Goal: Task Accomplishment & Management: Use online tool/utility

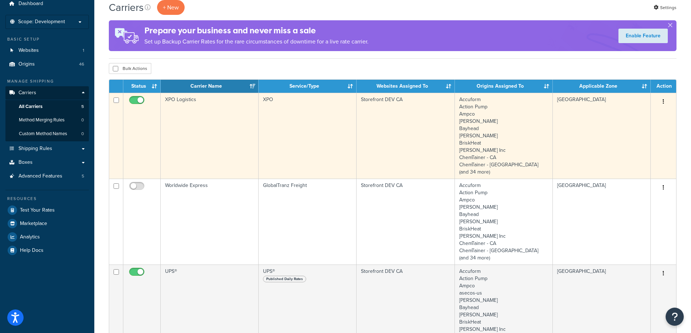
scroll to position [36, 0]
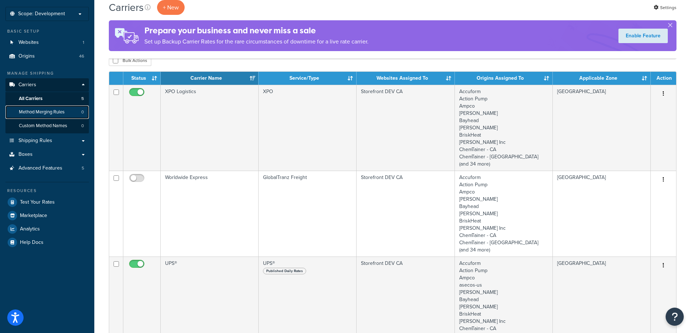
click at [46, 113] on span "Method Merging Rules" at bounding box center [42, 112] width 46 height 6
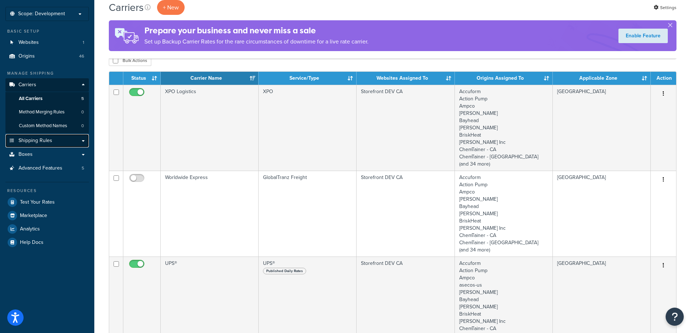
click at [44, 141] on span "Shipping Rules" at bounding box center [35, 141] width 34 height 6
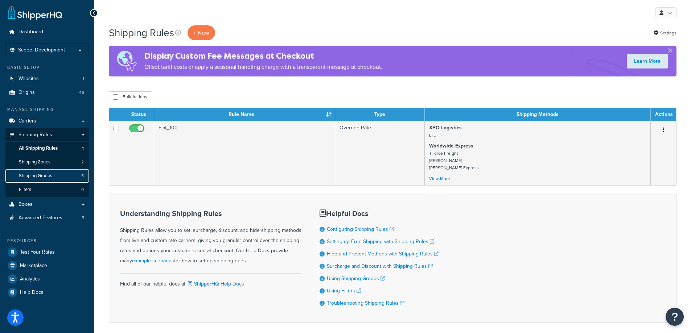
click at [25, 177] on span "Shipping Groups" at bounding box center [35, 176] width 33 height 6
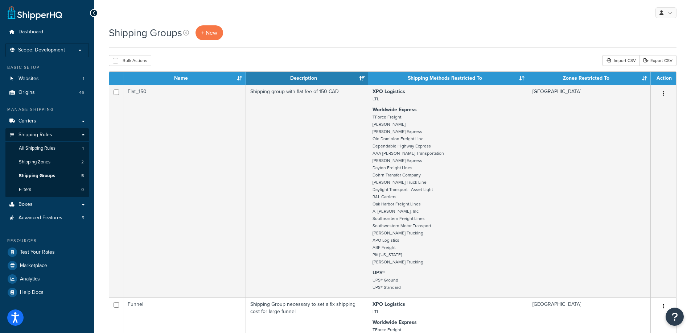
click at [318, 39] on div "Shipping Groups + New" at bounding box center [393, 32] width 568 height 15
click at [239, 78] on th "Name" at bounding box center [184, 78] width 123 height 13
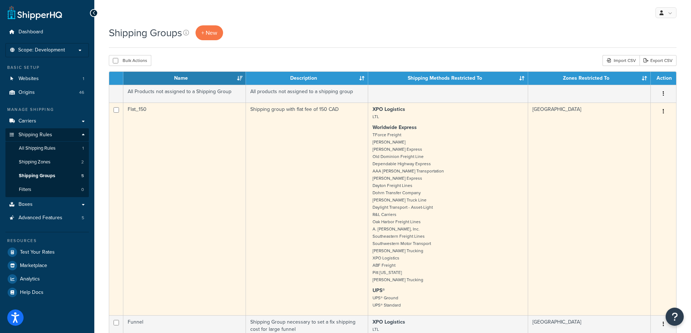
click at [422, 160] on small "TForce Freight SAIA Estes Express Old Dominion Freight Line Dependable Highway …" at bounding box center [408, 208] width 71 height 152
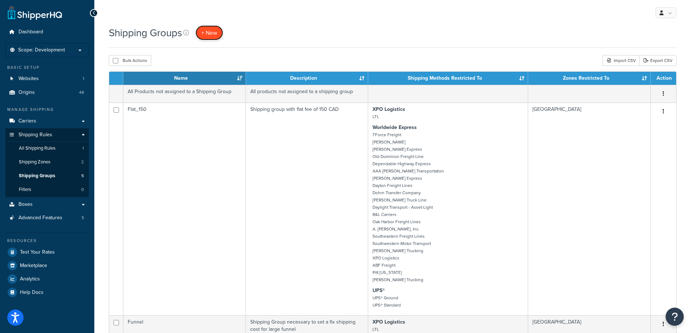
click at [214, 33] on span "+ New" at bounding box center [209, 33] width 16 height 8
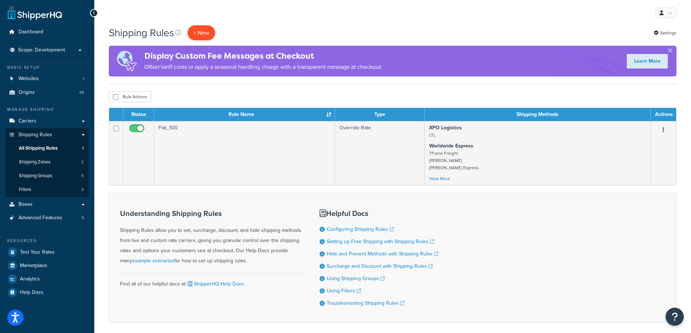
click at [208, 30] on p "+ New" at bounding box center [202, 32] width 28 height 15
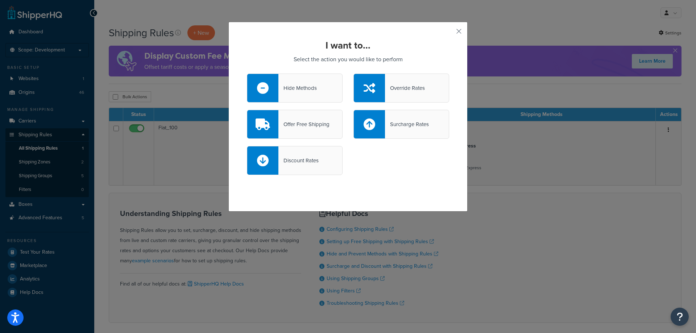
click at [303, 98] on div "Hide Methods" at bounding box center [295, 88] width 96 height 29
click at [0, 0] on input "Hide Methods" at bounding box center [0, 0] width 0 height 0
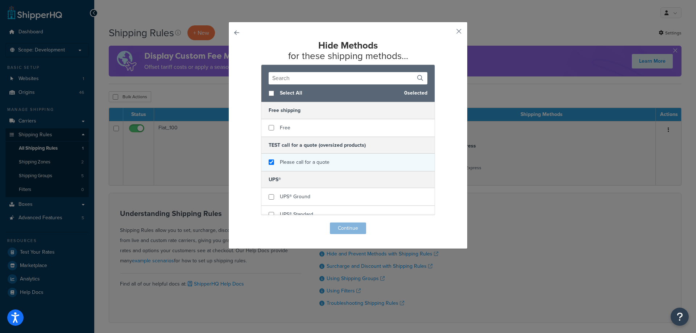
checkbox input "true"
click at [292, 163] on span "Please call for a quote" at bounding box center [305, 163] width 50 height 8
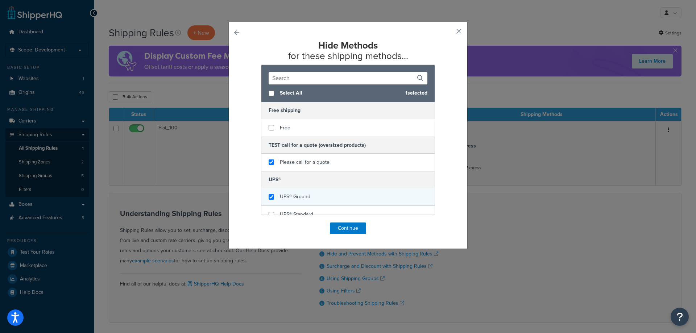
checkbox input "true"
click at [293, 195] on span "UPS® Ground" at bounding box center [295, 197] width 30 height 8
checkbox input "true"
click at [294, 212] on span "UPS® Standard" at bounding box center [296, 215] width 33 height 8
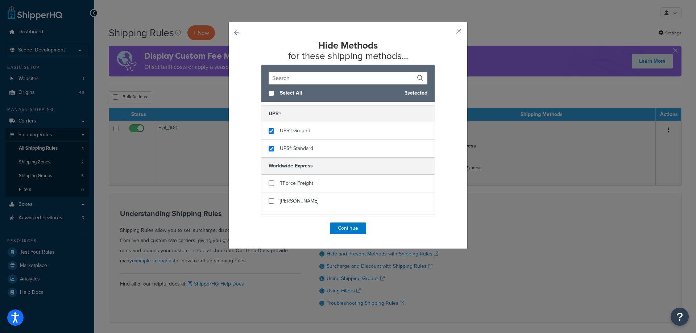
scroll to position [73, 0]
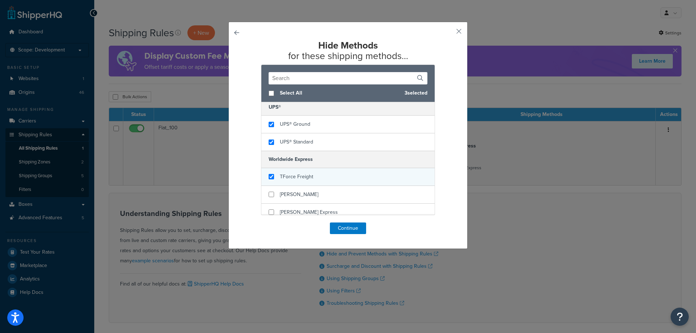
checkbox input "true"
click at [299, 174] on span "TForce Freight" at bounding box center [296, 177] width 33 height 8
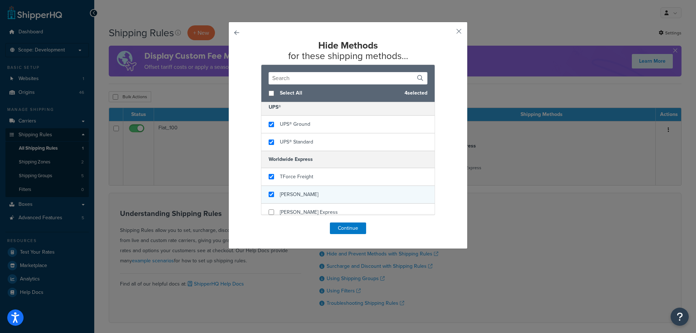
checkbox input "true"
click at [297, 189] on div "SAIA" at bounding box center [348, 195] width 173 height 18
checkbox input "true"
click at [297, 208] on div "Estes Express" at bounding box center [309, 212] width 58 height 10
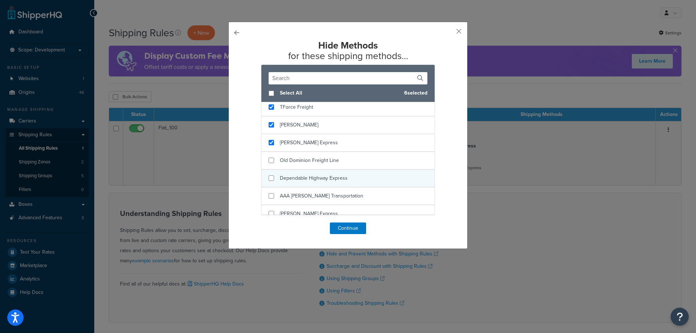
scroll to position [145, 0]
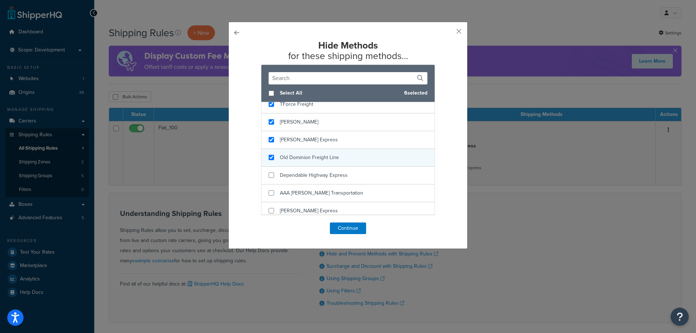
checkbox input "true"
click at [307, 153] on div "Old Dominion Freight Line" at bounding box center [309, 158] width 59 height 10
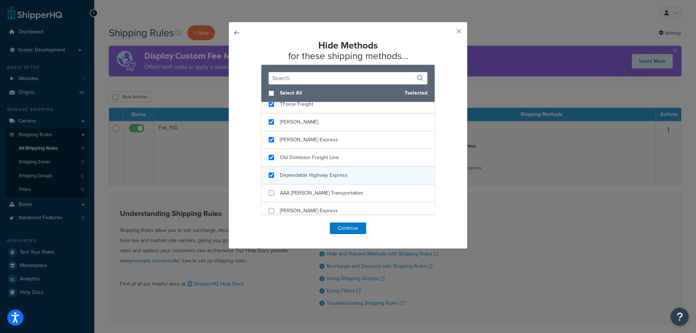
checkbox input "true"
click at [307, 167] on div "Dependable Highway Express" at bounding box center [348, 176] width 173 height 18
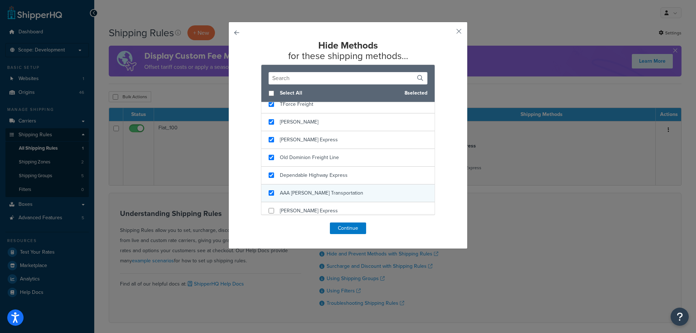
checkbox input "true"
click at [300, 196] on span "AAA [PERSON_NAME] Transportation" at bounding box center [321, 193] width 83 height 8
checkbox input "true"
click at [297, 211] on span "Averitt Express" at bounding box center [309, 211] width 58 height 8
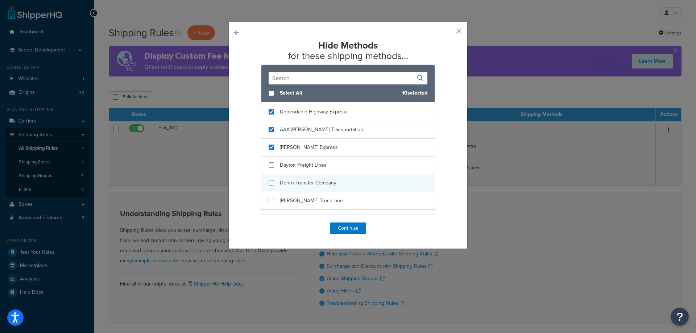
scroll to position [218, 0]
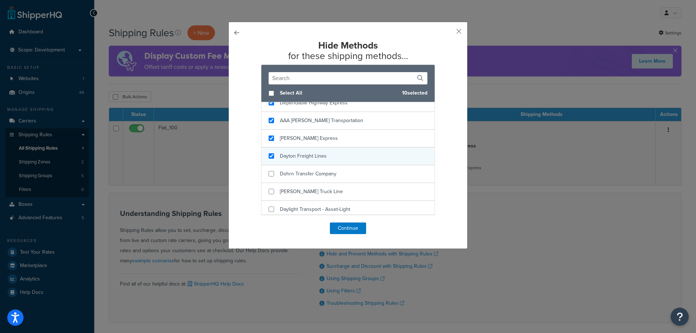
checkbox input "true"
click at [311, 156] on span "Dayton Freight Lines" at bounding box center [303, 156] width 47 height 8
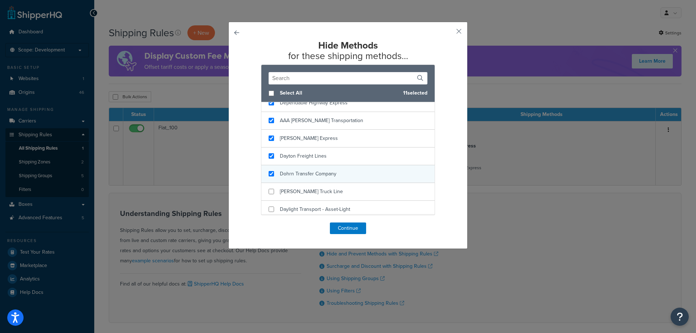
checkbox input "true"
click at [308, 167] on div "Dohrn Transfer Company" at bounding box center [348, 174] width 173 height 18
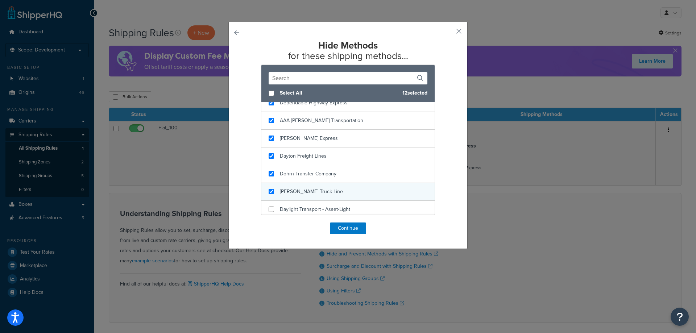
checkbox input "true"
click at [299, 190] on span "Dugan Truck Line" at bounding box center [311, 192] width 63 height 8
checkbox input "true"
drag, startPoint x: 280, startPoint y: 211, endPoint x: 309, endPoint y: 177, distance: 44.7
click at [280, 209] on span "Daylight Transport - Asset-Light" at bounding box center [315, 210] width 70 height 8
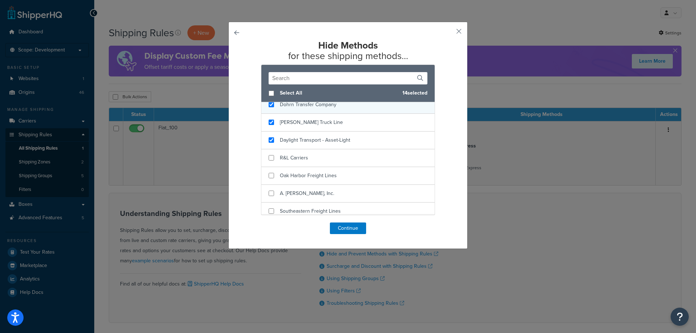
scroll to position [290, 0]
checkbox input "true"
click at [321, 156] on div "R&L Carriers" at bounding box center [348, 155] width 173 height 18
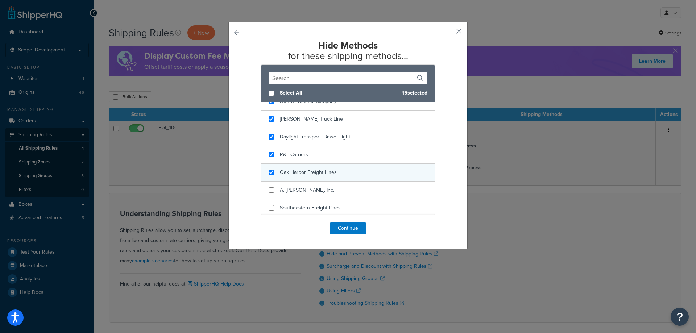
checkbox input "true"
click at [313, 173] on span "Oak Harbor Freight Lines" at bounding box center [308, 173] width 57 height 8
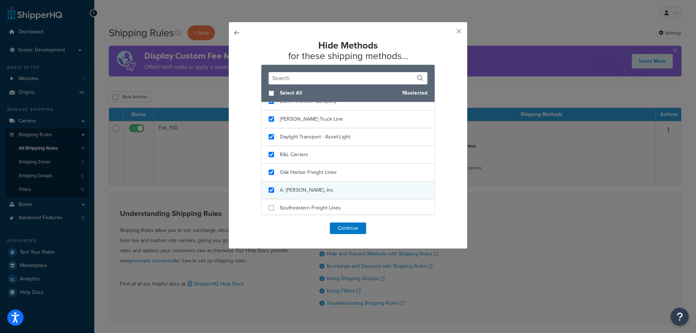
checkbox input "true"
click at [309, 188] on span "A. Duie Pyle, Inc." at bounding box center [307, 190] width 54 height 8
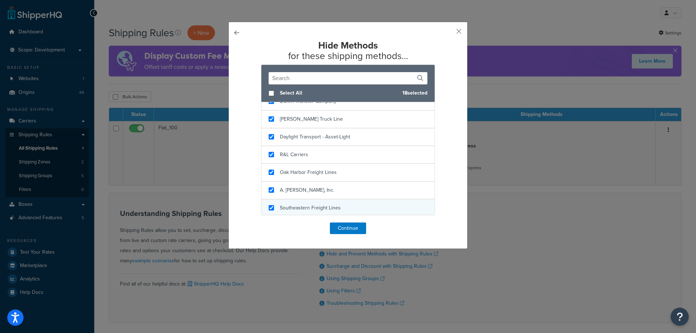
checkbox input "true"
click at [305, 202] on div "Southeastern Freight Lines" at bounding box center [348, 209] width 173 height 18
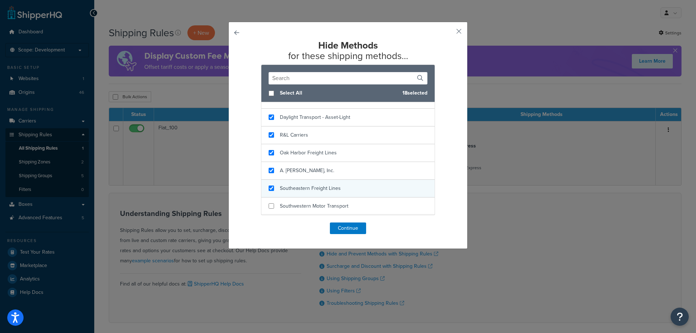
scroll to position [363, 0]
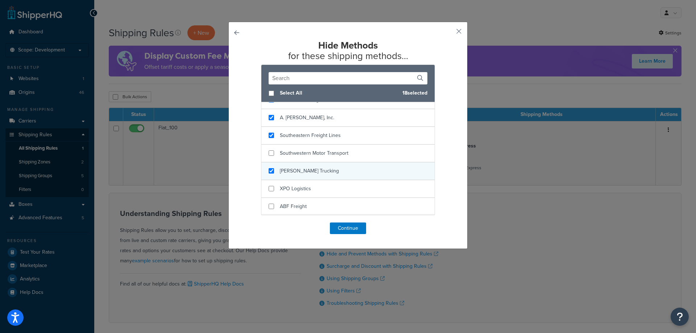
checkbox input "true"
click at [313, 175] on div "Ward Trucking" at bounding box center [348, 172] width 173 height 18
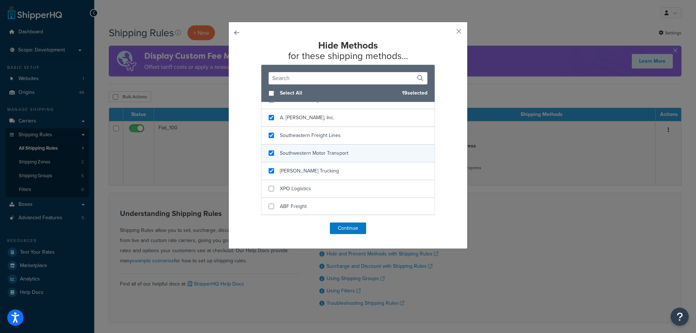
checkbox input "true"
click at [296, 148] on div "Southwestern Motor Transport" at bounding box center [314, 153] width 69 height 10
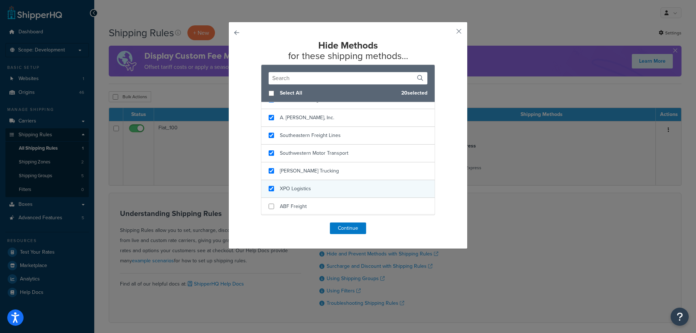
checkbox input "true"
click at [287, 183] on div "XPO Logistics" at bounding box center [348, 189] width 173 height 18
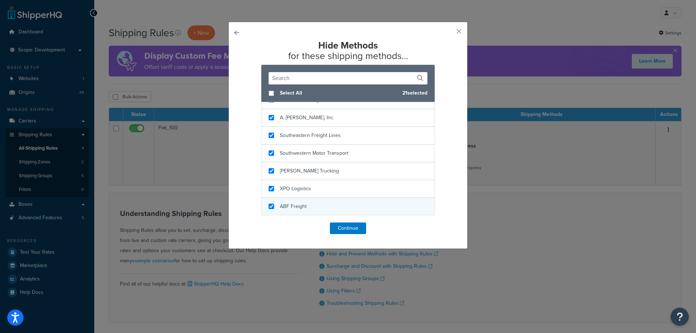
checkbox input "true"
click at [284, 207] on span "ABF Freight" at bounding box center [293, 207] width 27 height 8
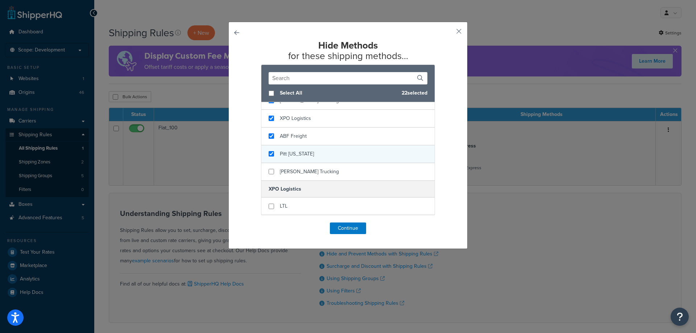
checkbox input "true"
click at [300, 155] on div "Pitt Ohio" at bounding box center [348, 154] width 173 height 18
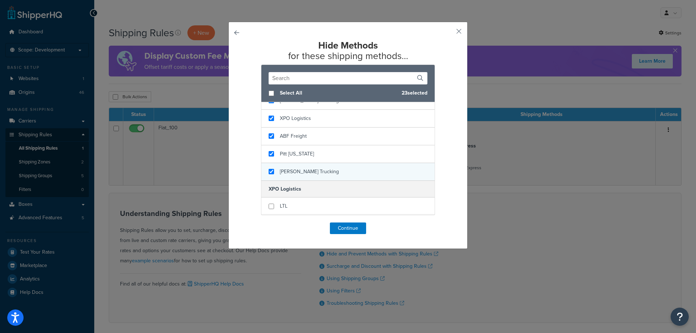
checkbox input "true"
click at [299, 165] on div "Ward Trucking" at bounding box center [348, 171] width 173 height 17
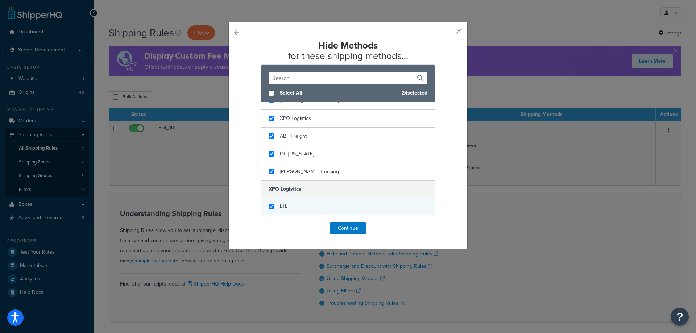
checkbox input "true"
click at [295, 200] on div "LTL" at bounding box center [348, 206] width 173 height 17
click at [342, 230] on button "Continue" at bounding box center [348, 229] width 36 height 12
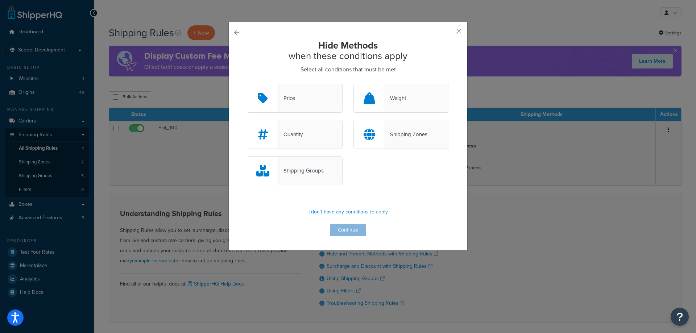
click at [297, 170] on div "Shipping Groups" at bounding box center [301, 171] width 45 height 10
click at [0, 0] on input "Shipping Groups" at bounding box center [0, 0] width 0 height 0
click at [344, 233] on button "Continue" at bounding box center [348, 231] width 36 height 12
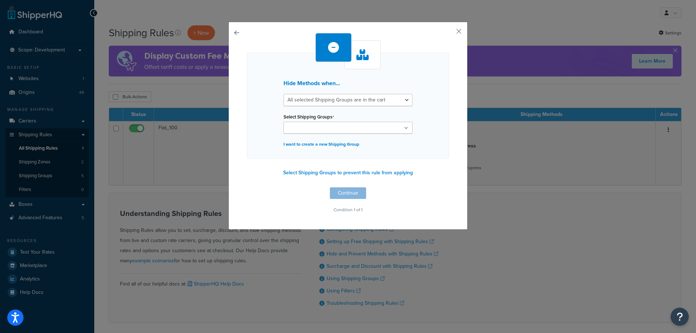
click at [312, 126] on input "Select Shipping Groups" at bounding box center [318, 128] width 64 height 8
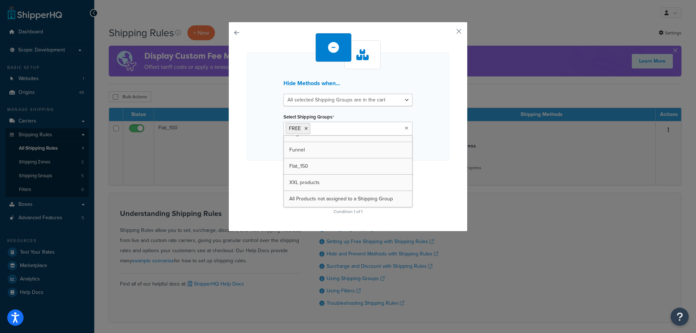
scroll to position [9, 0]
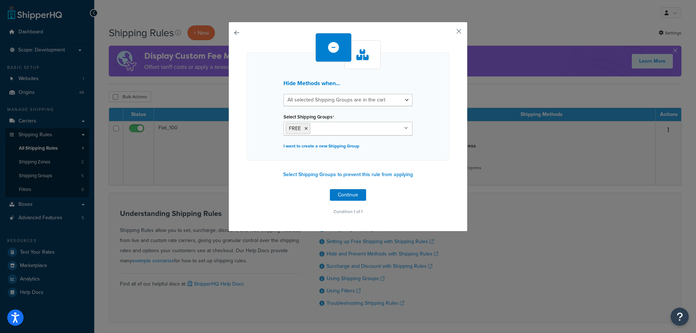
click at [423, 118] on div "Hide Methods when... All selected Shipping Groups are in the cart Any selected …" at bounding box center [348, 107] width 202 height 108
click at [353, 192] on button "Continue" at bounding box center [348, 195] width 36 height 12
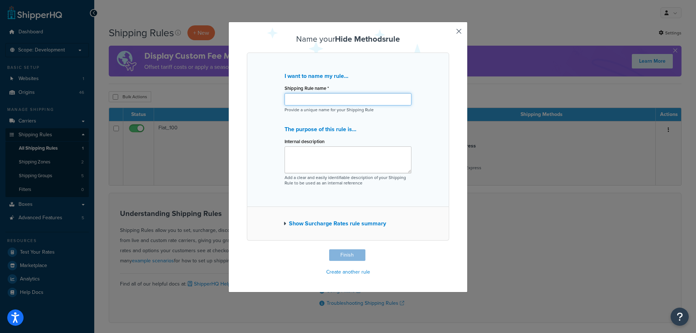
click at [292, 95] on input "Shipping Rule name *" at bounding box center [348, 99] width 127 height 12
paste input "Free Shipping"
type input "Free Shipping"
click at [338, 158] on textarea "Internal description" at bounding box center [348, 160] width 127 height 27
paste textarea "Hide free shipping when no "Free" item are in the cart"
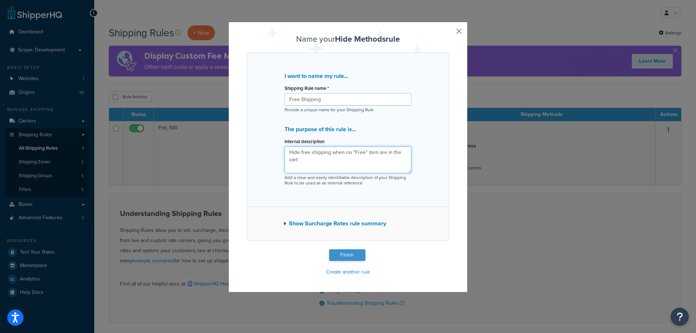
type textarea "Hide free shipping when no "Free" item are in the cart"
click at [337, 255] on button "Finish" at bounding box center [347, 256] width 36 height 12
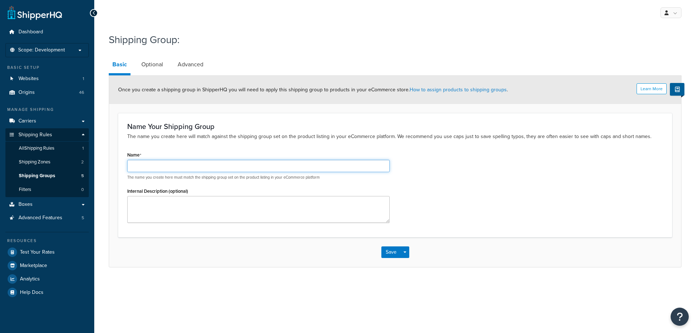
click at [237, 168] on input "Name" at bounding box center [258, 166] width 263 height 12
type input "FREE"
click at [256, 143] on div "Name Your Shipping Group The name you create here will match against the shippi…" at bounding box center [395, 175] width 554 height 124
click at [165, 61] on link "Optional" at bounding box center [152, 64] width 29 height 17
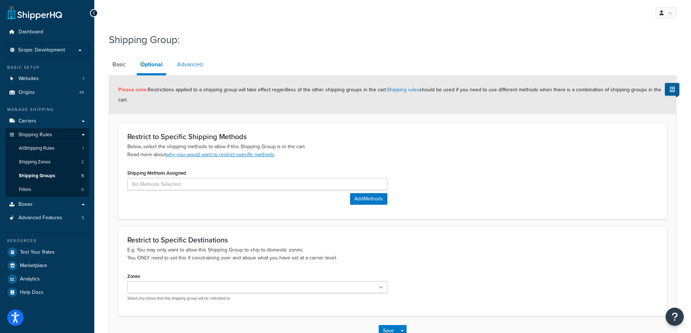
click at [190, 61] on link "Advanced" at bounding box center [189, 64] width 33 height 17
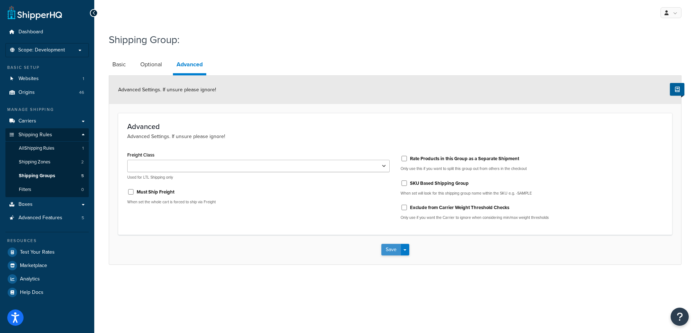
click at [384, 248] on button "Save" at bounding box center [392, 250] width 20 height 12
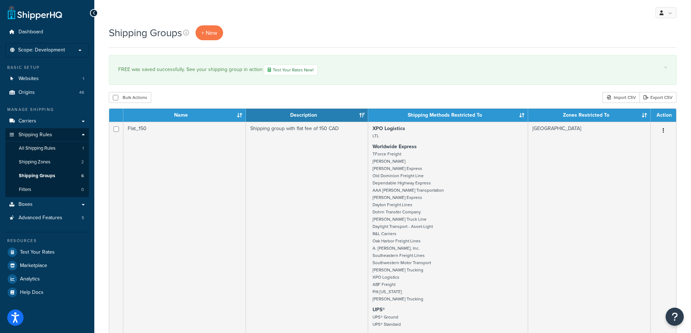
click at [239, 115] on th "Name" at bounding box center [184, 115] width 123 height 13
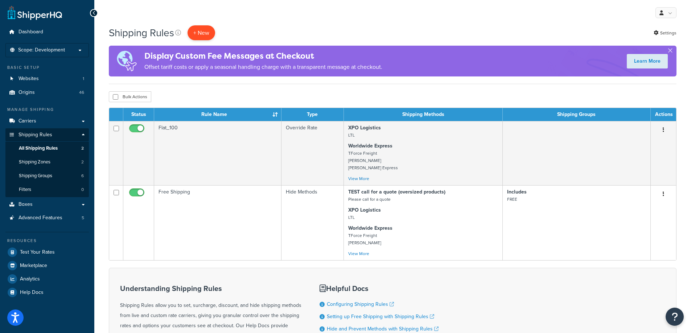
click at [209, 33] on p "+ New" at bounding box center [202, 32] width 28 height 15
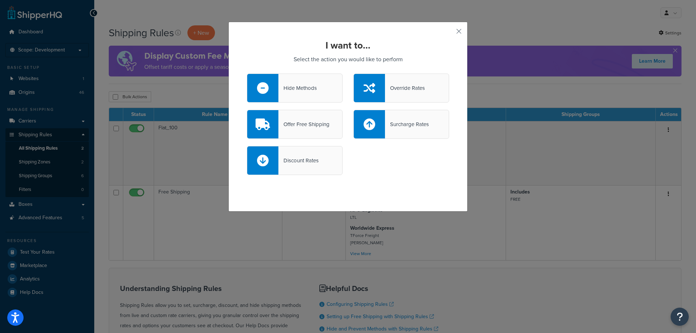
click at [268, 86] on div at bounding box center [262, 88] width 31 height 28
click at [0, 0] on input "Hide Methods" at bounding box center [0, 0] width 0 height 0
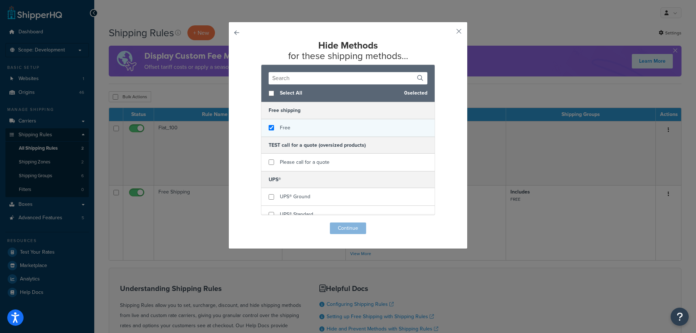
checkbox input "true"
click at [272, 129] on div "Free" at bounding box center [348, 127] width 173 height 17
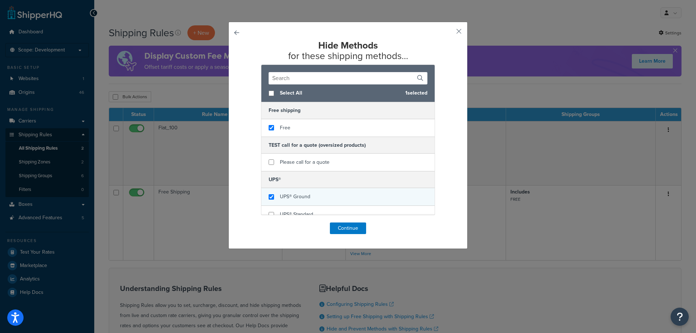
checkbox input "true"
click at [274, 196] on div "UPS® Ground" at bounding box center [348, 197] width 173 height 18
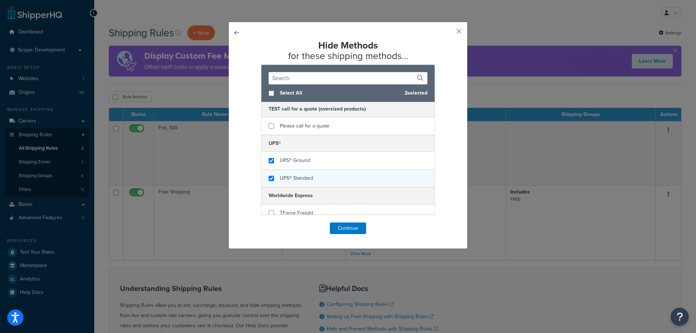
checkbox input "true"
click at [280, 174] on div "UPS® Standard" at bounding box center [296, 178] width 33 height 10
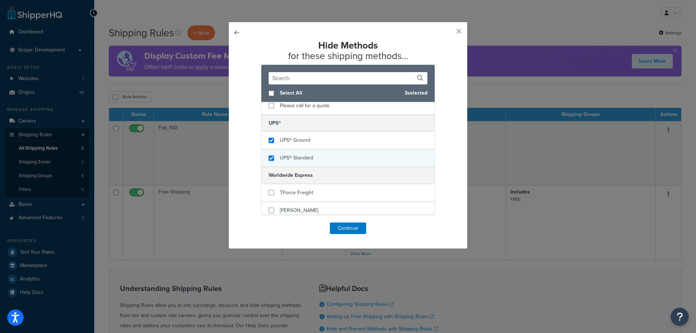
scroll to position [73, 0]
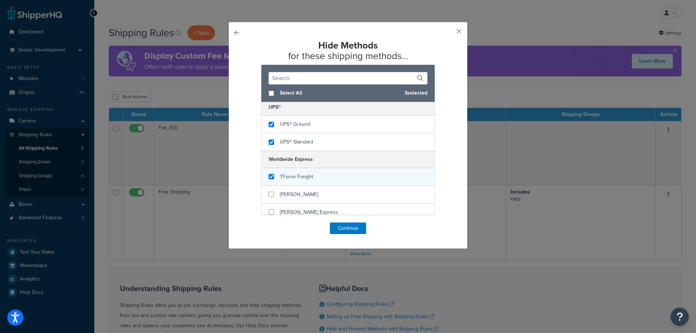
checkbox input "true"
click at [291, 178] on span "TForce Freight" at bounding box center [296, 177] width 33 height 8
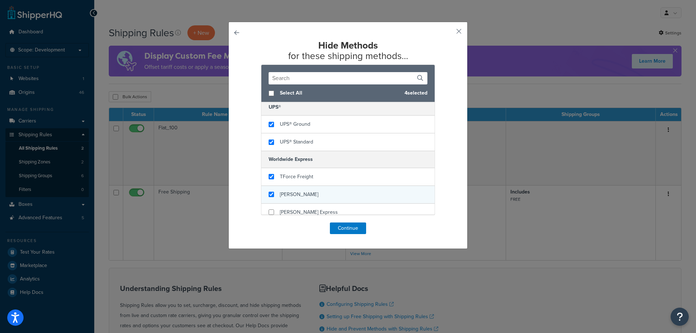
checkbox input "true"
click at [291, 193] on div "SAIA" at bounding box center [348, 195] width 173 height 18
checkbox input "true"
drag, startPoint x: 295, startPoint y: 211, endPoint x: 304, endPoint y: 200, distance: 14.4
click at [296, 211] on span "Estes Express" at bounding box center [309, 213] width 58 height 8
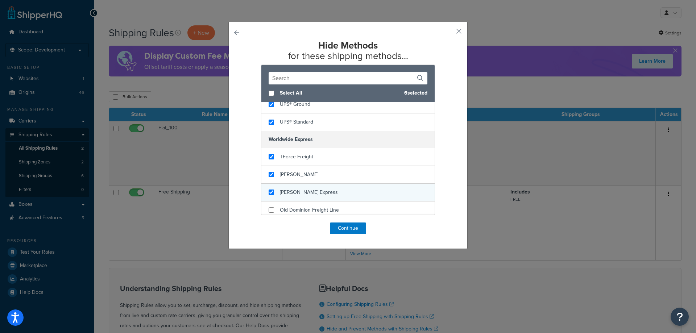
scroll to position [109, 0]
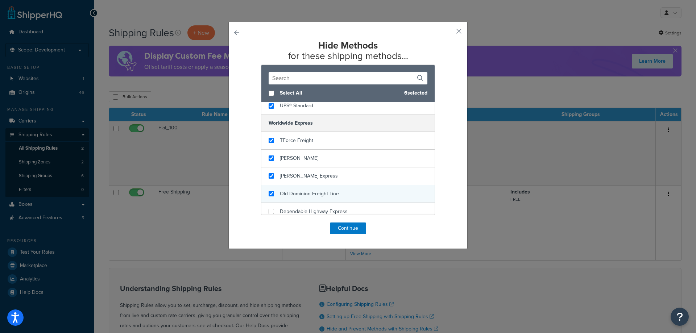
checkbox input "true"
click at [313, 191] on span "Old Dominion Freight Line" at bounding box center [309, 194] width 59 height 8
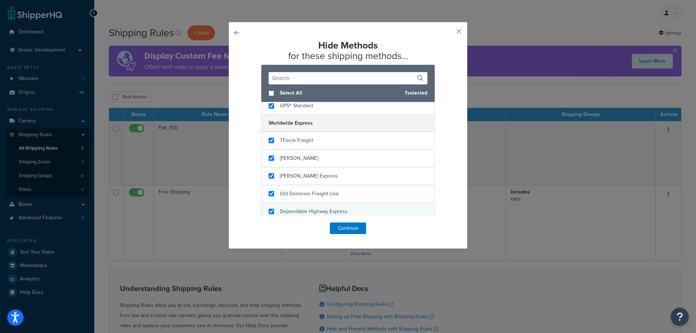
checkbox input "true"
click at [313, 207] on div "Dependable Highway Express" at bounding box center [314, 212] width 68 height 10
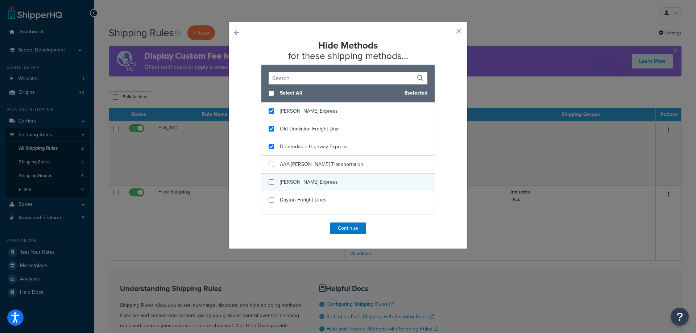
scroll to position [181, 0]
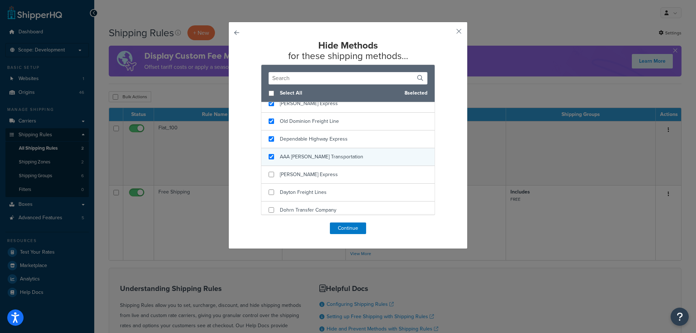
checkbox input "true"
click at [313, 163] on div "AAA [PERSON_NAME] Transportation" at bounding box center [348, 157] width 173 height 18
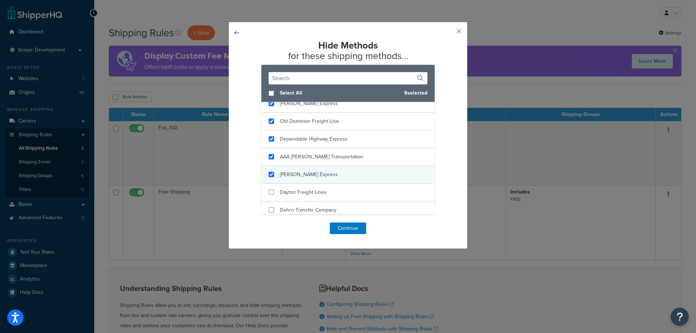
checkbox input "true"
click at [310, 172] on span "Averitt Express" at bounding box center [309, 175] width 58 height 8
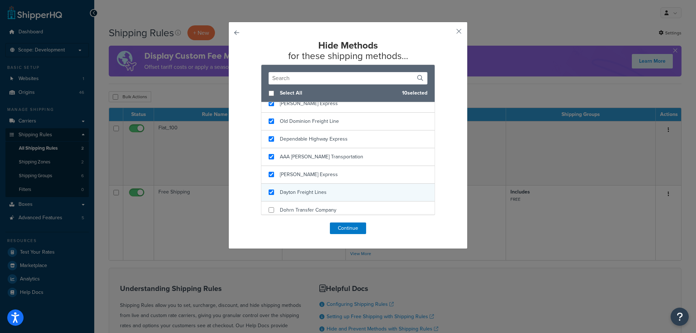
checkbox input "true"
click at [308, 190] on span "Dayton Freight Lines" at bounding box center [303, 193] width 47 height 8
checkbox input "true"
click at [308, 211] on span "Dohrn Transfer Company" at bounding box center [308, 210] width 57 height 8
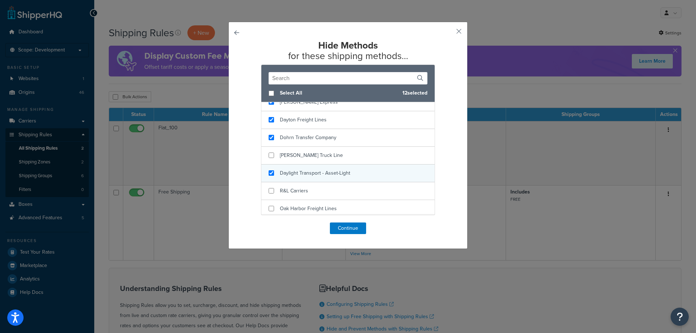
checkbox input "true"
click at [324, 172] on span "Daylight Transport - Asset-Light" at bounding box center [315, 173] width 70 height 8
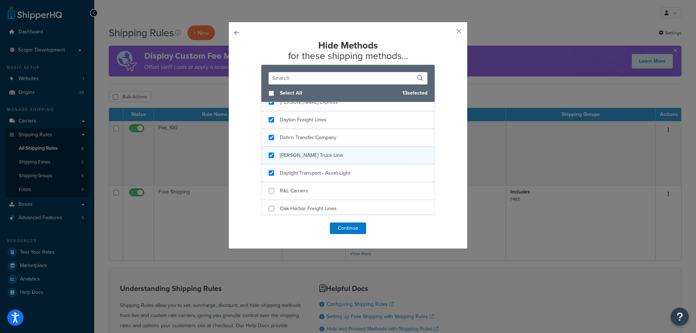
checkbox input "true"
click at [320, 156] on div "Dugan Truck Line" at bounding box center [348, 156] width 173 height 18
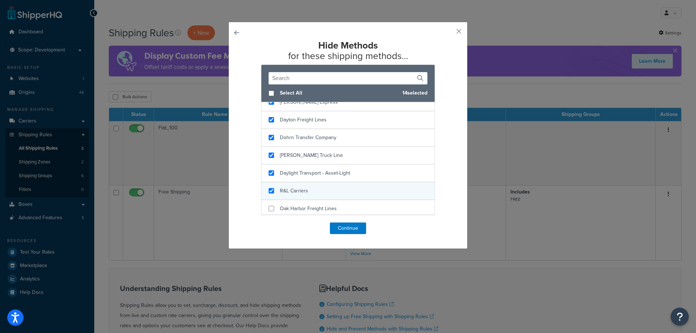
checkbox input "true"
click at [310, 192] on div "R&L Carriers" at bounding box center [348, 191] width 173 height 18
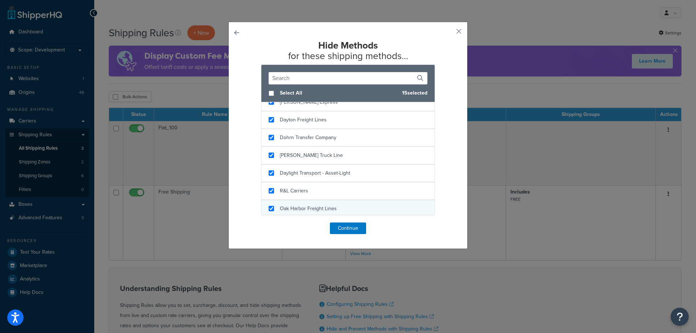
checkbox input "true"
click at [310, 202] on div "Oak Harbor Freight Lines" at bounding box center [348, 209] width 173 height 18
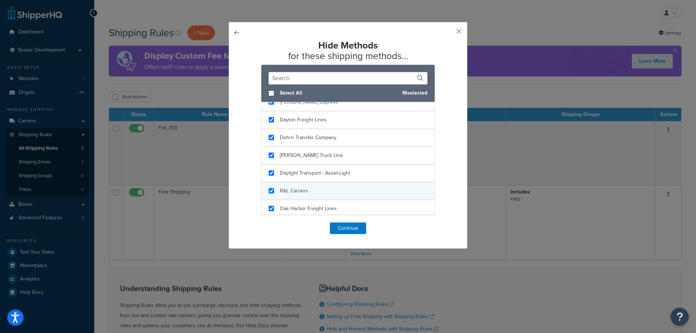
scroll to position [290, 0]
checkbox input "true"
click at [315, 188] on div "A. Duie Pyle, Inc." at bounding box center [348, 191] width 173 height 18
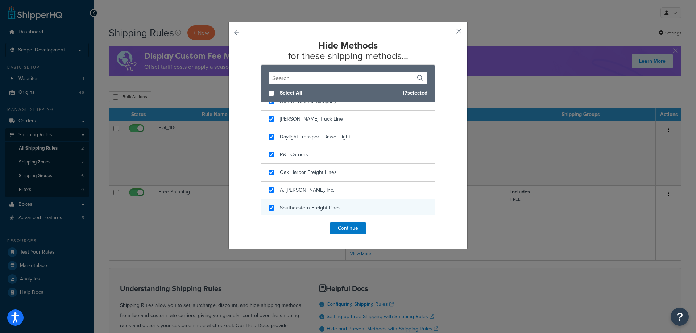
checkbox input "true"
click at [315, 202] on div "Southeastern Freight Lines" at bounding box center [348, 209] width 173 height 18
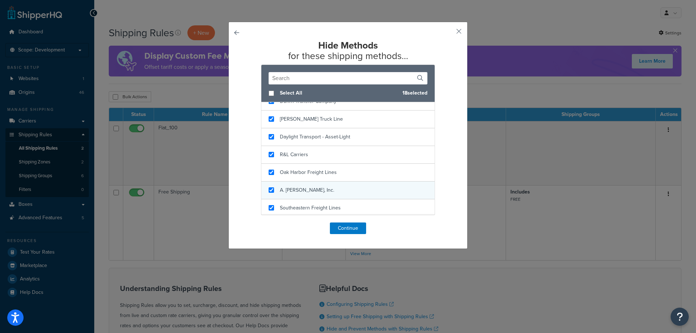
scroll to position [326, 0]
checkbox input "true"
click at [321, 193] on span "Southwestern Motor Transport" at bounding box center [314, 190] width 69 height 8
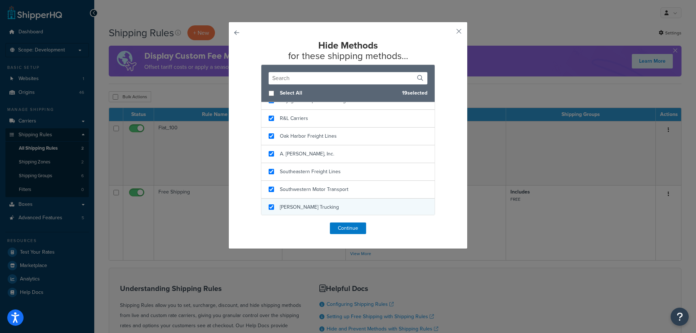
checkbox input "true"
click at [321, 201] on div "Ward Trucking" at bounding box center [348, 208] width 173 height 18
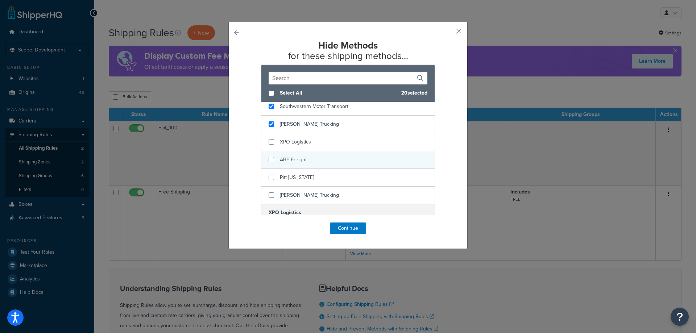
scroll to position [397, 0]
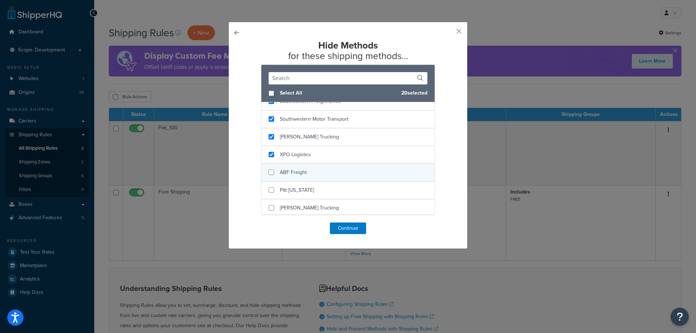
checkbox input "true"
click at [296, 159] on div "XPO Logistics" at bounding box center [295, 155] width 31 height 10
checkbox input "true"
click at [292, 169] on span "ABF Freight" at bounding box center [293, 173] width 27 height 8
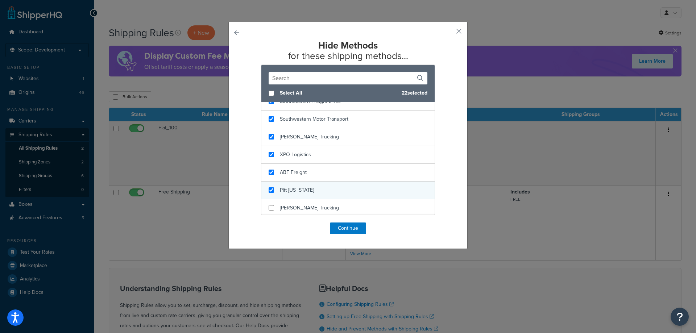
checkbox input "true"
click at [292, 188] on span "Pitt [US_STATE]" at bounding box center [297, 190] width 34 height 8
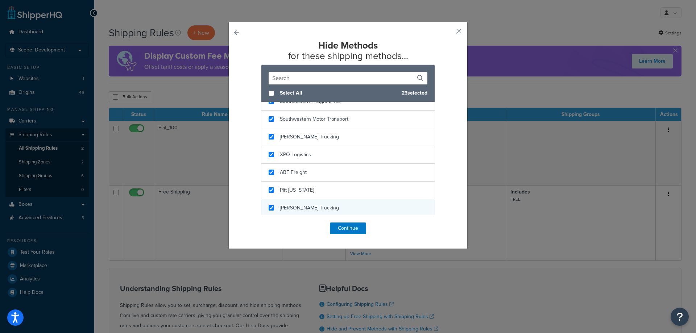
checkbox input "true"
click at [291, 206] on span "Ward Trucking" at bounding box center [309, 208] width 59 height 8
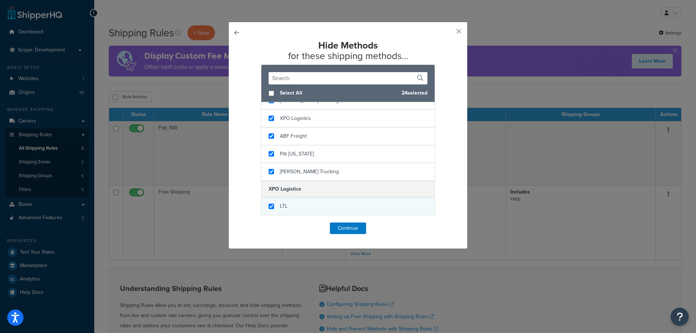
checkbox input "true"
click at [295, 200] on div "LTL" at bounding box center [348, 206] width 173 height 17
click at [344, 225] on button "Continue" at bounding box center [348, 229] width 36 height 12
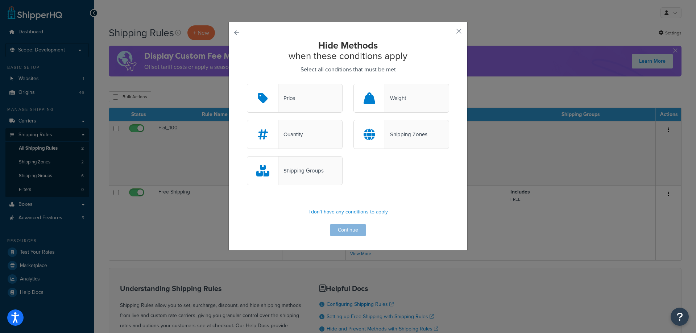
click at [325, 175] on div "Shipping Groups" at bounding box center [295, 170] width 96 height 29
click at [0, 0] on input "Shipping Groups" at bounding box center [0, 0] width 0 height 0
click at [341, 232] on button "Continue" at bounding box center [348, 231] width 36 height 12
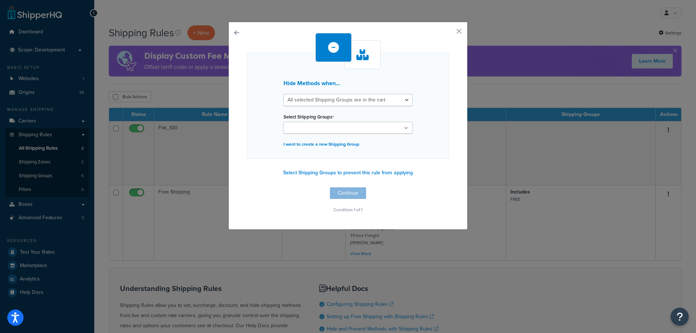
click at [345, 127] on ul at bounding box center [348, 128] width 129 height 12
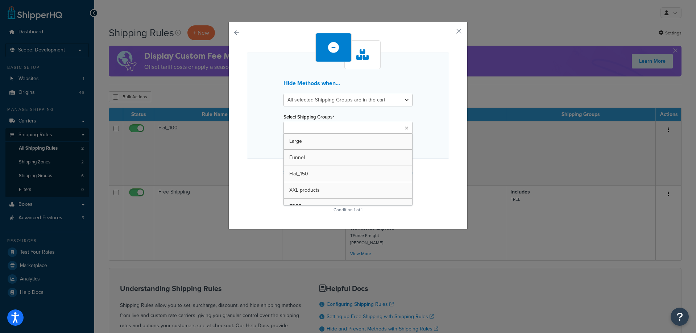
click at [348, 108] on div "All selected Shipping Groups are in the cart Any selected Shipping Groups are i…" at bounding box center [348, 114] width 129 height 40
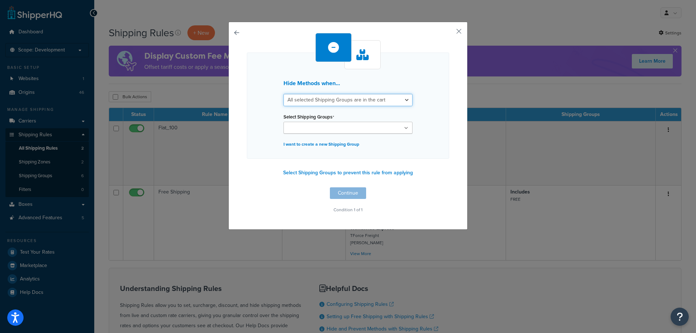
click at [348, 99] on select "All selected Shipping Groups are in the cart Any selected Shipping Groups are i…" at bounding box center [348, 100] width 129 height 12
select select "any"
click at [284, 94] on select "All selected Shipping Groups are in the cart Any selected Shipping Groups are i…" at bounding box center [348, 100] width 129 height 12
click at [341, 127] on ul at bounding box center [348, 128] width 129 height 12
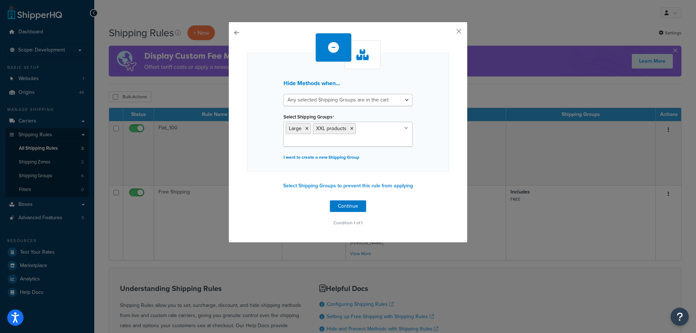
click at [422, 136] on div "Hide Methods when... All selected Shipping Groups are in the cart Any selected …" at bounding box center [348, 112] width 202 height 119
click at [355, 207] on button "Continue" at bounding box center [348, 207] width 36 height 12
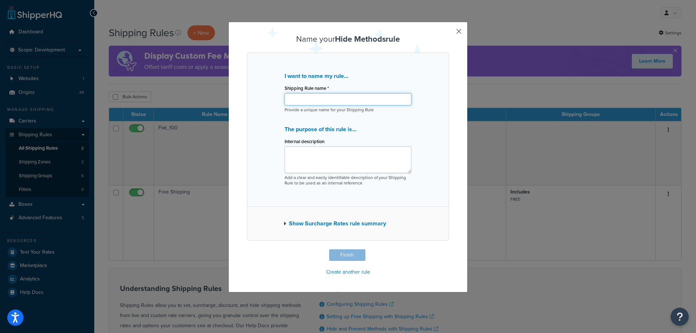
click at [358, 103] on input "Shipping Rule name *" at bounding box center [348, 99] width 127 height 12
paste input "Call for a quote (Oversized Products)"
type input "Call for a quote (Oversized Products)"
click at [351, 255] on button "Finish" at bounding box center [347, 256] width 36 height 12
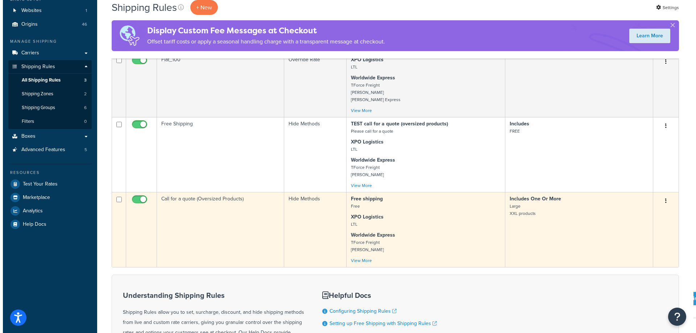
scroll to position [73, 0]
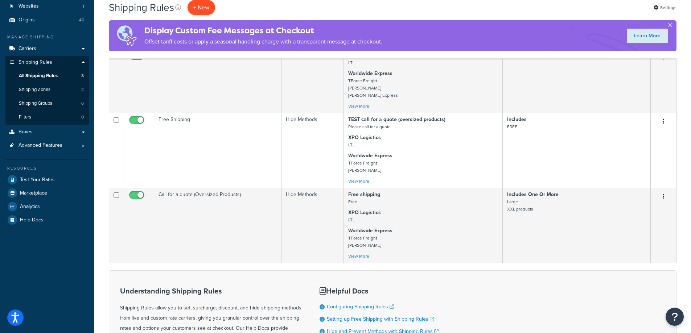
click at [206, 8] on p "+ New" at bounding box center [202, 7] width 28 height 15
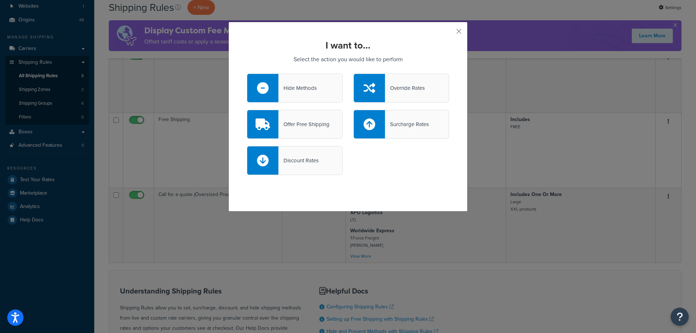
click at [269, 95] on div at bounding box center [262, 88] width 31 height 28
click at [0, 0] on input "Hide Methods" at bounding box center [0, 0] width 0 height 0
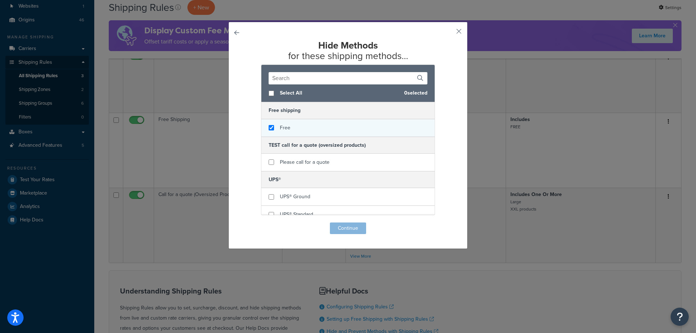
checkbox input "true"
click at [326, 133] on div "Free" at bounding box center [348, 127] width 173 height 17
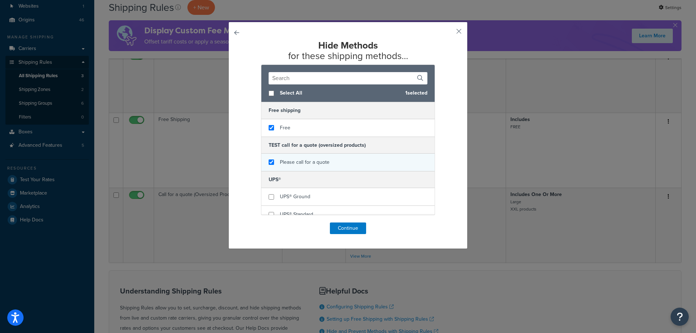
checkbox input "true"
click at [330, 166] on div "Please call for a quote" at bounding box center [348, 162] width 173 height 17
click at [346, 231] on button "Continue" at bounding box center [348, 229] width 36 height 12
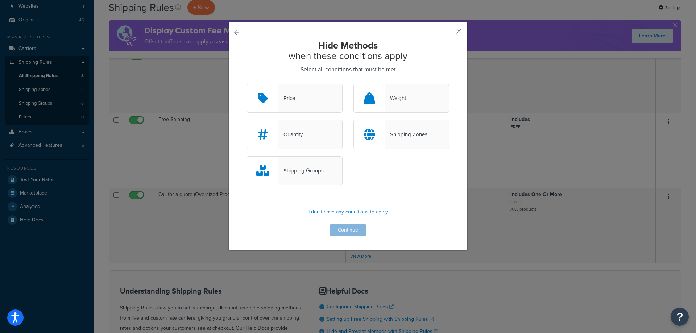
click at [292, 175] on div "Shipping Groups" at bounding box center [301, 171] width 45 height 10
click at [0, 0] on input "Shipping Groups" at bounding box center [0, 0] width 0 height 0
click at [330, 227] on button "Continue" at bounding box center [348, 231] width 36 height 12
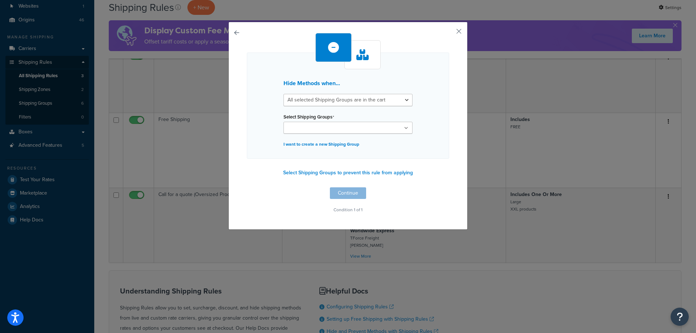
click at [319, 131] on input "Select Shipping Groups" at bounding box center [318, 128] width 64 height 8
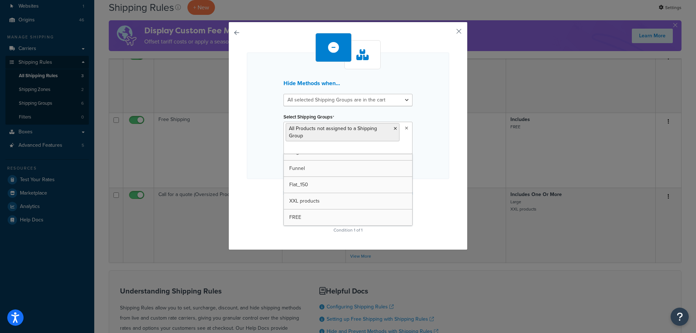
scroll to position [9, 0]
click at [425, 137] on div "Hide Methods when... All selected Shipping Groups are in the cart Any selected …" at bounding box center [348, 116] width 202 height 127
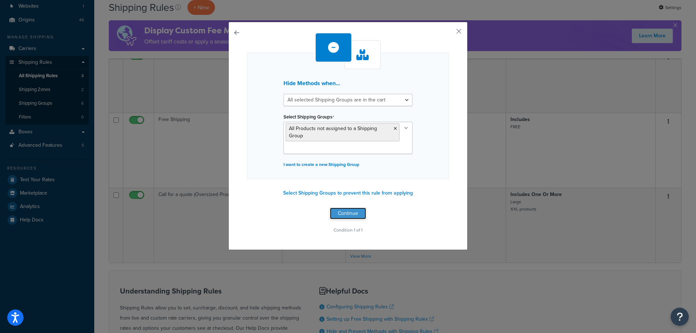
click at [345, 213] on button "Continue" at bounding box center [348, 214] width 36 height 12
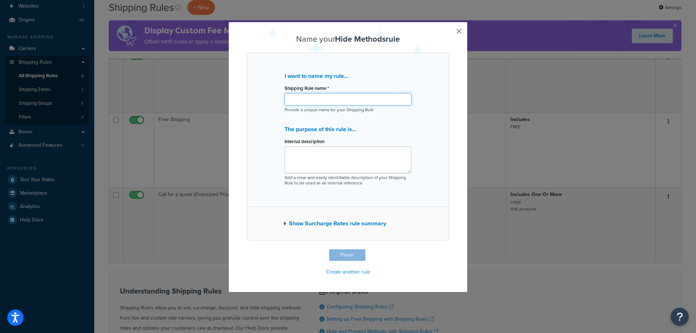
click at [313, 98] on input "Shipping Rule name *" at bounding box center [348, 99] width 127 height 12
paste input "Hide Free shipping and Quote"
type input "Hide Free shipping and Quote"
click at [355, 156] on textarea "Internal description" at bounding box center [348, 160] width 127 height 27
paste textarea "Rule for all items without shipping group"
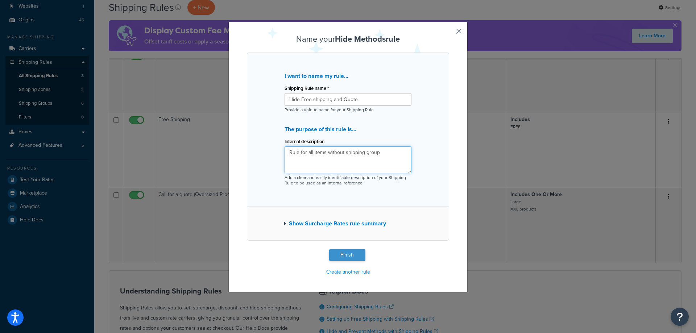
type textarea "Rule for all items without shipping group"
click at [337, 253] on button "Finish" at bounding box center [347, 256] width 36 height 12
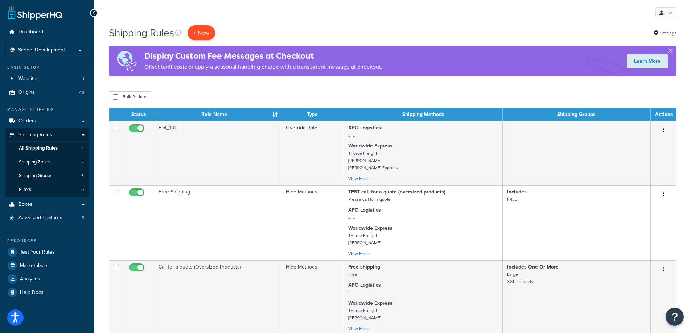
click at [197, 33] on p "+ New" at bounding box center [202, 32] width 28 height 15
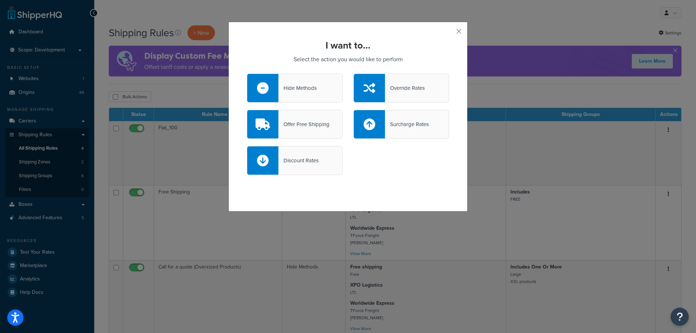
click at [285, 98] on div "Hide Methods" at bounding box center [295, 88] width 96 height 29
click at [0, 0] on input "Hide Methods" at bounding box center [0, 0] width 0 height 0
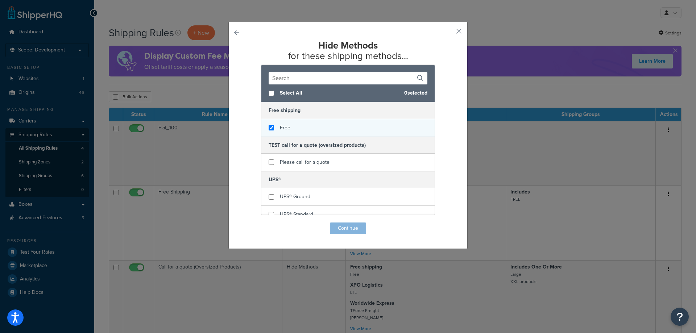
checkbox input "true"
click at [351, 132] on div "Free" at bounding box center [348, 127] width 173 height 17
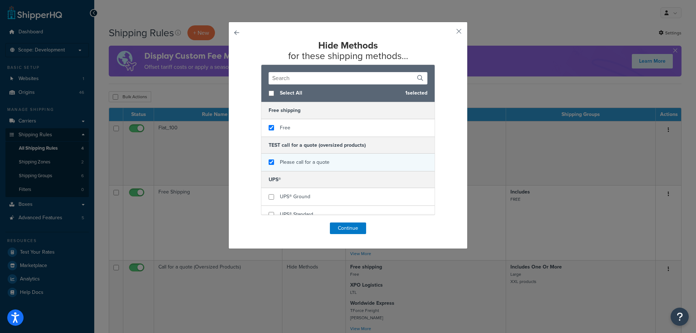
checkbox input "true"
click at [332, 161] on div "Please call for a quote" at bounding box center [348, 162] width 173 height 17
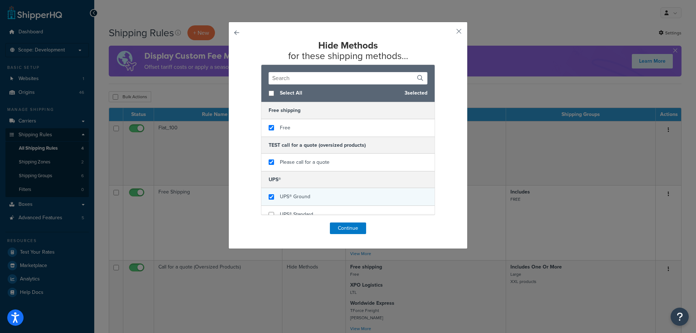
click at [328, 196] on div "UPS® Ground" at bounding box center [348, 197] width 173 height 18
click at [324, 206] on div "UPS® Ground" at bounding box center [348, 197] width 173 height 18
checkbox input "true"
click at [324, 201] on div "UPS® Ground" at bounding box center [348, 197] width 173 height 18
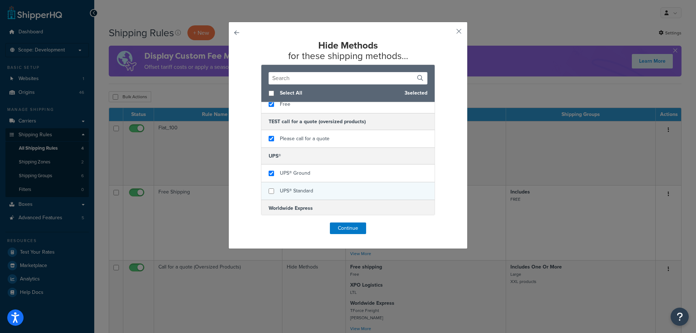
scroll to position [36, 0]
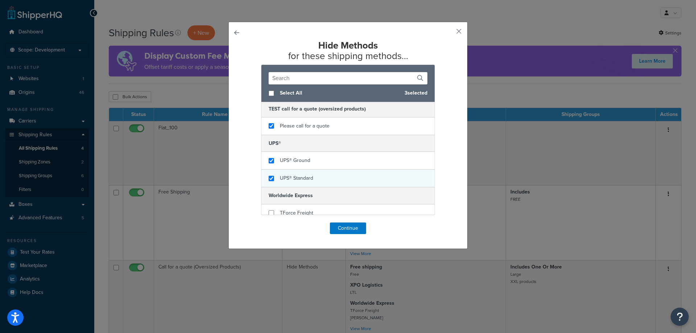
checkbox input "true"
click at [324, 174] on div "UPS® Standard" at bounding box center [348, 178] width 173 height 17
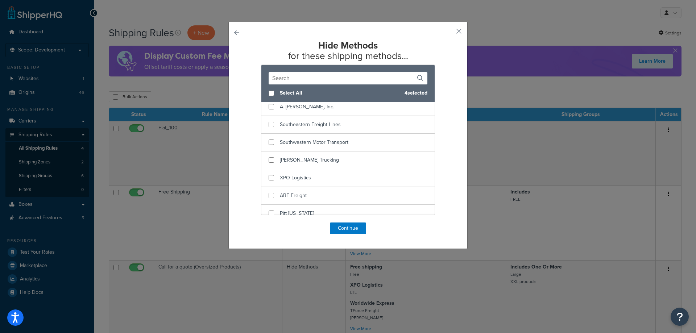
scroll to position [433, 0]
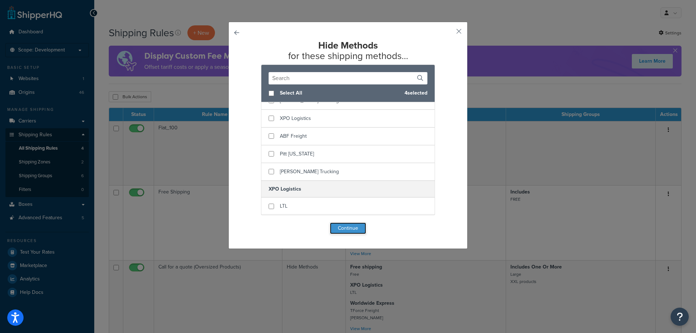
click at [333, 231] on button "Continue" at bounding box center [348, 229] width 36 height 12
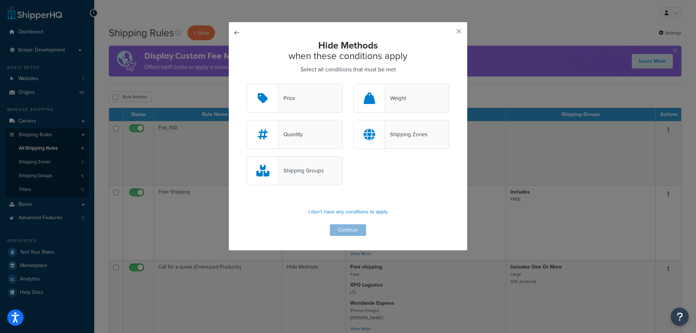
click at [332, 174] on div "Shipping Groups" at bounding box center [295, 170] width 96 height 29
click at [0, 0] on input "Shipping Groups" at bounding box center [0, 0] width 0 height 0
click at [332, 234] on button "Continue" at bounding box center [348, 231] width 36 height 12
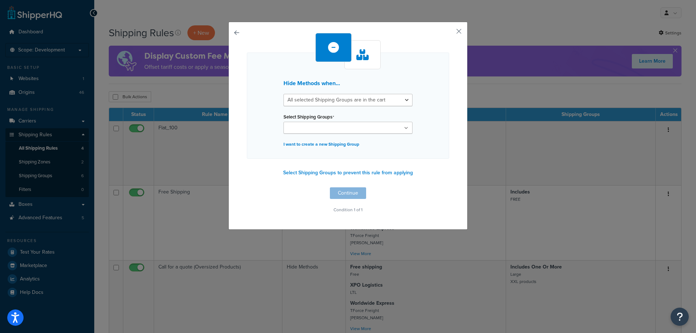
click at [321, 124] on ul at bounding box center [348, 128] width 129 height 12
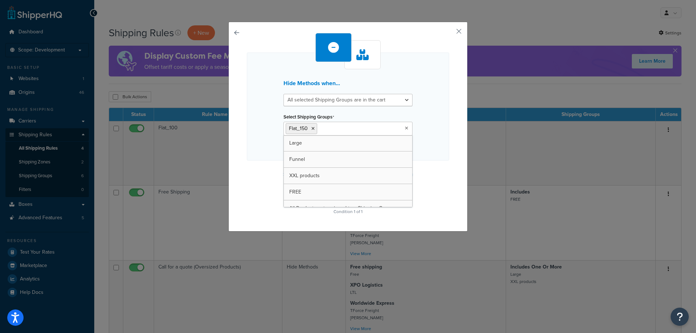
click at [446, 143] on div "Hide Methods when... All selected Shipping Groups are in the cart Any selected …" at bounding box center [348, 127] width 239 height 210
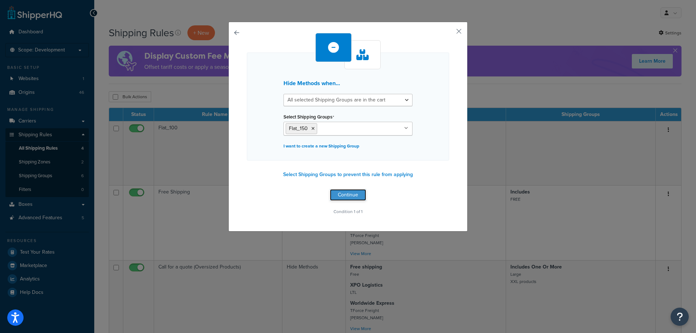
click at [344, 192] on button "Continue" at bounding box center [348, 195] width 36 height 12
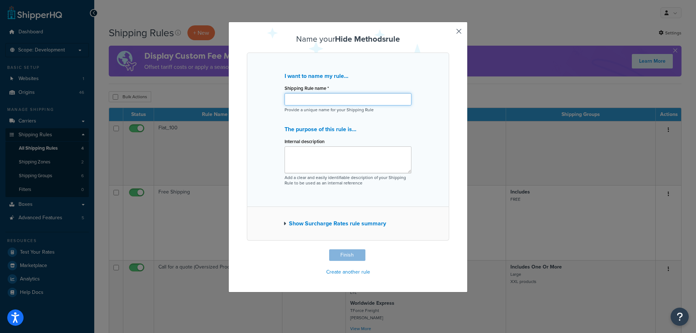
click at [308, 102] on input "Shipping Rule name *" at bounding box center [348, 99] width 127 height 12
paste input "Flat_100 - LTL"
click at [304, 100] on input "Flat_100 - LTL" at bounding box center [348, 99] width 127 height 12
type input "Flat_150 - LTL"
click at [331, 163] on textarea "Internal description" at bounding box center [348, 160] width 127 height 27
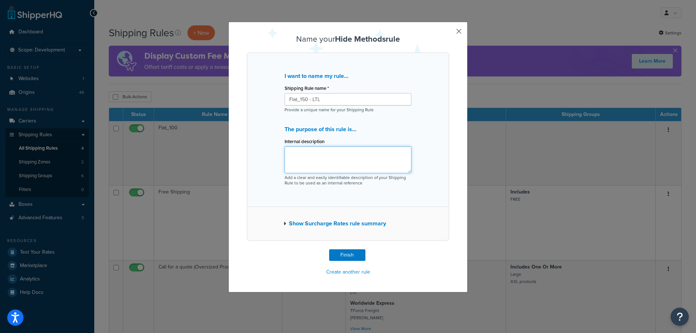
paste textarea "Hide all carrier except LTL for Flat_100"
click at [367, 151] on textarea "Hide all carrier except LTL for Flat_100" at bounding box center [348, 160] width 127 height 27
type textarea "Hide all carrier except LTL for Flat_150"
click at [431, 147] on div "I want to name my rule... Shipping Rule name * Flat_150 - LTL Provide a unique …" at bounding box center [348, 130] width 202 height 155
click at [332, 254] on button "Finish" at bounding box center [347, 256] width 36 height 12
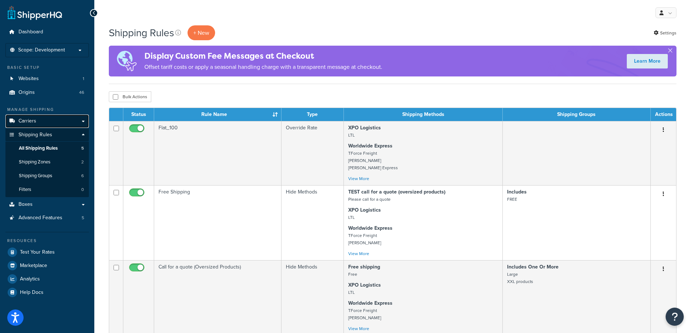
click at [28, 121] on span "Carriers" at bounding box center [27, 121] width 18 height 6
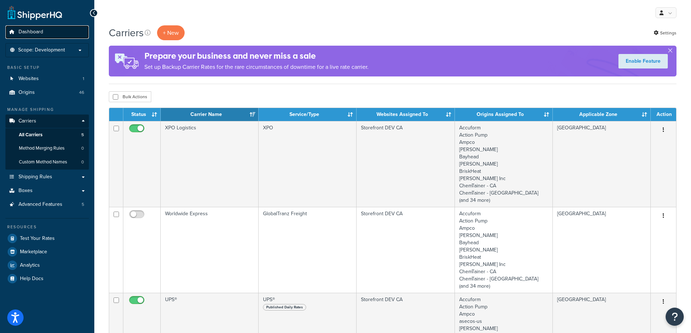
click at [26, 34] on span "Dashboard" at bounding box center [30, 32] width 25 height 6
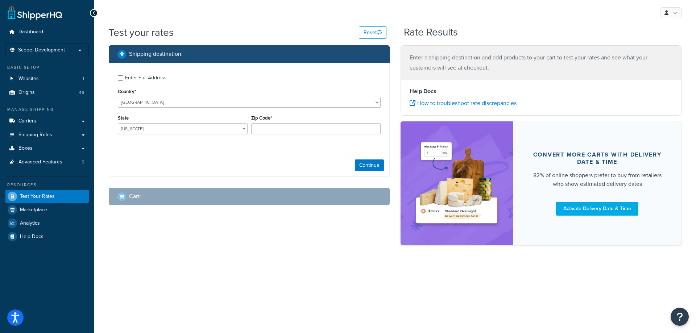
click at [155, 79] on div "Enter Full Address" at bounding box center [146, 78] width 42 height 10
click at [123, 79] on input "Enter Full Address" at bounding box center [120, 77] width 5 height 5
checkbox input "true"
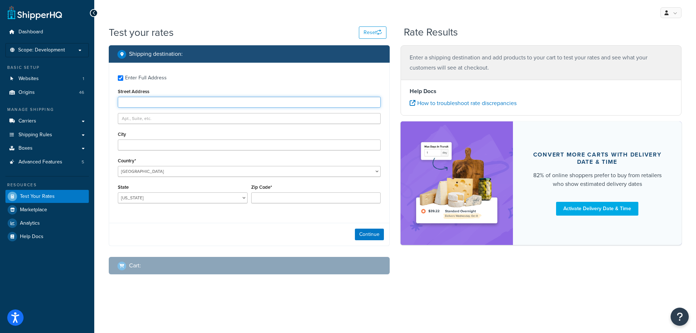
click at [157, 101] on input "Street Address" at bounding box center [249, 102] width 263 height 11
type input "[STREET_ADDRESS]"
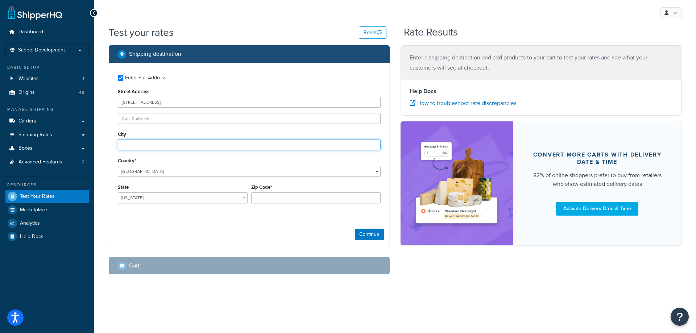
type input "Thunder Bay"
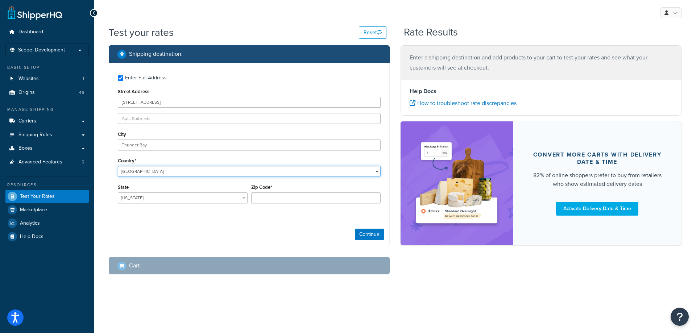
select select "CA"
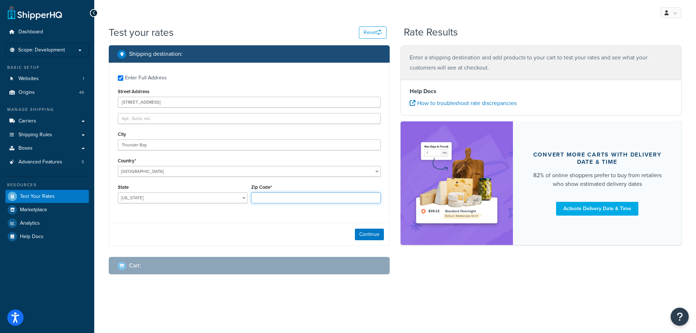
type input "P7B 5L6"
type input "Ontario"
click at [261, 197] on input "Zip Code*" at bounding box center [316, 198] width 130 height 11
type input "P7B 5L6"
select select "ON"
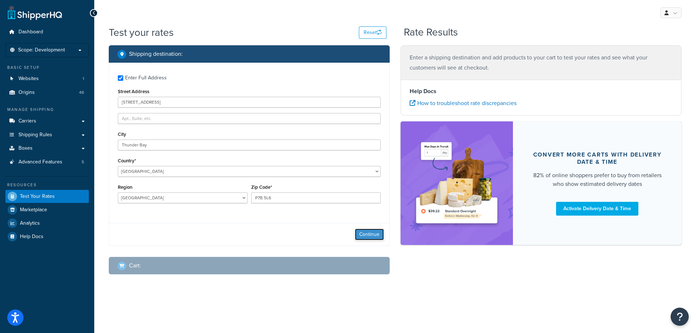
click at [370, 235] on button "Continue" at bounding box center [369, 235] width 29 height 12
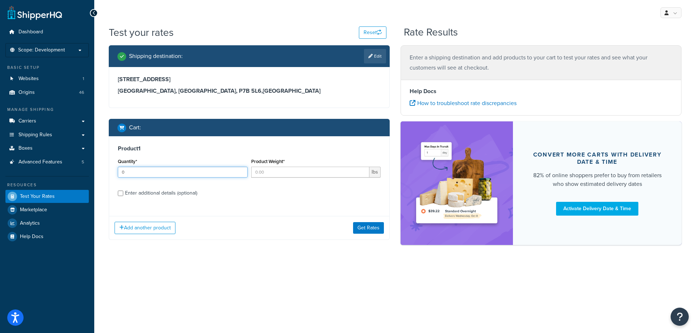
click at [240, 173] on input "0" at bounding box center [183, 172] width 130 height 11
click at [240, 169] on input "0" at bounding box center [183, 172] width 130 height 11
type input "1"
click at [240, 171] on input "1" at bounding box center [183, 172] width 130 height 11
click at [266, 171] on input "Product Weight*" at bounding box center [310, 172] width 119 height 11
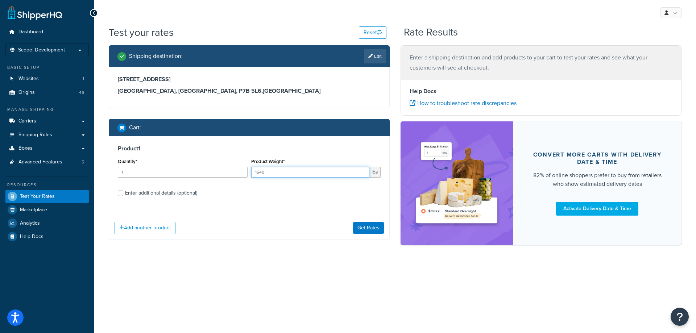
type input "1540"
click at [188, 191] on div "Enter additional details (optional)" at bounding box center [161, 193] width 72 height 10
click at [123, 191] on input "Enter additional details (optional)" at bounding box center [120, 193] width 5 height 5
checkbox input "true"
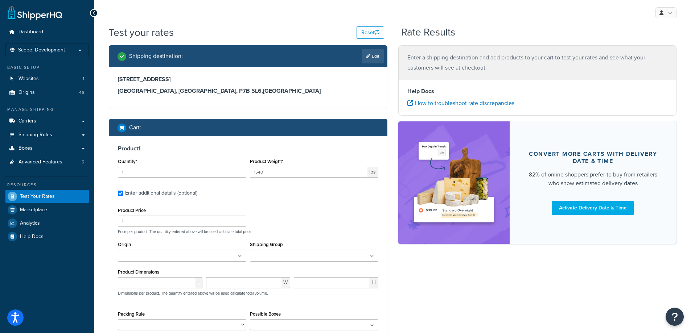
click at [175, 259] on input "Origin" at bounding box center [152, 256] width 64 height 8
type input "denios us"
click at [299, 224] on div "Product Price 1 Price per product. The quantity entered above will be used calc…" at bounding box center [248, 220] width 264 height 29
click at [176, 285] on input "number" at bounding box center [156, 284] width 77 height 11
type input "6"
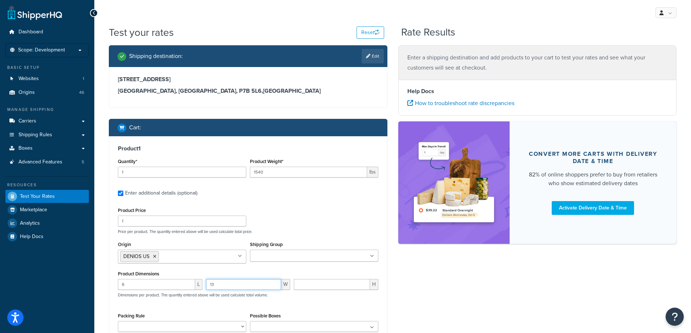
type input "13"
type input "10"
click at [396, 264] on div "Shipping destination : Edit 359 Main St Thunder Bay, Ontario, P7B 5L6 , Canada …" at bounding box center [392, 229] width 579 height 368
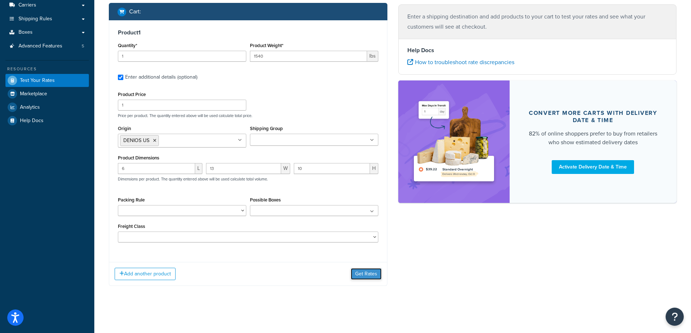
click at [372, 273] on button "Get Rates" at bounding box center [366, 274] width 31 height 12
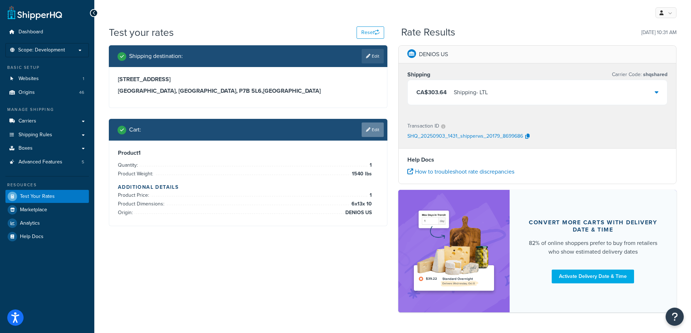
click at [372, 126] on link "Edit" at bounding box center [373, 130] width 22 height 15
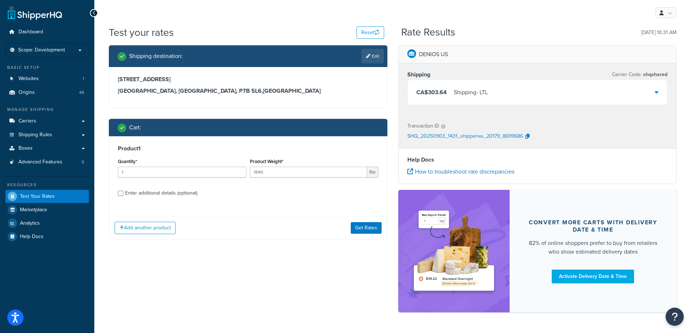
click at [163, 197] on div "Enter additional details (optional)" at bounding box center [161, 193] width 72 height 10
click at [123, 196] on input "Enter additional details (optional)" at bounding box center [120, 193] width 5 height 5
checkbox input "true"
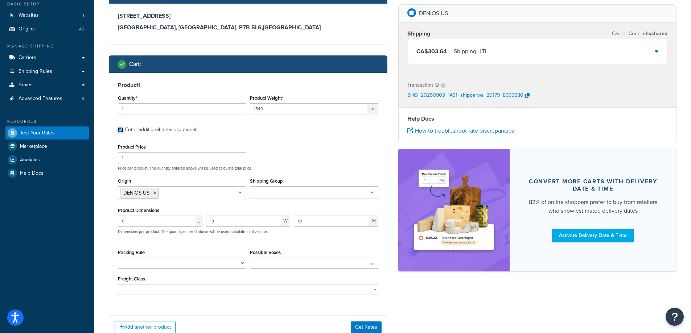
scroll to position [64, 0]
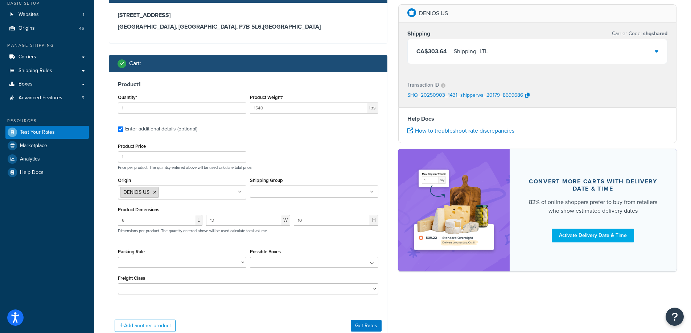
click at [153, 192] on icon at bounding box center [154, 192] width 3 height 4
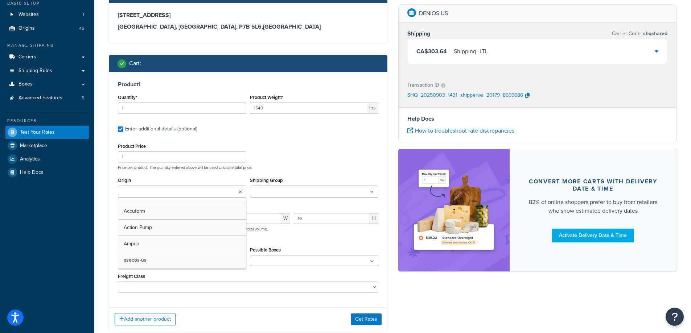
click at [153, 192] on input "Origin" at bounding box center [152, 192] width 64 height 8
type input "denios ca"
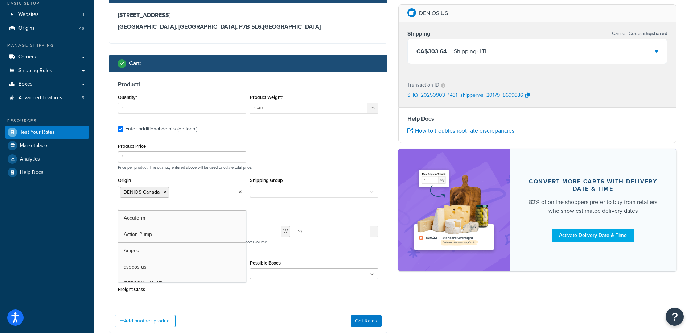
click at [271, 156] on div "Product Price 1 Price per product. The quantity entered above will be used calc…" at bounding box center [248, 155] width 264 height 29
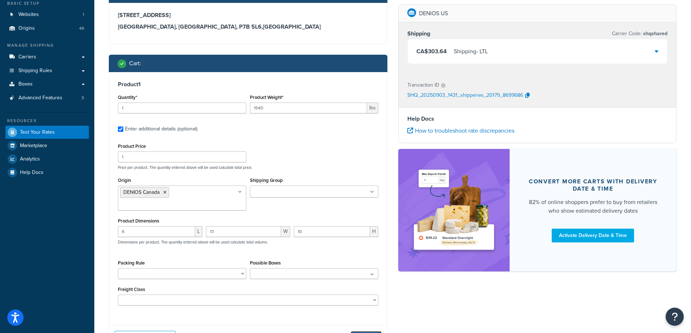
click at [369, 332] on button "Get Rates" at bounding box center [366, 338] width 31 height 12
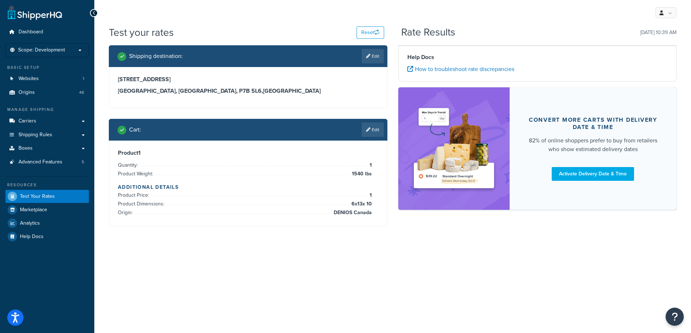
scroll to position [0, 0]
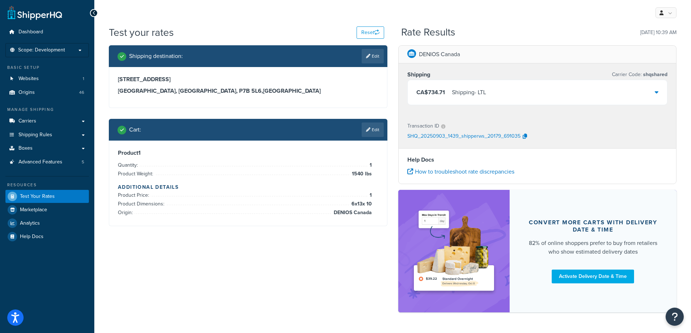
click at [161, 253] on div "Shipping destination : Edit 359 Main St Thunder Bay, Ontario, P7B 5L6 , Canada …" at bounding box center [392, 182] width 579 height 275
click at [363, 139] on div "Cart : Edit" at bounding box center [248, 130] width 279 height 22
click at [367, 133] on link "Edit" at bounding box center [373, 130] width 22 height 15
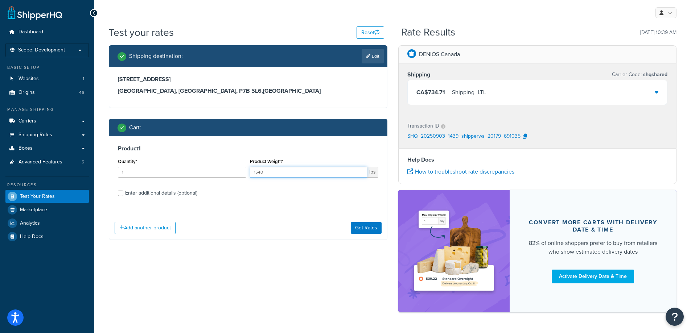
click at [275, 173] on input "1540" at bounding box center [308, 172] width 117 height 11
type input "1"
click at [365, 226] on button "Get Rates" at bounding box center [366, 228] width 31 height 12
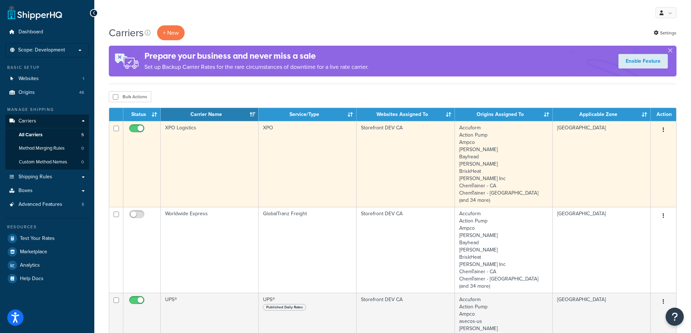
click at [223, 155] on td "XPO Logistics" at bounding box center [210, 164] width 98 height 86
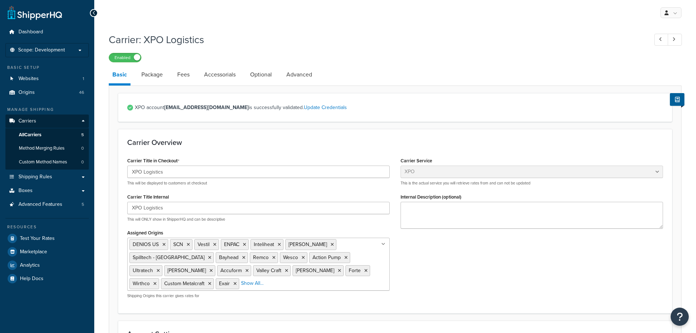
select select "xpoFreight"
select select "COLLECT"
select select "CONSIGNEE"
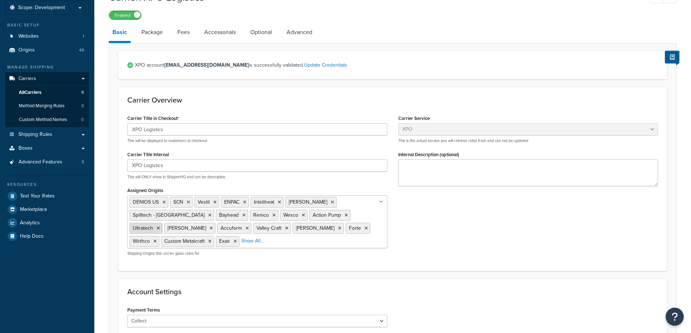
scroll to position [109, 0]
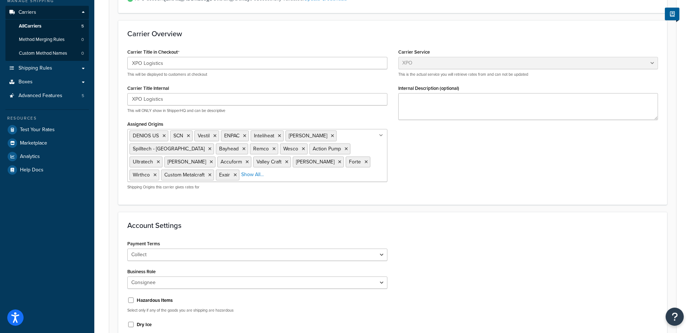
click at [348, 181] on div "DENIOS US SCN Vestil ENPAC Inteliheat [PERSON_NAME] Spilltech - CA Bayhead Remc…" at bounding box center [257, 159] width 260 height 61
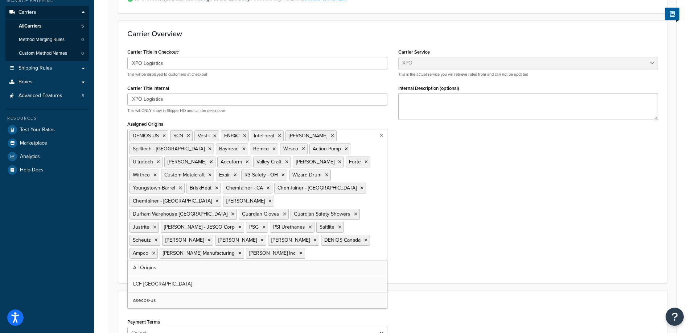
click at [351, 179] on ul "DENIOS US SCN Vestil ENPAC Inteliheat [PERSON_NAME] Spilltech - CA Bayhead Remc…" at bounding box center [257, 194] width 260 height 131
click at [164, 137] on icon at bounding box center [164, 136] width 3 height 4
click at [173, 137] on icon at bounding box center [174, 136] width 3 height 4
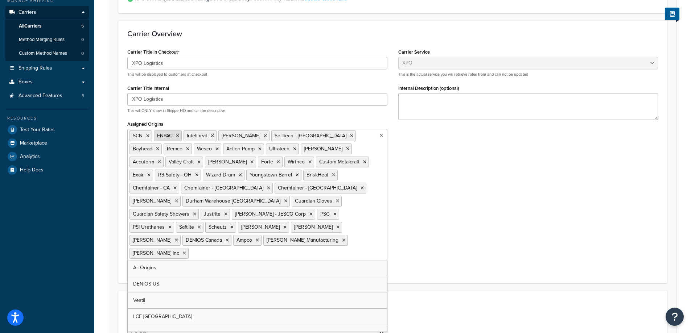
click at [173, 137] on li "ENPAC" at bounding box center [168, 136] width 28 height 11
click at [177, 134] on icon at bounding box center [177, 136] width 3 height 4
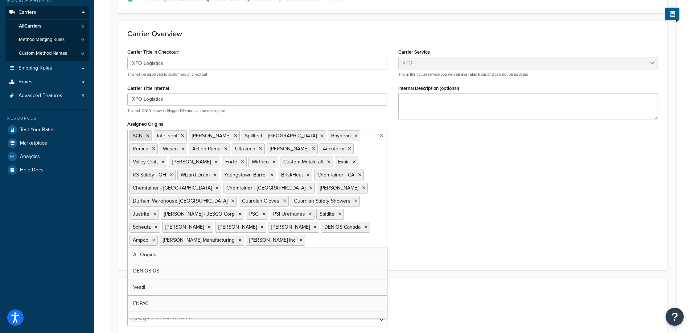
click at [149, 136] on icon at bounding box center [147, 136] width 3 height 4
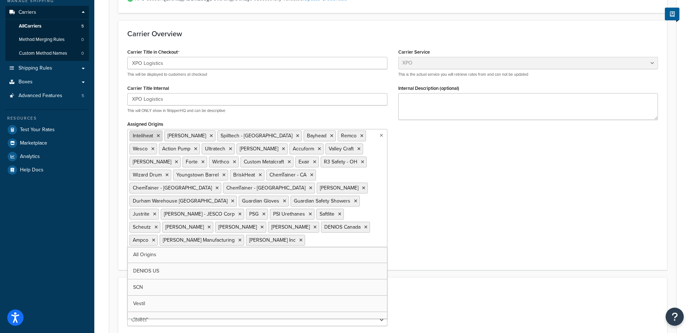
click at [160, 137] on icon at bounding box center [158, 136] width 3 height 4
click at [175, 136] on icon at bounding box center [176, 136] width 3 height 4
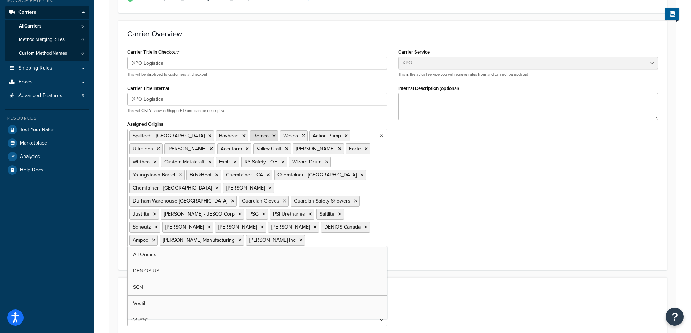
click at [208, 136] on icon at bounding box center [209, 136] width 3 height 4
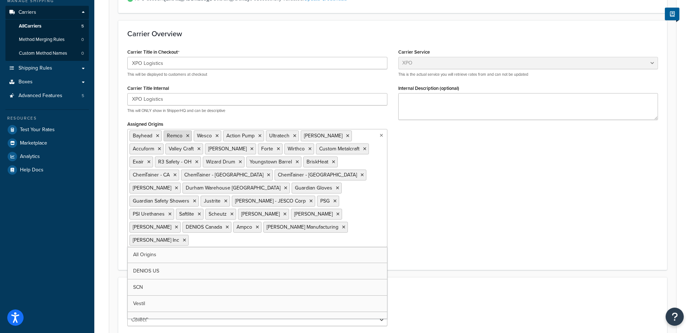
click at [168, 136] on span "Remco" at bounding box center [175, 136] width 16 height 8
click at [156, 136] on icon at bounding box center [157, 136] width 3 height 4
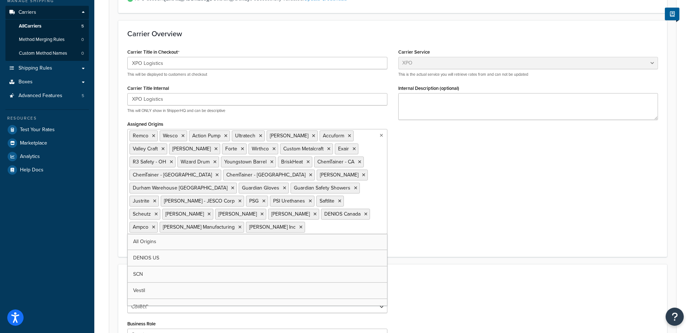
click at [156, 136] on li "Remco" at bounding box center [143, 136] width 28 height 11
click at [152, 138] on icon at bounding box center [153, 136] width 3 height 4
click at [152, 138] on icon at bounding box center [152, 136] width 3 height 4
click at [152, 138] on span "Action Pump" at bounding box center [147, 136] width 28 height 8
click at [167, 137] on icon at bounding box center [166, 136] width 3 height 4
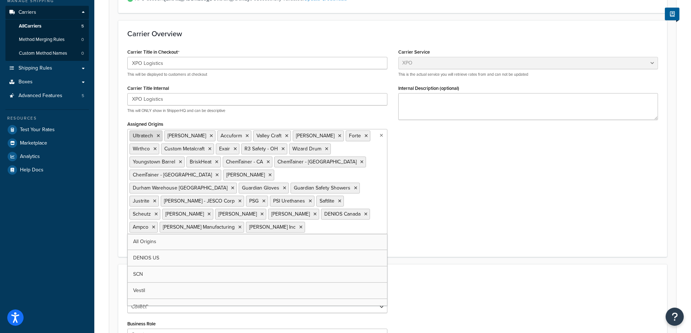
click at [158, 135] on icon at bounding box center [158, 136] width 3 height 4
click at [175, 138] on icon at bounding box center [176, 136] width 3 height 4
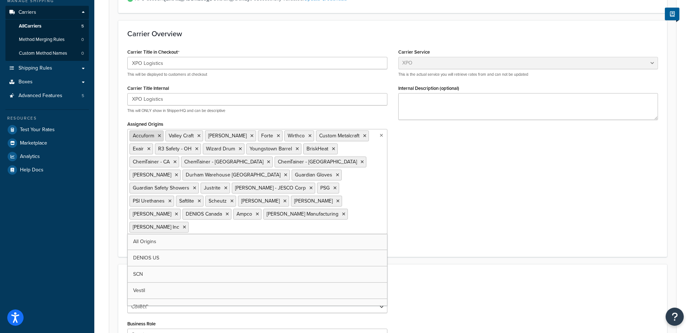
click at [161, 135] on li "Accuform" at bounding box center [146, 136] width 34 height 11
click at [160, 136] on icon at bounding box center [159, 136] width 3 height 4
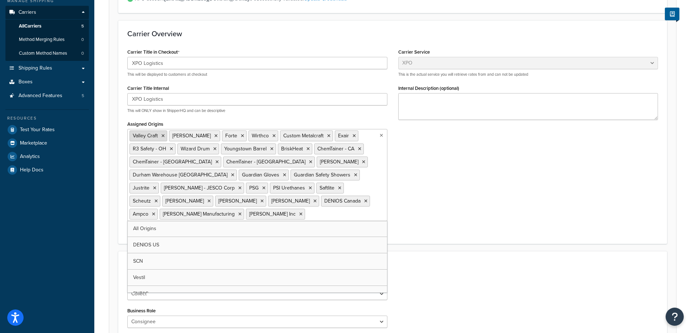
click at [163, 136] on icon at bounding box center [162, 136] width 3 height 4
click at [166, 148] on icon at bounding box center [166, 149] width 3 height 4
click at [175, 138] on icon at bounding box center [176, 136] width 3 height 4
click at [149, 136] on icon at bounding box center [149, 136] width 3 height 4
click at [149, 136] on span "Wirthco" at bounding box center [141, 136] width 17 height 8
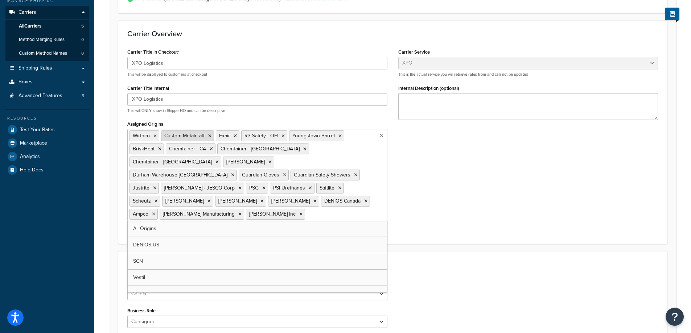
click at [155, 137] on icon at bounding box center [154, 136] width 3 height 4
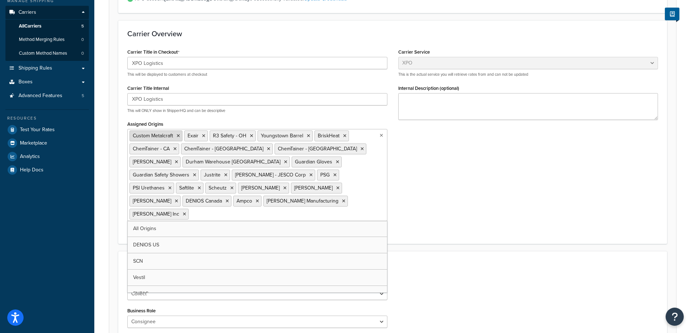
click at [177, 136] on icon at bounding box center [178, 136] width 3 height 4
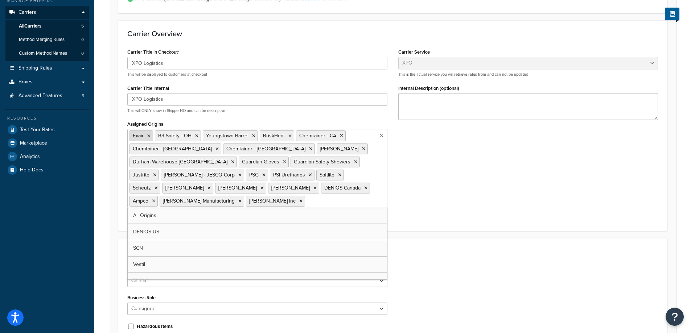
click at [148, 138] on icon at bounding box center [148, 136] width 3 height 4
click at [171, 136] on icon at bounding box center [171, 136] width 3 height 4
click at [180, 137] on icon at bounding box center [180, 136] width 3 height 4
click at [160, 137] on icon at bounding box center [159, 136] width 3 height 4
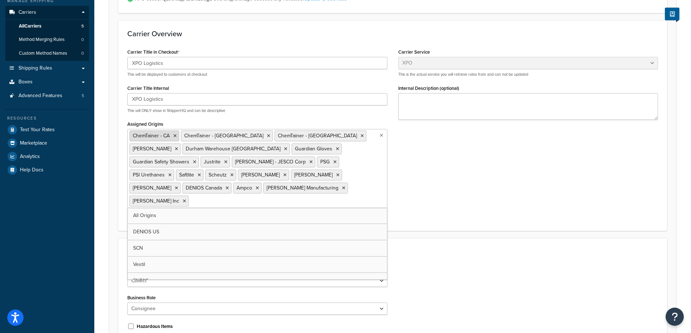
click at [174, 137] on icon at bounding box center [174, 136] width 3 height 4
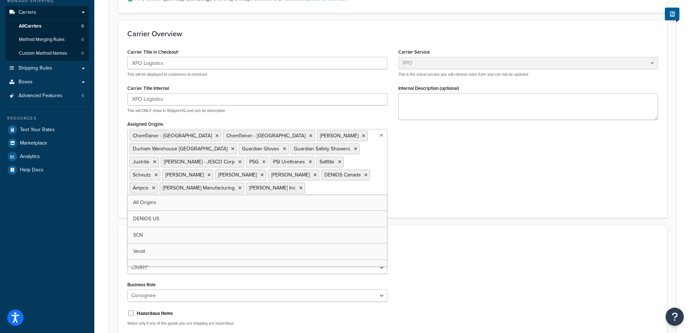
click at [215, 137] on icon at bounding box center [216, 136] width 3 height 4
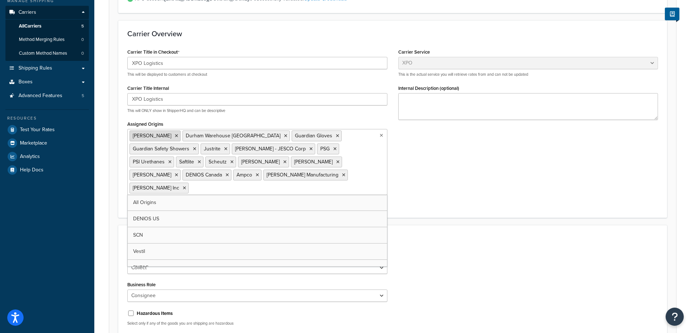
click at [175, 135] on icon at bounding box center [176, 136] width 3 height 4
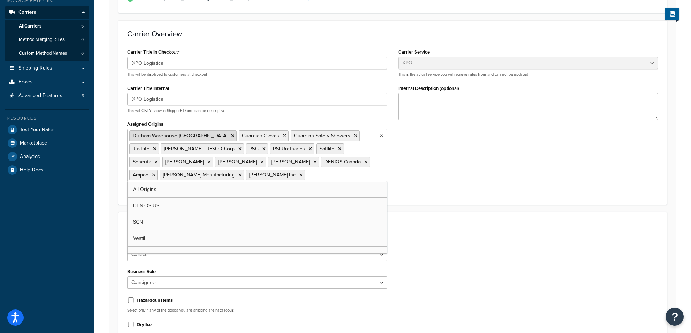
click at [231, 135] on icon at bounding box center [232, 136] width 3 height 4
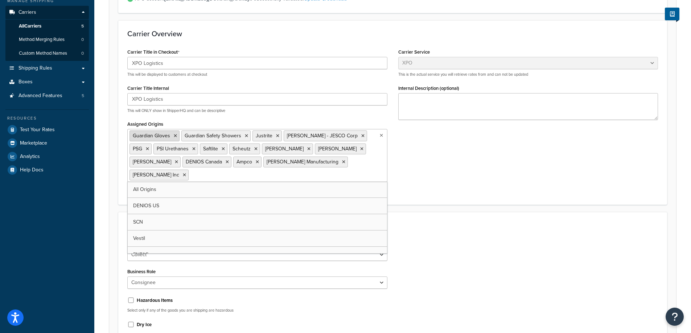
click at [174, 136] on icon at bounding box center [175, 136] width 3 height 4
click at [193, 137] on icon at bounding box center [194, 136] width 3 height 4
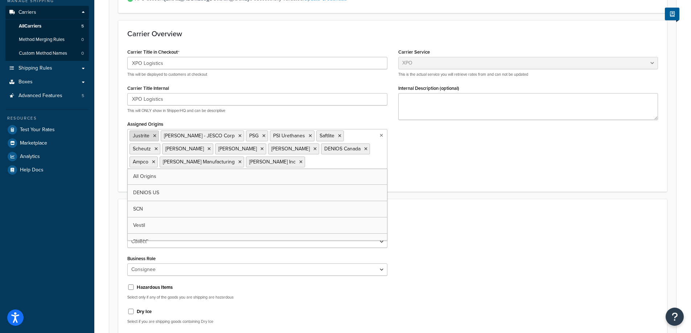
click at [155, 136] on icon at bounding box center [154, 136] width 3 height 4
click at [207, 136] on icon at bounding box center [208, 136] width 3 height 4
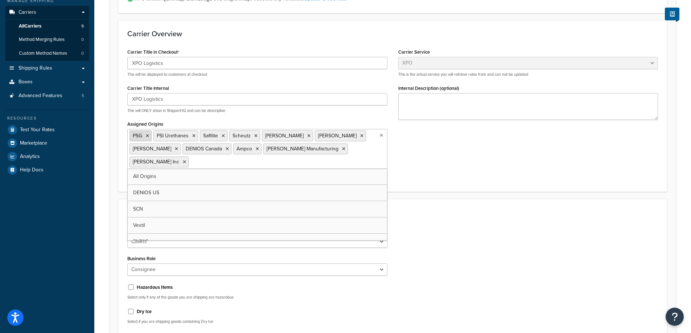
click at [148, 135] on icon at bounding box center [147, 136] width 3 height 4
click at [169, 136] on icon at bounding box center [169, 136] width 3 height 4
click at [152, 137] on icon at bounding box center [152, 136] width 3 height 4
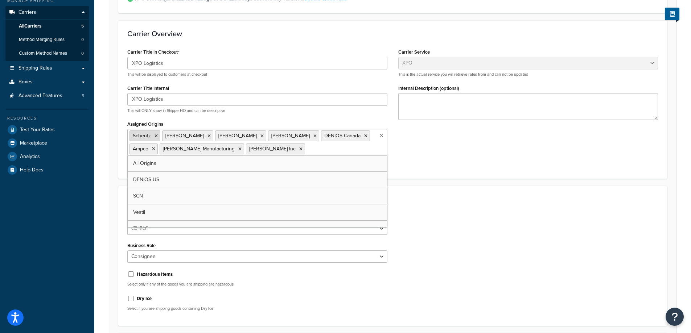
click at [157, 137] on icon at bounding box center [156, 136] width 3 height 4
click at [177, 137] on icon at bounding box center [176, 136] width 3 height 4
click at [163, 137] on li "[PERSON_NAME]" at bounding box center [154, 136] width 51 height 11
click at [175, 137] on icon at bounding box center [176, 136] width 3 height 4
click at [175, 135] on icon at bounding box center [176, 136] width 3 height 4
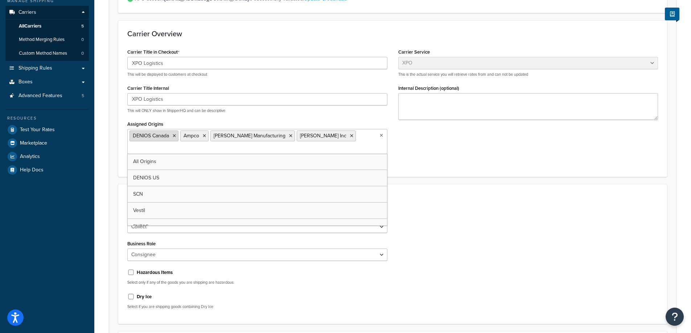
click at [173, 136] on icon at bounding box center [174, 136] width 3 height 4
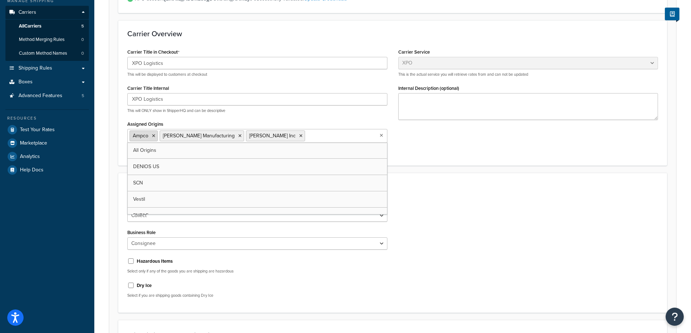
click at [154, 136] on icon at bounding box center [153, 136] width 3 height 4
click at [208, 136] on icon at bounding box center [209, 136] width 3 height 4
click at [183, 137] on icon at bounding box center [184, 136] width 3 height 4
click at [160, 145] on link "All Origins" at bounding box center [257, 151] width 259 height 16
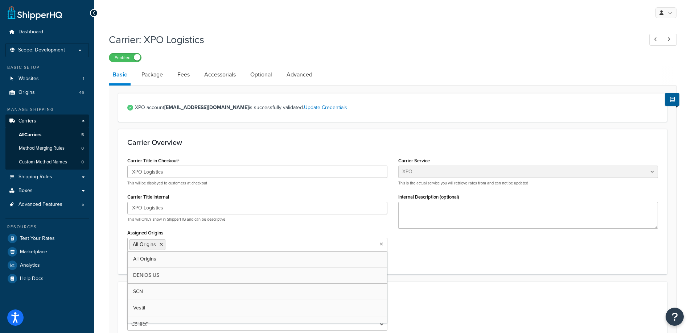
click at [414, 134] on div "Carrier Overview Carrier Title in Checkout XPO Logistics This will be displayed…" at bounding box center [392, 201] width 549 height 145
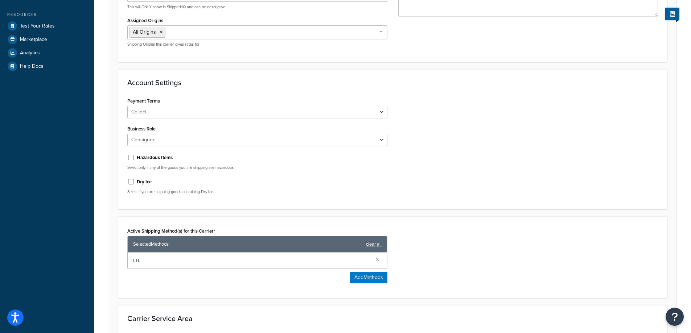
scroll to position [290, 0]
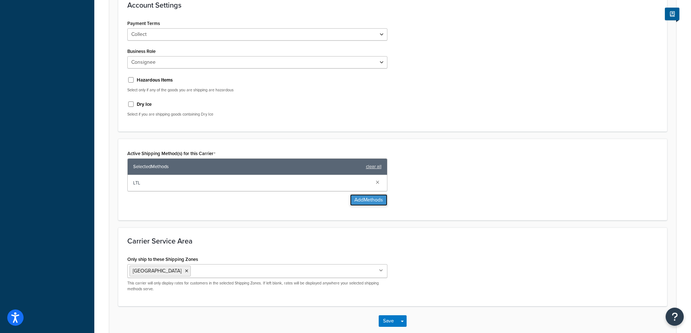
click at [354, 201] on button "Add Methods" at bounding box center [368, 200] width 37 height 12
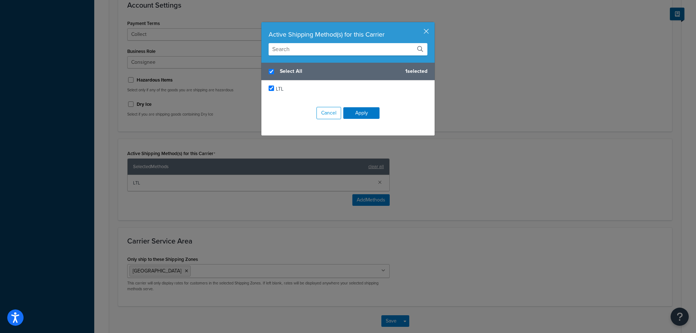
click at [440, 148] on div "Active Shipping Method(s) for this Carrier Select All 1 selected LTL Cancel App…" at bounding box center [348, 166] width 696 height 333
click at [433, 24] on button "button" at bounding box center [434, 23] width 2 height 2
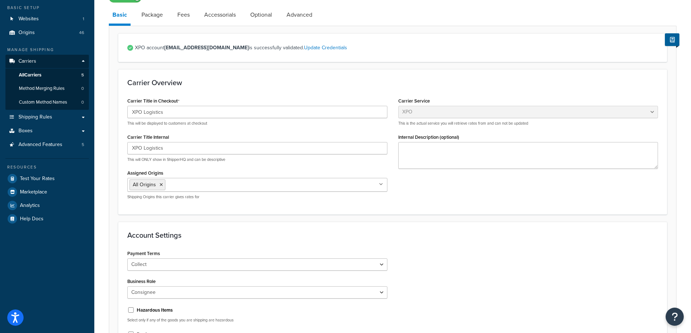
scroll to position [0, 0]
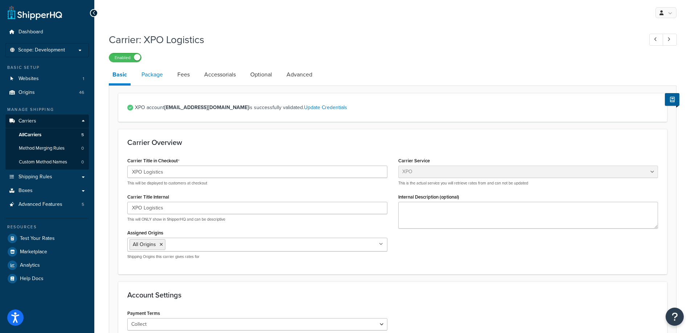
click at [138, 74] on link "Package" at bounding box center [152, 74] width 29 height 17
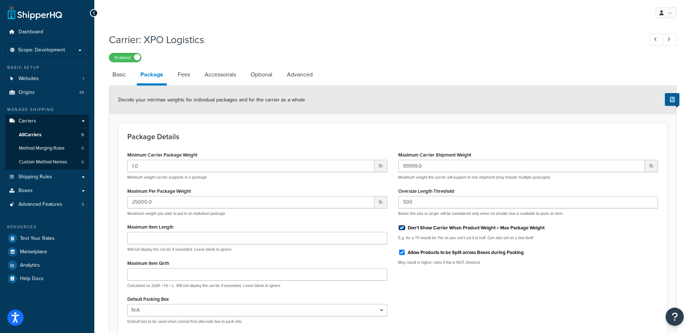
click at [401, 229] on input "Don't Show Carrier When Product Weight > Max Package Weight" at bounding box center [401, 227] width 7 height 5
checkbox input "false"
click at [177, 77] on link "Fees" at bounding box center [184, 74] width 20 height 17
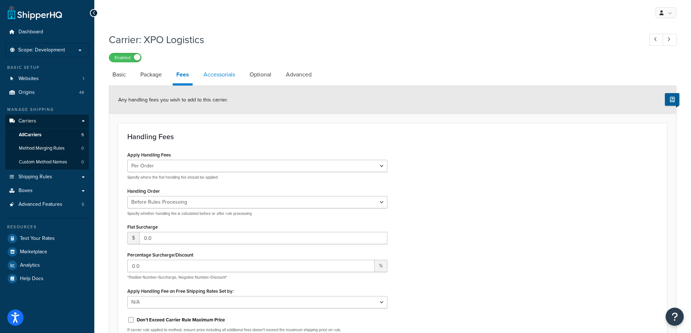
click at [232, 78] on link "Accessorials" at bounding box center [219, 74] width 39 height 17
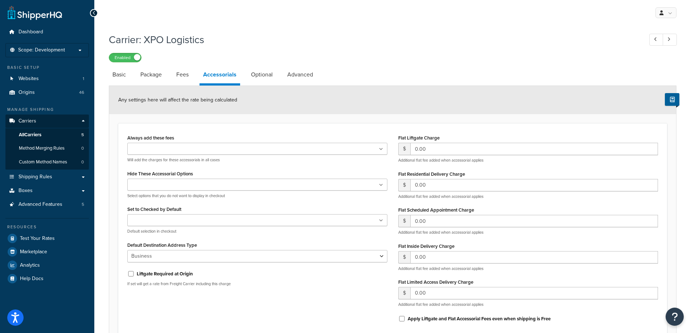
scroll to position [36, 0]
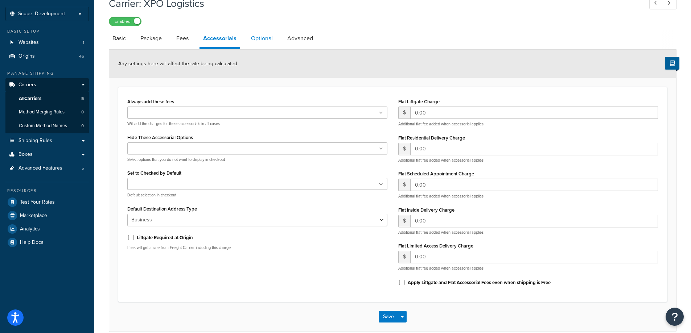
click at [266, 35] on link "Optional" at bounding box center [261, 38] width 29 height 17
select select "55"
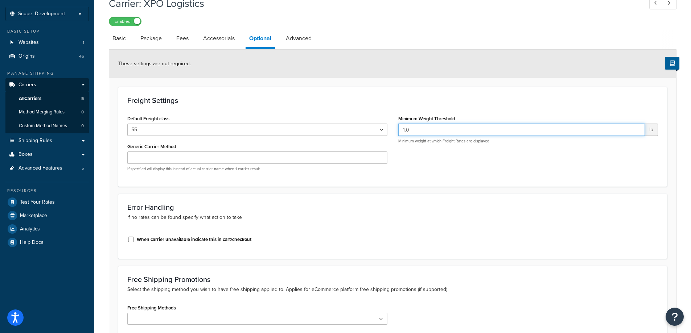
click at [472, 132] on input "1.0" at bounding box center [521, 130] width 247 height 12
type input "5"
click at [468, 157] on div "Default Freight class 50 55 60 65 70 77.5 85 92.5 100 110 125 150 175 200 250 3…" at bounding box center [393, 146] width 542 height 64
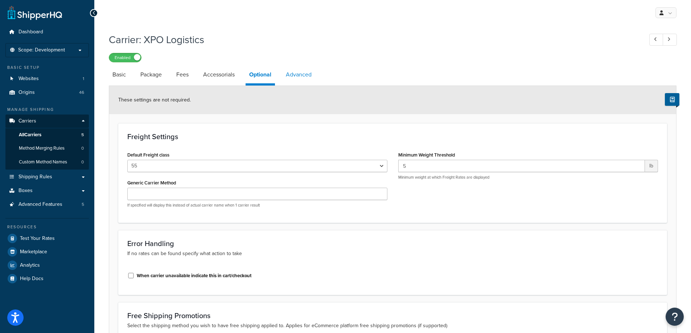
click at [296, 81] on link "Advanced" at bounding box center [298, 74] width 33 height 17
select select "false"
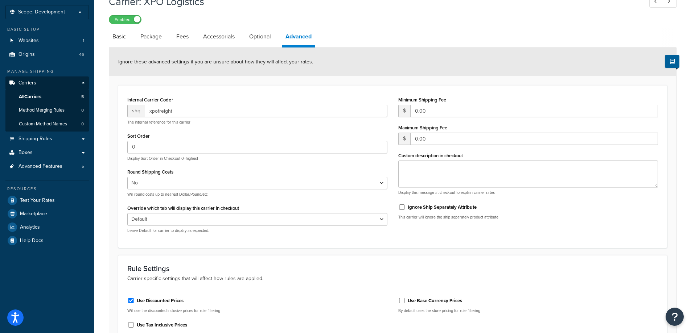
scroll to position [109, 0]
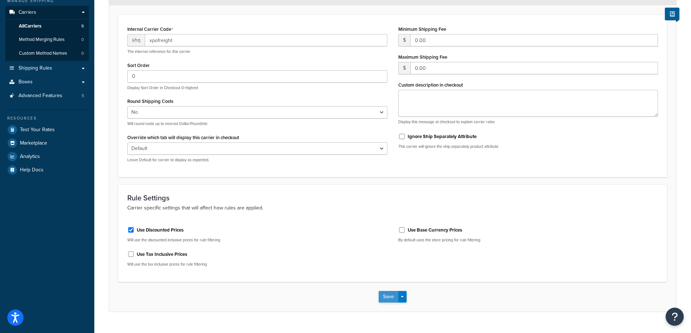
click at [380, 297] on button "Save" at bounding box center [389, 297] width 20 height 12
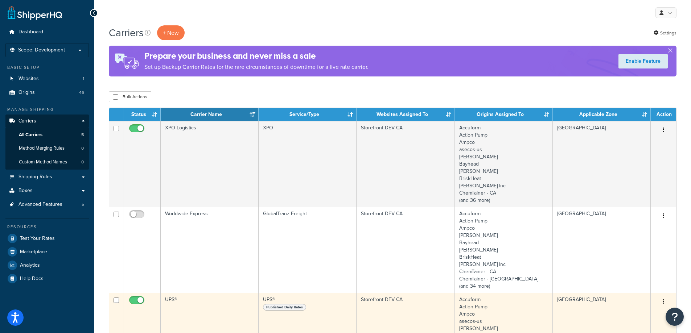
click at [185, 302] on td "UPS®" at bounding box center [210, 336] width 98 height 86
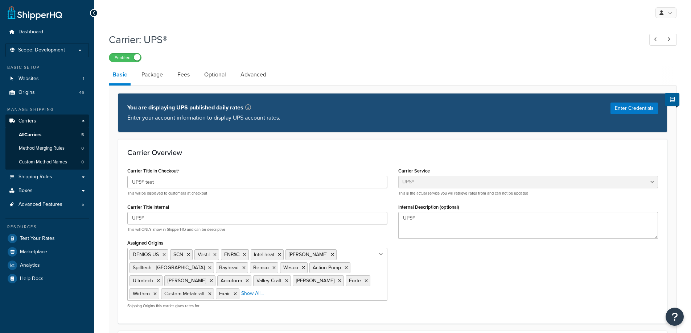
select select "ups"
select select "us"
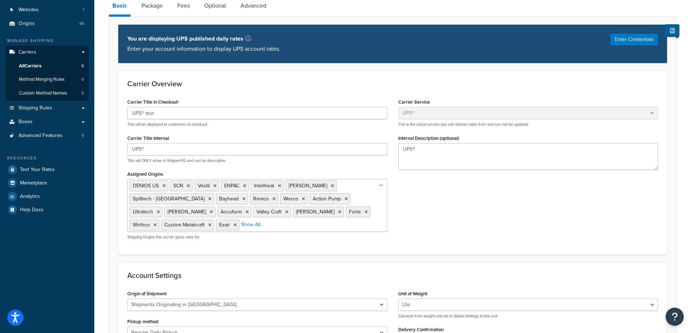
scroll to position [145, 0]
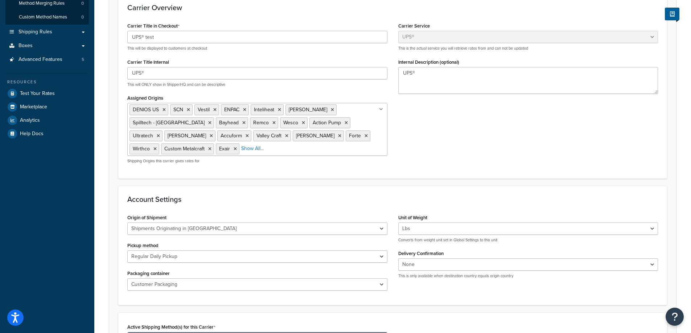
click at [336, 153] on ul "DENIOS US SCN Vestil ENPAC Inteliheat [PERSON_NAME] Spilltech - CA Bayhead Remc…" at bounding box center [257, 129] width 260 height 53
click at [474, 189] on form "Carrier Overview Carrier Title in Checkout UPS® test This will be displayed to …" at bounding box center [392, 260] width 567 height 532
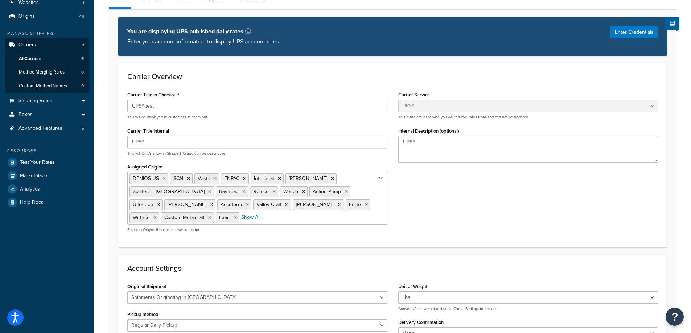
scroll to position [0, 0]
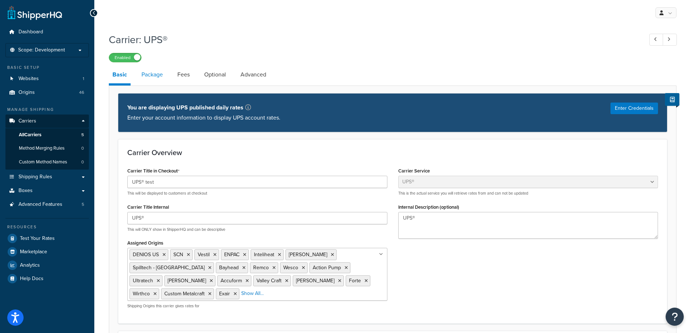
click at [152, 79] on link "Package" at bounding box center [152, 74] width 29 height 17
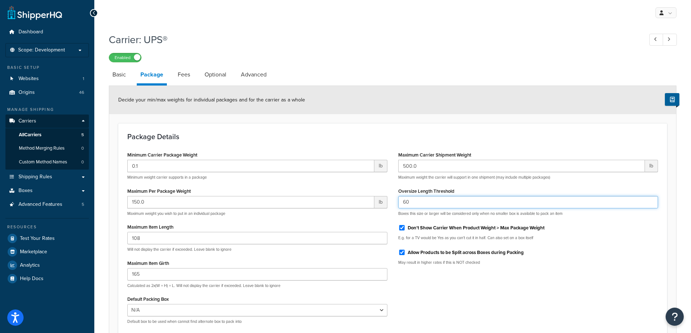
click at [421, 203] on input "60" at bounding box center [528, 202] width 260 height 12
type input "120"
click at [436, 251] on label "Allow Products to be Split across Boxes during Packing" at bounding box center [466, 253] width 116 height 7
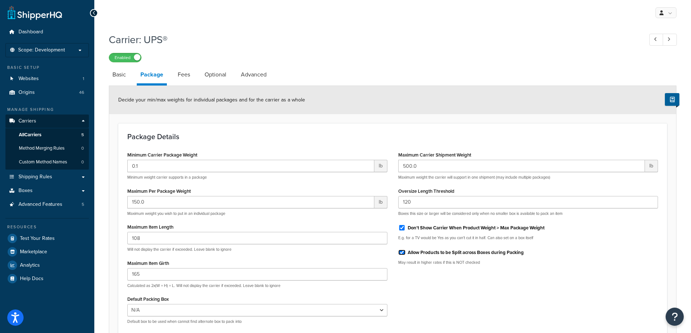
click at [406, 251] on input "Allow Products to be Split across Boxes during Packing" at bounding box center [401, 252] width 7 height 5
checkbox input "false"
click at [435, 301] on div "Minimum Carrier Package Weight 0.1 lb Minimum weight carrier supports in a pack…" at bounding box center [393, 240] width 542 height 180
click at [187, 74] on link "Fees" at bounding box center [184, 74] width 20 height 17
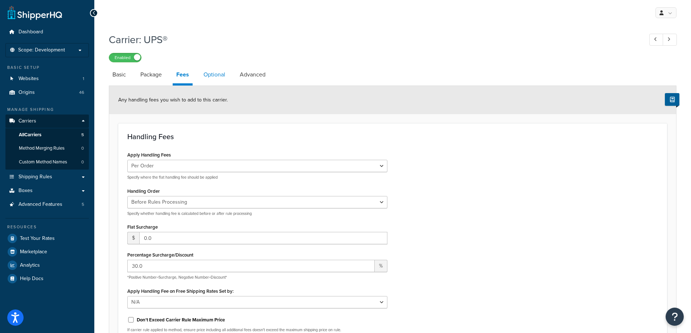
click at [215, 77] on link "Optional" at bounding box center [214, 74] width 29 height 17
select select "business"
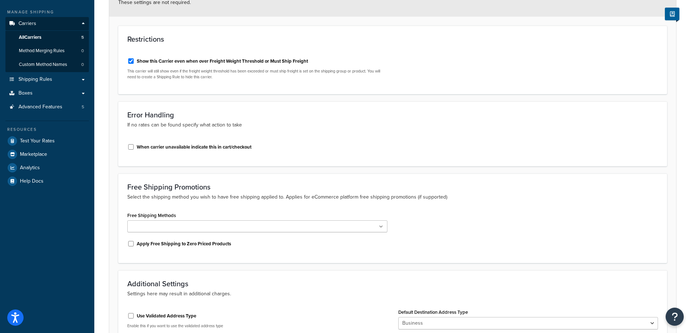
scroll to position [181, 0]
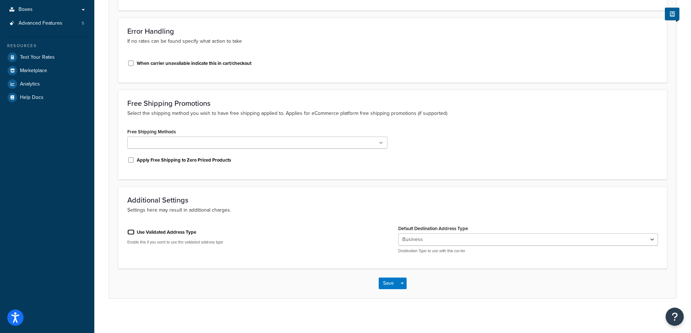
click at [129, 232] on input "Use Validated Address Type" at bounding box center [130, 232] width 7 height 5
checkbox input "true"
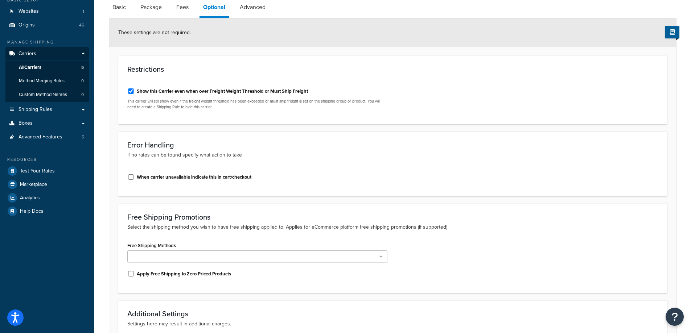
scroll to position [0, 0]
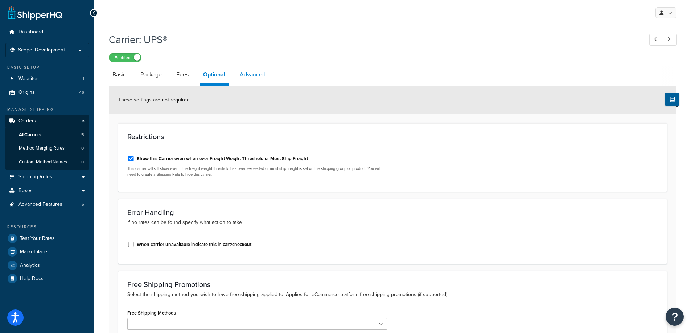
click at [254, 78] on link "Advanced" at bounding box center [252, 74] width 33 height 17
select select "false"
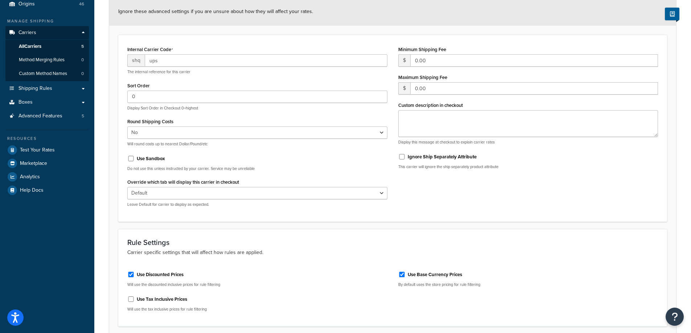
scroll to position [149, 0]
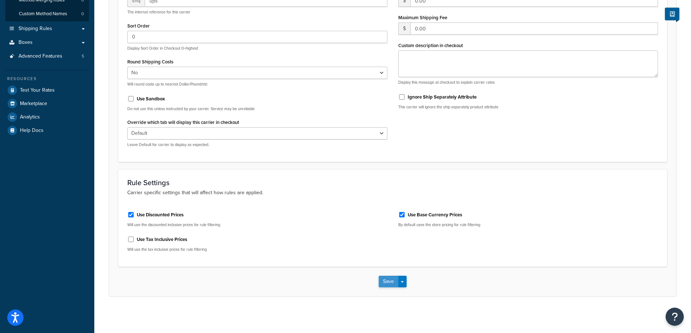
click at [390, 287] on button "Save" at bounding box center [389, 282] width 20 height 12
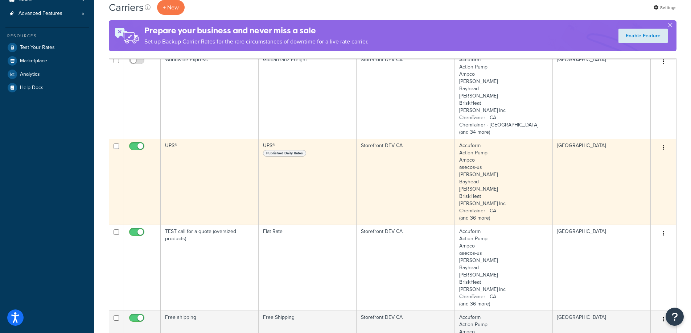
scroll to position [218, 0]
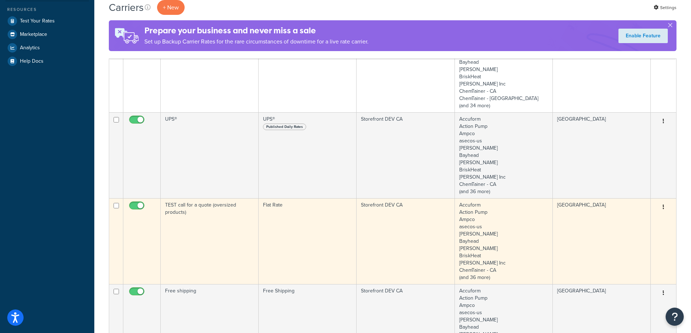
click at [202, 224] on td "TEST call for a quote (oversized products)" at bounding box center [210, 241] width 98 height 86
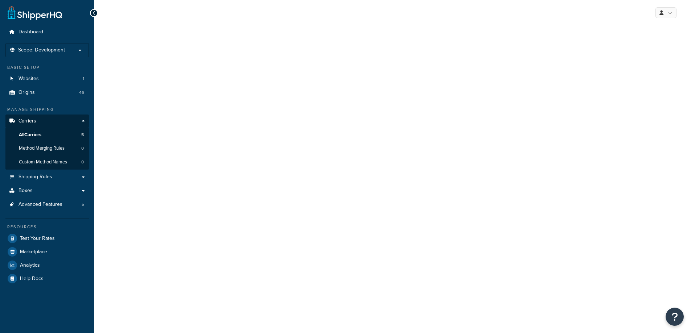
select select "flat"
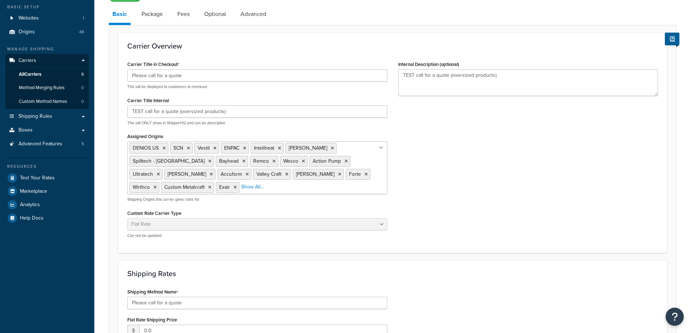
scroll to position [181, 0]
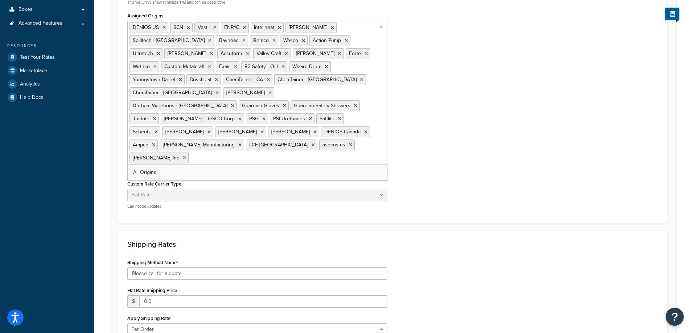
click at [363, 66] on ul "DENIOS US SCN Vestil ENPAC Inteliheat [PERSON_NAME] Spilltech - CA Bayhead Remc…" at bounding box center [257, 93] width 260 height 144
click at [475, 131] on div "Carrier Overview Carrier Title in Checkout Please call for a quote This will be…" at bounding box center [392, 68] width 549 height 312
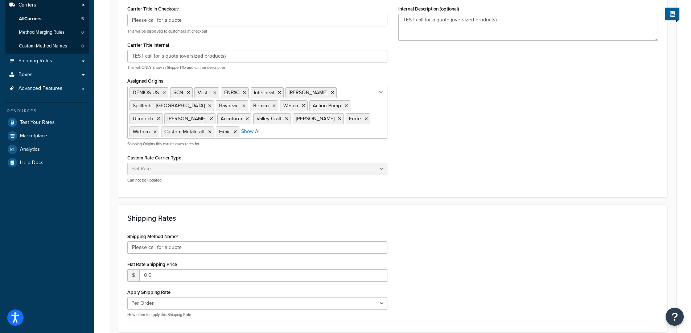
scroll to position [0, 0]
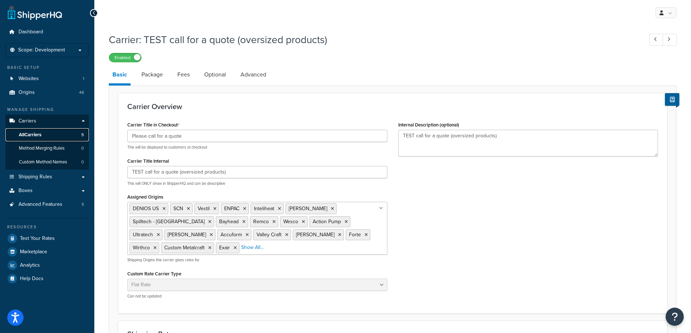
click at [27, 136] on span "All Carriers" at bounding box center [30, 135] width 22 height 6
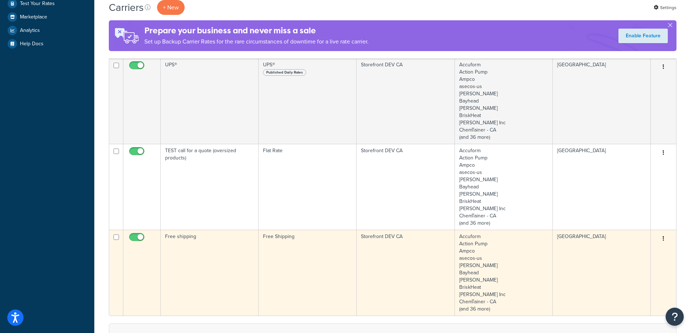
scroll to position [290, 0]
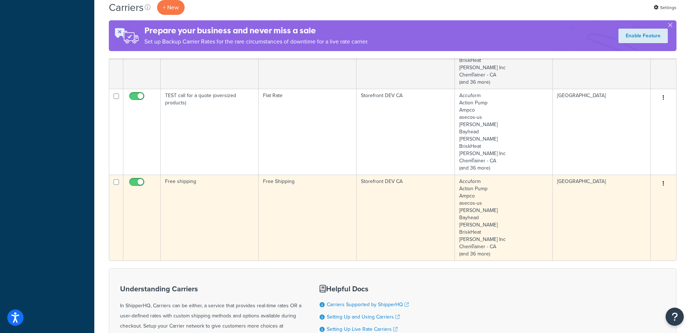
click at [219, 206] on td "Free shipping" at bounding box center [210, 218] width 98 height 86
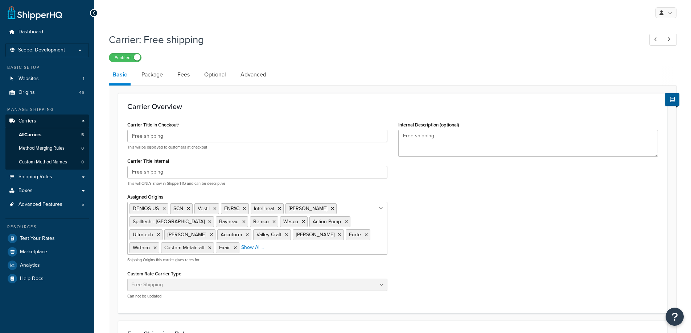
select select "free"
click at [380, 246] on ul "DENIOS US SCN Vestil ENPAC Inteliheat Basco Spilltech - CA Bayhead Remco Wesco …" at bounding box center [257, 228] width 260 height 53
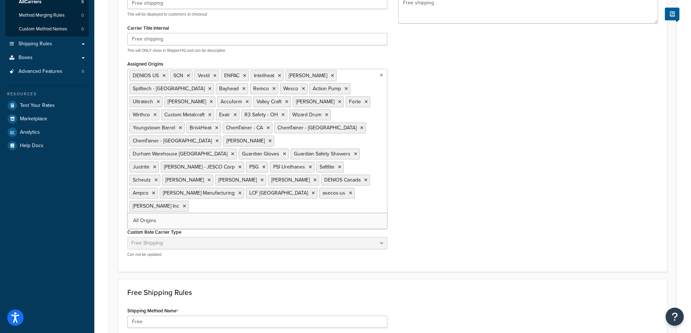
scroll to position [145, 0]
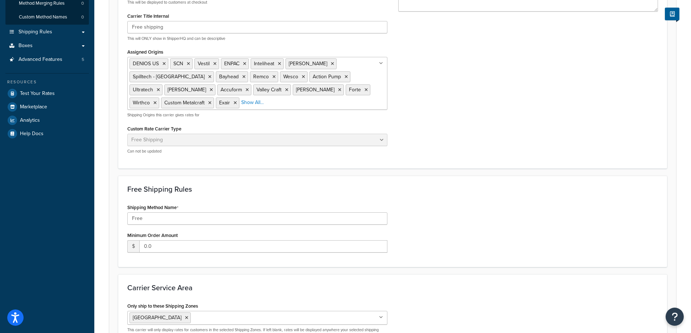
click at [502, 206] on form "Carrier Overview Carrier Title in Checkout Free shipping This will be displayed…" at bounding box center [392, 165] width 567 height 435
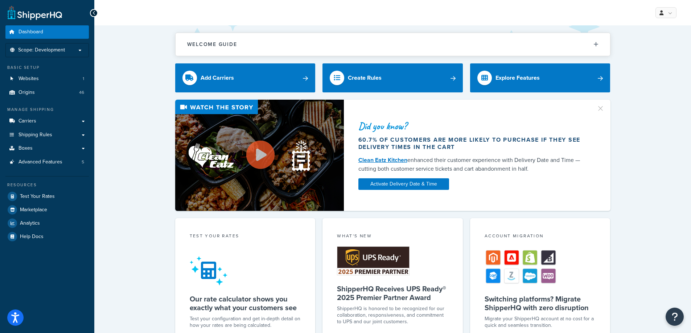
click at [108, 96] on div "Welcome Guide ShipperHQ: An Overview Carrier Setup Shipping Rules Overview Comm…" at bounding box center [392, 284] width 597 height 519
click at [53, 51] on span "Scope: Development" at bounding box center [41, 50] width 47 height 6
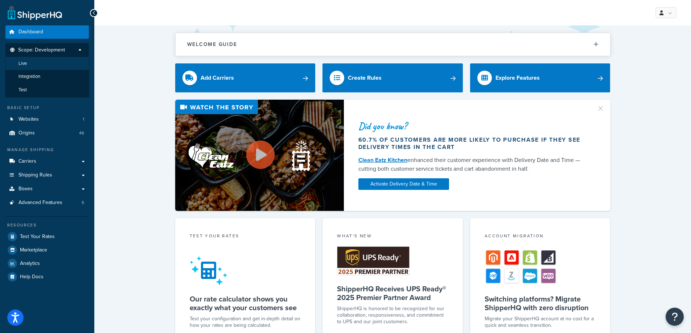
click at [50, 63] on li "Live" at bounding box center [47, 63] width 84 height 13
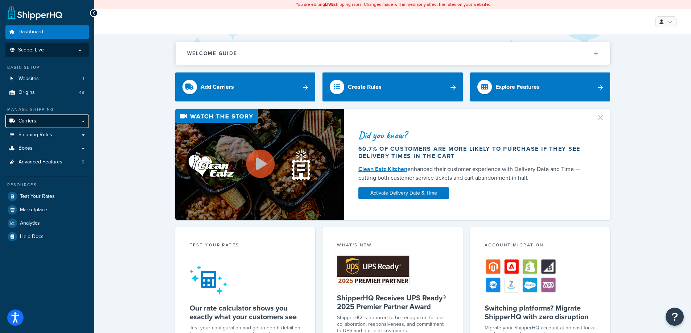
click at [38, 116] on link "Carriers" at bounding box center [46, 121] width 83 height 13
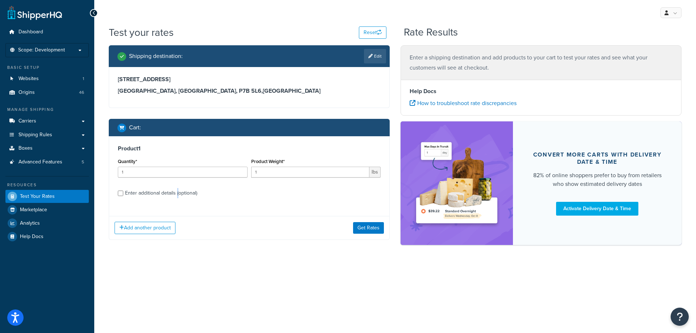
click at [176, 196] on div "Enter additional details (optional)" at bounding box center [161, 193] width 72 height 10
click at [173, 188] on label "Enter additional details (optional)" at bounding box center [253, 193] width 256 height 12
click at [123, 191] on input "Enter additional details (optional)" at bounding box center [120, 193] width 5 height 5
checkbox input "true"
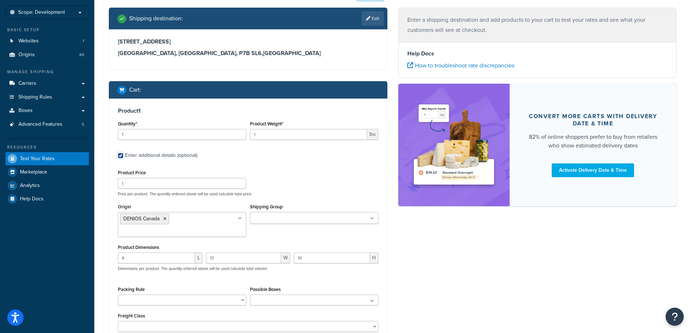
scroll to position [109, 0]
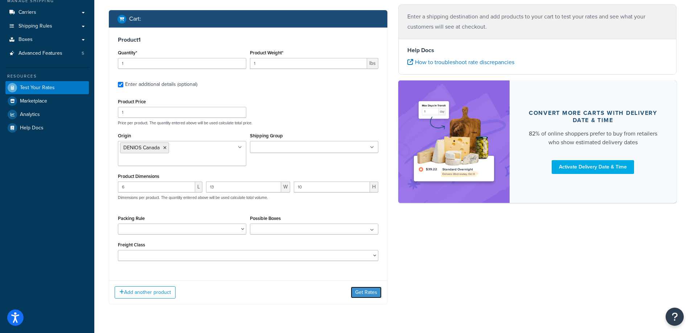
drag, startPoint x: 363, startPoint y: 283, endPoint x: 350, endPoint y: 280, distance: 13.3
click at [363, 287] on button "Get Rates" at bounding box center [366, 293] width 31 height 12
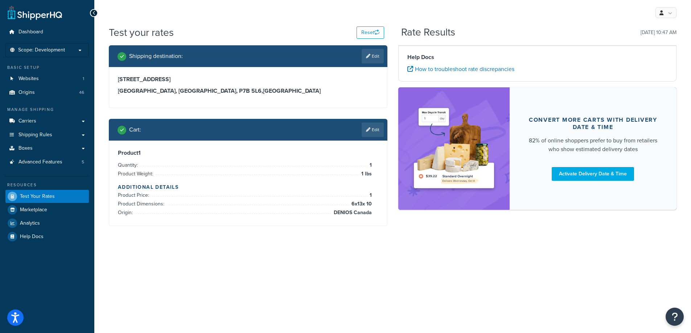
scroll to position [0, 0]
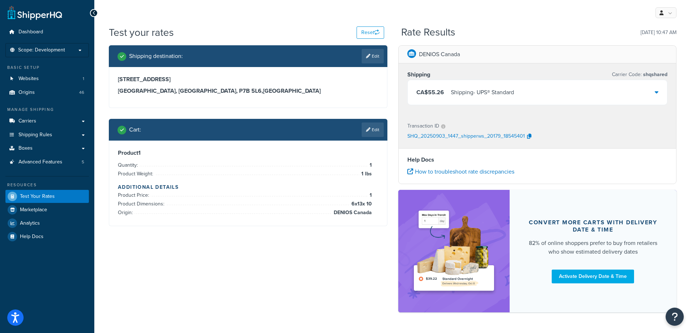
click at [322, 325] on div "Test your rates Reset Rate Results 09/03/2025, 10:47 AM Shipping destination : …" at bounding box center [392, 181] width 597 height 313
click at [379, 132] on link "Edit" at bounding box center [373, 130] width 22 height 15
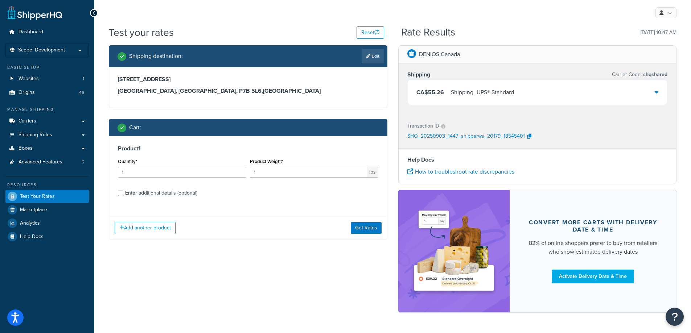
click at [168, 189] on div "Enter additional details (optional)" at bounding box center [161, 193] width 72 height 10
click at [123, 191] on input "Enter additional details (optional)" at bounding box center [120, 193] width 5 height 5
checkbox input "true"
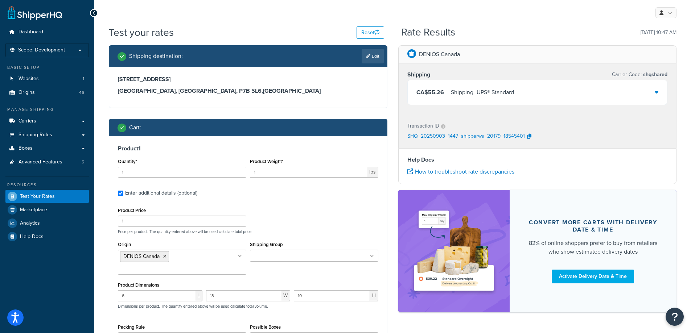
click at [294, 259] on input "Shipping Group" at bounding box center [284, 256] width 64 height 8
click at [304, 205] on div "Product 1 Quantity* 1 Product Weight* 1 lbs Enter additional details (optional)…" at bounding box center [248, 260] width 278 height 248
click at [165, 255] on icon at bounding box center [164, 257] width 3 height 4
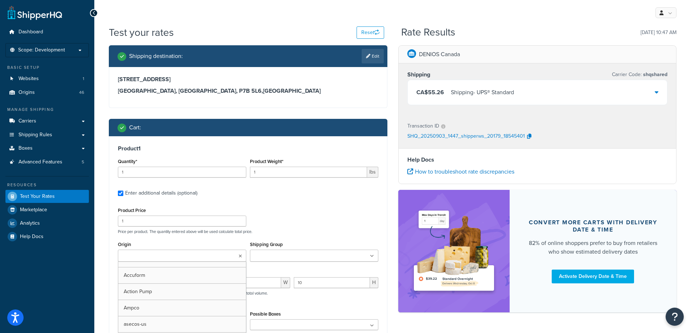
click at [165, 255] on input "Origin" at bounding box center [152, 256] width 64 height 8
type input "denios us"
click at [307, 215] on div "Product Price 1 Price per product. The quantity entered above will be used calc…" at bounding box center [248, 220] width 264 height 29
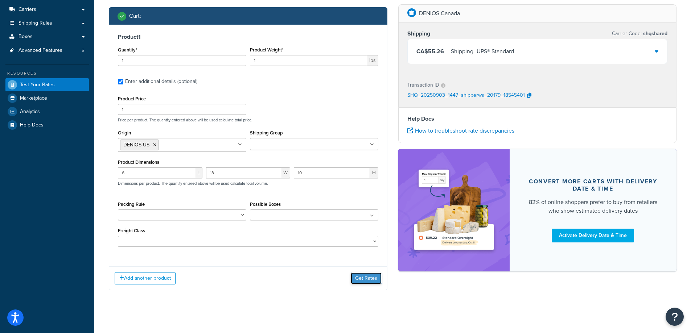
click at [356, 281] on button "Get Rates" at bounding box center [366, 279] width 31 height 12
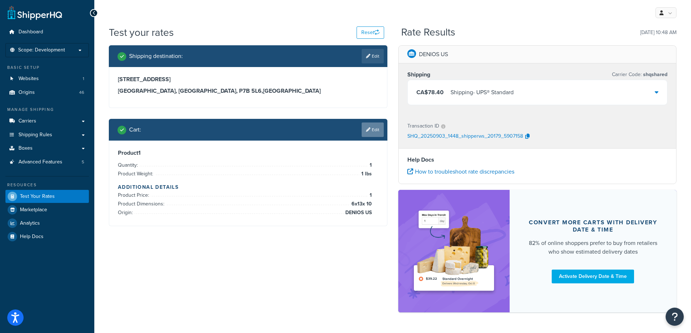
click at [367, 134] on link "Edit" at bounding box center [373, 130] width 22 height 15
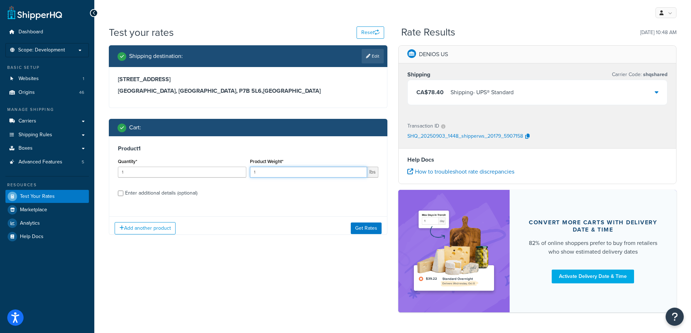
click at [320, 172] on input "1" at bounding box center [308, 172] width 117 height 11
type input "5"
click at [279, 194] on label "Enter additional details (optional)" at bounding box center [251, 193] width 253 height 12
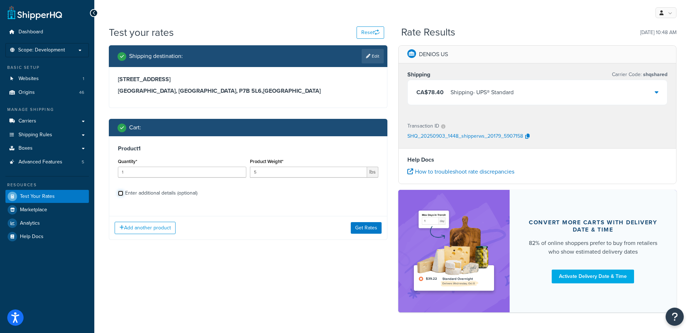
click at [123, 194] on input "Enter additional details (optional)" at bounding box center [120, 193] width 5 height 5
checkbox input "true"
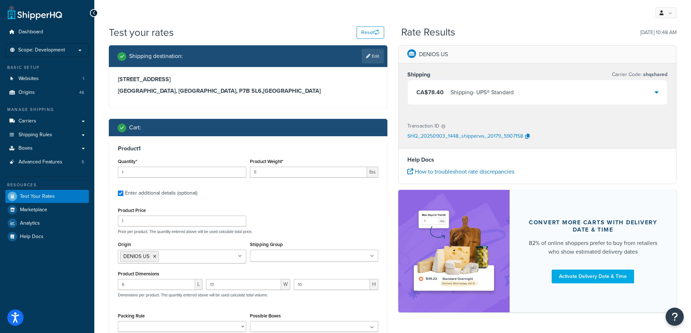
click at [320, 226] on div "Product Price 1 Price per product. The quantity entered above will be used calc…" at bounding box center [248, 220] width 264 height 29
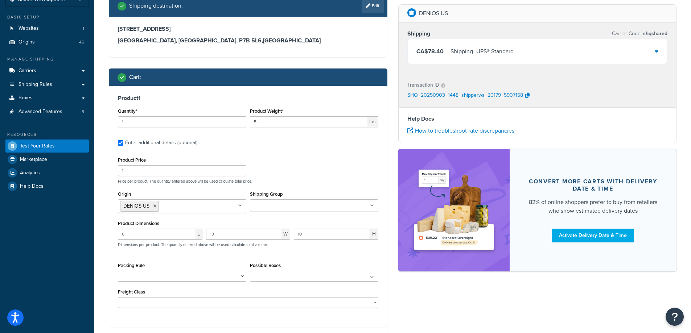
scroll to position [117, 0]
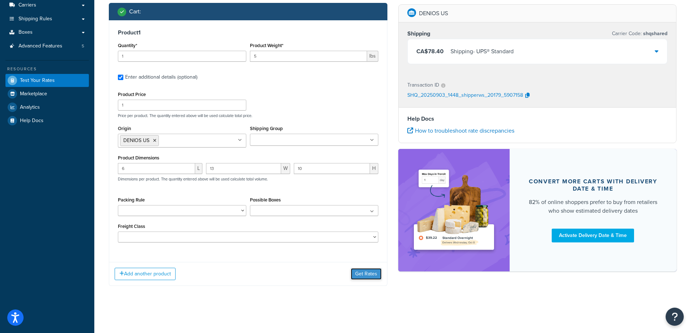
click at [361, 277] on button "Get Rates" at bounding box center [366, 274] width 31 height 12
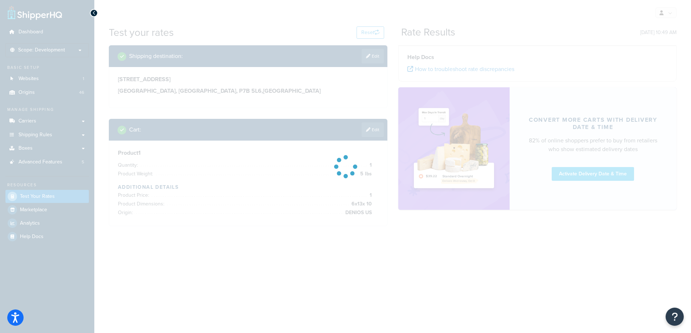
scroll to position [0, 0]
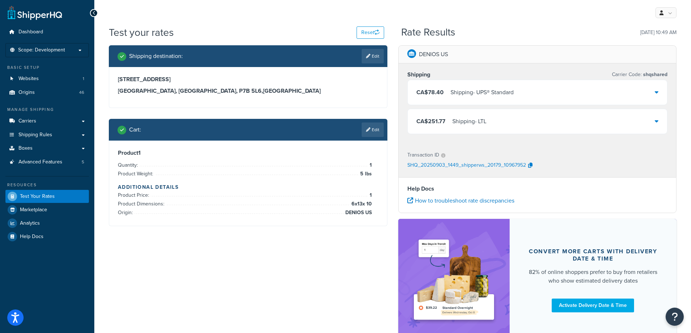
click at [184, 316] on div "Shipping destination : Edit 359 Main St Thunder Bay, Ontario, P7B 5L6 , Canada …" at bounding box center [392, 197] width 579 height 304
click at [382, 126] on link "Edit" at bounding box center [373, 130] width 22 height 15
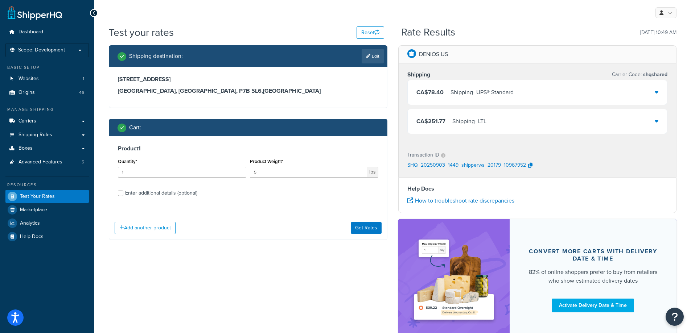
click at [179, 194] on div "Enter additional details (optional)" at bounding box center [161, 193] width 72 height 10
click at [123, 194] on input "Enter additional details (optional)" at bounding box center [120, 193] width 5 height 5
checkbox input "true"
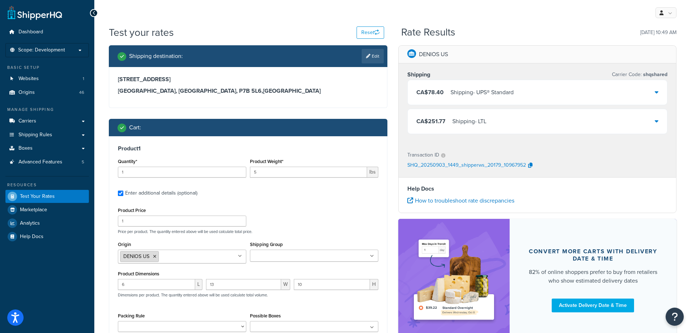
click at [153, 256] on icon at bounding box center [154, 257] width 3 height 4
click at [153, 256] on input "Origin" at bounding box center [152, 256] width 64 height 8
type input "denios ca"
click at [278, 213] on div "Product Price 1 Price per product. The quantity entered above will be used calc…" at bounding box center [248, 220] width 264 height 29
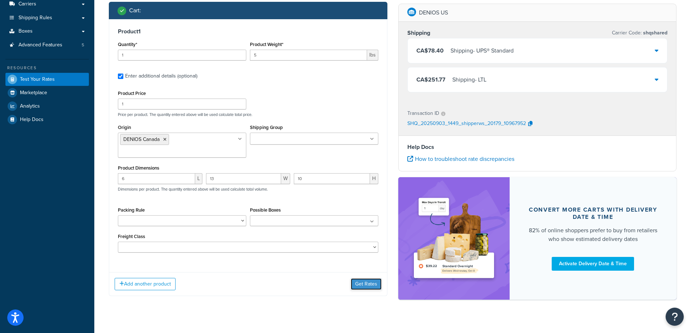
click at [368, 279] on button "Get Rates" at bounding box center [366, 285] width 31 height 12
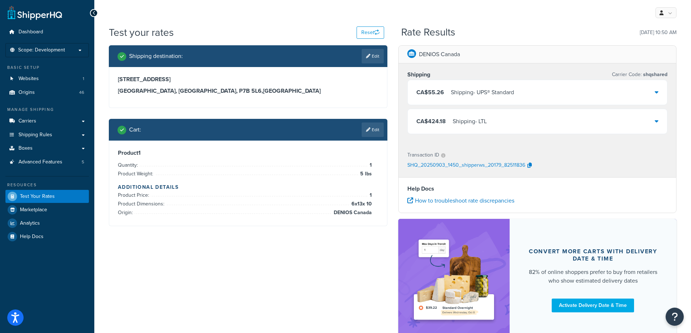
click at [232, 284] on div "Shipping destination : Edit 359 Main St Thunder Bay, Ontario, P7B 5L6 , Canada …" at bounding box center [392, 197] width 579 height 304
click at [377, 130] on link "Edit" at bounding box center [373, 130] width 22 height 15
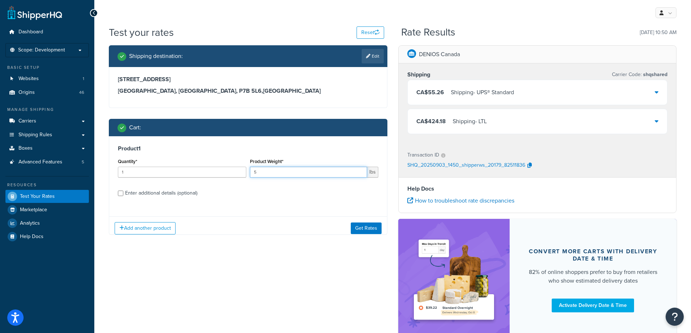
click at [315, 176] on input "5" at bounding box center [308, 172] width 117 height 11
type input "1540"
click at [168, 193] on div "Enter additional details (optional)" at bounding box center [161, 193] width 72 height 10
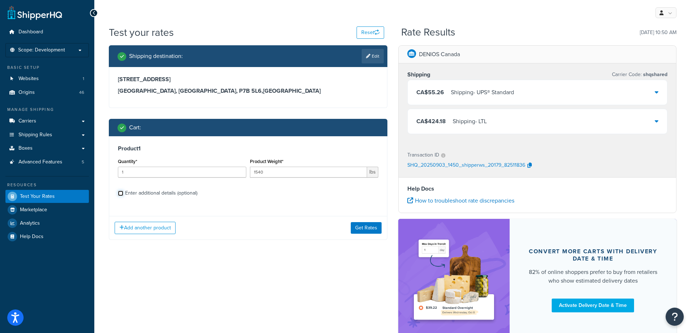
click at [123, 193] on input "Enter additional details (optional)" at bounding box center [120, 193] width 5 height 5
checkbox input "true"
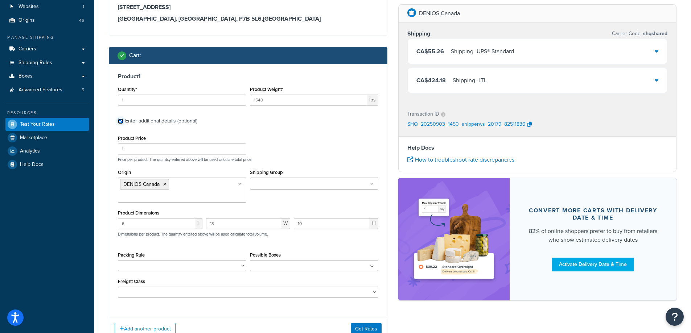
scroll to position [73, 0]
click at [294, 184] on input "Shipping Group" at bounding box center [284, 184] width 64 height 8
click at [305, 146] on div "Product Price 1 Price per product. The quantity entered above will be used calc…" at bounding box center [248, 147] width 264 height 29
click at [358, 323] on button "Get Rates" at bounding box center [366, 329] width 31 height 12
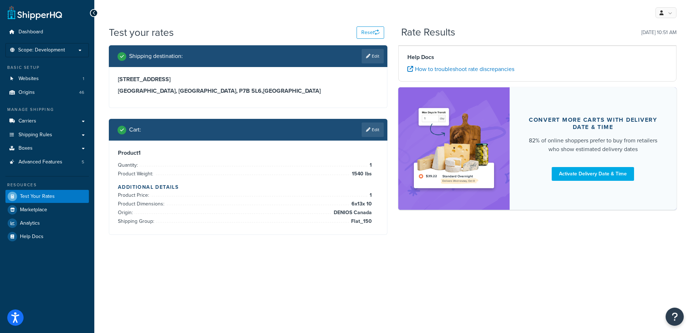
scroll to position [0, 0]
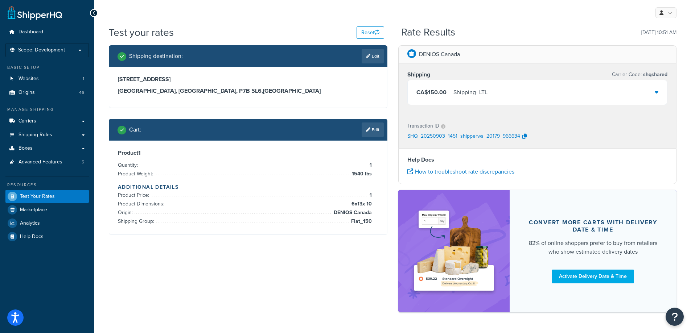
click at [190, 306] on div "Shipping destination : Edit 359 Main St Thunder Bay, Ontario, P7B 5L6 , Canada …" at bounding box center [392, 182] width 579 height 275
click at [378, 125] on link "Edit" at bounding box center [373, 130] width 22 height 15
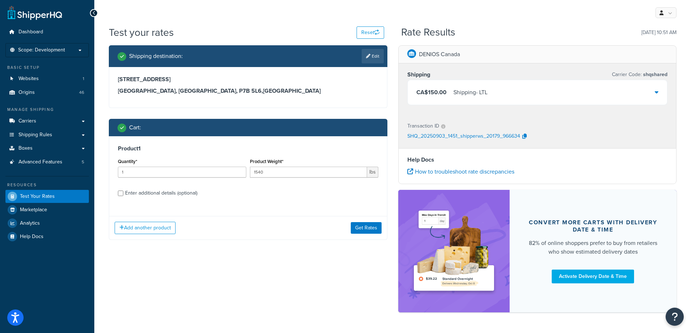
click at [164, 190] on div "Enter additional details (optional)" at bounding box center [161, 193] width 72 height 10
click at [123, 191] on input "Enter additional details (optional)" at bounding box center [120, 193] width 5 height 5
checkbox input "true"
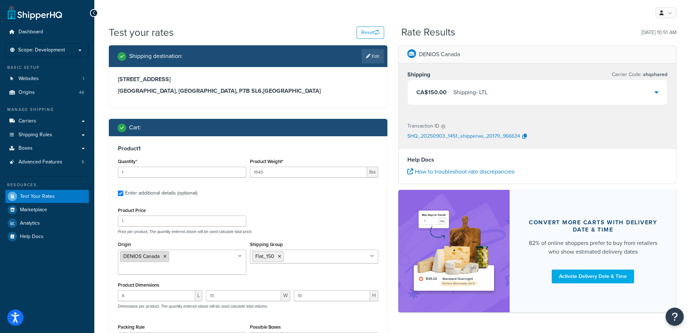
click at [164, 258] on icon at bounding box center [164, 257] width 3 height 4
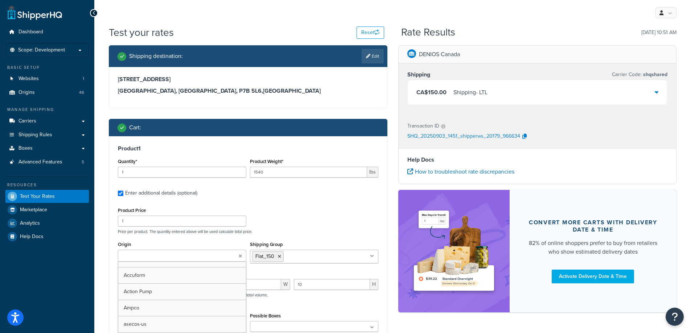
click at [164, 258] on input "Origin" at bounding box center [152, 256] width 64 height 8
type input "denios us"
click at [302, 206] on div "Product Price 1 Price per product. The quantity entered above will be used calc…" at bounding box center [248, 220] width 264 height 29
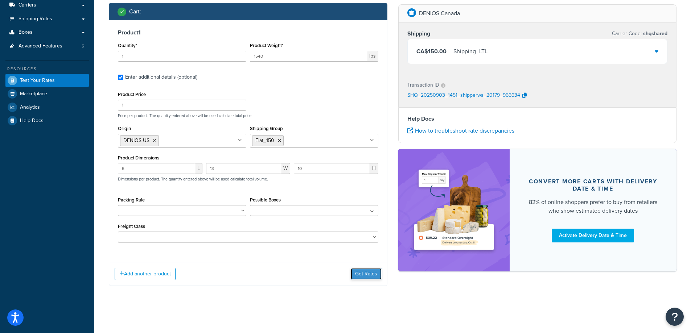
click at [357, 275] on button "Get Rates" at bounding box center [366, 274] width 31 height 12
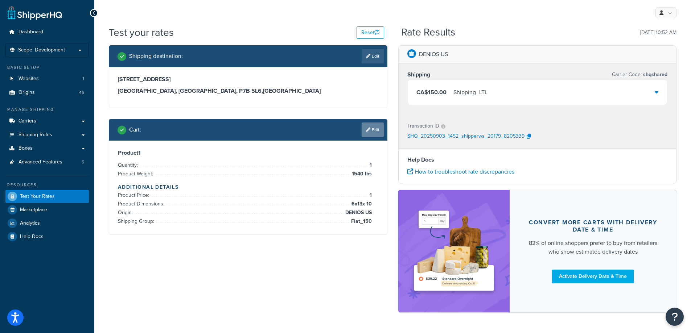
click at [371, 133] on link "Edit" at bounding box center [373, 130] width 22 height 15
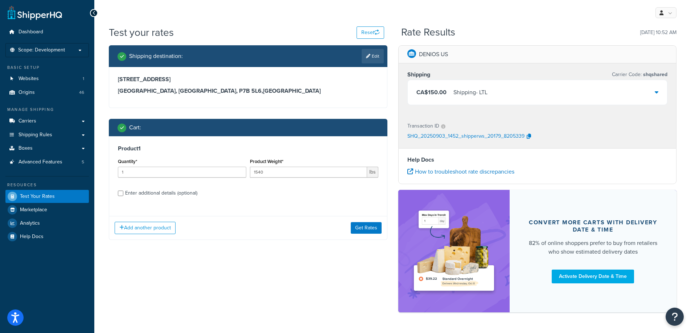
click at [174, 194] on div "Enter additional details (optional)" at bounding box center [161, 193] width 72 height 10
click at [123, 194] on input "Enter additional details (optional)" at bounding box center [120, 193] width 5 height 5
checkbox input "true"
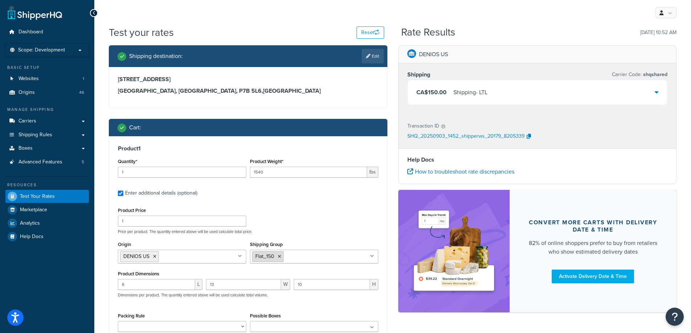
click at [277, 258] on li "Flat_150" at bounding box center [268, 256] width 32 height 11
click at [278, 255] on icon at bounding box center [279, 257] width 3 height 4
click at [277, 255] on input "Shipping Group" at bounding box center [284, 256] width 64 height 8
type input "xx"
click at [309, 198] on label "Enter additional details (optional)" at bounding box center [251, 193] width 253 height 12
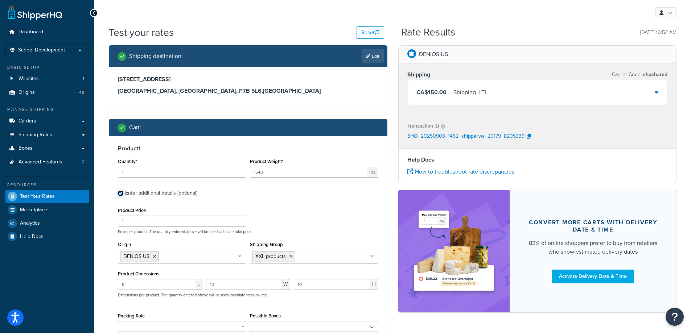
click at [123, 196] on input "Enter additional details (optional)" at bounding box center [120, 193] width 5 height 5
checkbox input "false"
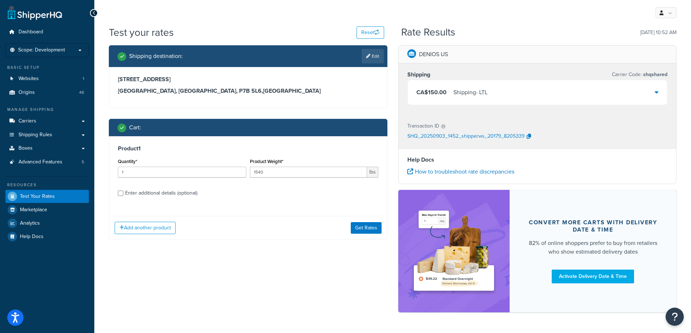
click at [374, 221] on div "Add another product Get Rates" at bounding box center [248, 228] width 278 height 24
click at [373, 228] on button "Get Rates" at bounding box center [366, 228] width 31 height 12
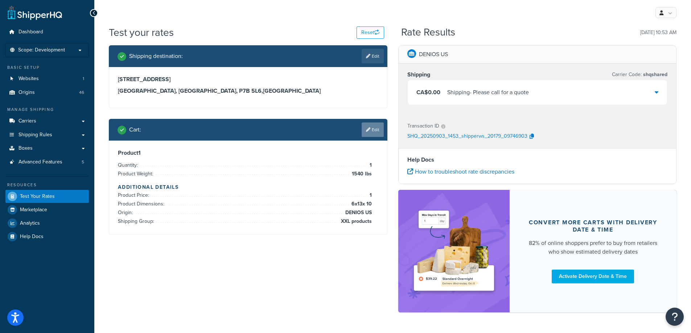
click at [370, 123] on link "Edit" at bounding box center [373, 130] width 22 height 15
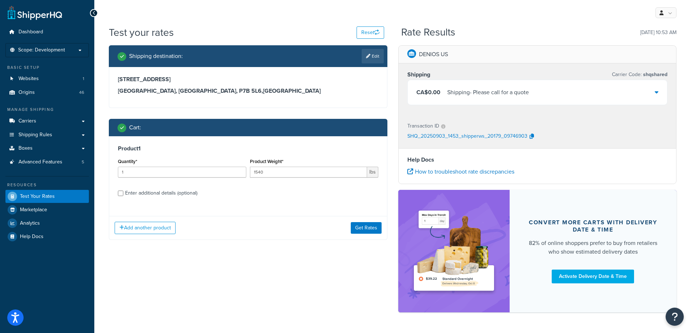
click at [177, 198] on div "Enter additional details (optional)" at bounding box center [161, 193] width 72 height 10
click at [123, 196] on input "Enter additional details (optional)" at bounding box center [120, 193] width 5 height 5
checkbox input "true"
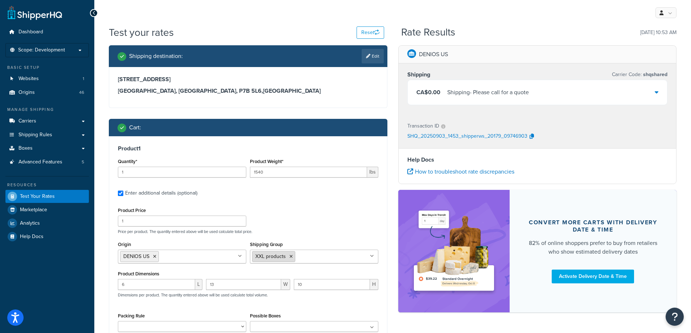
click at [290, 255] on icon at bounding box center [290, 257] width 3 height 4
click at [290, 255] on input "Shipping Group" at bounding box center [284, 256] width 64 height 8
click at [306, 225] on div "Product Price 1 Price per product. The quantity entered above will be used calc…" at bounding box center [248, 220] width 264 height 29
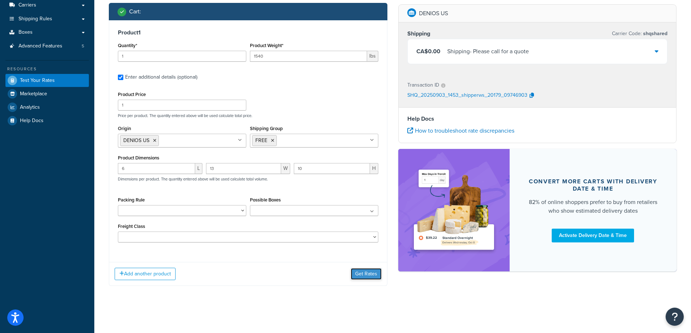
click at [370, 279] on button "Get Rates" at bounding box center [366, 274] width 31 height 12
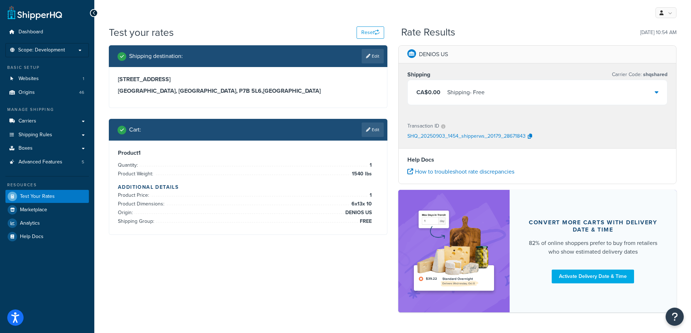
click at [263, 308] on div "Shipping destination : Edit 359 Main St Thunder Bay, Ontario, P7B 5L6 , Canada …" at bounding box center [392, 182] width 579 height 275
click at [366, 57] on icon at bounding box center [368, 56] width 4 height 4
select select "CA"
select select "ON"
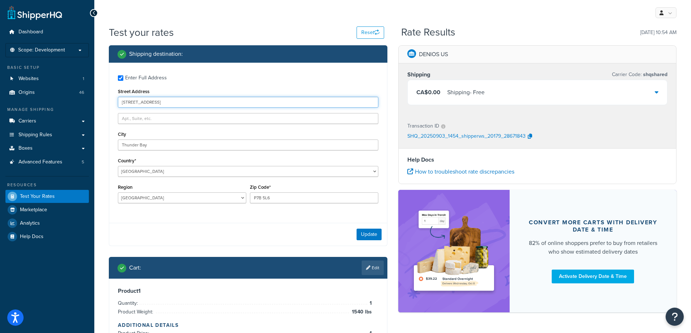
click at [209, 102] on input "359 Main St" at bounding box center [248, 102] width 260 height 11
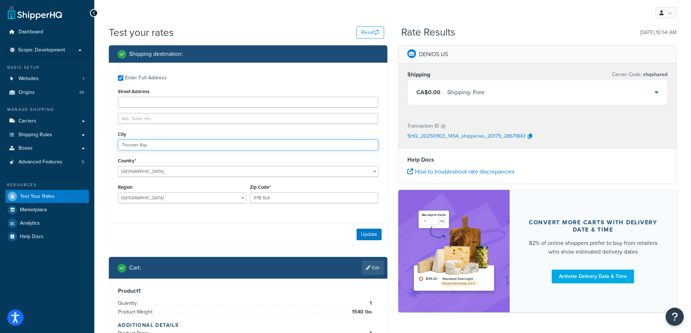
click at [168, 143] on input "Thunder Bay" at bounding box center [248, 145] width 260 height 11
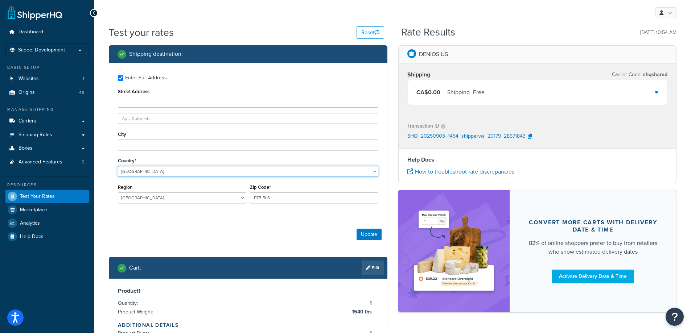
click at [157, 168] on select "United States United Kingdom Afghanistan Åland Islands Albania Algeria American…" at bounding box center [248, 171] width 260 height 11
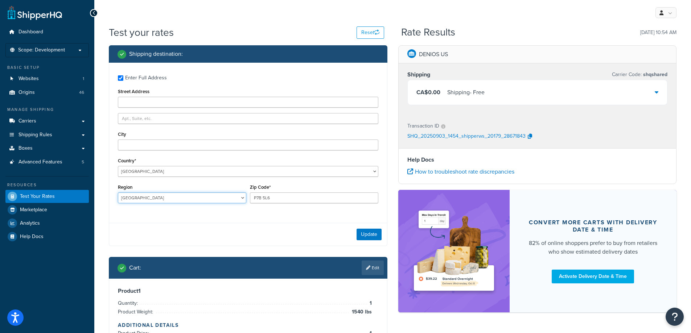
click at [155, 198] on select "Alberta British Columbia Manitoba New Brunswick Newfoundland and Labrador North…" at bounding box center [182, 198] width 128 height 11
click at [279, 198] on input "P7B 5L6" at bounding box center [314, 198] width 128 height 11
click at [279, 198] on input "Zip Code*" at bounding box center [314, 198] width 128 height 11
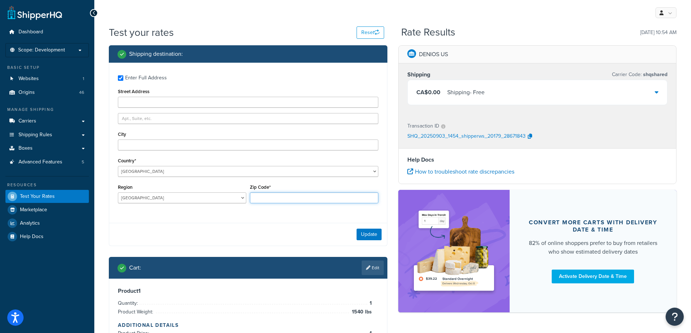
drag, startPoint x: 279, startPoint y: 198, endPoint x: 278, endPoint y: 195, distance: 3.7
click at [278, 195] on input "Zip Code*" at bounding box center [314, 198] width 128 height 11
type input "99508"
click at [248, 221] on div "Enter Full Address Street Address City Country* United States United Kingdom Af…" at bounding box center [248, 155] width 279 height 184
click at [207, 140] on input "City" at bounding box center [248, 145] width 260 height 11
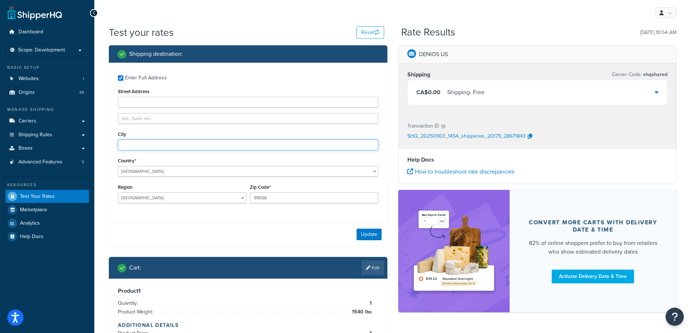
type input "Anchorage"
click at [220, 194] on select "Alberta British Columbia Manitoba New Brunswick Newfoundland and Labrador North…" at bounding box center [182, 198] width 128 height 11
click at [213, 147] on input "Anchorage" at bounding box center [248, 145] width 260 height 11
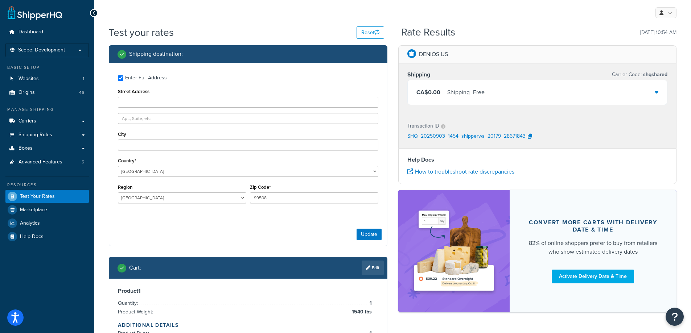
drag, startPoint x: 239, startPoint y: 231, endPoint x: 250, endPoint y: 222, distance: 13.1
click at [240, 231] on div "Update" at bounding box center [248, 234] width 278 height 23
click at [277, 203] on input "99508" at bounding box center [314, 198] width 128 height 11
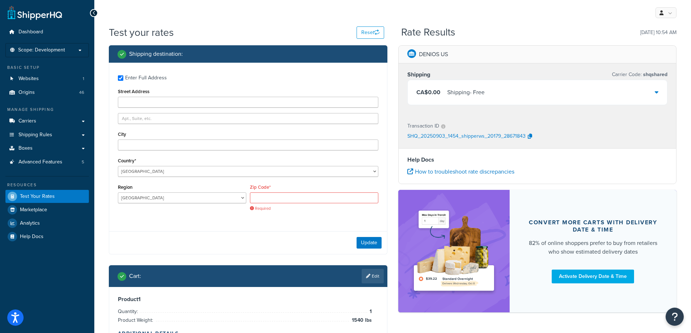
click at [259, 218] on div "Enter Full Address Street Address City Country* United States United Kingdom Af…" at bounding box center [248, 144] width 278 height 163
click at [152, 237] on div "Update" at bounding box center [248, 242] width 278 height 23
click at [154, 198] on select "Alberta British Columbia Manitoba New Brunswick Newfoundland and Labrador North…" at bounding box center [182, 198] width 128 height 11
click at [276, 226] on div "Enter Full Address Street Address City Country* United States United Kingdom Af…" at bounding box center [248, 144] width 278 height 163
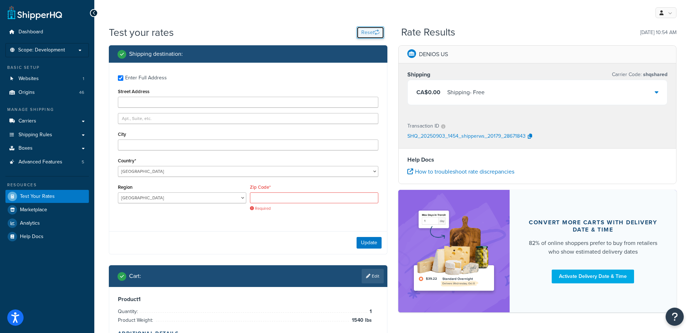
click at [362, 32] on button "Reset" at bounding box center [371, 32] width 28 height 12
checkbox input "false"
select select "US"
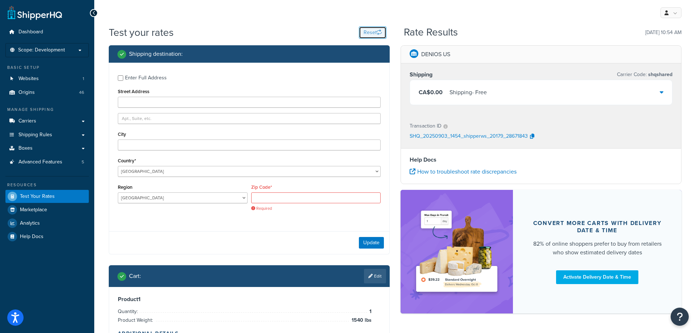
select select "AL"
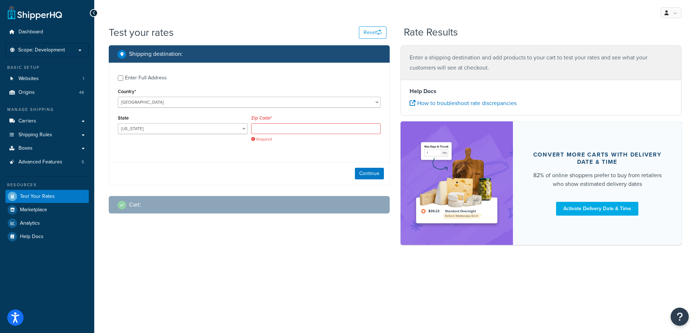
click at [198, 165] on div "Continue" at bounding box center [249, 173] width 280 height 23
click at [200, 163] on div "Continue" at bounding box center [249, 173] width 280 height 23
click at [209, 86] on div "Enter Full Address Country* United States United Kingdom Afghanistan Åland Isla…" at bounding box center [249, 110] width 280 height 94
click at [182, 107] on select "United States United Kingdom Afghanistan Åland Islands Albania Algeria American…" at bounding box center [249, 102] width 263 height 11
click at [203, 85] on div "Enter Full Address Country* United States United Kingdom Afghanistan Åland Isla…" at bounding box center [249, 110] width 280 height 94
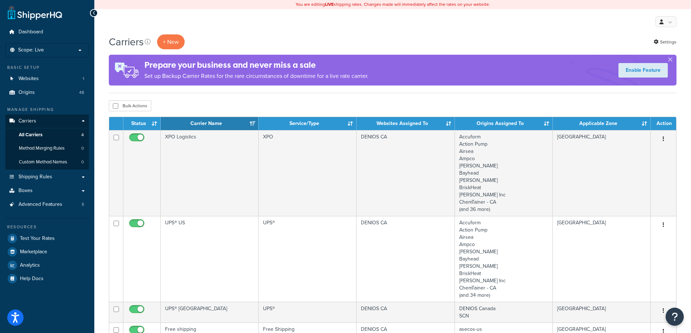
click at [226, 26] on div "My Profile Billing Global Settings Contact Us Logout" at bounding box center [392, 21] width 597 height 25
click at [404, 46] on div "Carriers + New Settings" at bounding box center [393, 41] width 568 height 15
click at [189, 100] on div "Carriers + New Settings Prepare your business and never miss a sale Set up Back…" at bounding box center [392, 274] width 597 height 481
click at [37, 179] on span "Shipping Rules" at bounding box center [35, 177] width 34 height 6
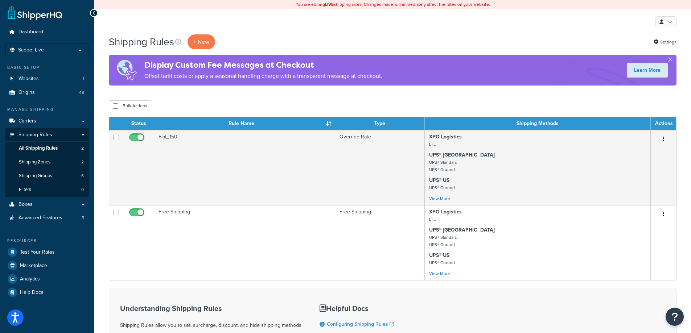
click at [437, 46] on div "Shipping Rules + New Settings" at bounding box center [393, 41] width 568 height 15
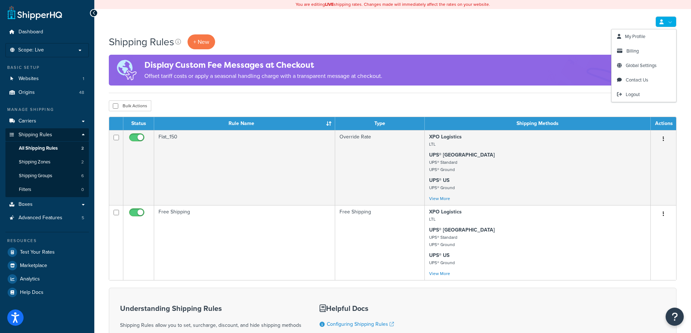
click at [672, 26] on link at bounding box center [665, 21] width 21 height 11
click at [636, 96] on span "Logout" at bounding box center [633, 94] width 14 height 7
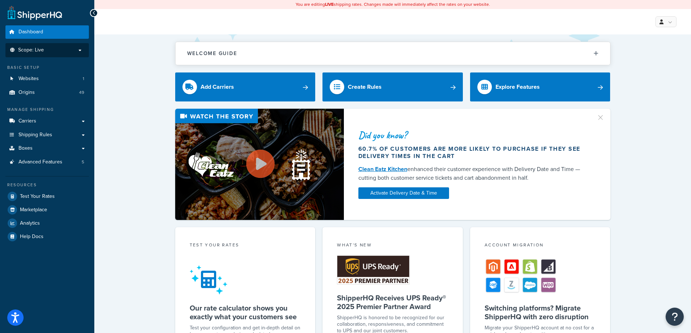
click at [54, 49] on p "Scope: Live" at bounding box center [47, 50] width 77 height 6
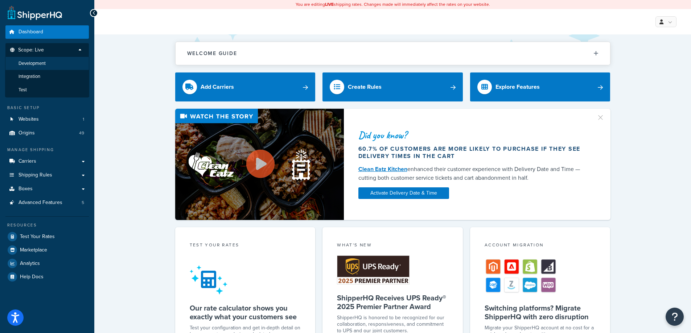
click at [57, 62] on li "Development" at bounding box center [47, 63] width 84 height 13
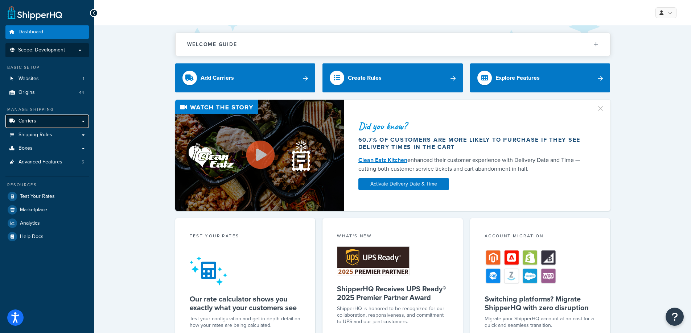
click at [35, 119] on span "Carriers" at bounding box center [27, 121] width 18 height 6
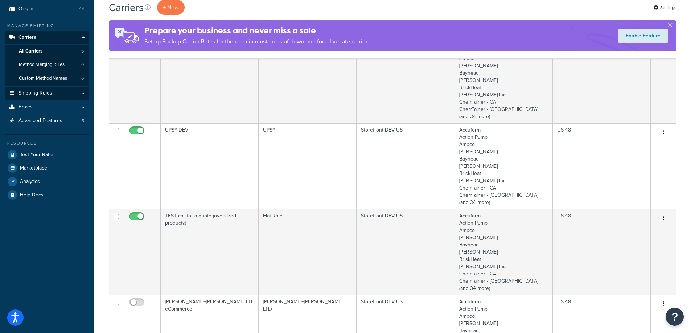
scroll to position [36, 0]
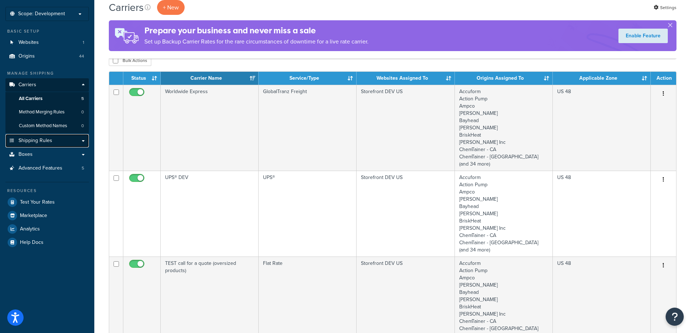
click at [34, 138] on span "Shipping Rules" at bounding box center [35, 141] width 34 height 6
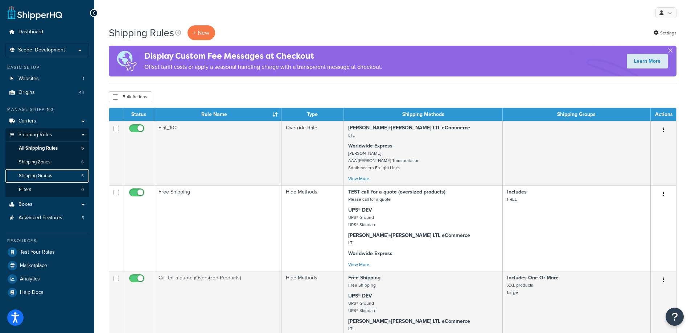
click at [22, 179] on span "Shipping Groups" at bounding box center [35, 176] width 33 height 6
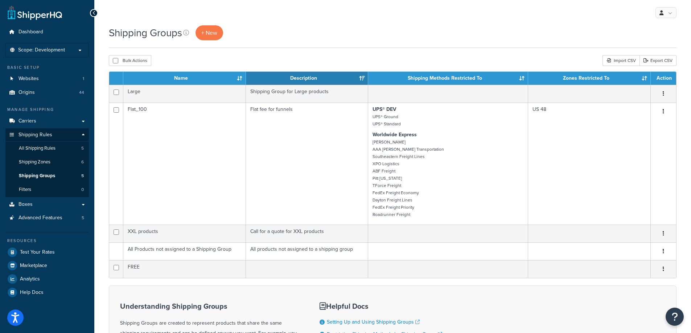
click at [238, 77] on th "Name" at bounding box center [184, 78] width 123 height 13
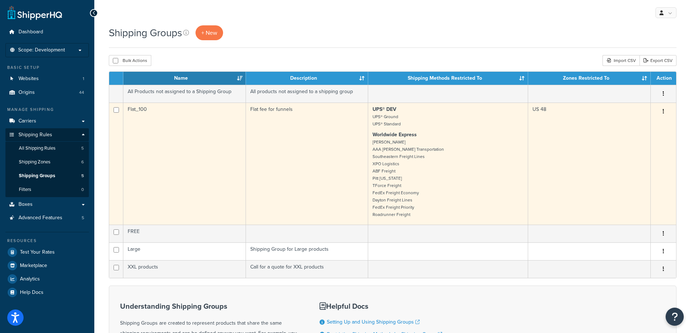
click at [150, 154] on td "Flat_100" at bounding box center [184, 164] width 123 height 122
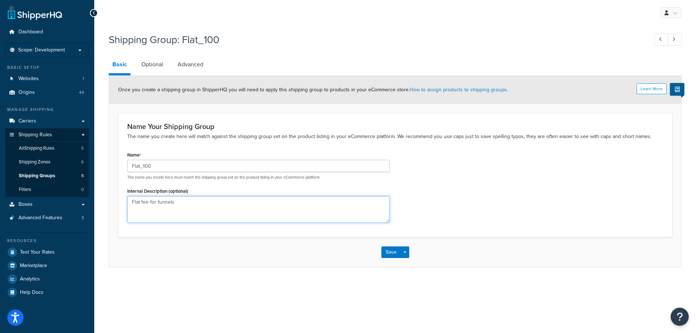
click at [184, 202] on textarea "Flat fee for funnels" at bounding box center [258, 209] width 263 height 27
click at [141, 64] on link "Optional" at bounding box center [152, 64] width 29 height 17
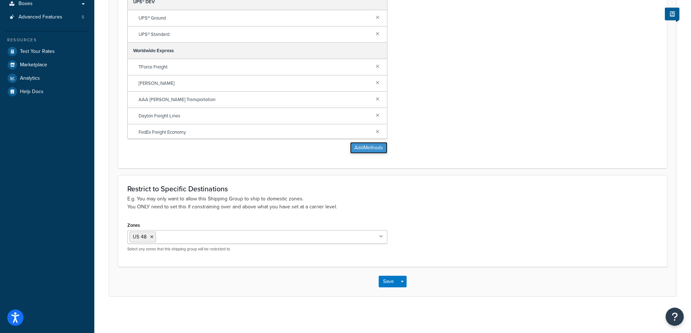
click at [378, 151] on button "Add Methods" at bounding box center [368, 148] width 37 height 12
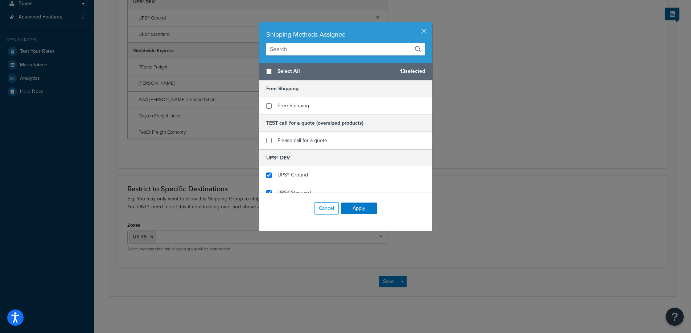
scroll to position [191, 0]
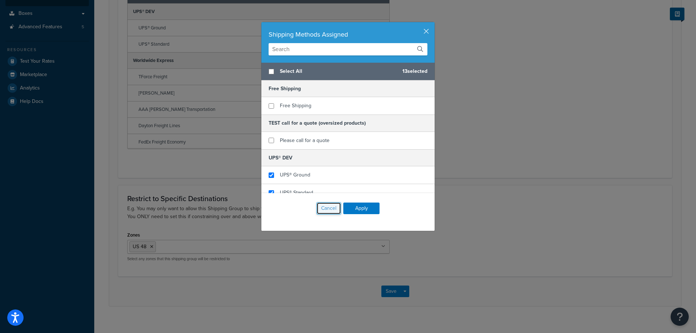
click at [320, 209] on button "Cancel" at bounding box center [329, 208] width 25 height 12
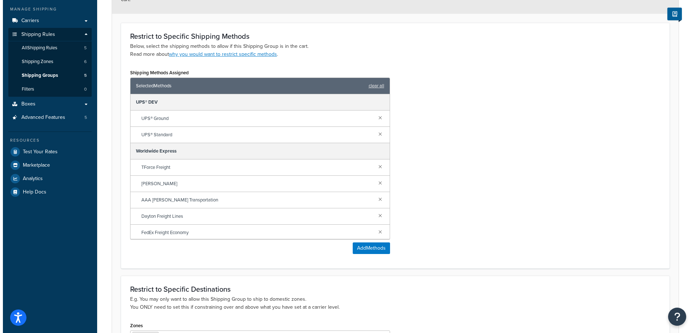
scroll to position [0, 0]
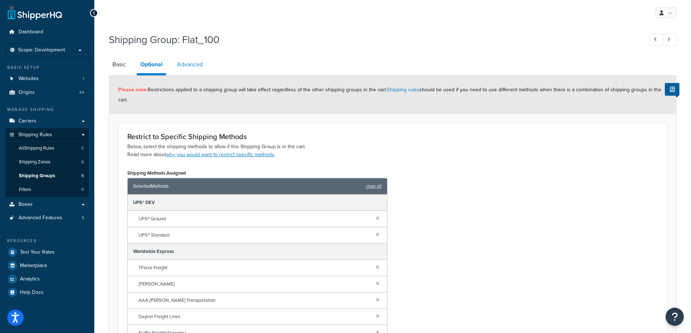
click at [194, 69] on link "Advanced" at bounding box center [189, 64] width 33 height 17
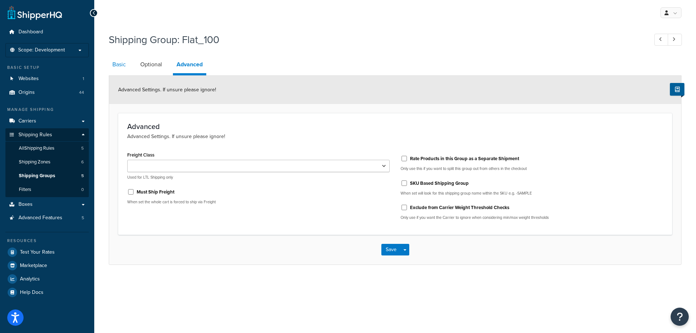
click at [110, 64] on link "Basic" at bounding box center [119, 64] width 21 height 17
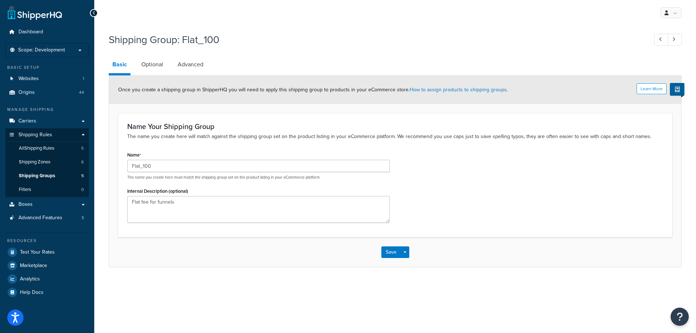
click at [366, 31] on div "Shipping Group: Flat_100" at bounding box center [395, 40] width 573 height 23
click at [29, 174] on span "Shipping Groups" at bounding box center [37, 176] width 36 height 6
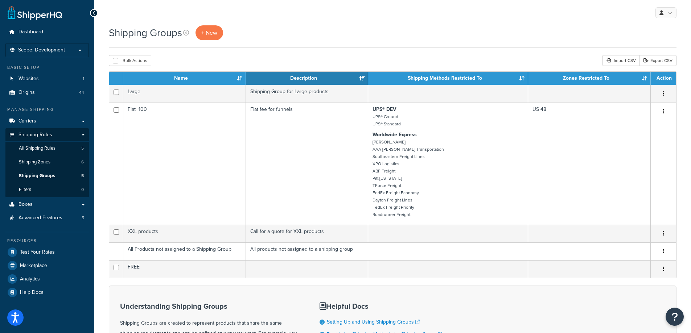
click at [388, 26] on div "Shipping Groups + New" at bounding box center [393, 32] width 568 height 15
click at [236, 75] on th "Name" at bounding box center [184, 78] width 123 height 13
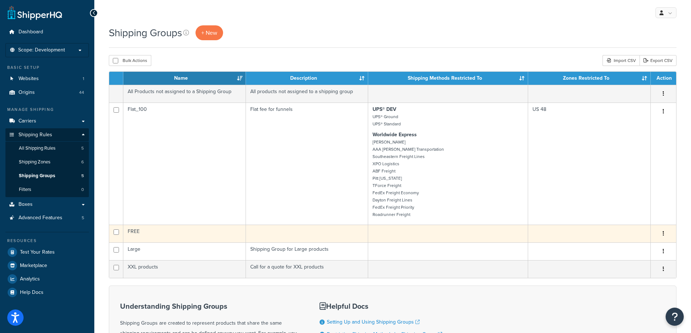
click at [170, 229] on td "FREE" at bounding box center [184, 234] width 123 height 18
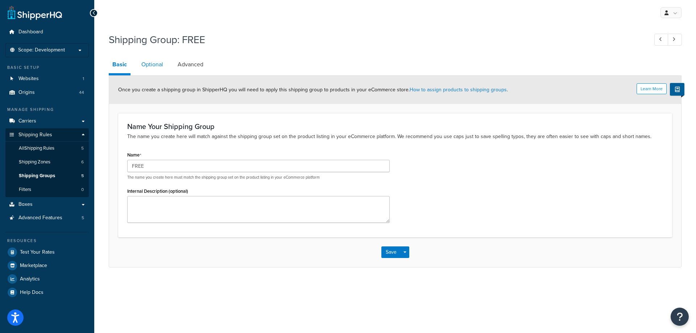
click at [159, 66] on link "Optional" at bounding box center [152, 64] width 29 height 17
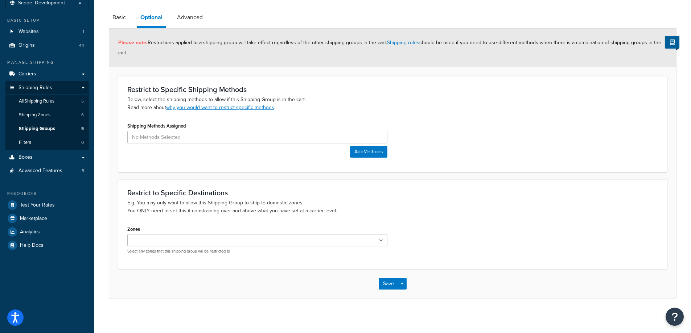
scroll to position [50, 0]
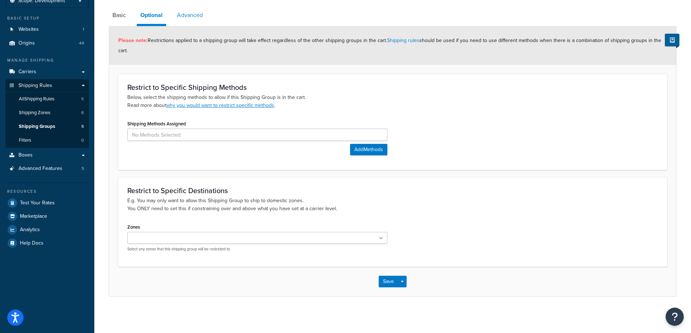
click at [202, 15] on link "Advanced" at bounding box center [189, 15] width 33 height 17
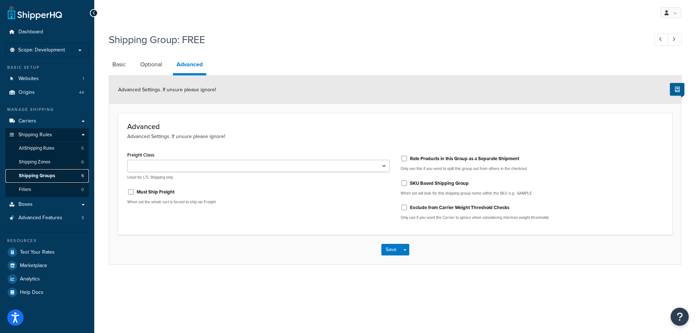
click at [48, 173] on span "Shipping Groups" at bounding box center [37, 176] width 36 height 6
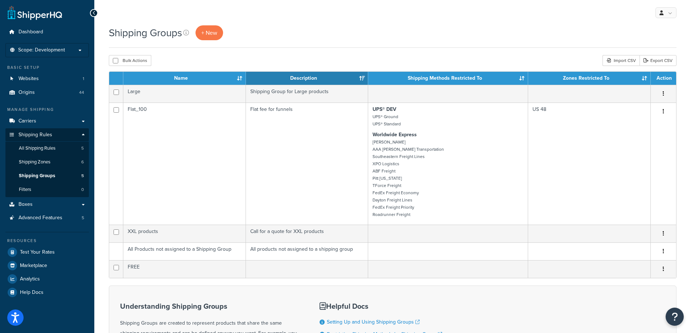
click at [239, 75] on th "Name" at bounding box center [184, 78] width 123 height 13
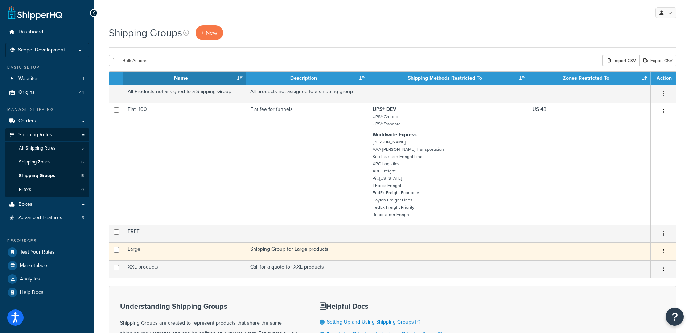
click at [174, 250] on td "Large" at bounding box center [184, 252] width 123 height 18
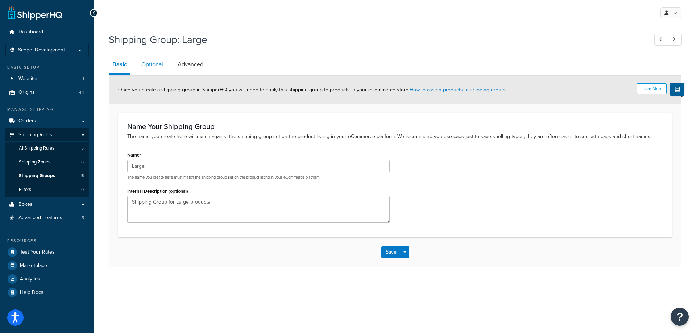
click at [162, 61] on link "Optional" at bounding box center [152, 64] width 29 height 17
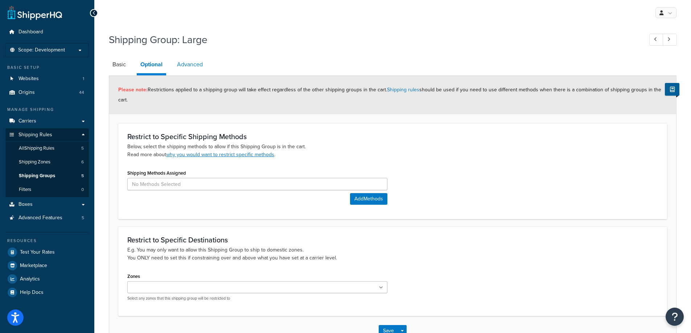
click at [190, 65] on link "Advanced" at bounding box center [189, 64] width 33 height 17
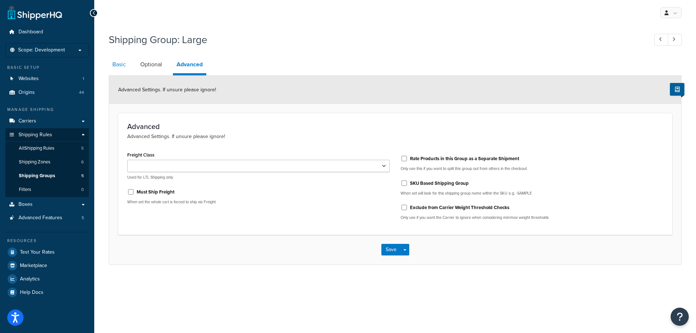
click at [114, 62] on link "Basic" at bounding box center [119, 64] width 21 height 17
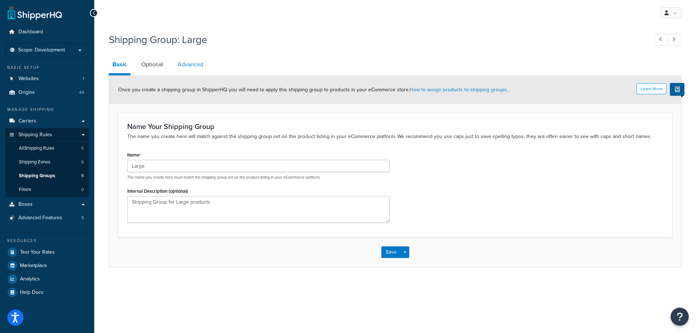
click at [181, 61] on link "Advanced" at bounding box center [190, 64] width 33 height 17
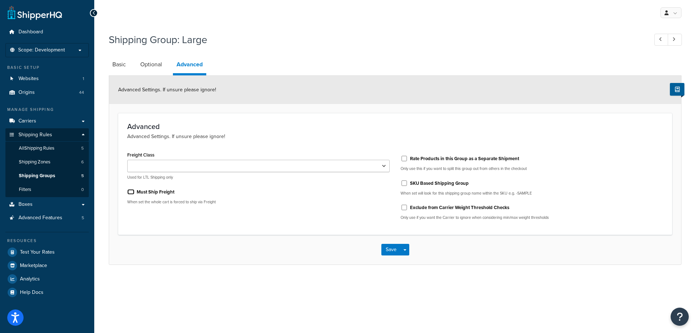
click at [128, 193] on input "Must Ship Freight" at bounding box center [130, 191] width 7 height 5
checkbox input "true"
click at [385, 248] on button "Save" at bounding box center [392, 250] width 20 height 12
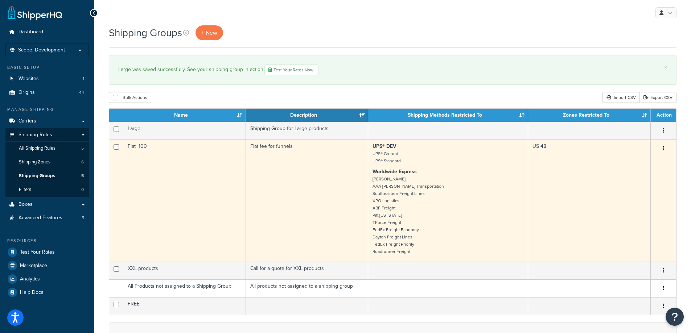
scroll to position [36, 0]
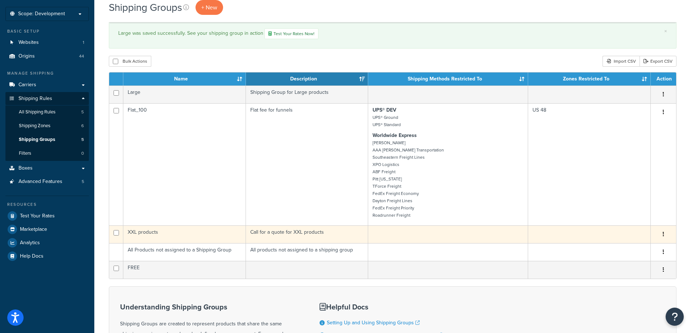
click at [163, 235] on td "XXL products" at bounding box center [184, 235] width 123 height 18
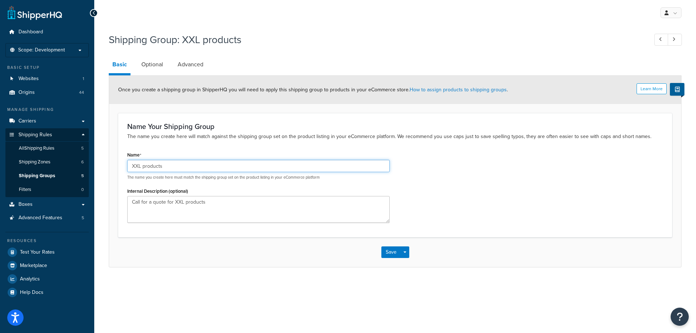
drag, startPoint x: 175, startPoint y: 170, endPoint x: 113, endPoint y: 171, distance: 62.0
click at [113, 171] on form "Learn More Once you create a shipping group in ShipperHQ you will need to apply…" at bounding box center [395, 171] width 572 height 191
drag, startPoint x: 229, startPoint y: 211, endPoint x: 89, endPoint y: 210, distance: 139.3
click at [89, 210] on div "Dashboard Scope: Development Basic Setup Websites 1 Origins 44 Manage Shipping …" at bounding box center [348, 166] width 696 height 333
click at [148, 59] on link "Optional" at bounding box center [152, 64] width 29 height 17
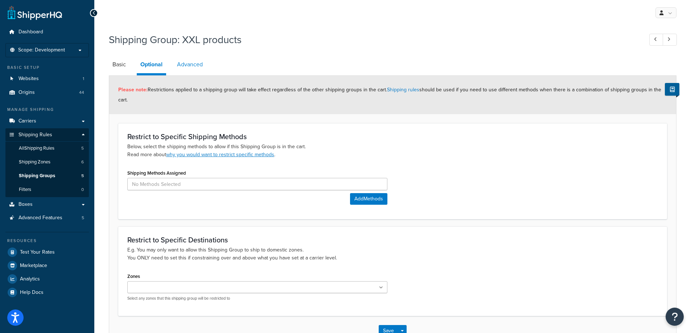
click at [189, 66] on link "Advanced" at bounding box center [189, 64] width 33 height 17
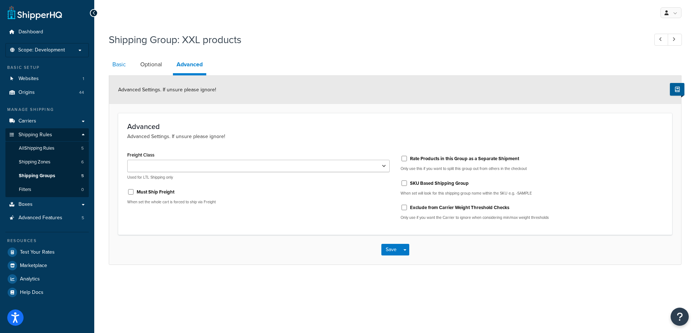
click at [119, 65] on link "Basic" at bounding box center [119, 64] width 21 height 17
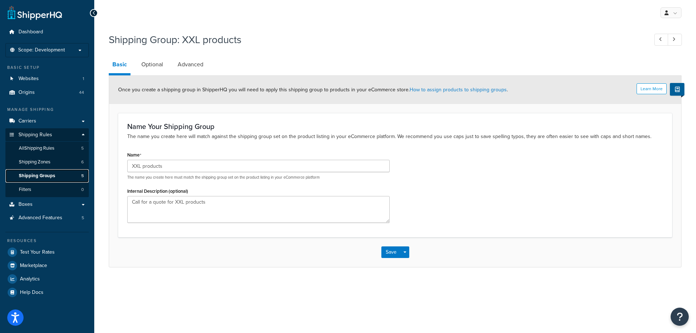
click at [37, 174] on span "Shipping Groups" at bounding box center [37, 176] width 36 height 6
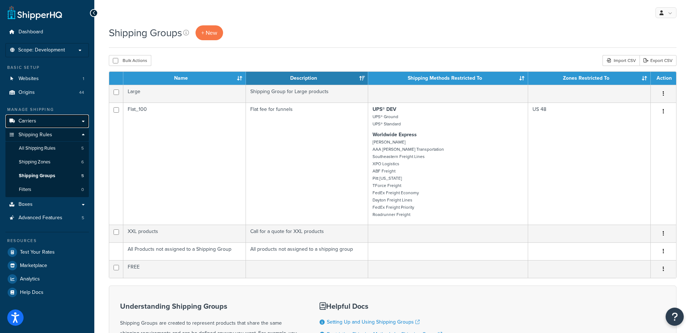
click at [30, 116] on link "Carriers" at bounding box center [46, 121] width 83 height 13
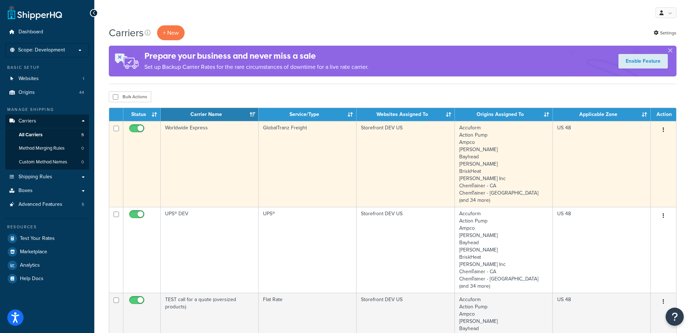
click at [222, 162] on td "Worldwide Express" at bounding box center [210, 164] width 98 height 86
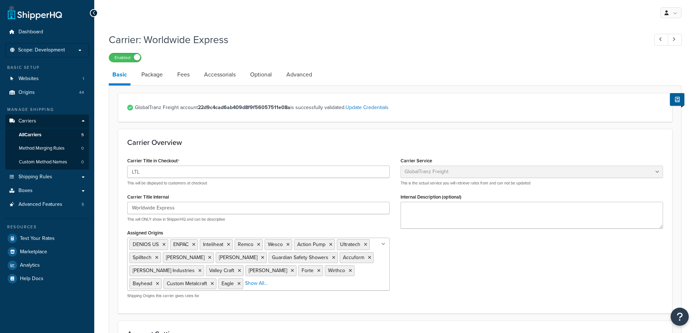
select select "globaltranzFreight"
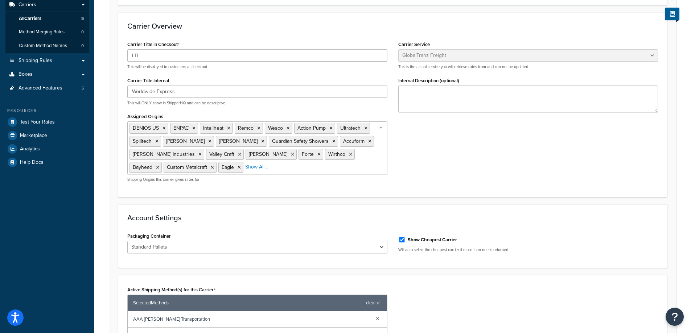
scroll to position [181, 0]
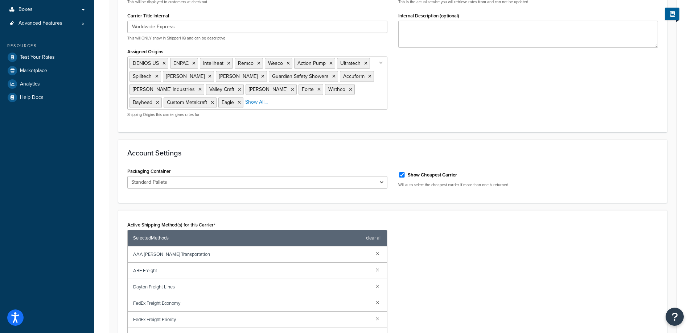
click at [357, 110] on ul "DENIOS US ENPAC Inteliheat Remco Wesco Action Pump Ultratech Spilltech Stewart …" at bounding box center [257, 83] width 260 height 53
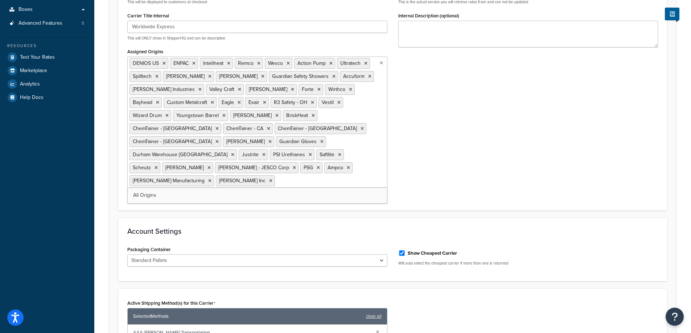
click at [440, 110] on div "Carrier Title in Checkout LTL This will be displayed to customers at checkout C…" at bounding box center [393, 87] width 542 height 227
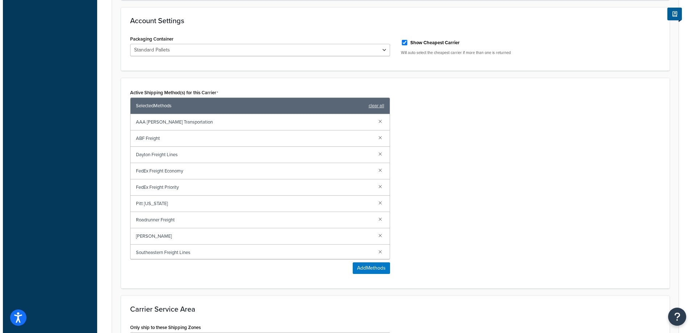
scroll to position [326, 0]
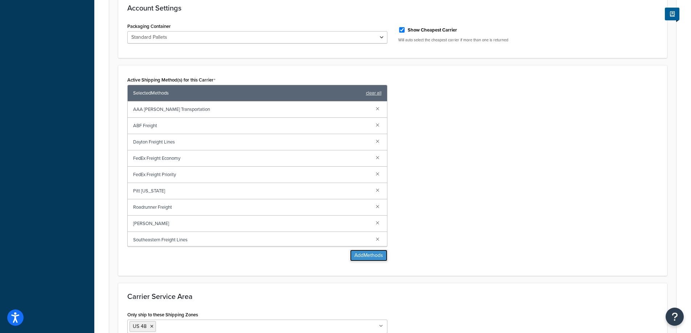
click at [372, 260] on button "Add Methods" at bounding box center [368, 256] width 37 height 12
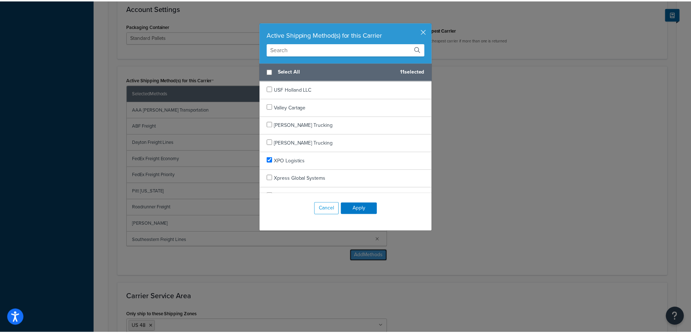
scroll to position [847, 0]
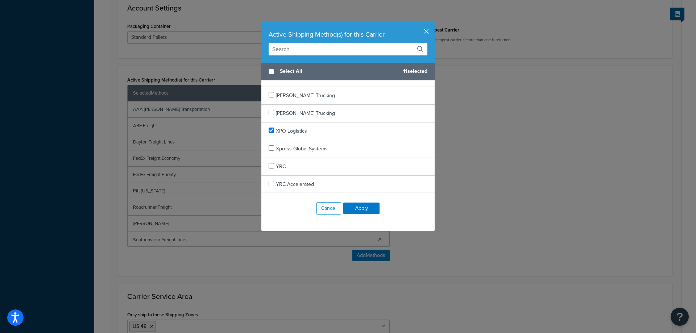
click at [433, 24] on button "button" at bounding box center [434, 23] width 2 height 2
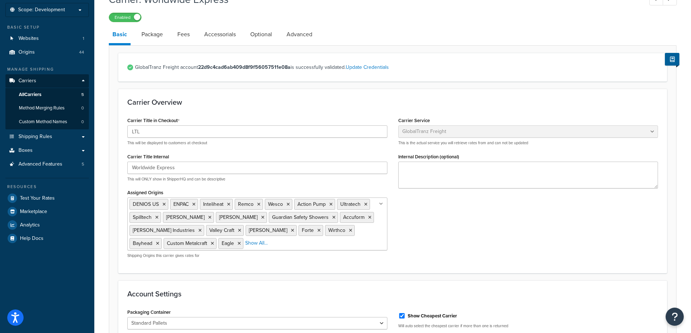
scroll to position [23, 0]
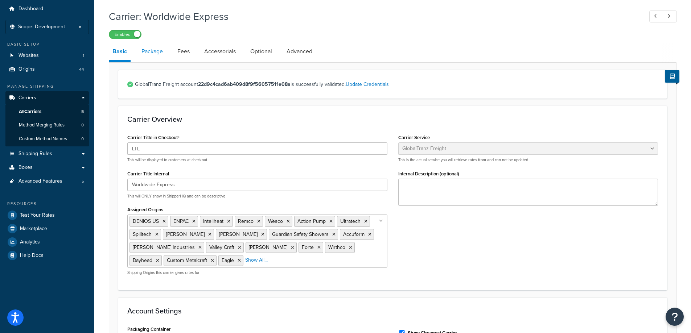
click at [152, 51] on link "Package" at bounding box center [152, 51] width 29 height 17
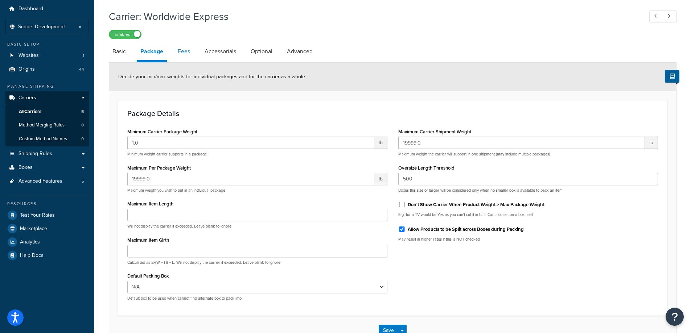
click at [181, 53] on link "Fees" at bounding box center [184, 51] width 20 height 17
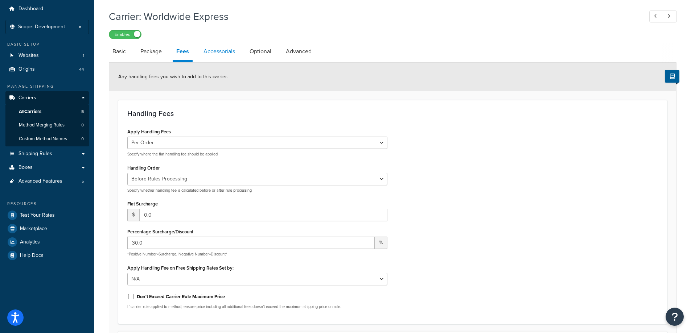
click at [226, 52] on link "Accessorials" at bounding box center [219, 51] width 39 height 17
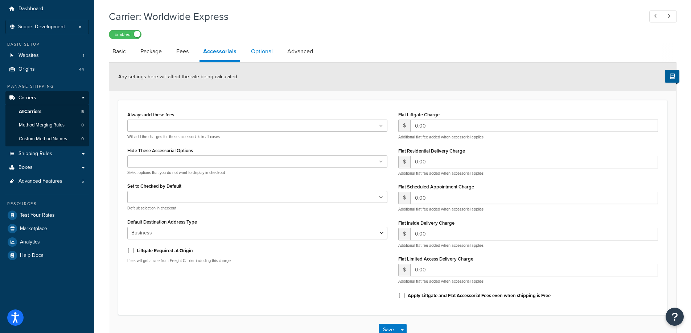
click at [259, 52] on link "Optional" at bounding box center [261, 51] width 29 height 17
select select "55"
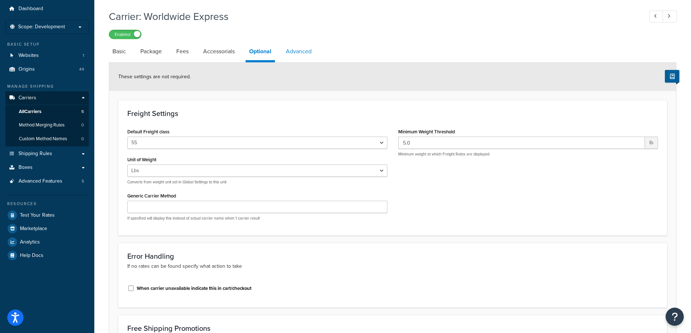
click at [301, 56] on link "Advanced" at bounding box center [298, 51] width 33 height 17
select select "false"
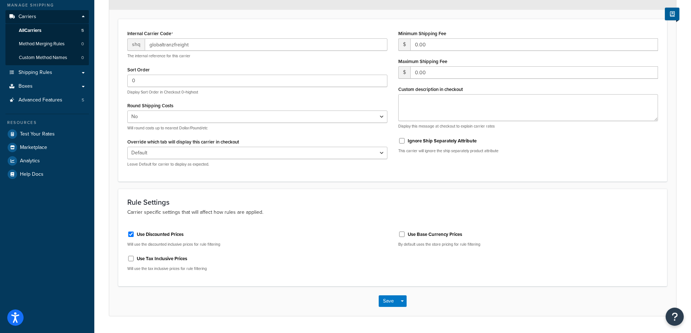
scroll to position [125, 0]
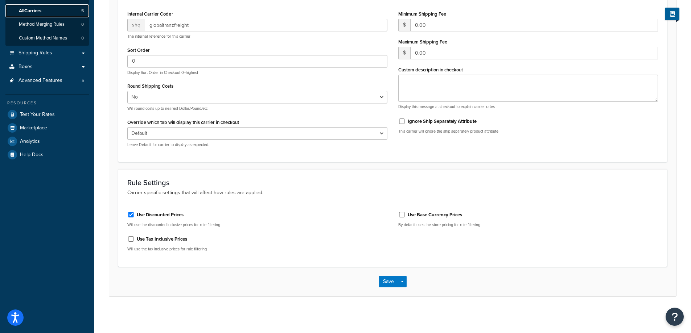
click at [29, 12] on span "All Carriers" at bounding box center [30, 11] width 22 height 6
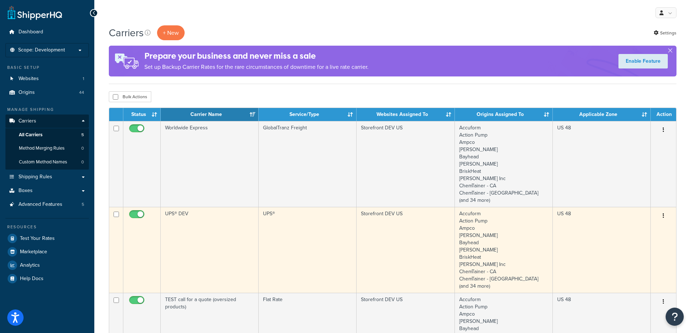
click at [159, 226] on td at bounding box center [141, 250] width 37 height 86
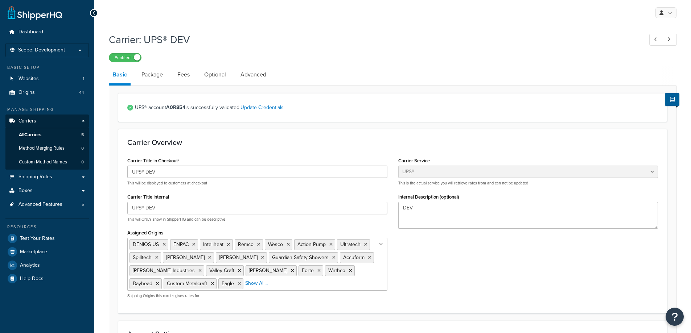
select select "ups"
select select "us"
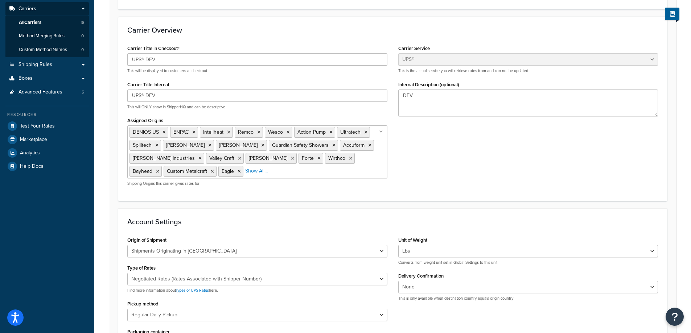
scroll to position [36, 0]
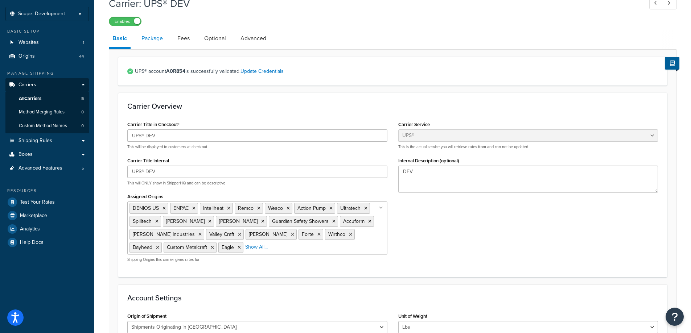
click at [152, 37] on link "Package" at bounding box center [152, 38] width 29 height 17
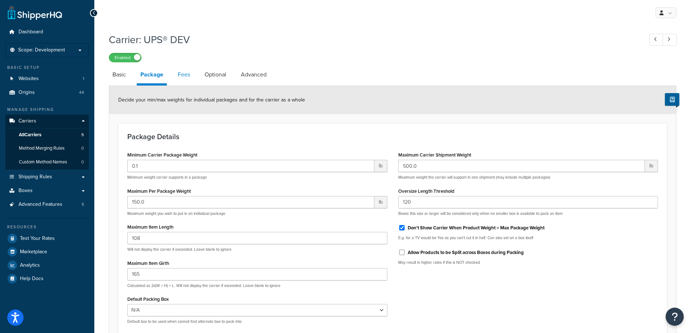
click at [180, 77] on link "Fees" at bounding box center [184, 74] width 20 height 17
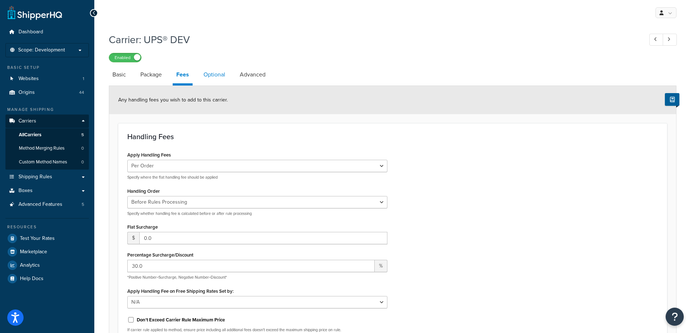
click at [211, 72] on link "Optional" at bounding box center [214, 74] width 29 height 17
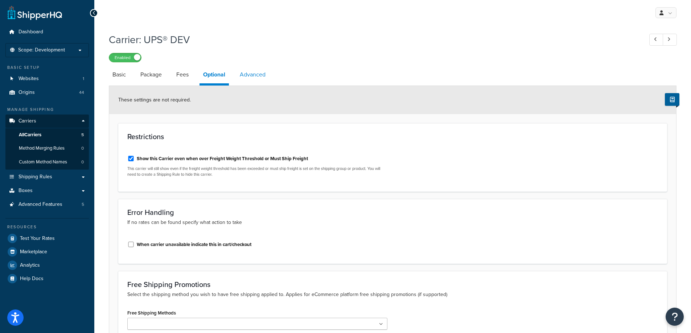
drag, startPoint x: 259, startPoint y: 73, endPoint x: 263, endPoint y: 75, distance: 4.5
click at [259, 73] on link "Advanced" at bounding box center [252, 74] width 33 height 17
select select "false"
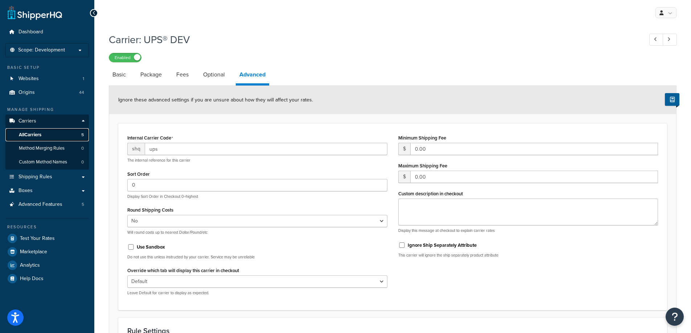
click at [45, 136] on link "All Carriers 5" at bounding box center [46, 134] width 83 height 13
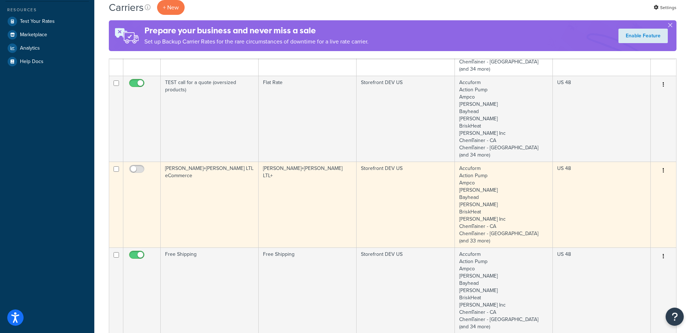
scroll to position [218, 0]
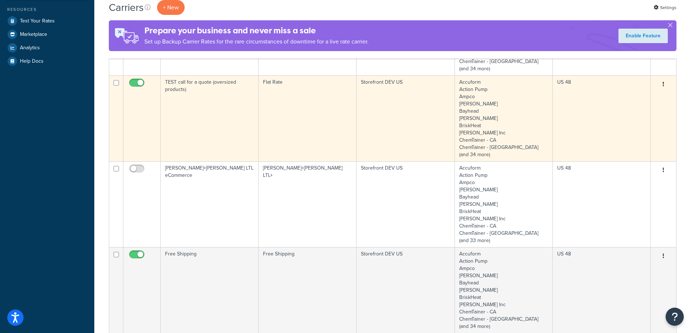
click at [216, 146] on td "TEST call for a quote (oversized products)" at bounding box center [210, 118] width 98 height 86
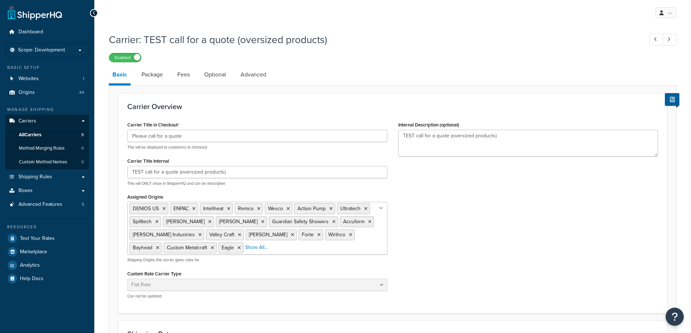
select select "flat"
click at [329, 255] on ul "DENIOS US ENPAC Inteliheat Remco Wesco Action Pump Ultratech Spilltech [PERSON_…" at bounding box center [257, 228] width 260 height 53
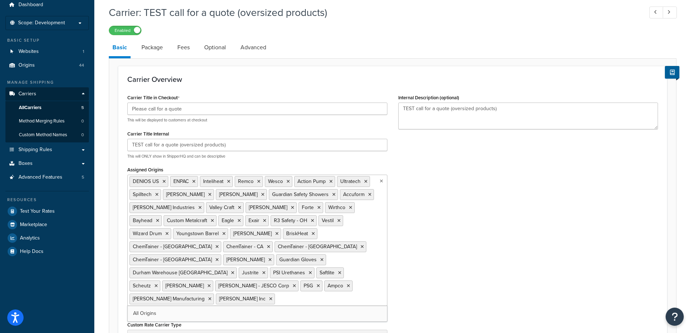
scroll to position [73, 0]
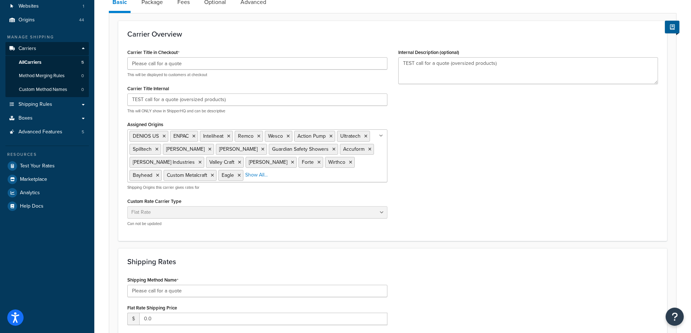
click at [470, 246] on form "Carrier Overview Carrier Title in Checkout Please call for a quote This will be…" at bounding box center [392, 256] width 567 height 471
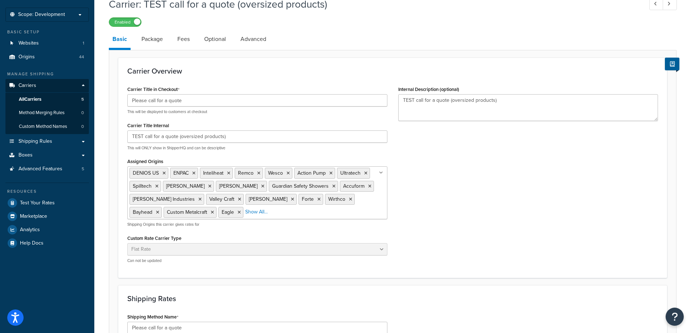
scroll to position [0, 0]
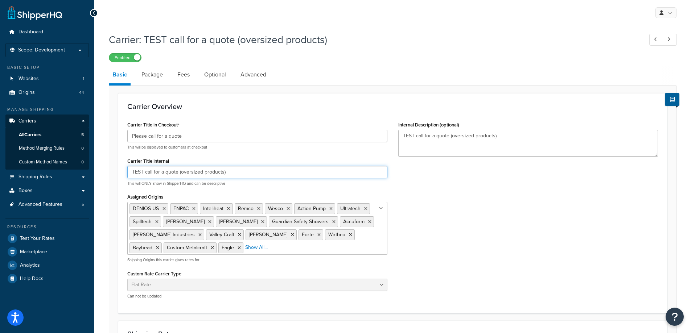
drag, startPoint x: 232, startPoint y: 174, endPoint x: 114, endPoint y: 182, distance: 118.8
click at [114, 182] on form "Carrier Overview Carrier Title in Checkout Please call for a quote This will be…" at bounding box center [392, 328] width 567 height 471
click at [153, 78] on link "Package" at bounding box center [152, 74] width 29 height 17
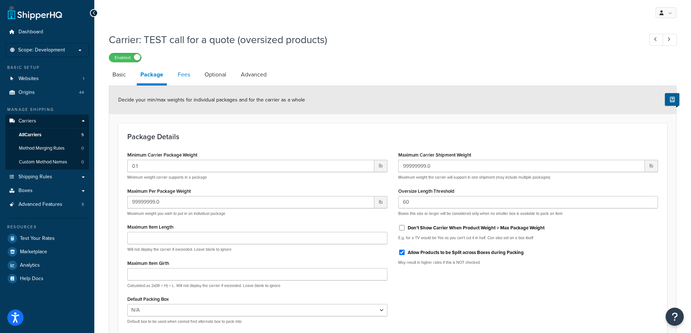
click at [188, 75] on link "Fees" at bounding box center [184, 74] width 20 height 17
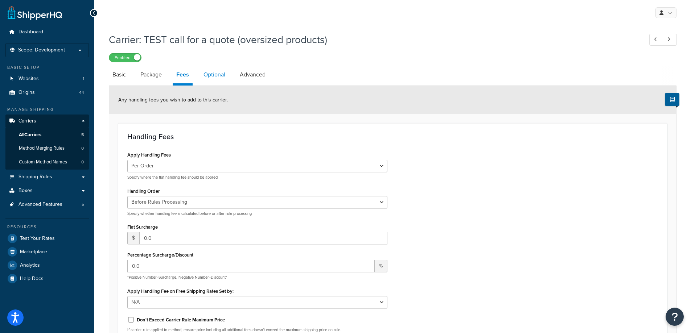
click at [220, 77] on link "Optional" at bounding box center [214, 74] width 29 height 17
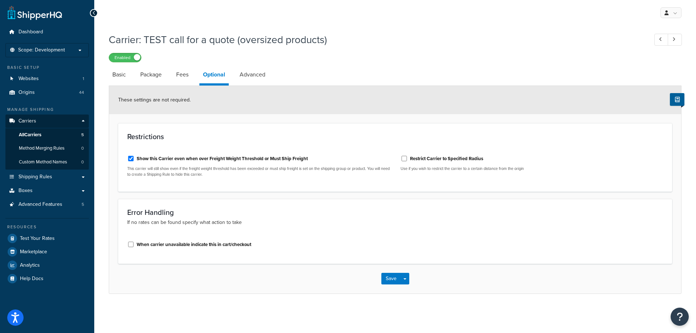
click at [256, 76] on link "Advanced" at bounding box center [252, 74] width 33 height 17
select select "false"
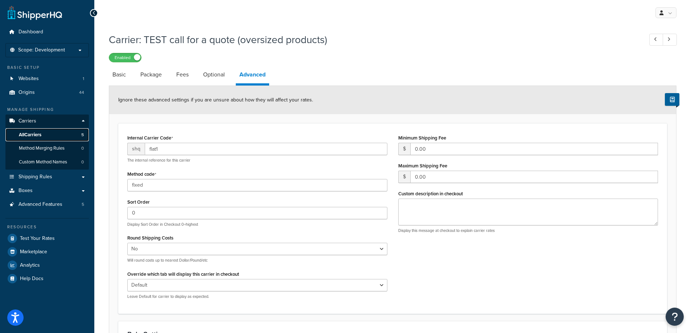
click at [30, 135] on span "All Carriers" at bounding box center [30, 135] width 22 height 6
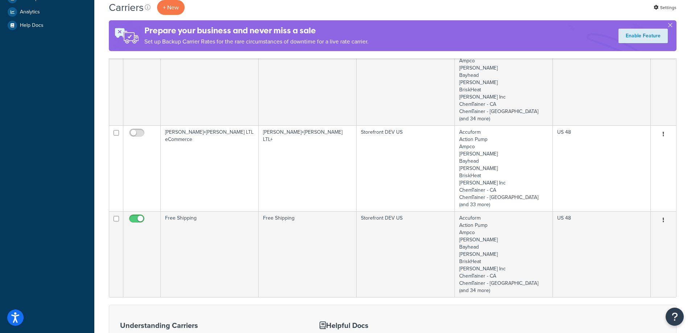
scroll to position [254, 0]
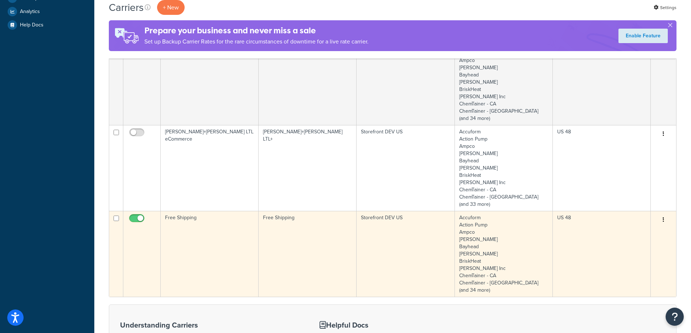
click at [214, 242] on td "Free Shipping" at bounding box center [210, 254] width 98 height 86
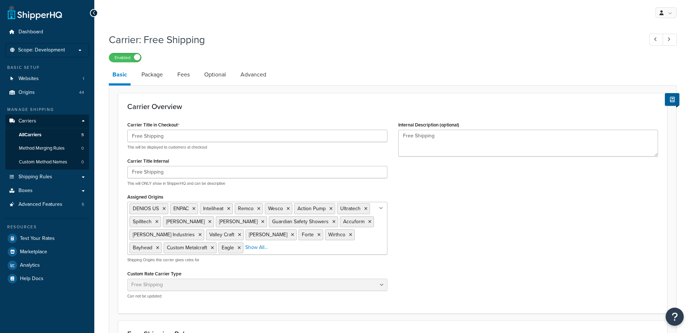
select select "free"
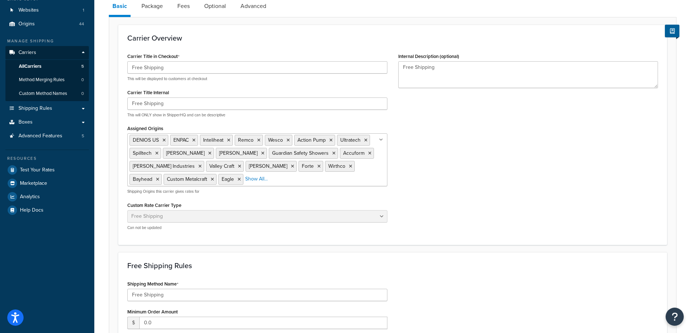
scroll to position [145, 0]
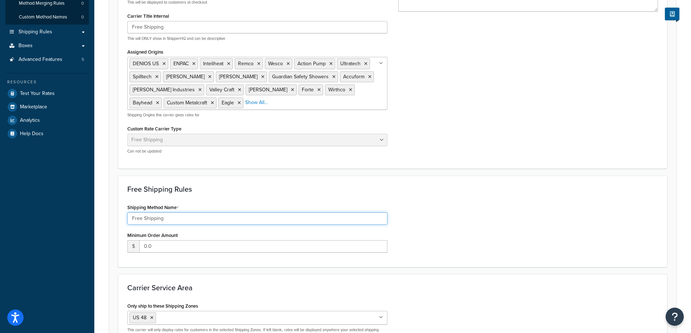
click at [282, 221] on input "Free Shipping" at bounding box center [257, 219] width 260 height 12
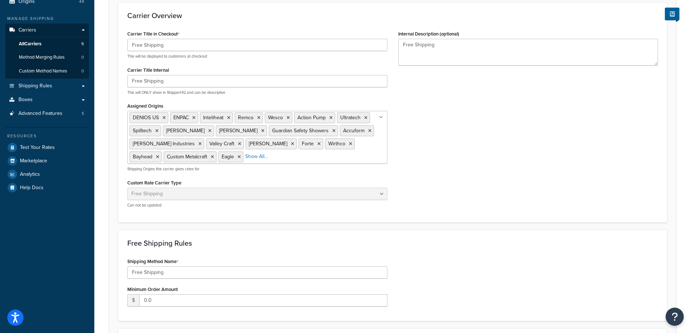
scroll to position [73, 0]
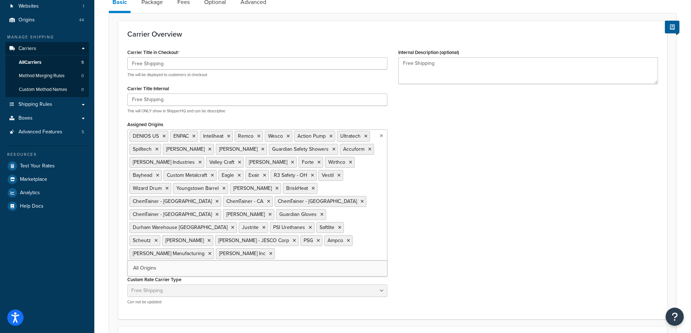
click at [308, 180] on ul "DENIOS US ENPAC Inteliheat Remco Wesco Action Pump Ultratech Spilltech Stewart …" at bounding box center [257, 194] width 260 height 131
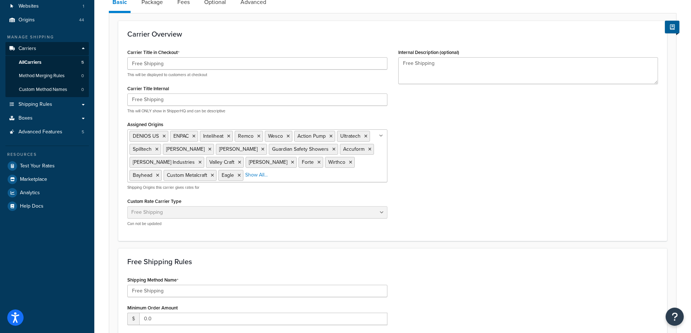
click at [437, 194] on div "Carrier Title in Checkout Free Shipping This will be displayed to customers at …" at bounding box center [393, 139] width 542 height 185
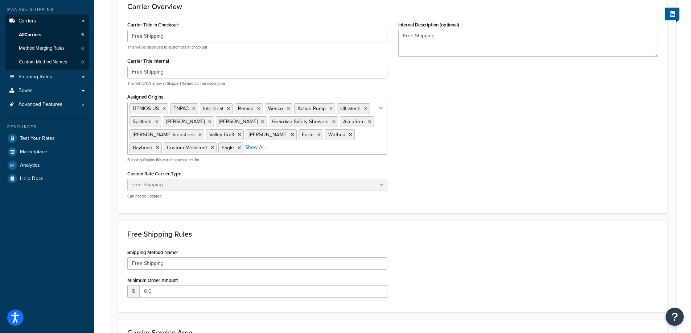
scroll to position [0, 0]
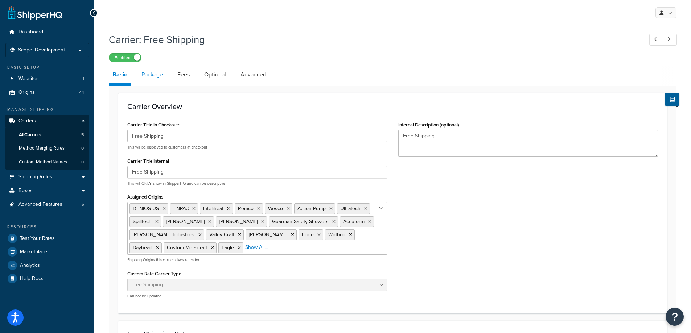
click at [152, 78] on link "Package" at bounding box center [152, 74] width 29 height 17
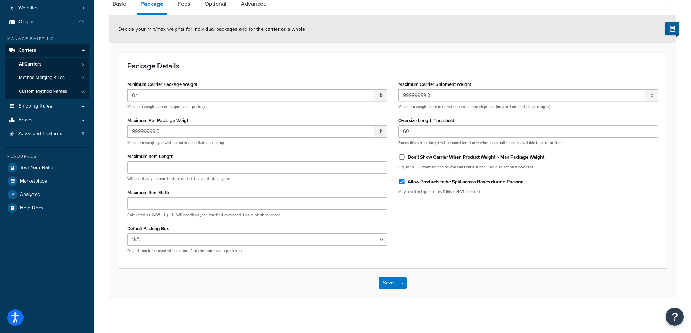
scroll to position [73, 0]
click at [185, 3] on link "Fees" at bounding box center [184, 2] width 20 height 17
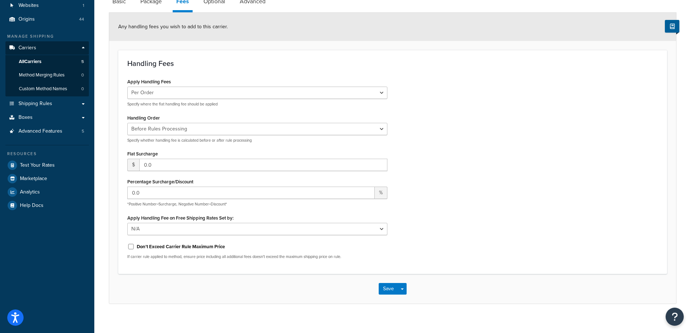
scroll to position [1, 0]
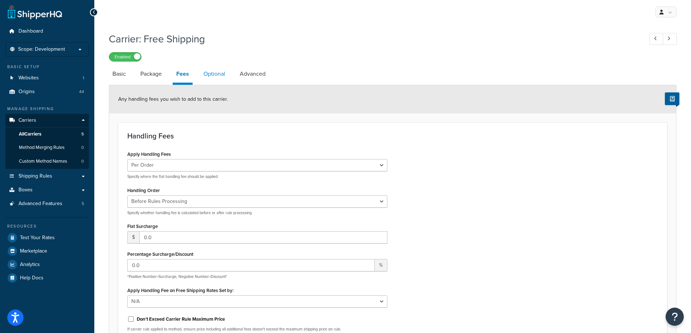
click at [216, 78] on link "Optional" at bounding box center [214, 73] width 29 height 17
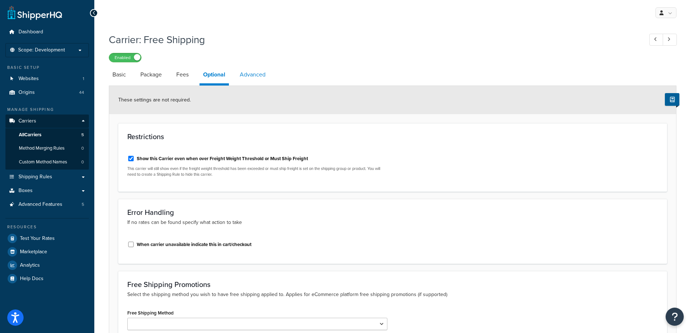
click at [262, 73] on link "Advanced" at bounding box center [252, 74] width 33 height 17
select select "false"
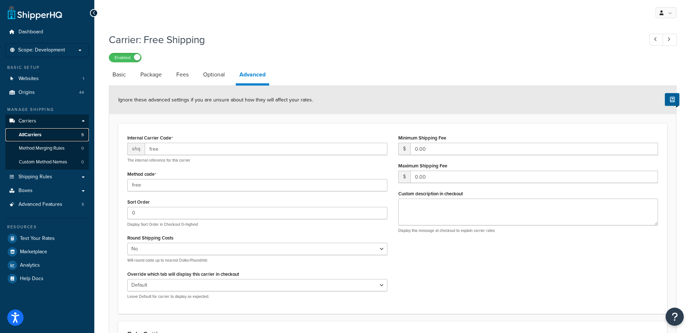
click at [40, 135] on span "All Carriers" at bounding box center [30, 135] width 22 height 6
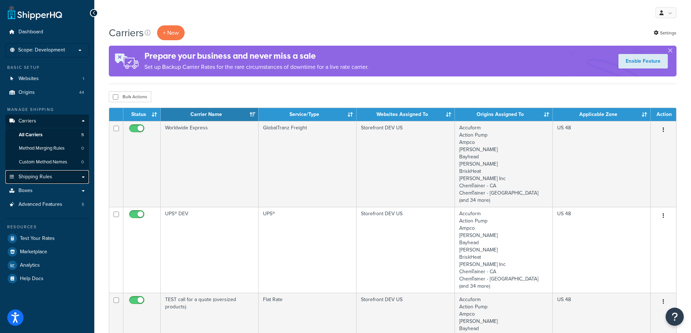
click at [36, 175] on span "Shipping Rules" at bounding box center [35, 177] width 34 height 6
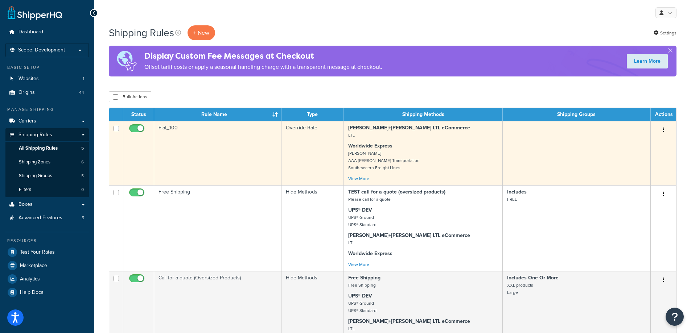
click at [199, 144] on td "Flat_100" at bounding box center [217, 153] width 127 height 64
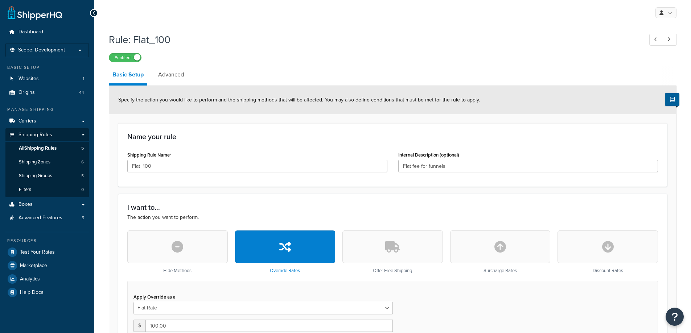
select select "ITEM"
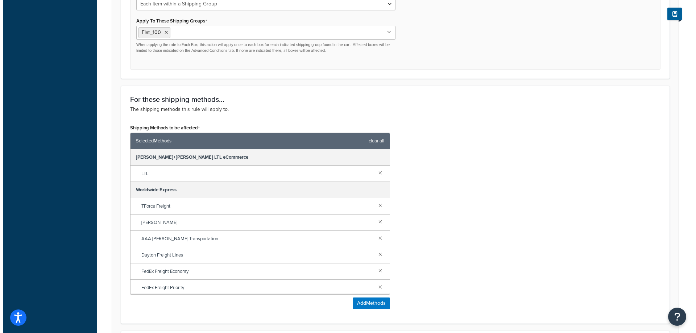
scroll to position [363, 0]
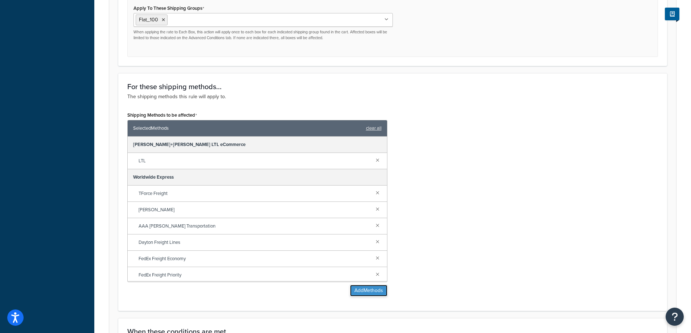
click at [367, 295] on button "Add Methods" at bounding box center [368, 291] width 37 height 12
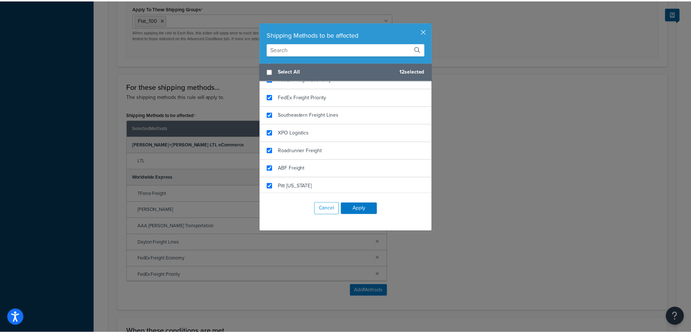
scroll to position [255, 0]
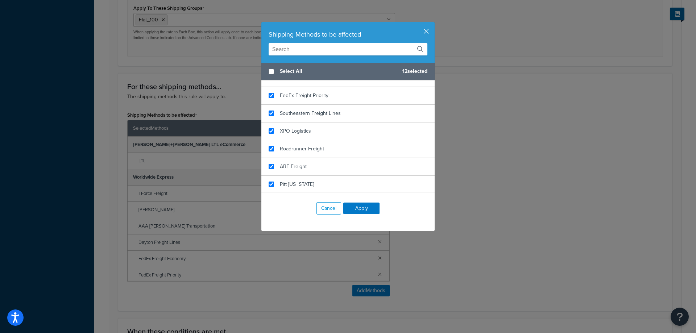
click at [523, 230] on div "Shipping Methods to be affected Select All 12 selected Free Shipping Free Shipp…" at bounding box center [348, 166] width 696 height 333
click at [323, 211] on button "Cancel" at bounding box center [329, 208] width 25 height 12
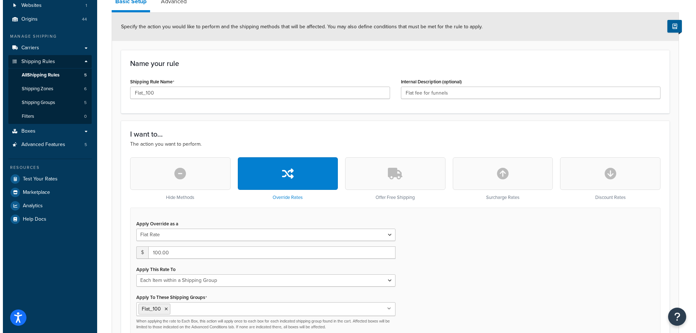
scroll to position [0, 0]
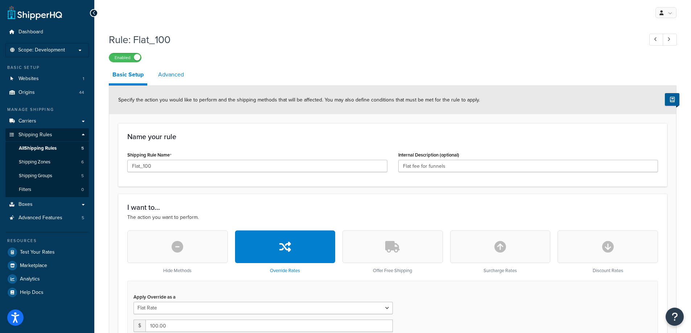
click at [155, 74] on link "Advanced" at bounding box center [171, 74] width 33 height 17
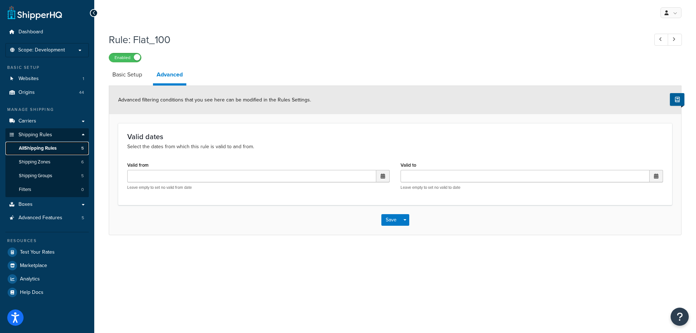
click at [38, 151] on span "All Shipping Rules" at bounding box center [38, 148] width 38 height 6
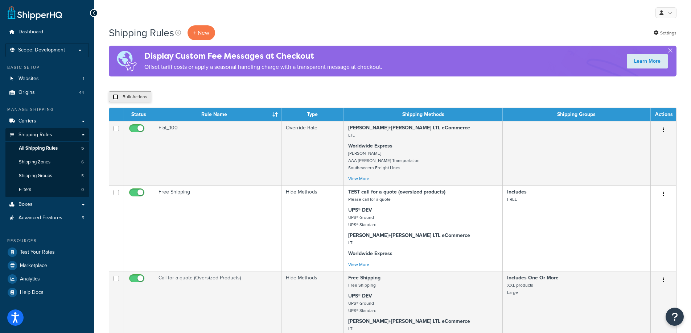
click at [115, 98] on input "checkbox" at bounding box center [115, 96] width 5 height 5
checkbox input "true"
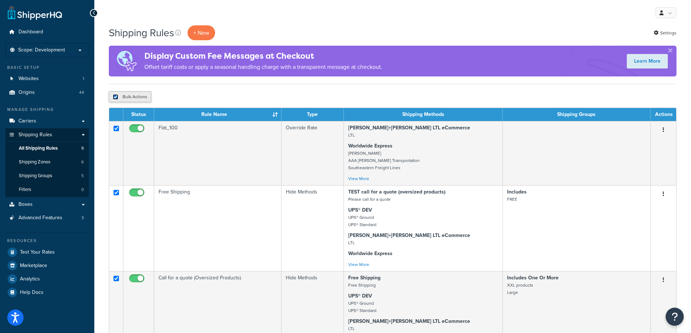
checkbox input "true"
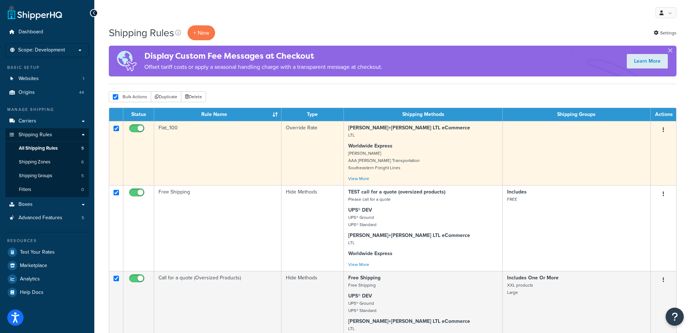
click at [665, 131] on button "button" at bounding box center [663, 130] width 10 height 12
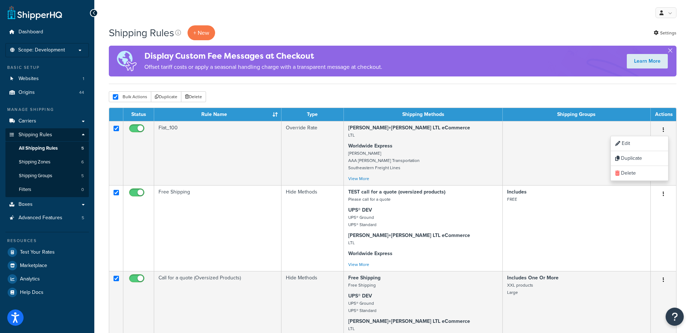
click at [444, 100] on div "Bulk Actions Duplicate [GEOGRAPHIC_DATA]" at bounding box center [393, 96] width 568 height 11
click at [115, 98] on input "checkbox" at bounding box center [115, 96] width 5 height 5
checkbox input "false"
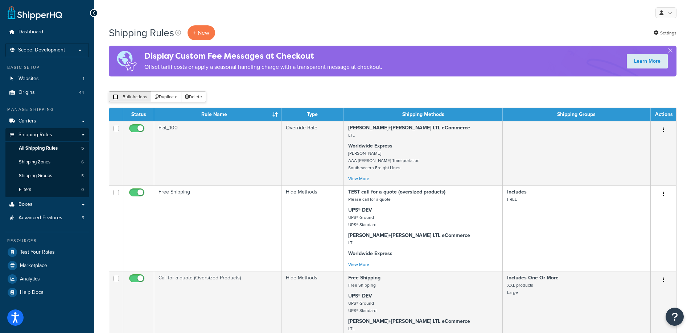
checkbox input "false"
click at [320, 97] on div "Bulk Actions Duplicate [GEOGRAPHIC_DATA]" at bounding box center [393, 96] width 568 height 11
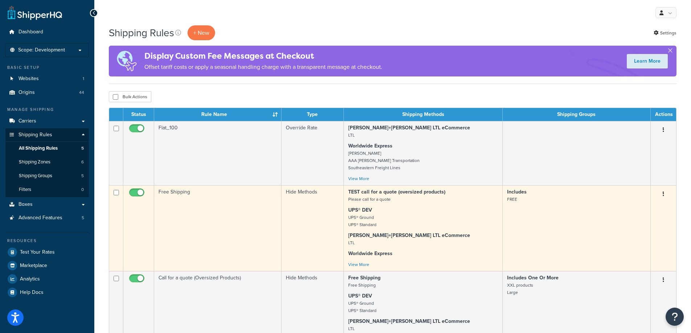
click at [189, 221] on td "Free Shipping" at bounding box center [217, 228] width 127 height 86
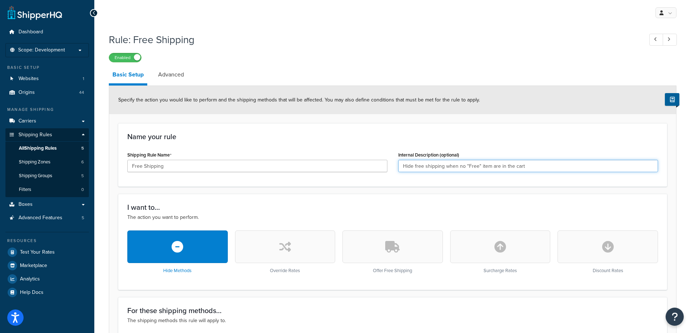
click at [420, 163] on input "Hide free shipping when no "Free" item are in the cart" at bounding box center [528, 166] width 260 height 12
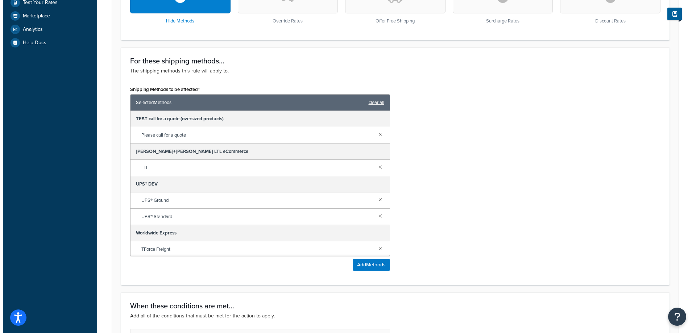
scroll to position [254, 0]
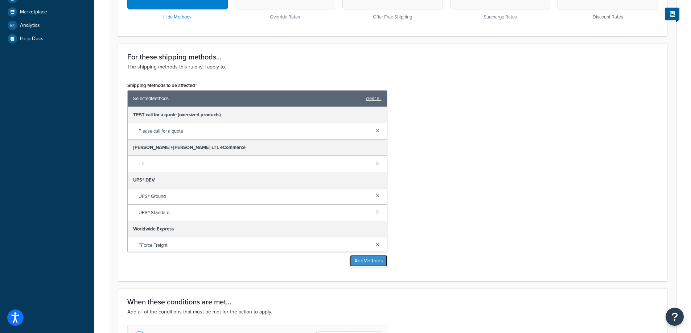
click at [355, 264] on button "Add Methods" at bounding box center [368, 261] width 37 height 12
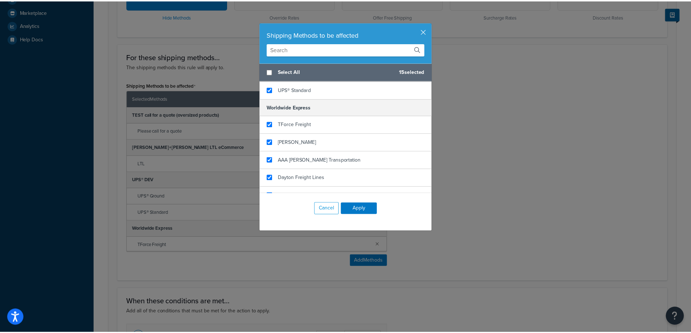
scroll to position [145, 0]
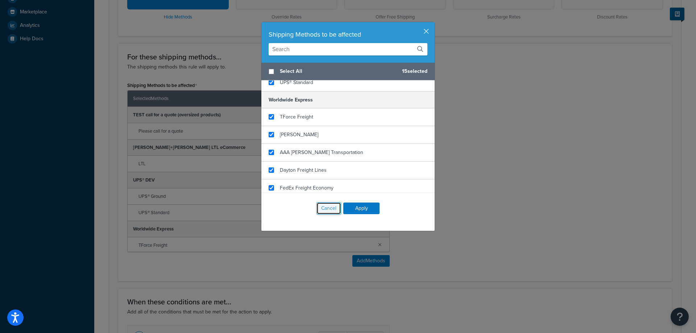
click at [322, 206] on button "Cancel" at bounding box center [329, 208] width 25 height 12
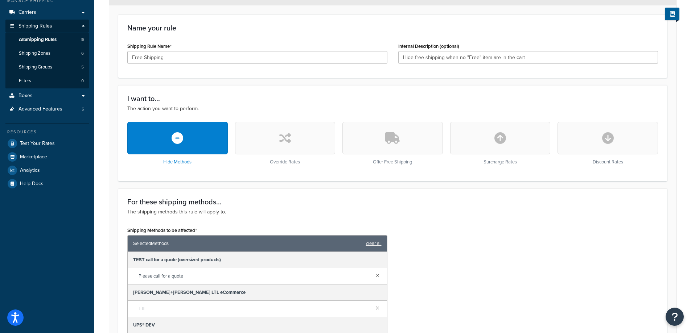
scroll to position [0, 0]
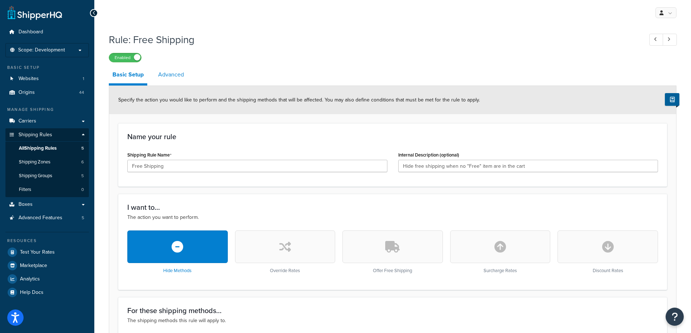
click at [170, 71] on link "Advanced" at bounding box center [171, 74] width 33 height 17
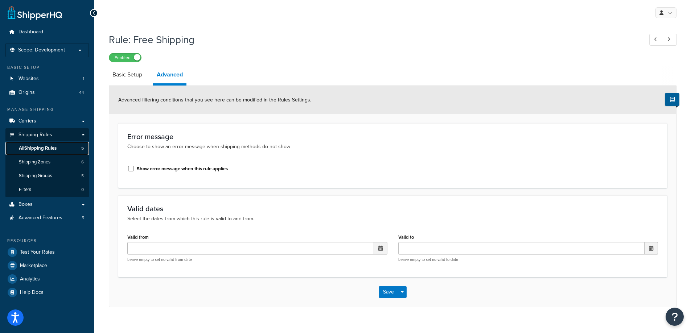
click at [36, 147] on span "All Shipping Rules" at bounding box center [38, 148] width 38 height 6
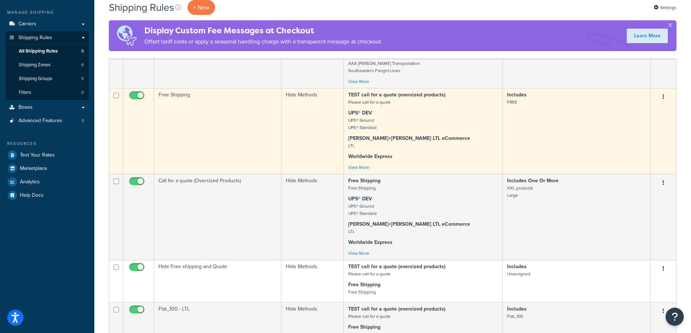
scroll to position [109, 0]
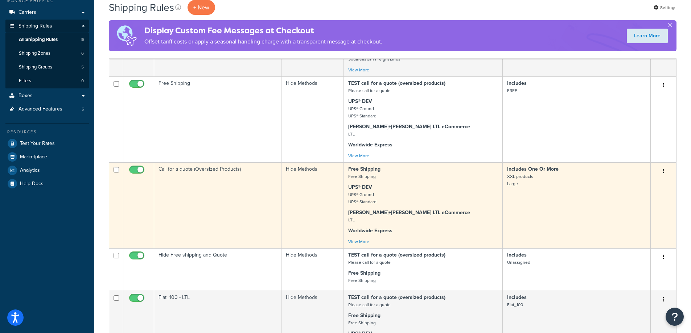
click at [167, 192] on td "Call for a quote (Oversized Products)" at bounding box center [217, 206] width 127 height 86
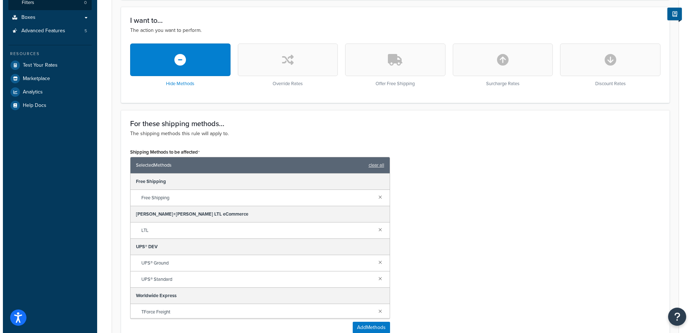
scroll to position [218, 0]
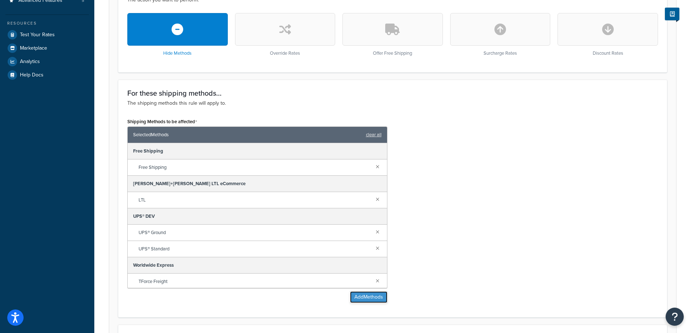
click at [358, 297] on button "Add Methods" at bounding box center [368, 298] width 37 height 12
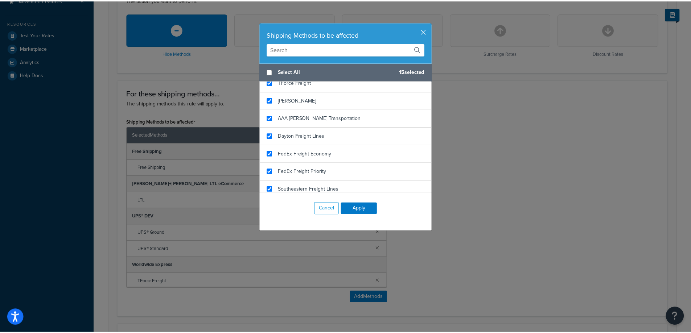
scroll to position [181, 0]
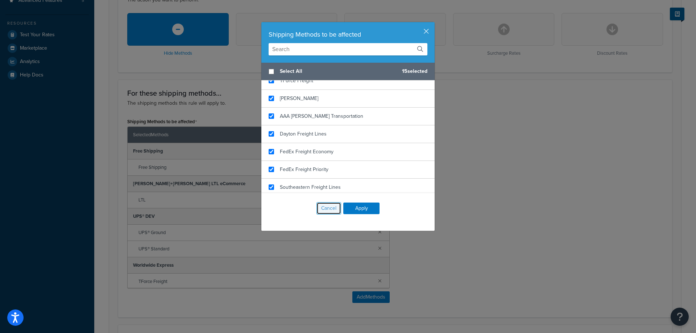
drag, startPoint x: 325, startPoint y: 205, endPoint x: 354, endPoint y: 205, distance: 28.7
click at [325, 205] on button "Cancel" at bounding box center [329, 208] width 25 height 12
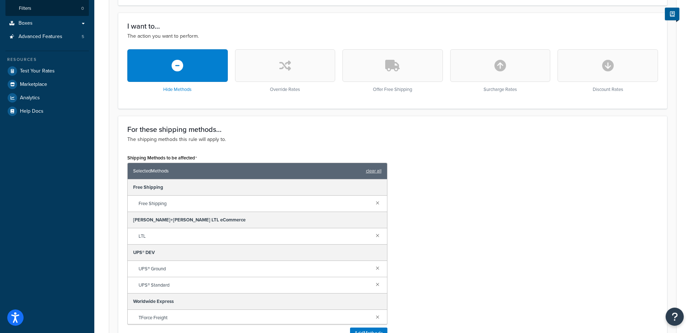
scroll to position [0, 0]
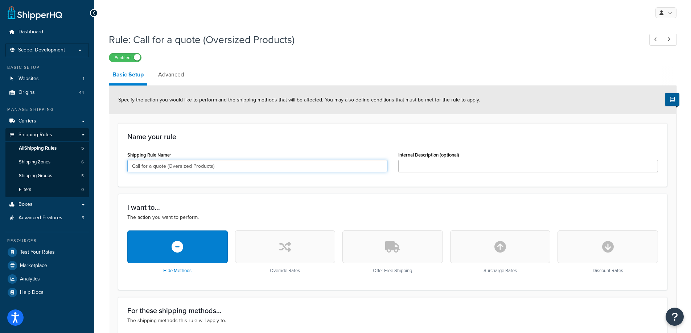
click at [231, 164] on input "Call for a quote (Oversized Products)" at bounding box center [257, 166] width 260 height 12
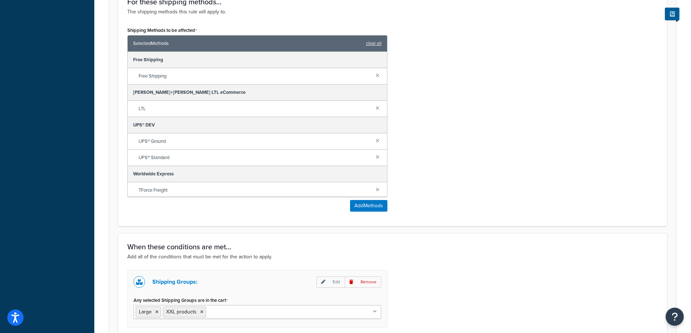
scroll to position [399, 0]
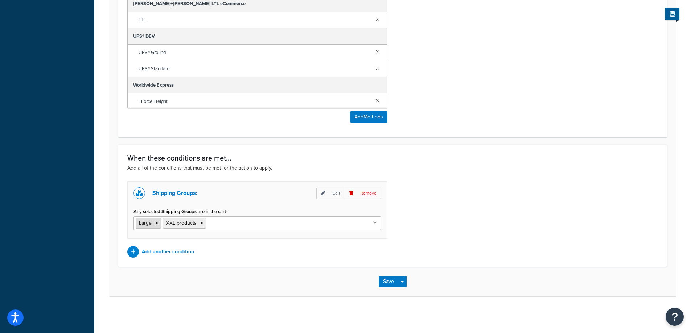
click at [156, 222] on icon at bounding box center [156, 223] width 3 height 4
click at [437, 255] on div "Shipping Groups: Edit Remove Any selected Shipping Groups are in the cart XXL p…" at bounding box center [393, 219] width 542 height 77
click at [388, 279] on button "Save" at bounding box center [389, 282] width 20 height 12
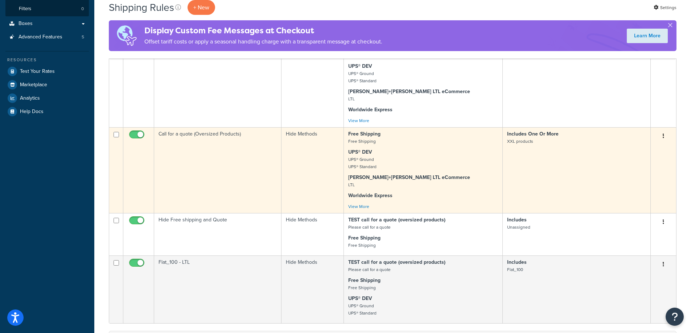
scroll to position [181, 0]
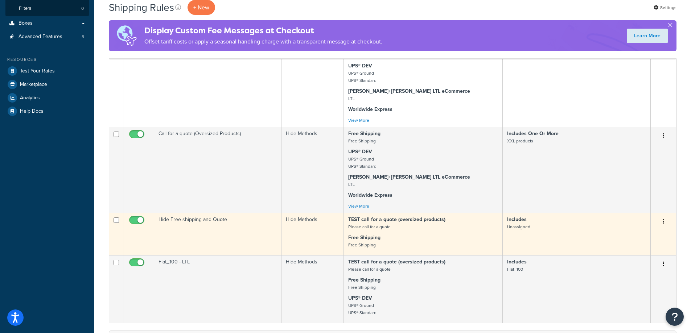
click at [230, 231] on td "Hide Free shipping and Quote" at bounding box center [217, 234] width 127 height 42
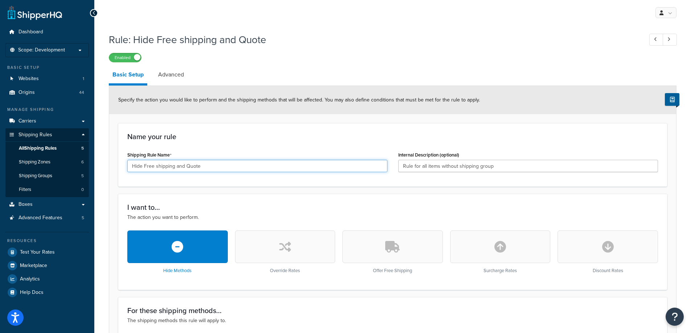
click at [381, 168] on input "Hide Free shipping and Quote" at bounding box center [257, 166] width 260 height 12
click at [557, 166] on input "Rule for all items without shipping group" at bounding box center [528, 166] width 260 height 12
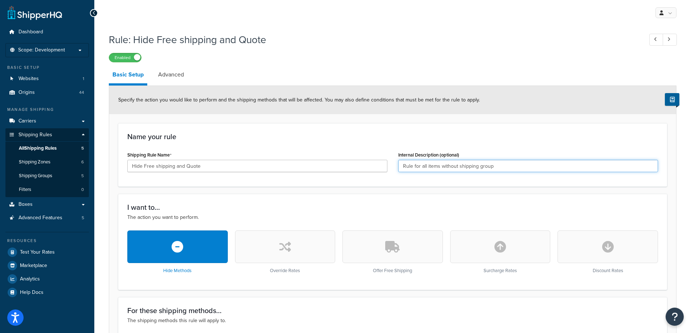
click at [557, 166] on input "Rule for all items without shipping group" at bounding box center [528, 166] width 260 height 12
click at [55, 147] on span "All Shipping Rules" at bounding box center [38, 148] width 38 height 6
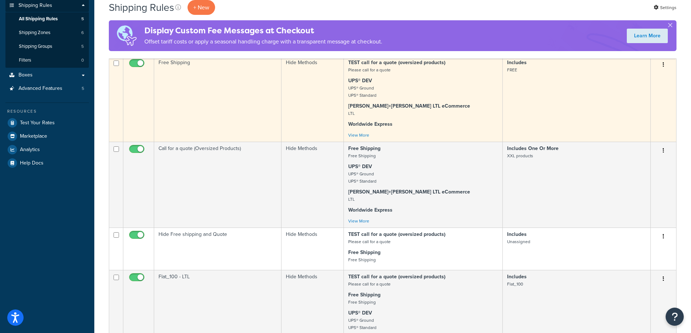
scroll to position [145, 0]
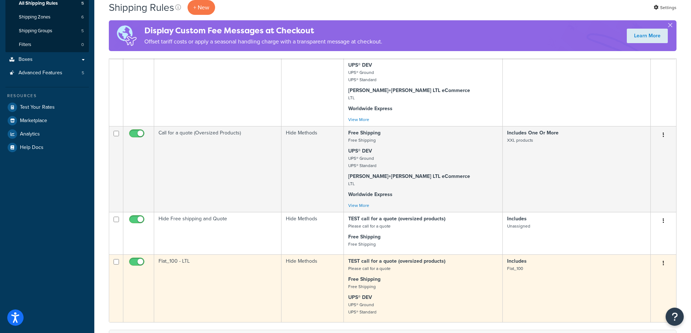
click at [295, 291] on td "Hide Methods" at bounding box center [312, 289] width 63 height 68
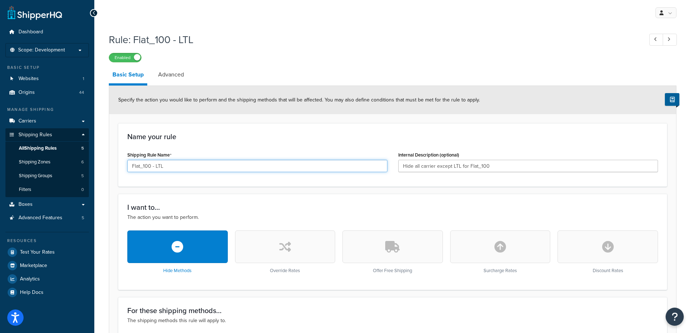
click at [192, 165] on input "Flat_100 - LTL" at bounding box center [257, 166] width 260 height 12
drag, startPoint x: 526, startPoint y: 170, endPoint x: 382, endPoint y: 169, distance: 143.3
click at [382, 169] on div "Shipping Rule Name Flat_100 - LTL Internal Description (optional) Hide all carr…" at bounding box center [393, 164] width 542 height 28
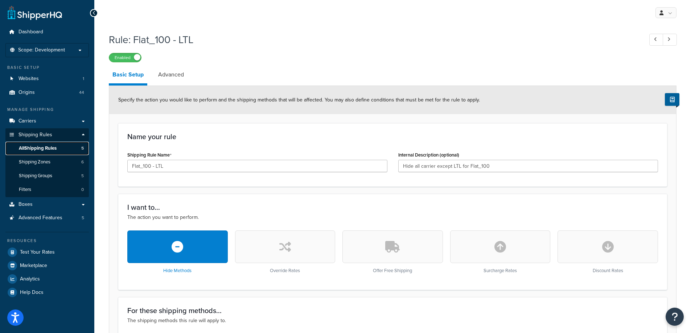
click at [33, 146] on span "All Shipping Rules" at bounding box center [38, 148] width 38 height 6
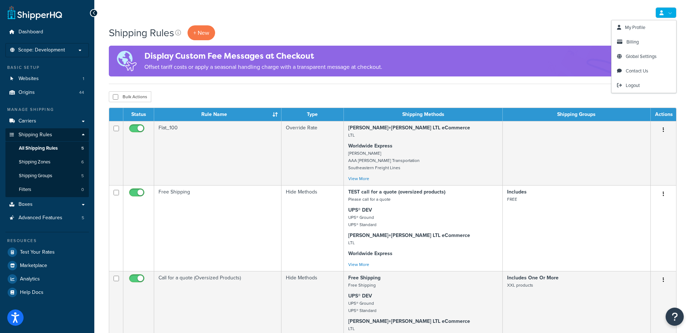
click at [667, 13] on link at bounding box center [665, 12] width 21 height 11
click at [623, 82] on link "Logout" at bounding box center [644, 85] width 65 height 15
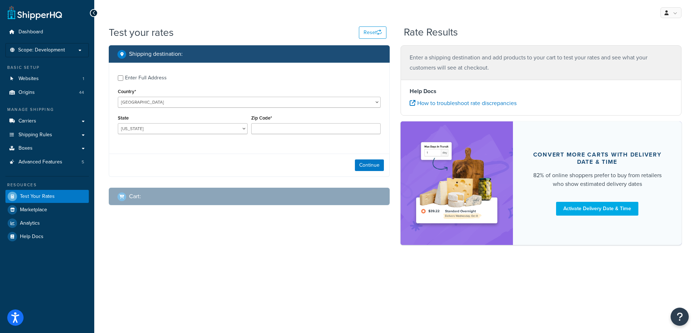
click at [147, 80] on div "Enter Full Address" at bounding box center [146, 78] width 42 height 10
click at [123, 80] on input "Enter Full Address" at bounding box center [120, 77] width 5 height 5
checkbox input "true"
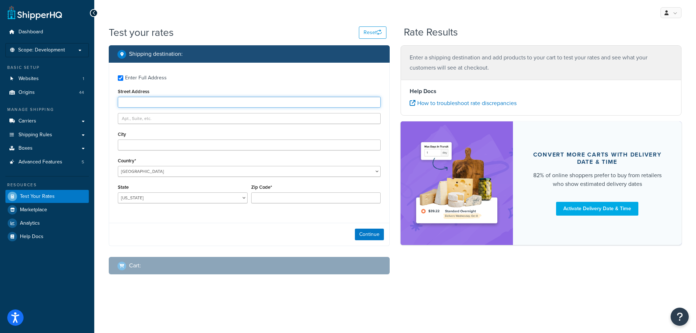
click at [148, 99] on input "Street Address" at bounding box center [249, 102] width 263 height 11
type input "5610 Carnegie Blvd"
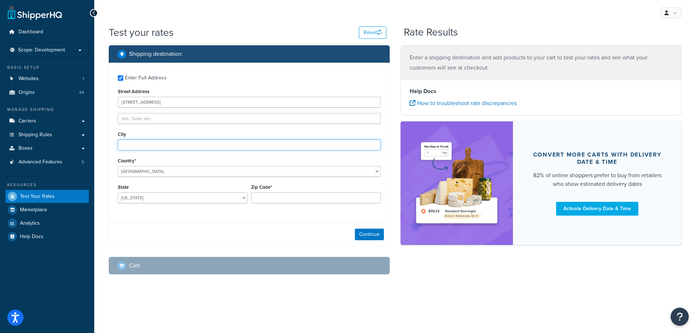
type input "Charlotte"
select select "NC"
type input "28209"
click at [220, 84] on div "Enter Full Address Street Address 5610 Carnegie Blvd City Charlotte Country* Un…" at bounding box center [249, 140] width 280 height 155
click at [365, 235] on button "Continue" at bounding box center [369, 235] width 29 height 12
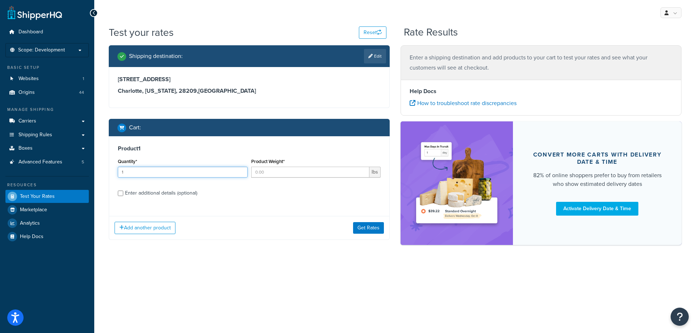
type input "1"
click at [240, 170] on input "1" at bounding box center [183, 172] width 130 height 11
click at [260, 172] on input "Product Weight*" at bounding box center [310, 172] width 119 height 11
type input "1"
click at [173, 193] on div "Enter additional details (optional)" at bounding box center [161, 193] width 72 height 10
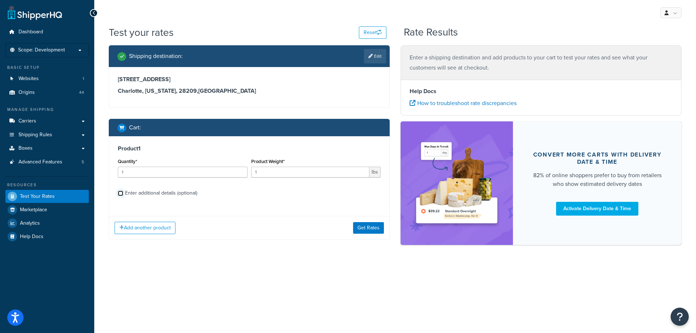
click at [123, 193] on input "Enter additional details (optional)" at bounding box center [120, 193] width 5 height 5
checkbox input "true"
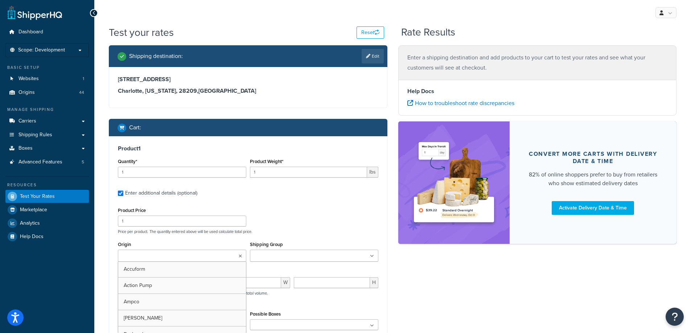
click at [178, 251] on ul at bounding box center [182, 256] width 128 height 12
type input "US"
click at [300, 222] on div "Product Price 1 Price per product. The quantity entered above will be used calc…" at bounding box center [248, 220] width 264 height 29
click at [299, 256] on input "Shipping Group" at bounding box center [284, 256] width 64 height 8
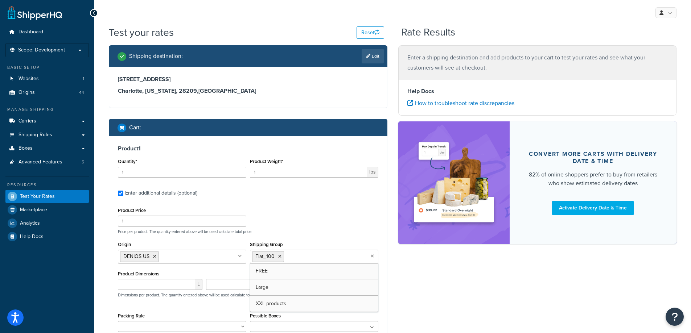
click at [309, 211] on div "Product Price 1 Price per product. The quantity entered above will be used calc…" at bounding box center [248, 220] width 264 height 29
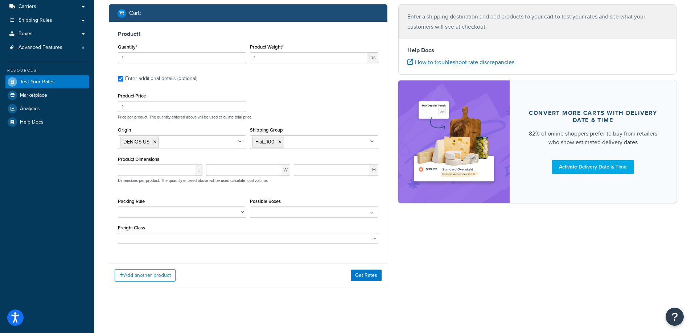
scroll to position [117, 0]
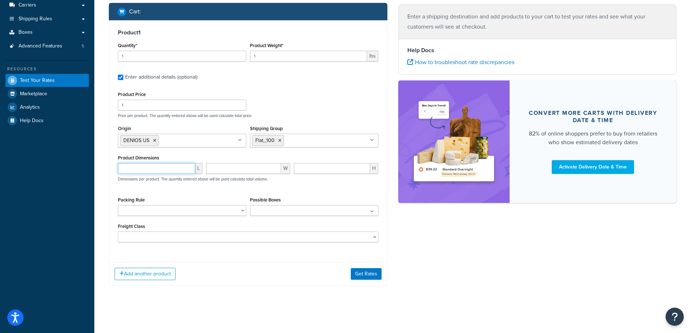
click at [159, 166] on input "number" at bounding box center [156, 168] width 77 height 11
type input "6"
type input "13"
click at [318, 169] on input "number" at bounding box center [332, 168] width 76 height 11
type input "10"
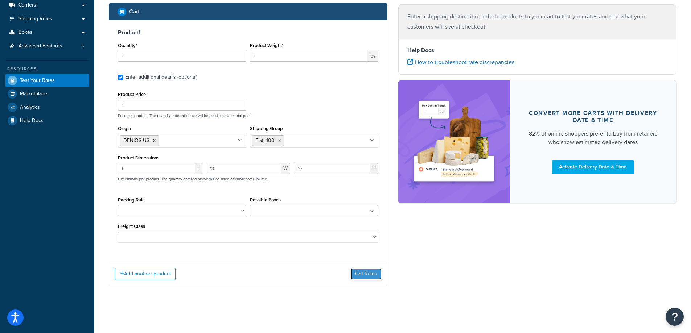
click at [368, 276] on button "Get Rates" at bounding box center [366, 274] width 31 height 12
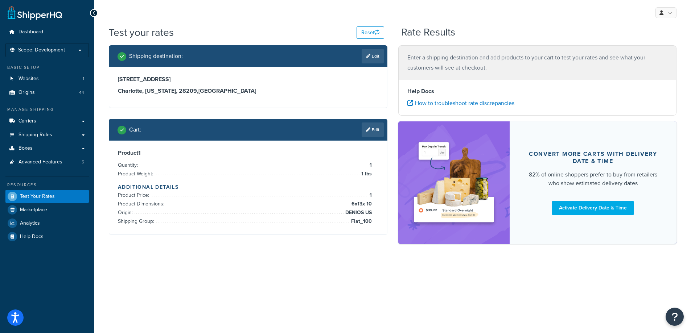
scroll to position [0, 0]
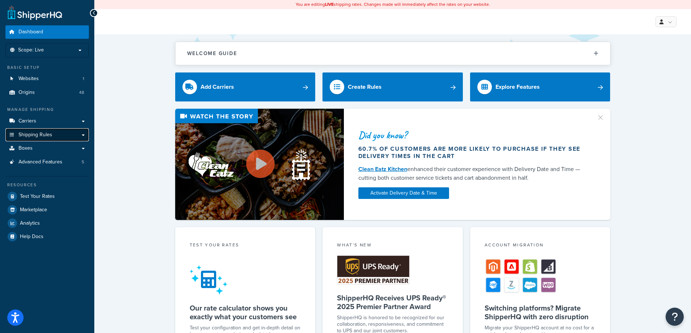
click at [36, 132] on span "Shipping Rules" at bounding box center [35, 135] width 34 height 6
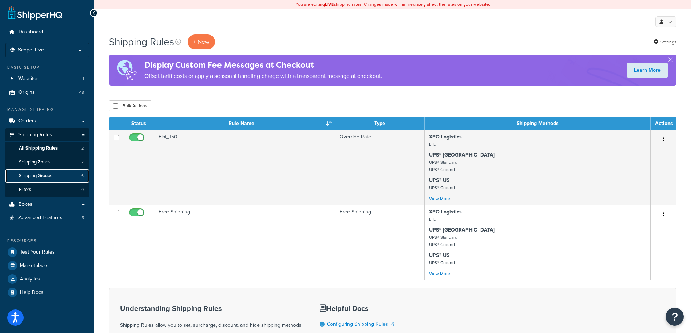
click at [20, 174] on span "Shipping Groups" at bounding box center [35, 176] width 33 height 6
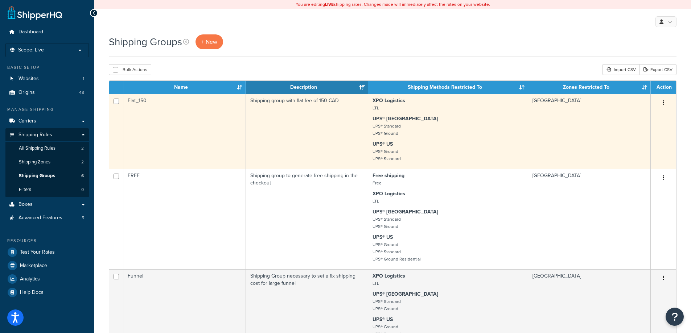
click at [206, 107] on td "Flat_150" at bounding box center [184, 131] width 123 height 75
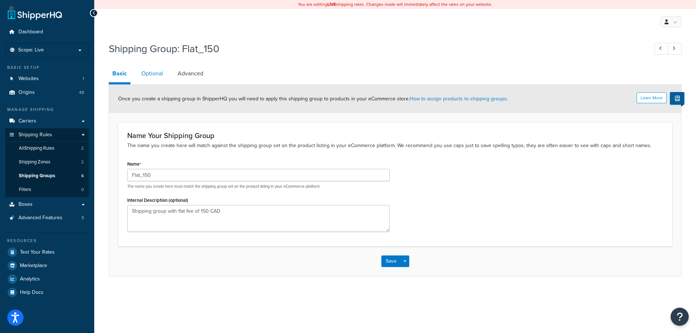
click at [154, 74] on link "Optional" at bounding box center [152, 73] width 29 height 17
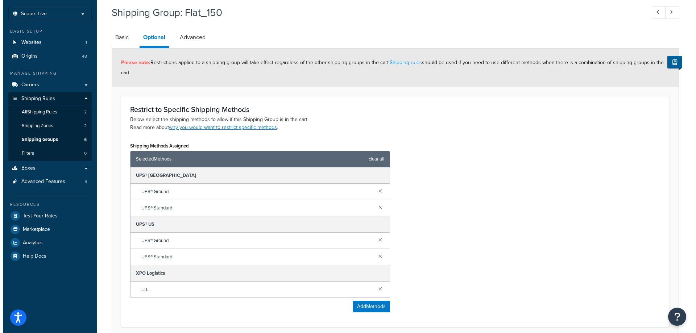
scroll to position [109, 0]
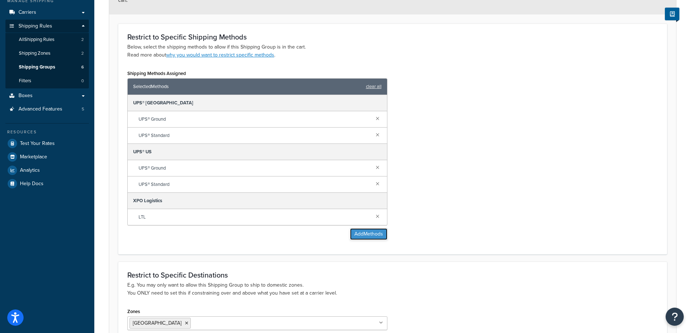
click at [378, 231] on button "Add Methods" at bounding box center [368, 235] width 37 height 12
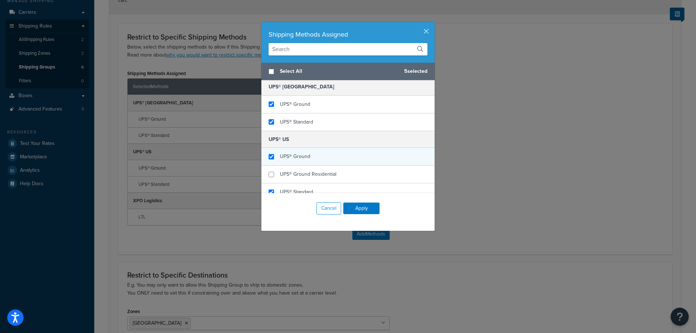
scroll to position [73, 0]
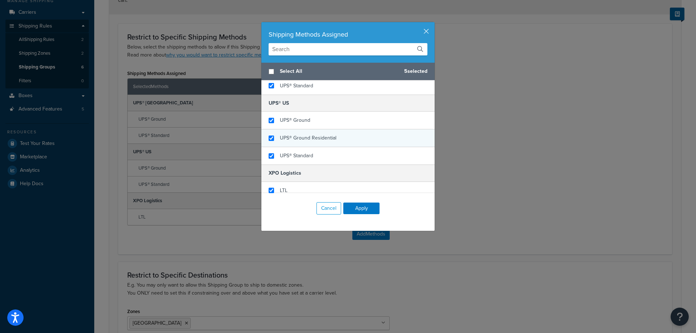
checkbox input "true"
click at [302, 141] on span "UPS® Ground Residential" at bounding box center [308, 138] width 57 height 8
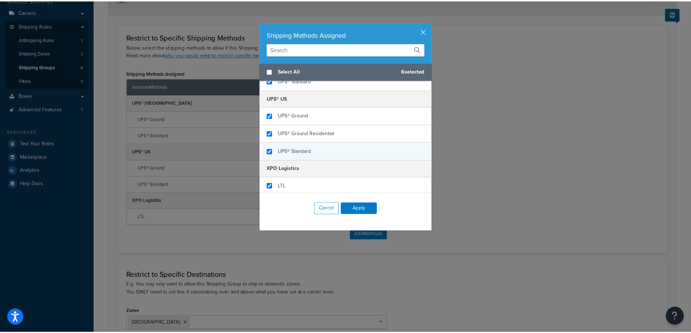
scroll to position [79, 0]
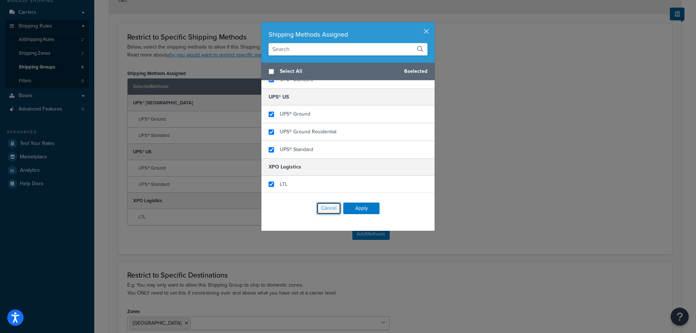
click at [324, 205] on button "Cancel" at bounding box center [329, 208] width 25 height 12
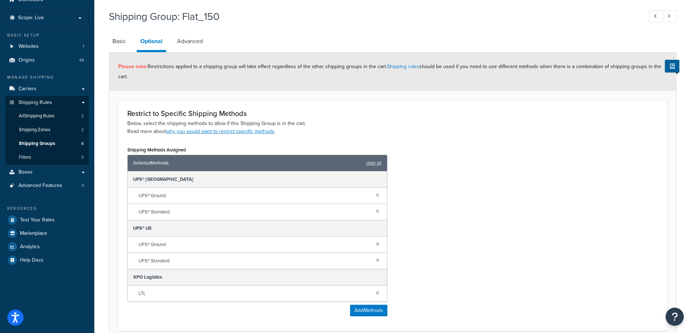
scroll to position [0, 0]
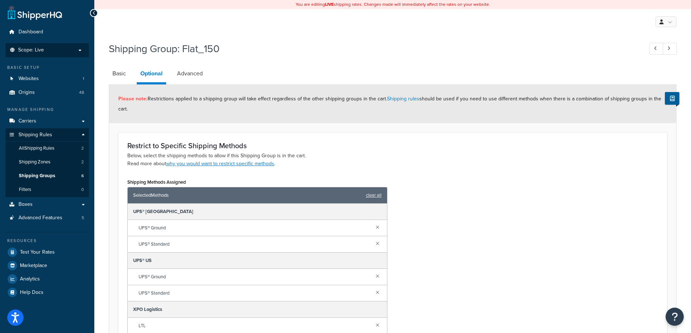
click at [69, 50] on p "Scope: Live" at bounding box center [47, 50] width 77 height 6
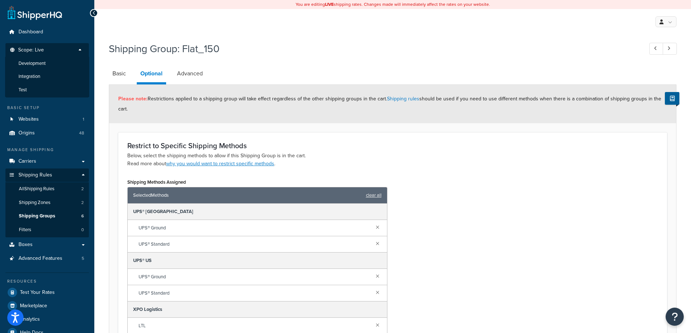
click at [55, 63] on li "Development" at bounding box center [47, 63] width 84 height 13
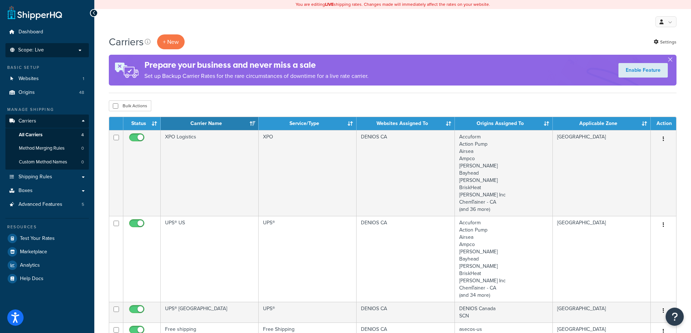
click at [61, 51] on p "Scope: Live" at bounding box center [47, 50] width 77 height 6
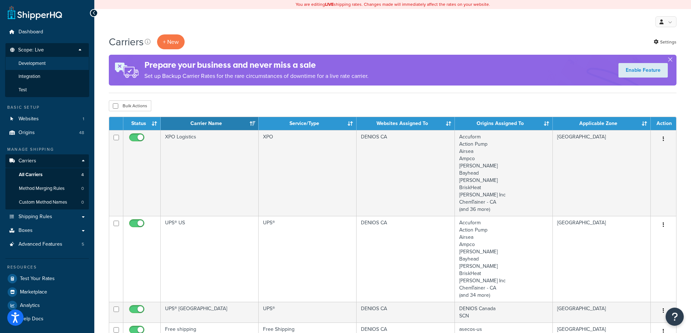
click at [58, 63] on li "Development" at bounding box center [47, 63] width 84 height 13
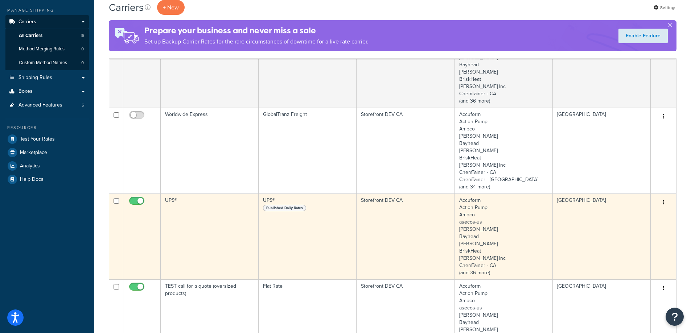
scroll to position [109, 0]
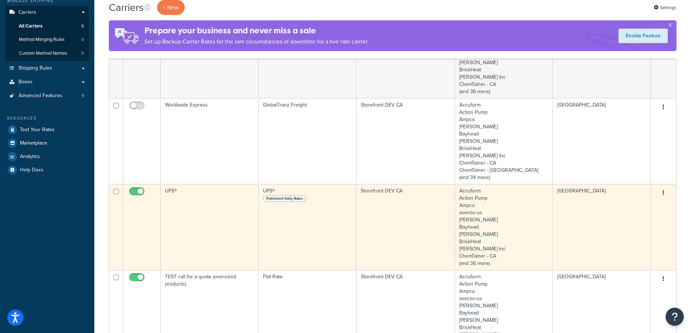
click at [304, 219] on td "UPS® Published Daily Rates" at bounding box center [308, 227] width 98 height 86
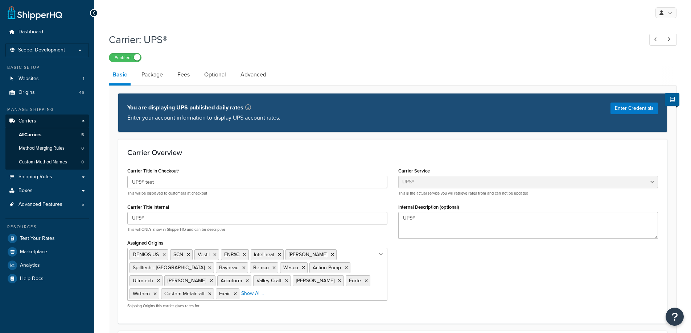
select select "ups"
select select "us"
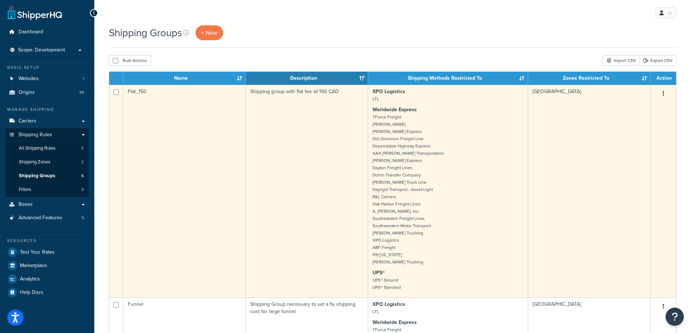
click at [168, 219] on td "Flat_150" at bounding box center [184, 191] width 123 height 213
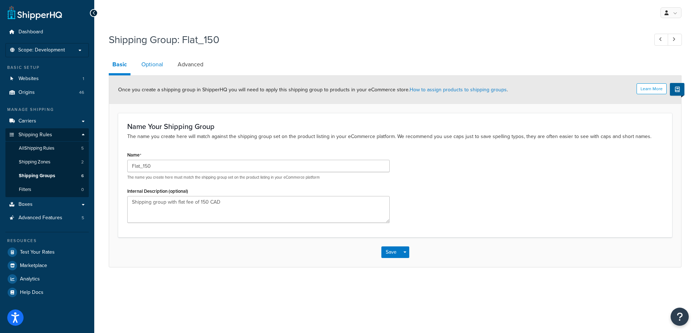
click at [156, 68] on link "Optional" at bounding box center [152, 64] width 29 height 17
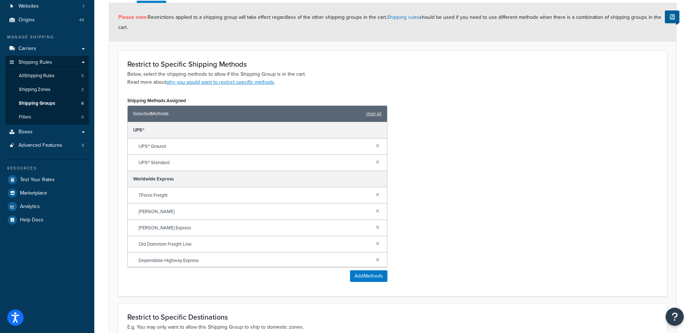
scroll to position [109, 0]
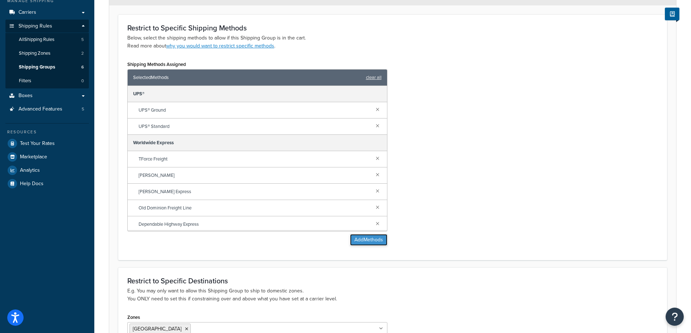
click at [377, 239] on button "Add Methods" at bounding box center [368, 240] width 37 height 12
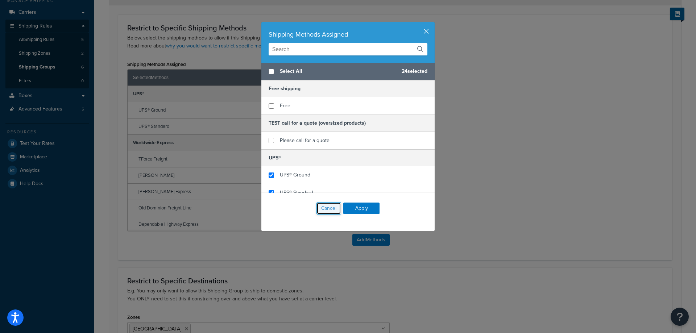
click at [320, 206] on button "Cancel" at bounding box center [329, 208] width 25 height 12
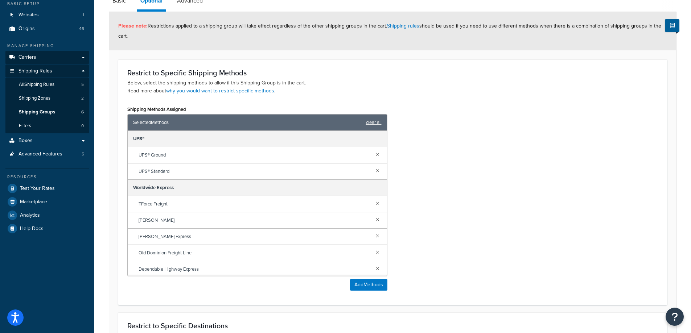
scroll to position [0, 0]
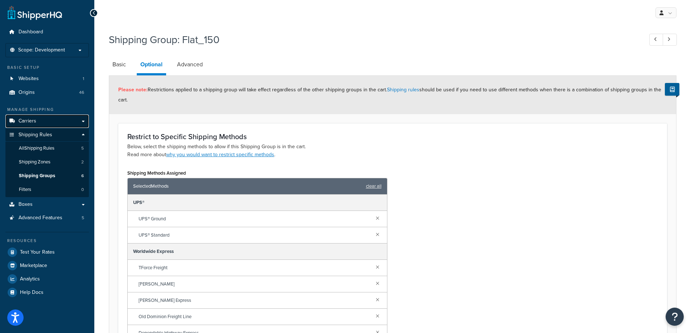
click at [28, 125] on link "Carriers" at bounding box center [46, 121] width 83 height 13
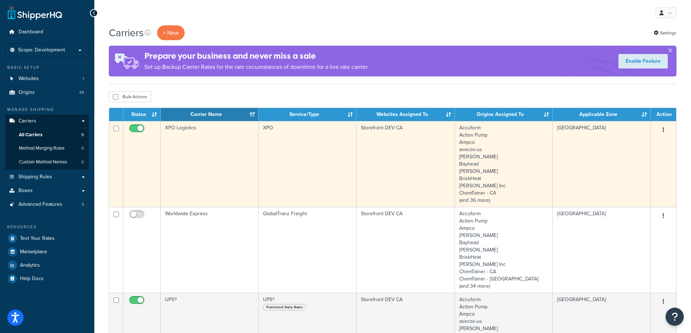
click at [230, 172] on td "XPO Logistics" at bounding box center [210, 164] width 98 height 86
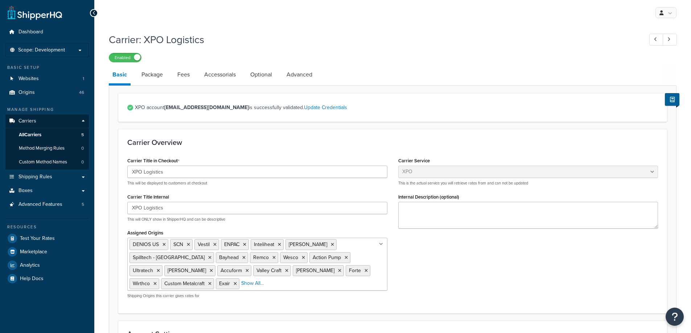
select select "xpoFreight"
select select "COLLECT"
select select "CONSIGNEE"
click at [146, 75] on link "Package" at bounding box center [152, 74] width 29 height 17
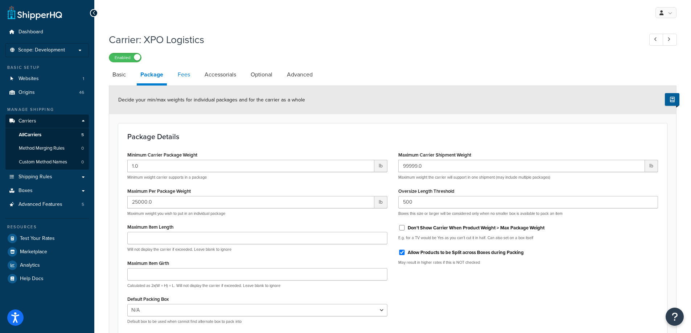
click at [185, 77] on link "Fees" at bounding box center [184, 74] width 20 height 17
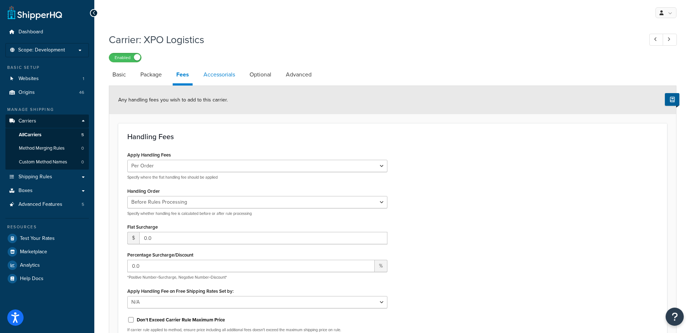
click at [223, 82] on link "Accessorials" at bounding box center [219, 74] width 39 height 17
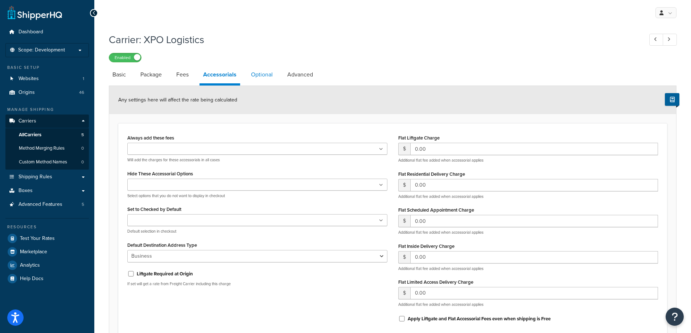
click at [255, 79] on link "Optional" at bounding box center [261, 74] width 29 height 17
select select "55"
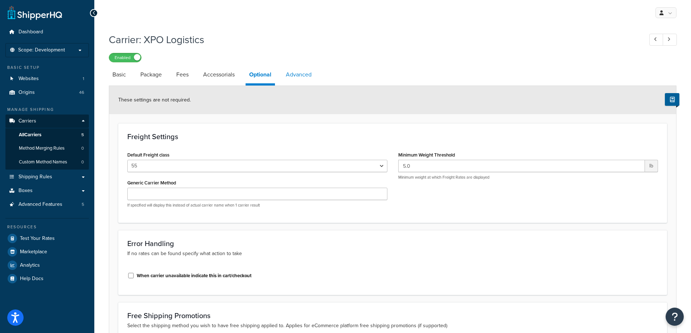
click at [292, 74] on link "Advanced" at bounding box center [298, 74] width 33 height 17
select select "false"
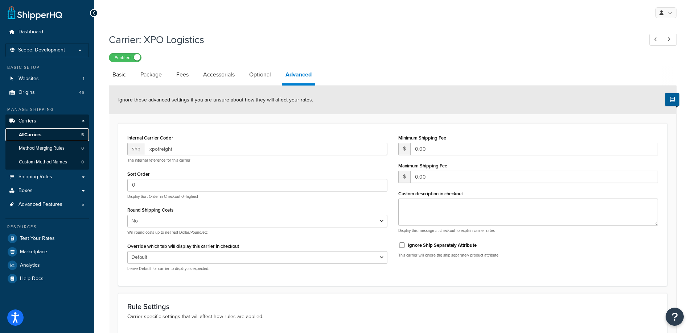
click at [46, 135] on link "All Carriers 5" at bounding box center [46, 134] width 83 height 13
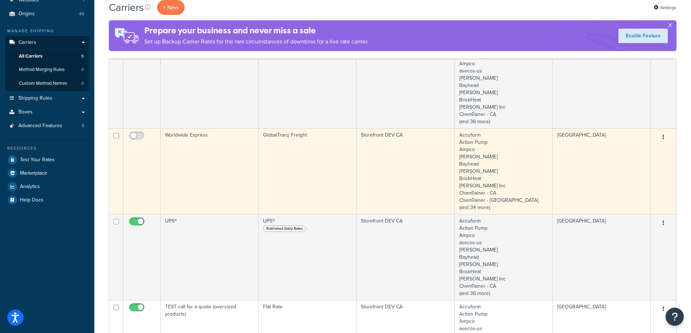
scroll to position [109, 0]
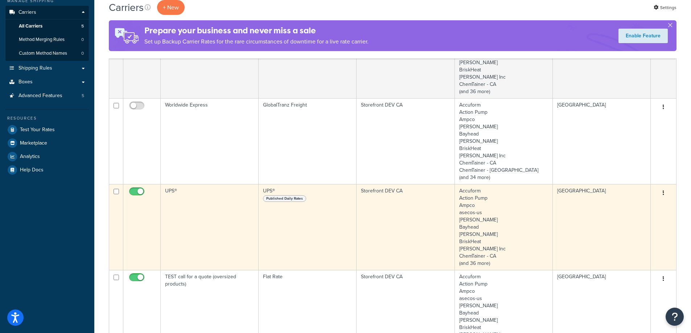
click at [211, 209] on td "UPS®" at bounding box center [210, 227] width 98 height 86
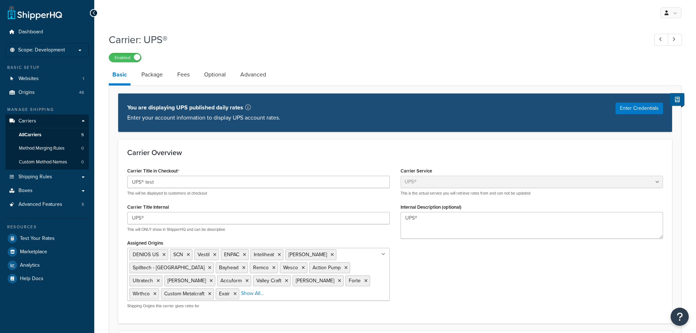
select select "ups"
select select "us"
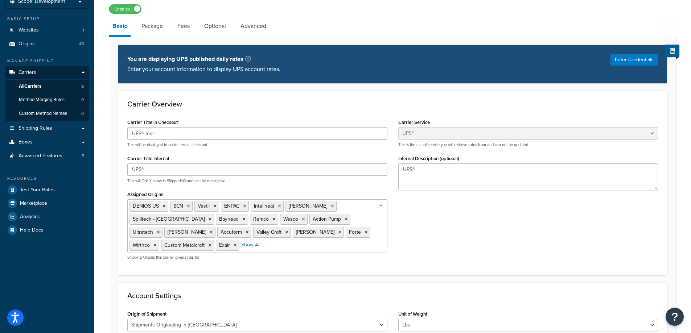
scroll to position [47, 0]
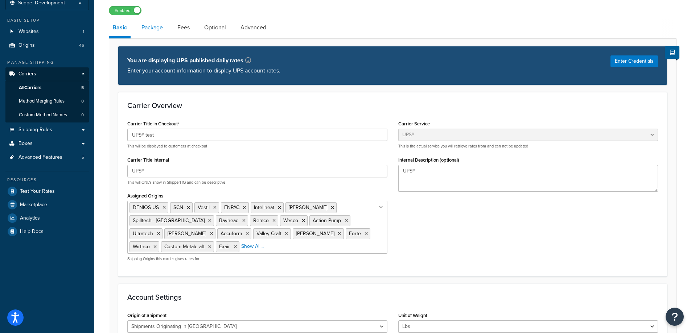
click at [160, 28] on link "Package" at bounding box center [152, 27] width 29 height 17
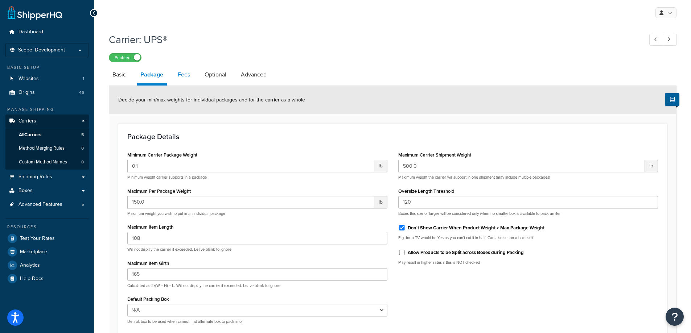
click at [192, 79] on link "Fees" at bounding box center [184, 74] width 20 height 17
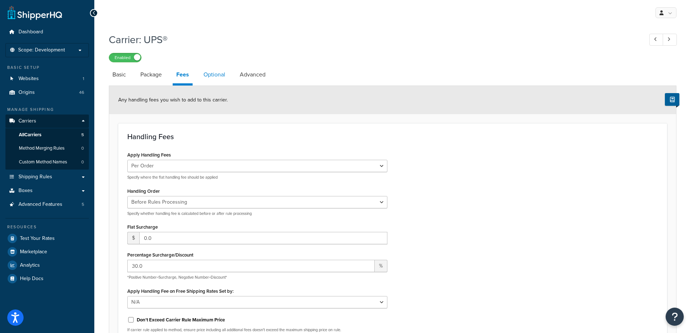
click at [218, 75] on link "Optional" at bounding box center [214, 74] width 29 height 17
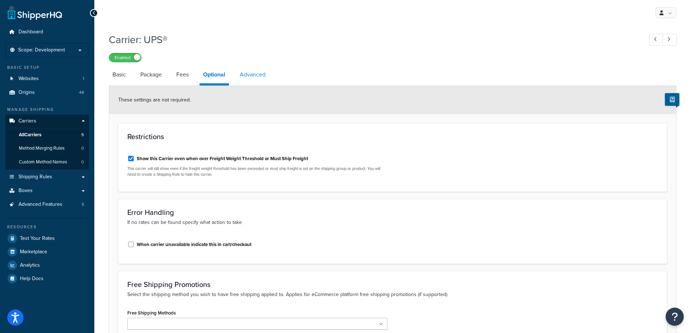
click at [266, 76] on link "Advanced" at bounding box center [252, 74] width 33 height 17
select select "false"
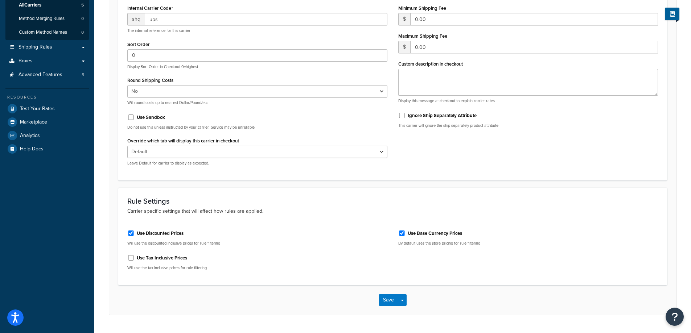
scroll to position [149, 0]
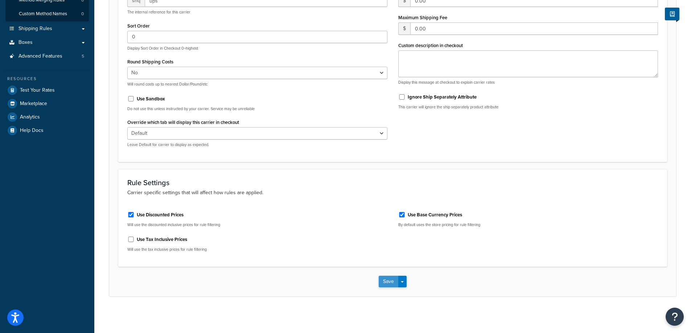
click at [380, 283] on button "Save" at bounding box center [389, 282] width 20 height 12
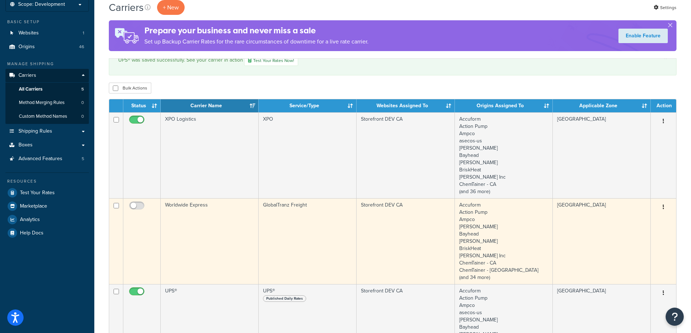
scroll to position [145, 0]
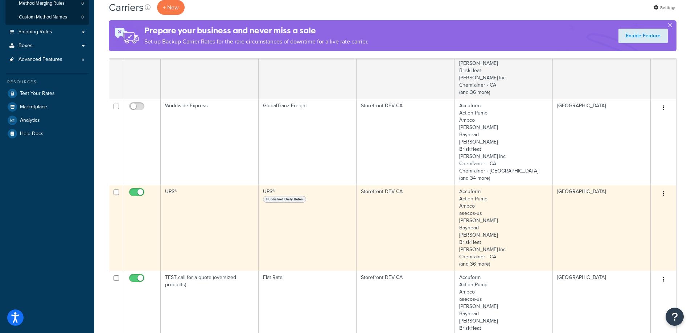
click at [199, 199] on td "UPS®" at bounding box center [210, 228] width 98 height 86
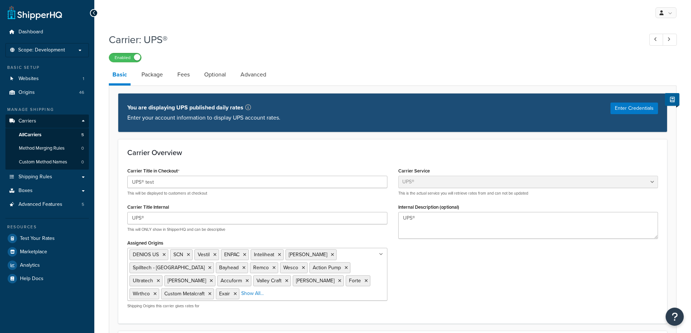
select select "ups"
select select "us"
click at [151, 74] on link "Package" at bounding box center [152, 74] width 29 height 17
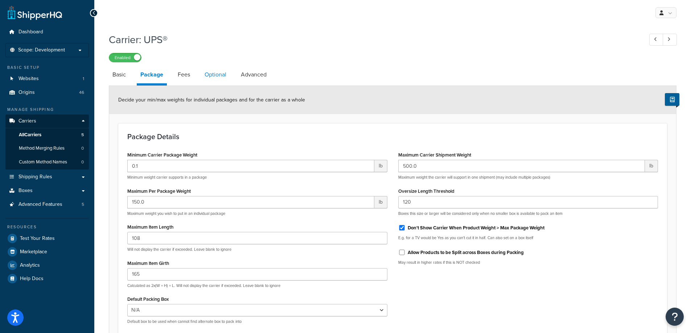
click at [214, 76] on link "Optional" at bounding box center [215, 74] width 29 height 17
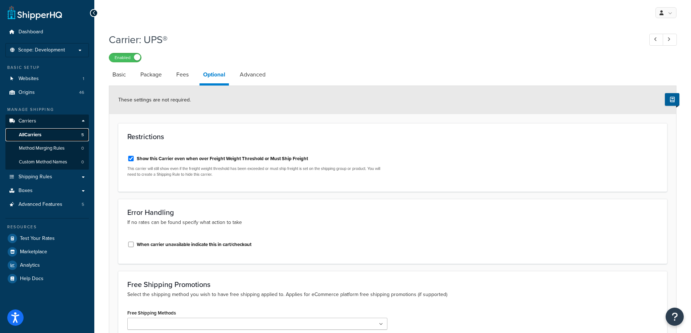
click at [35, 139] on link "All Carriers 5" at bounding box center [46, 134] width 83 height 13
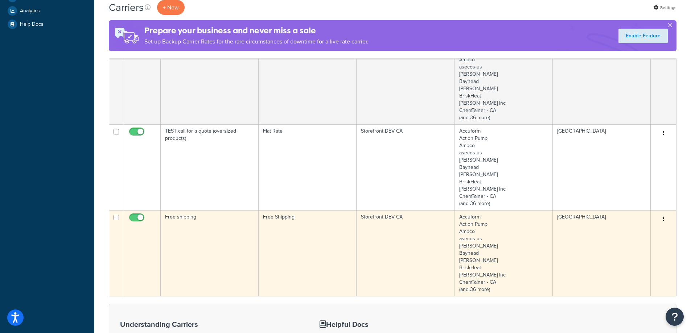
scroll to position [254, 0]
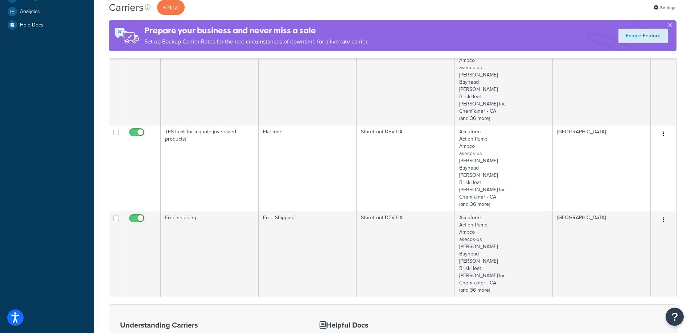
drag, startPoint x: 208, startPoint y: 242, endPoint x: 41, endPoint y: 243, distance: 166.9
click at [207, 242] on td "Free shipping" at bounding box center [210, 254] width 98 height 86
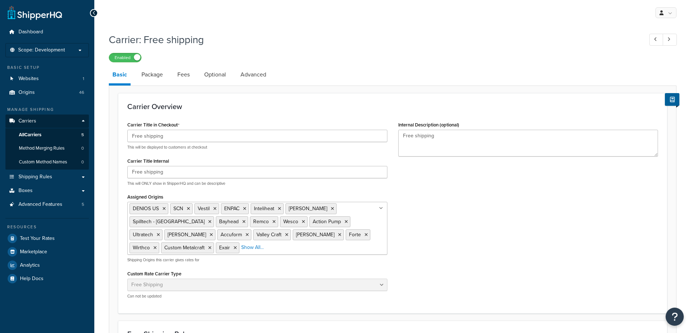
select select "free"
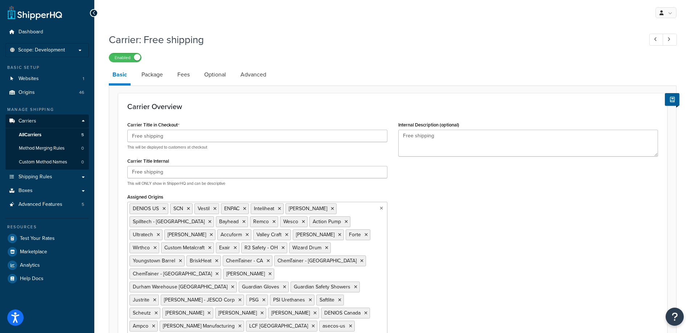
click at [318, 247] on ul "DENIOS US SCN Vestil ENPAC Inteliheat Basco Spilltech - CA Bayhead Remco Wesco …" at bounding box center [257, 274] width 260 height 144
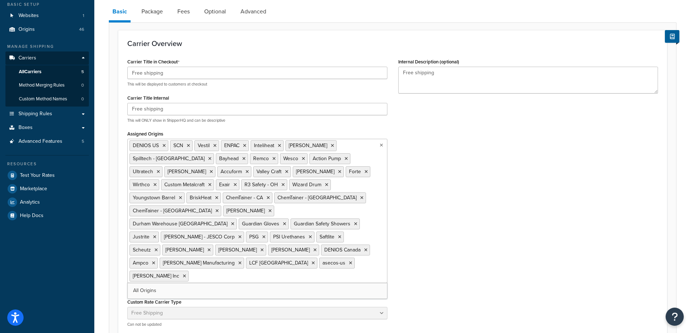
scroll to position [73, 0]
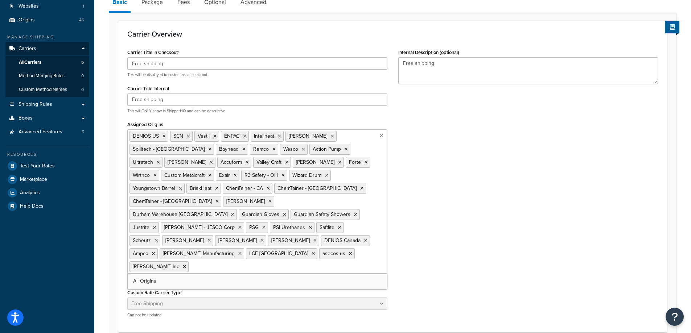
click at [495, 192] on div "Carrier Title in Checkout Free shipping This will be displayed to customers at …" at bounding box center [393, 185] width 542 height 276
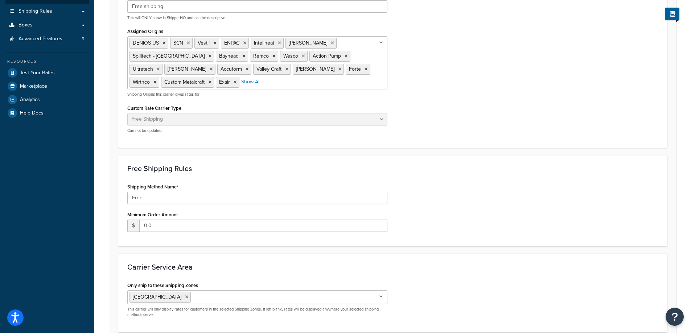
scroll to position [181, 0]
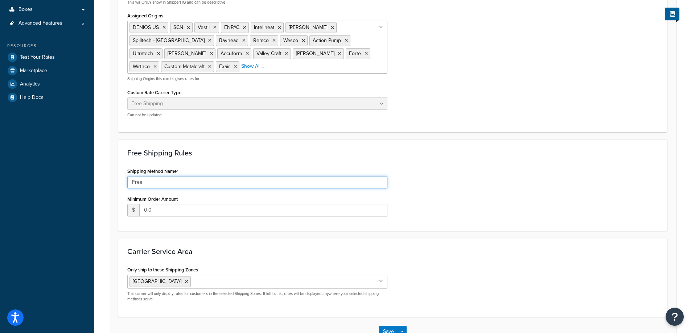
click at [190, 179] on input "Free" at bounding box center [257, 182] width 260 height 12
type input "Free Shipping"
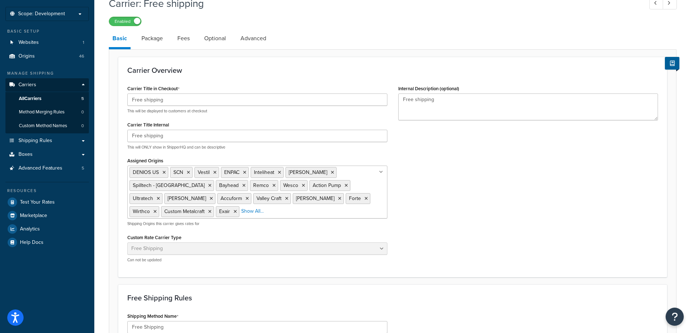
scroll to position [0, 0]
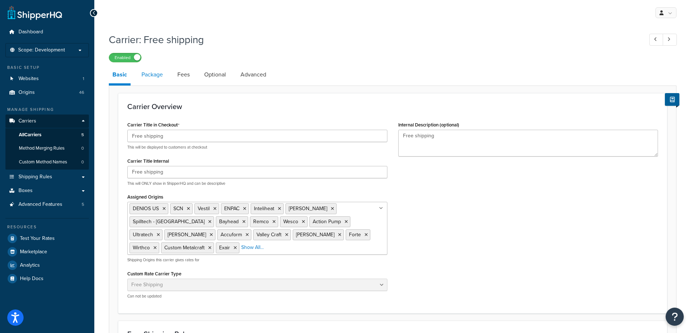
click at [162, 73] on link "Package" at bounding box center [152, 74] width 29 height 17
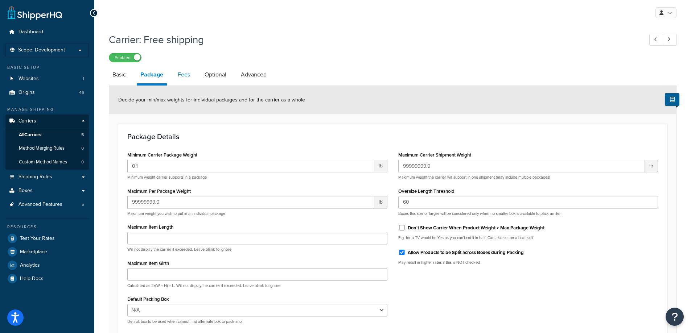
drag, startPoint x: 187, startPoint y: 75, endPoint x: 190, endPoint y: 80, distance: 6.0
click at [187, 75] on link "Fees" at bounding box center [184, 74] width 20 height 17
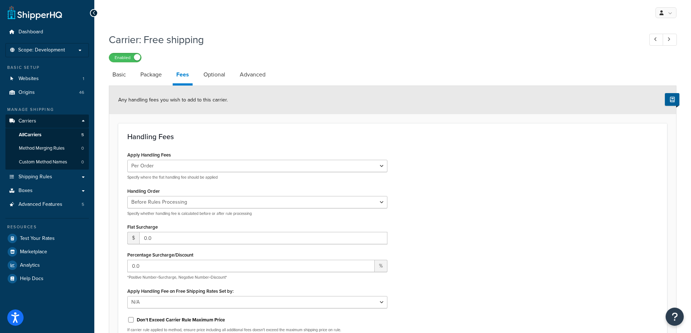
click at [230, 73] on li "Optional" at bounding box center [218, 74] width 36 height 17
click at [225, 73] on link "Optional" at bounding box center [214, 74] width 29 height 17
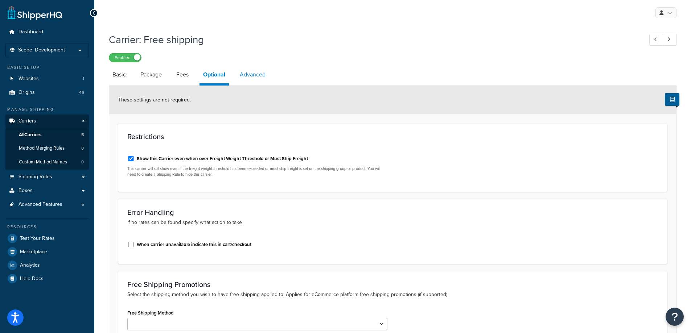
drag, startPoint x: 265, startPoint y: 71, endPoint x: 260, endPoint y: 73, distance: 4.8
click at [264, 71] on link "Advanced" at bounding box center [252, 74] width 33 height 17
select select "false"
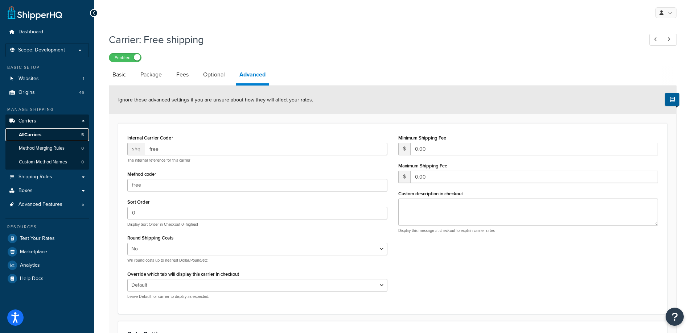
click at [37, 137] on span "All Carriers" at bounding box center [30, 135] width 22 height 6
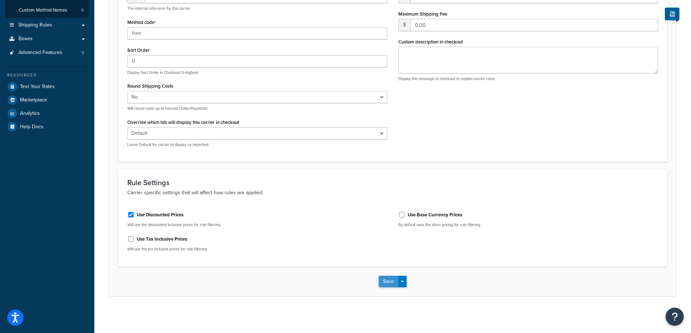
click at [383, 284] on button "Save" at bounding box center [389, 282] width 20 height 12
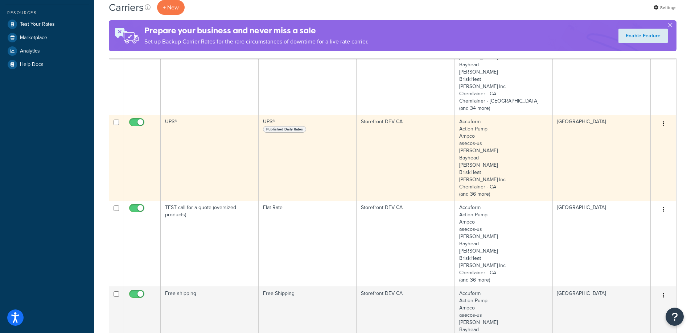
scroll to position [218, 0]
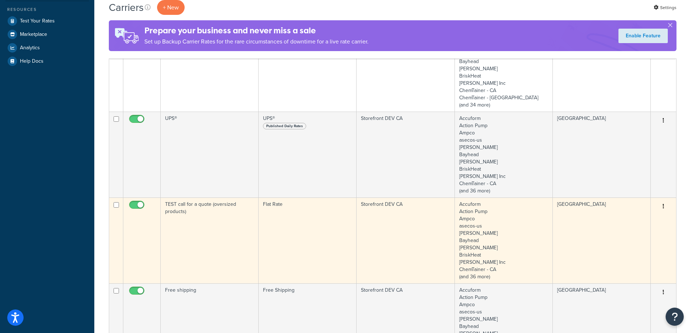
click at [233, 223] on td "TEST call for a quote (oversized products)" at bounding box center [210, 241] width 98 height 86
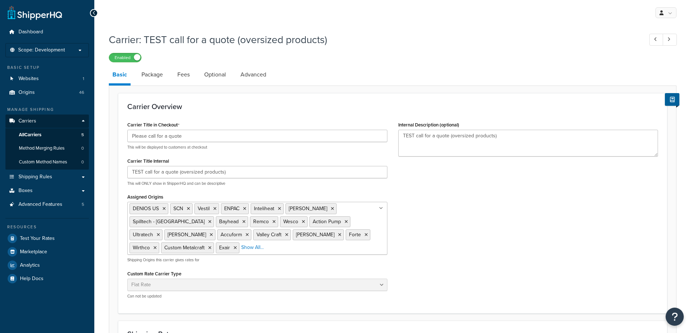
select select "flat"
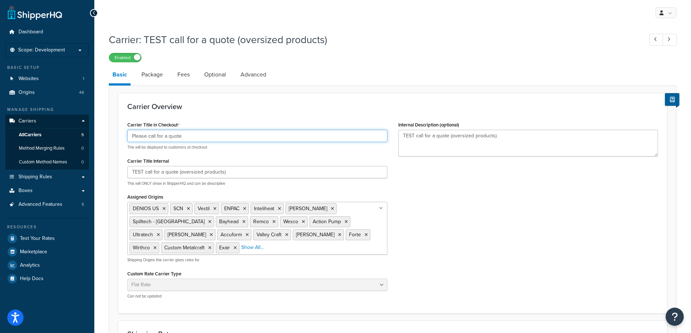
drag, startPoint x: 216, startPoint y: 131, endPoint x: 96, endPoint y: 135, distance: 120.1
click at [96, 135] on div "Carrier: TEST call for a quote (oversized products) Enabled Basic Package Fees …" at bounding box center [392, 306] width 597 height 554
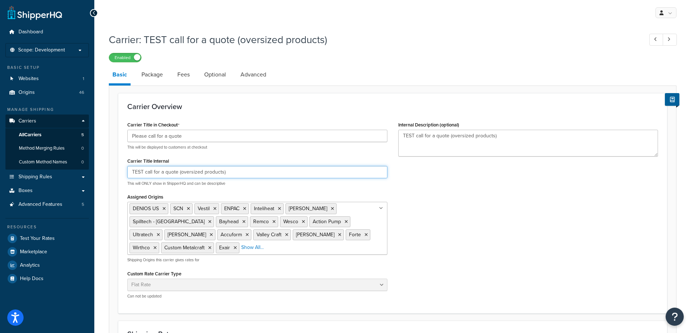
drag, startPoint x: 243, startPoint y: 169, endPoint x: 110, endPoint y: 172, distance: 133.1
click at [110, 172] on form "Carrier Overview Carrier Title in Checkout Please call for a quote This will be…" at bounding box center [392, 328] width 567 height 471
click at [232, 251] on ul "DENIOS US SCN Vestil ENPAC Inteliheat [PERSON_NAME] Spilltech - CA Bayhead Remc…" at bounding box center [257, 228] width 260 height 53
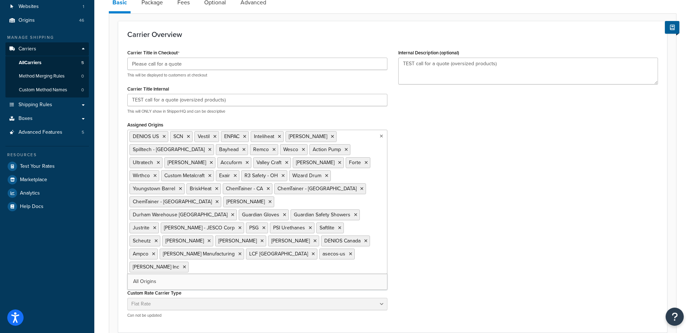
scroll to position [73, 0]
click at [490, 239] on div "Carrier Overview Carrier Title in Checkout Please call for a quote This will be…" at bounding box center [392, 177] width 549 height 312
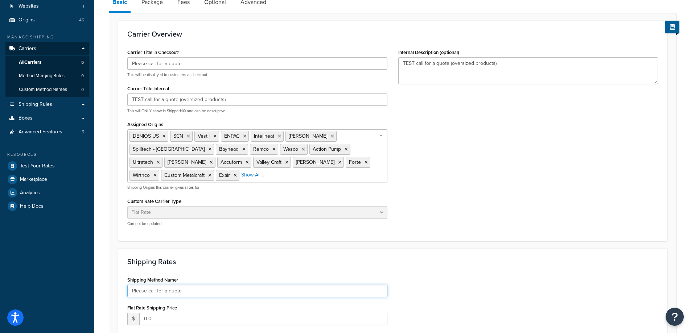
click at [187, 287] on input "Please call for a quote" at bounding box center [257, 291] width 260 height 12
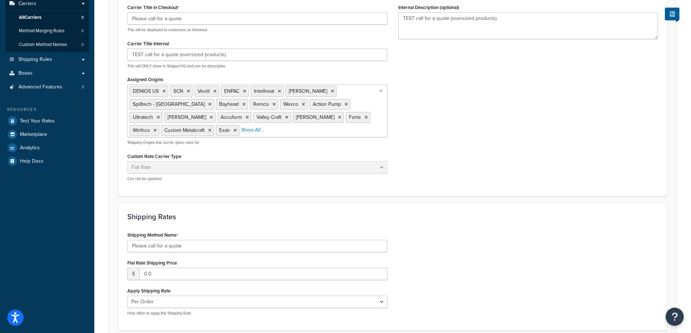
scroll to position [181, 0]
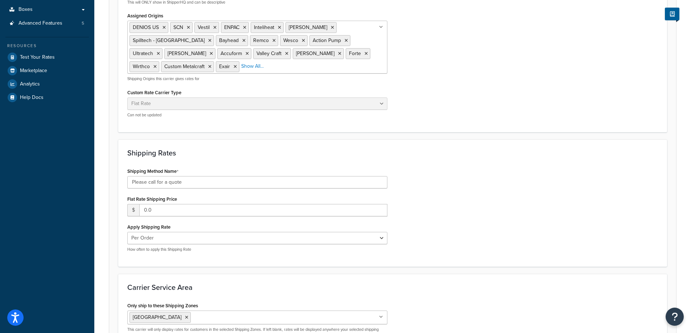
click at [462, 197] on div "Shipping Method Name Please call for a quote Flat Rate Shipping Price $ 0.0 App…" at bounding box center [393, 212] width 542 height 92
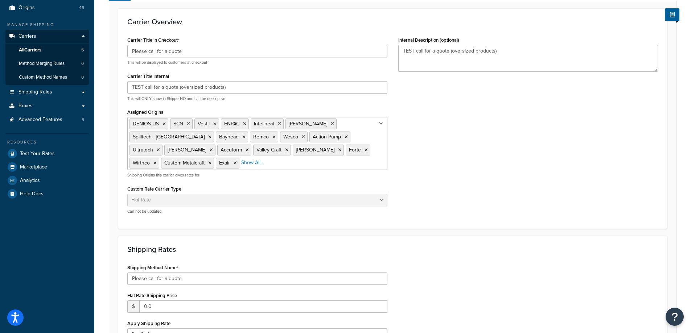
scroll to position [0, 0]
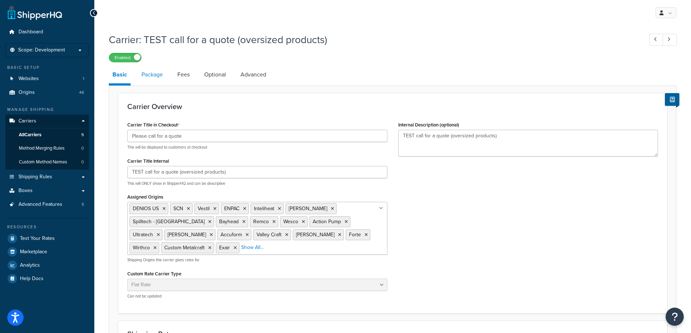
click at [155, 78] on link "Package" at bounding box center [152, 74] width 29 height 17
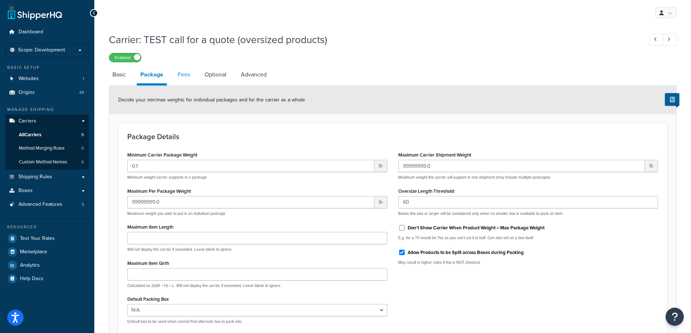
click at [192, 81] on link "Fees" at bounding box center [184, 74] width 20 height 17
select select "AFTER"
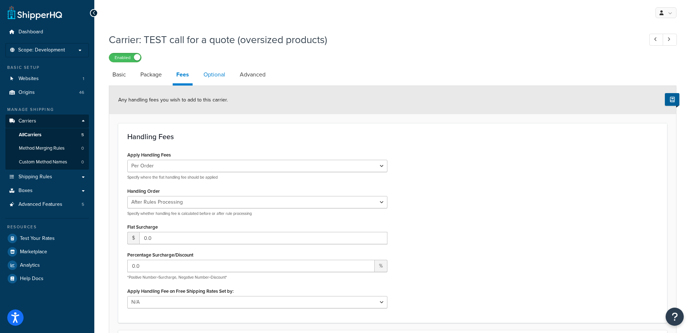
click at [216, 79] on link "Optional" at bounding box center [214, 74] width 29 height 17
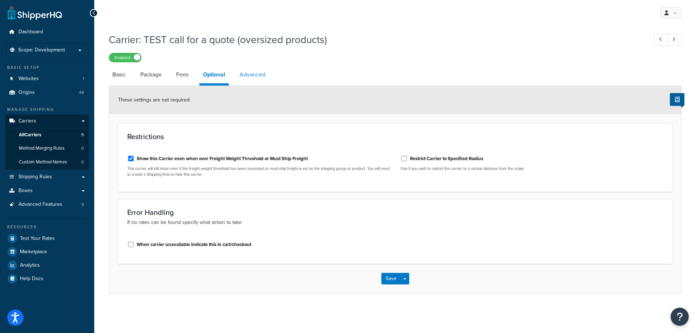
click at [265, 70] on link "Advanced" at bounding box center [252, 74] width 33 height 17
select select "false"
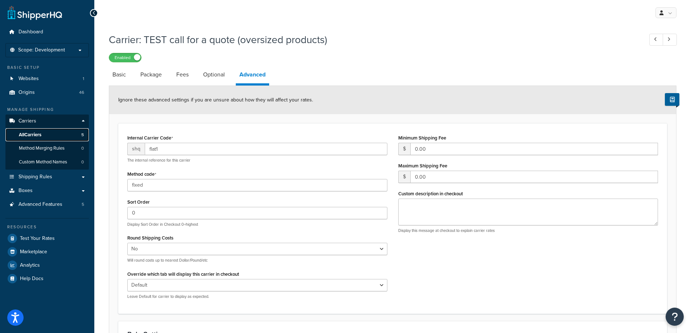
click at [19, 136] on span "All Carriers" at bounding box center [30, 135] width 22 height 6
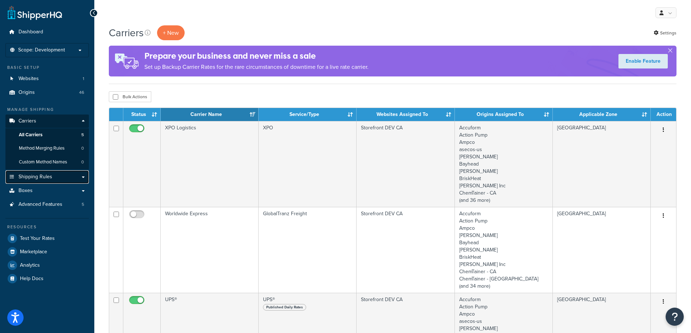
click at [44, 178] on span "Shipping Rules" at bounding box center [35, 177] width 34 height 6
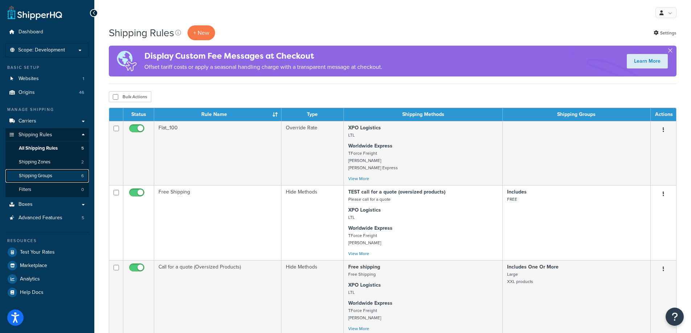
click at [39, 174] on span "Shipping Groups" at bounding box center [35, 176] width 33 height 6
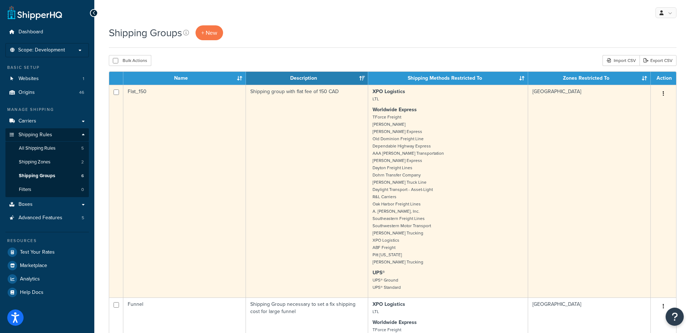
click at [152, 183] on td "Flat_150" at bounding box center [184, 191] width 123 height 213
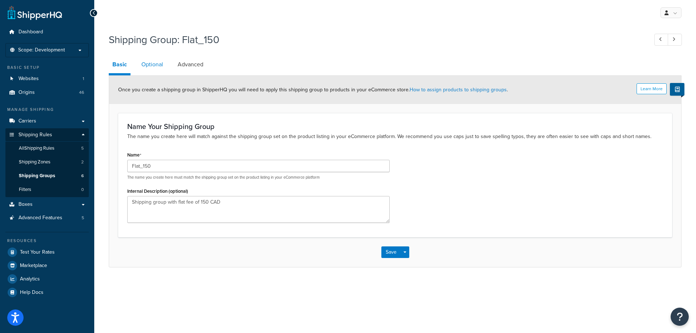
click at [153, 68] on link "Optional" at bounding box center [152, 64] width 29 height 17
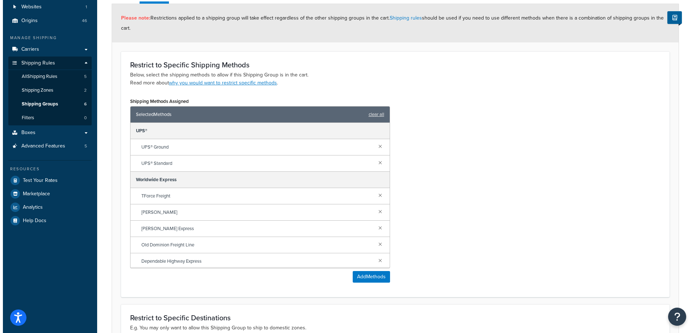
scroll to position [73, 0]
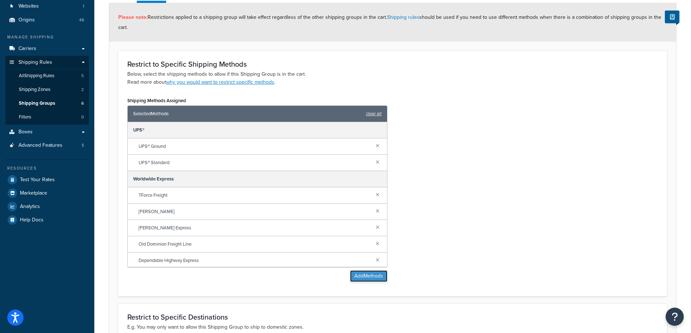
click at [365, 274] on button "Add Methods" at bounding box center [368, 277] width 37 height 12
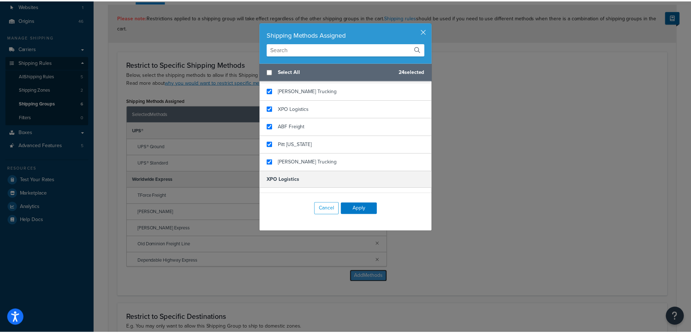
scroll to position [433, 0]
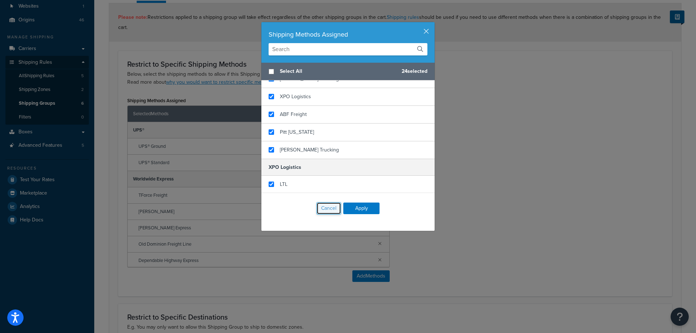
click at [325, 210] on button "Cancel" at bounding box center [329, 208] width 25 height 12
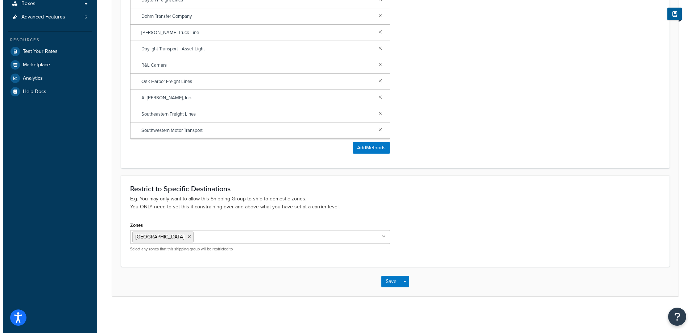
scroll to position [0, 0]
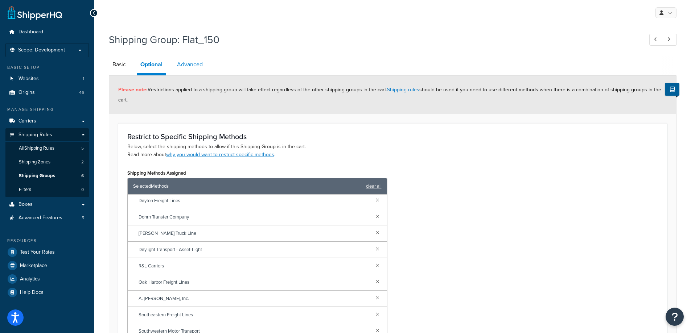
click at [194, 70] on link "Advanced" at bounding box center [189, 64] width 33 height 17
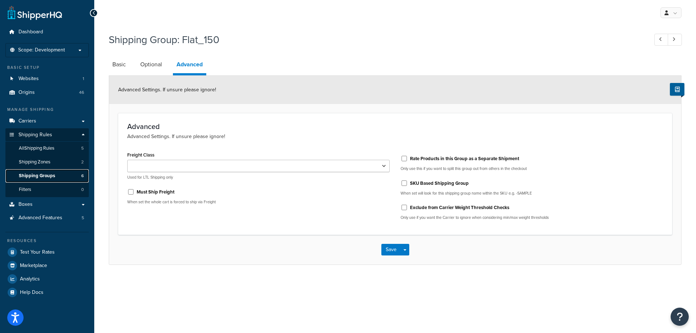
click at [43, 178] on span "Shipping Groups" at bounding box center [37, 176] width 36 height 6
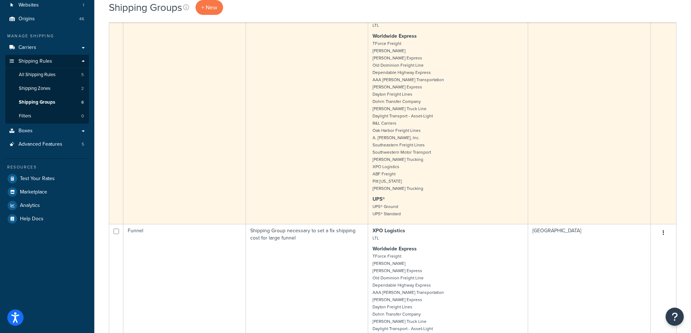
scroll to position [109, 0]
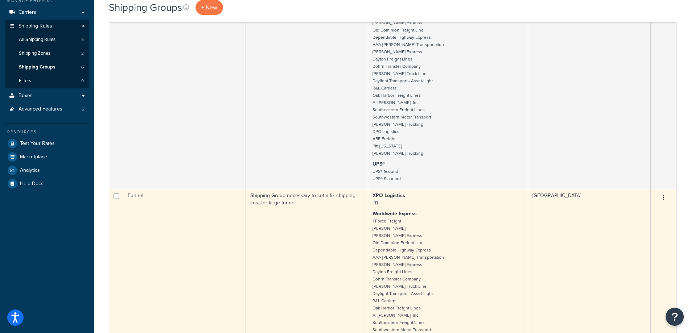
click at [214, 206] on td "Funnel" at bounding box center [184, 295] width 123 height 213
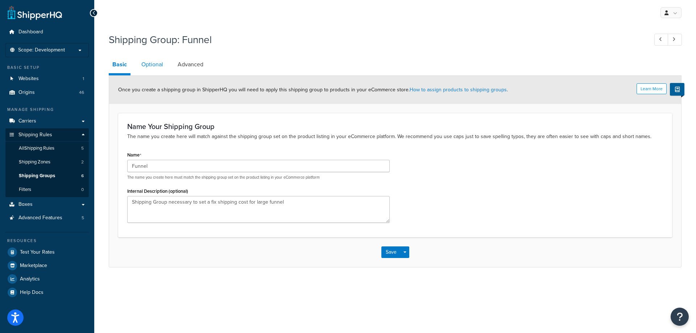
click at [150, 63] on link "Optional" at bounding box center [152, 64] width 29 height 17
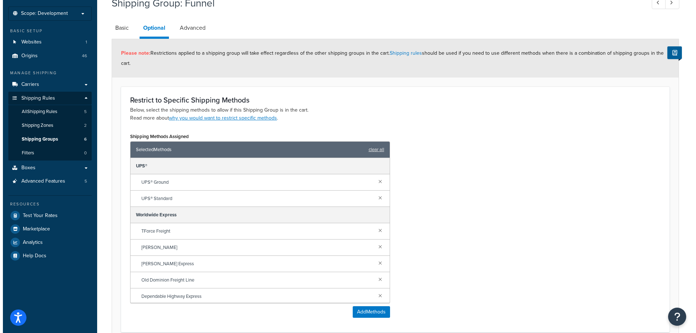
scroll to position [109, 0]
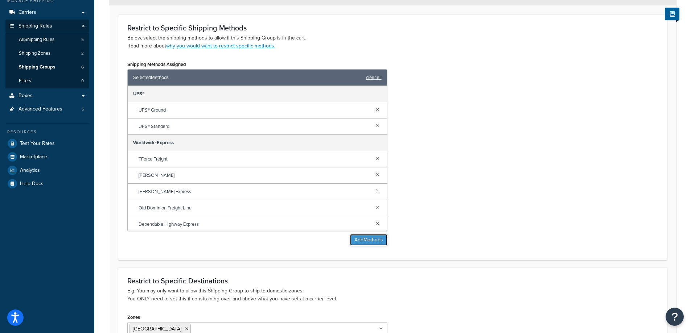
click at [361, 243] on button "Add Methods" at bounding box center [368, 240] width 37 height 12
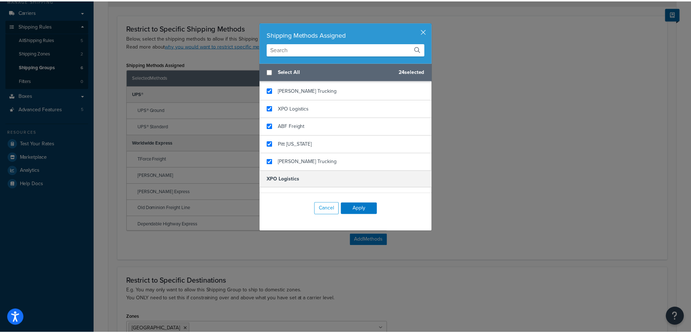
scroll to position [433, 0]
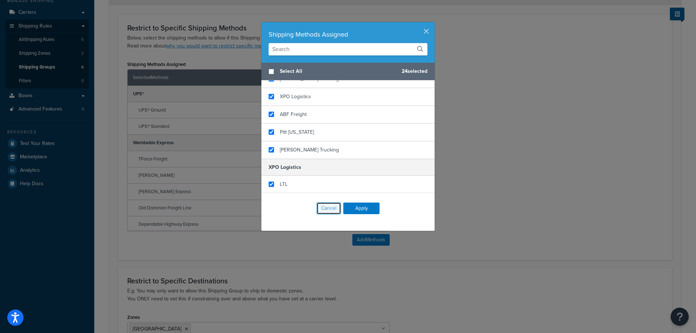
drag, startPoint x: 320, startPoint y: 209, endPoint x: 366, endPoint y: 211, distance: 46.1
click at [324, 209] on button "Cancel" at bounding box center [329, 208] width 25 height 12
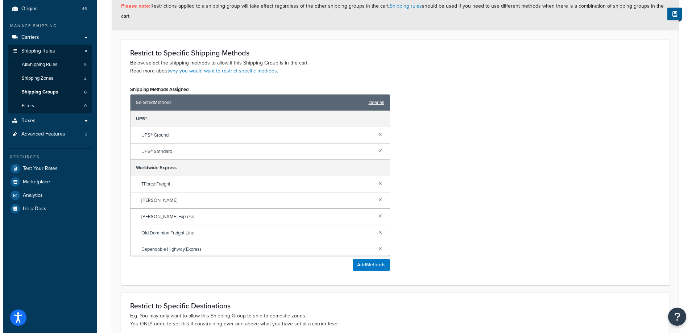
scroll to position [0, 0]
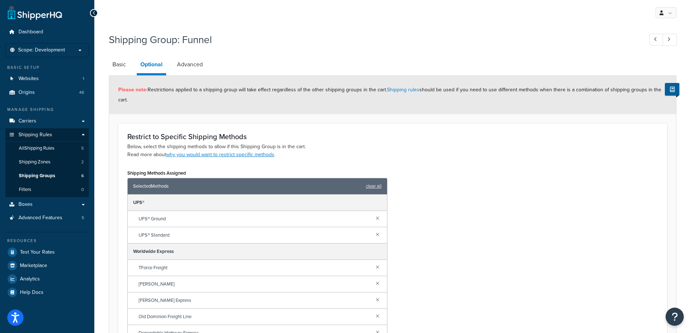
click at [165, 59] on link "Optional" at bounding box center [151, 66] width 29 height 20
click at [177, 63] on link "Advanced" at bounding box center [189, 64] width 33 height 17
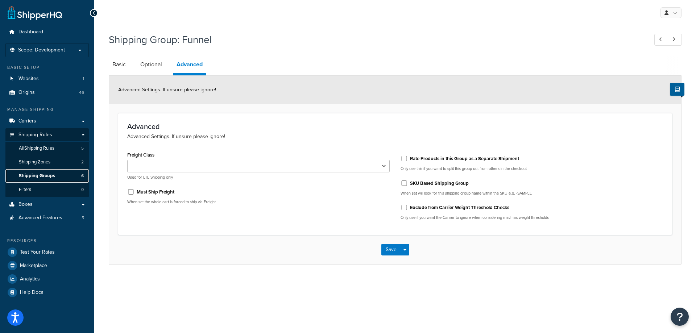
click at [44, 173] on span "Shipping Groups" at bounding box center [37, 176] width 36 height 6
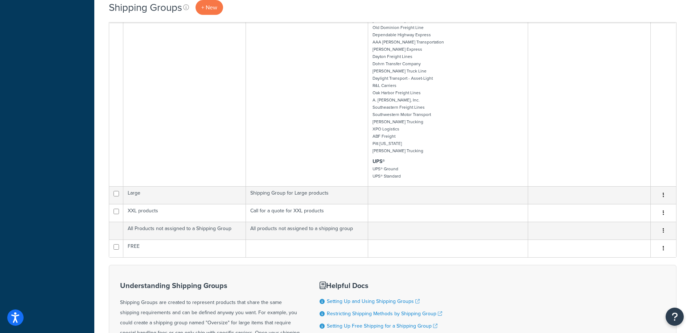
scroll to position [363, 0]
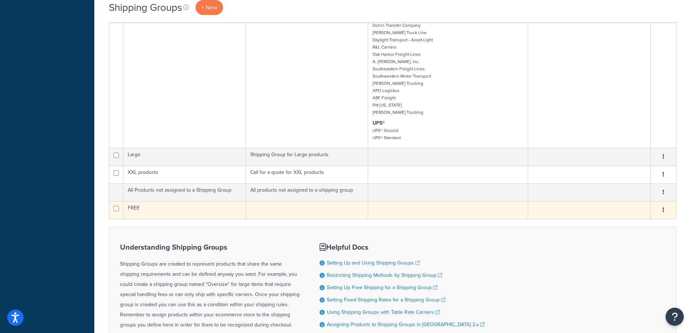
click at [180, 213] on td "FREE" at bounding box center [184, 210] width 123 height 18
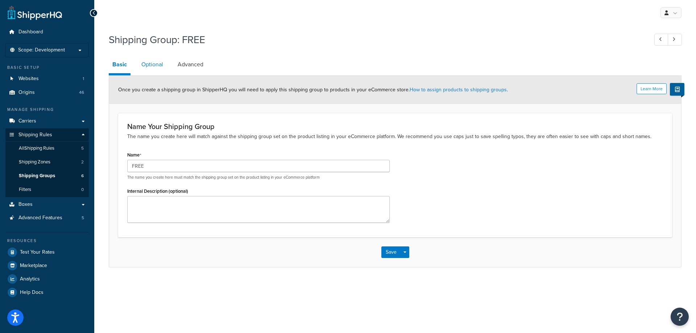
click at [154, 66] on link "Optional" at bounding box center [152, 64] width 29 height 17
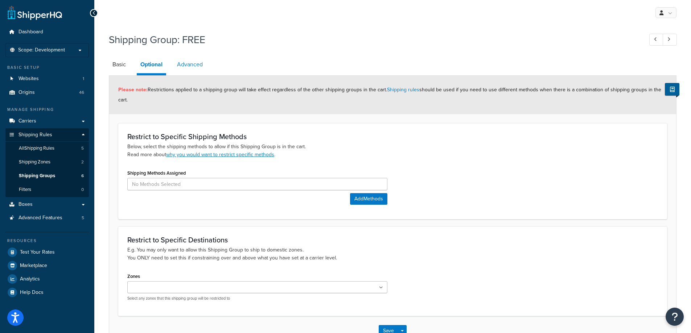
click at [182, 69] on link "Advanced" at bounding box center [189, 64] width 33 height 17
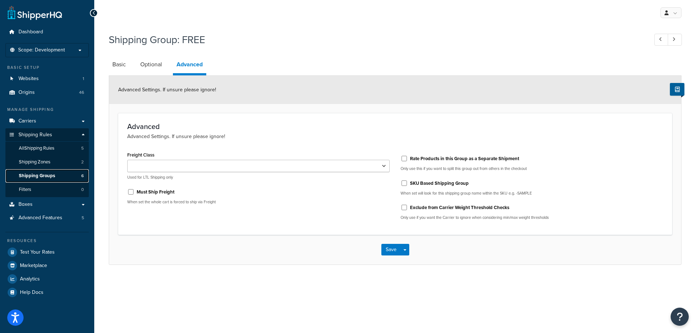
click at [47, 174] on span "Shipping Groups" at bounding box center [37, 176] width 36 height 6
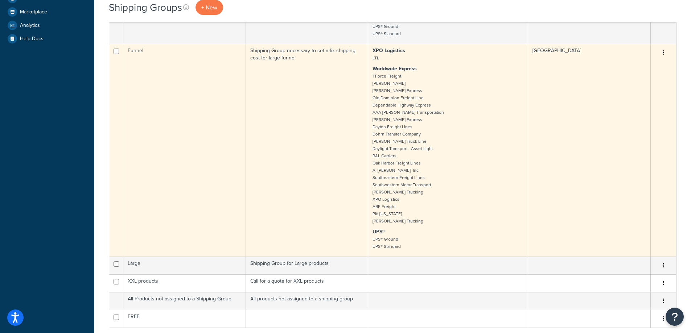
scroll to position [326, 0]
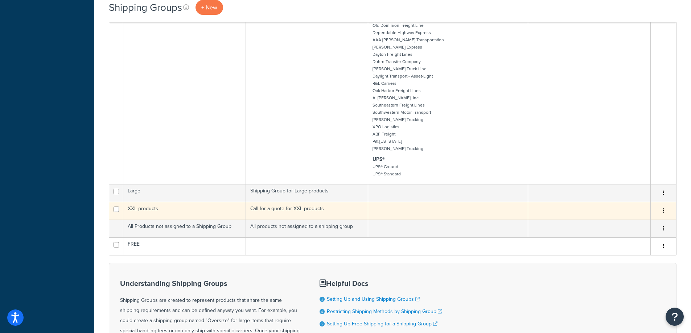
click at [179, 209] on td "XXL products" at bounding box center [184, 211] width 123 height 18
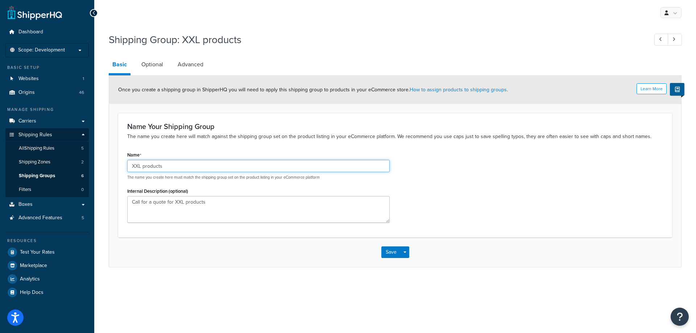
click at [205, 170] on input "XXL products" at bounding box center [258, 166] width 263 height 12
drag, startPoint x: 217, startPoint y: 201, endPoint x: 128, endPoint y: 200, distance: 89.6
click at [128, 200] on textarea "Call for a quote for XXL products" at bounding box center [258, 209] width 263 height 27
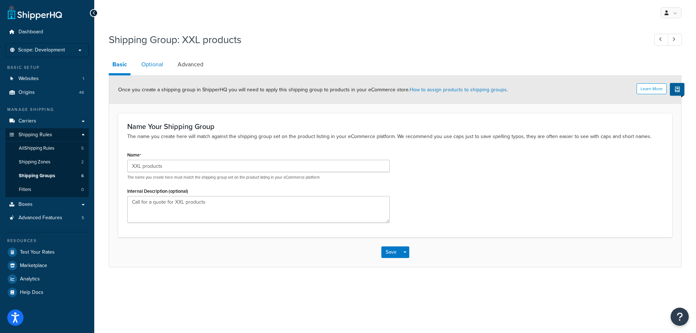
click at [162, 63] on link "Optional" at bounding box center [152, 64] width 29 height 17
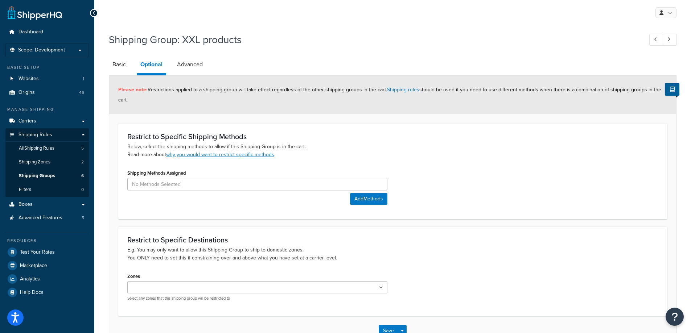
click at [207, 65] on li "Advanced" at bounding box center [193, 64] width 40 height 17
click at [203, 69] on link "Advanced" at bounding box center [189, 64] width 33 height 17
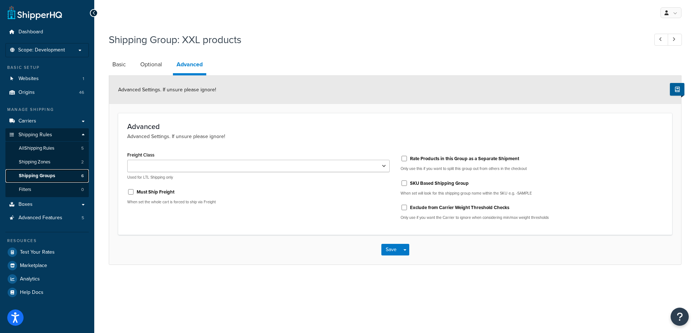
click at [48, 174] on span "Shipping Groups" at bounding box center [37, 176] width 36 height 6
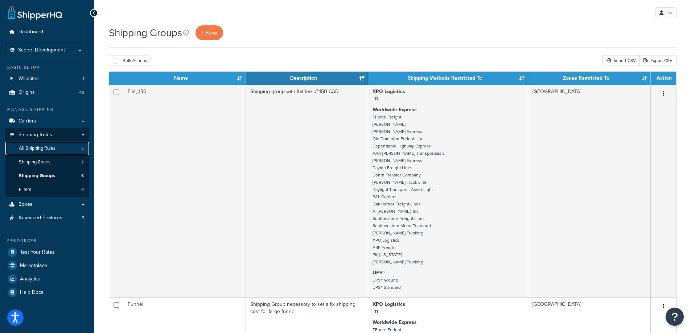
click at [42, 147] on span "All Shipping Rules" at bounding box center [37, 148] width 37 height 6
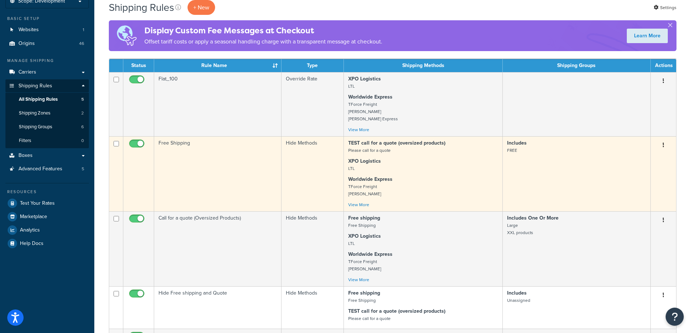
scroll to position [36, 0]
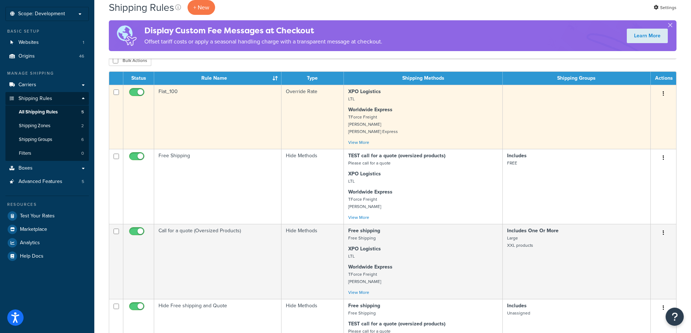
click at [206, 124] on td "Flat_100" at bounding box center [217, 117] width 127 height 64
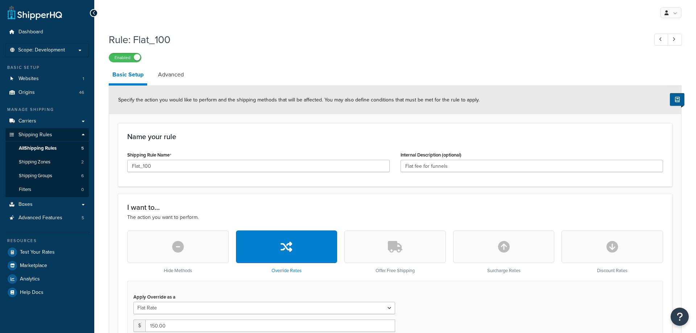
select select "ITEM"
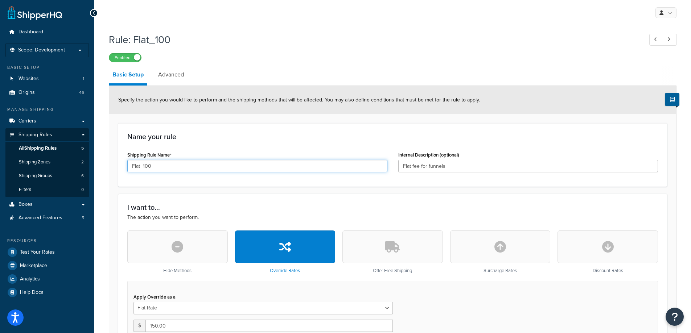
click at [147, 166] on input "Flat_100" at bounding box center [257, 166] width 260 height 12
type input "Flat_150"
click at [465, 163] on input "Flat fee for funnels" at bounding box center [528, 166] width 260 height 12
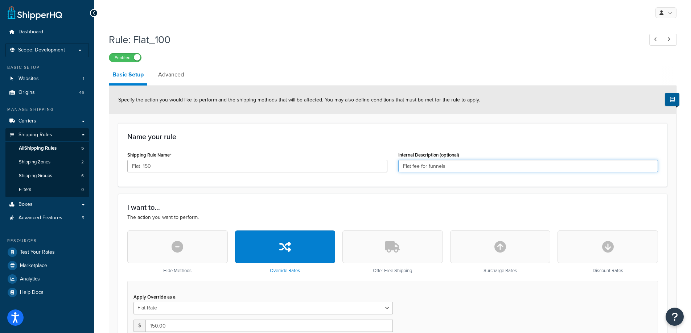
click at [465, 163] on input "Flat fee for funnels" at bounding box center [528, 166] width 260 height 12
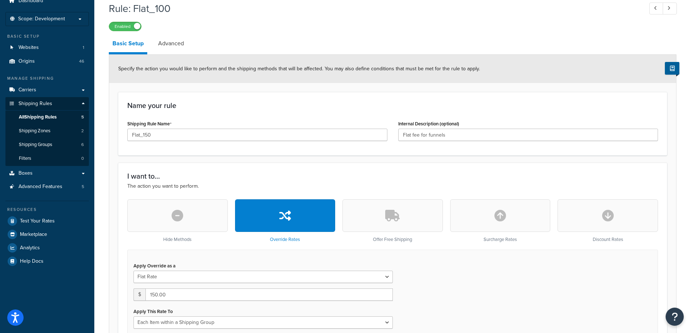
scroll to position [73, 0]
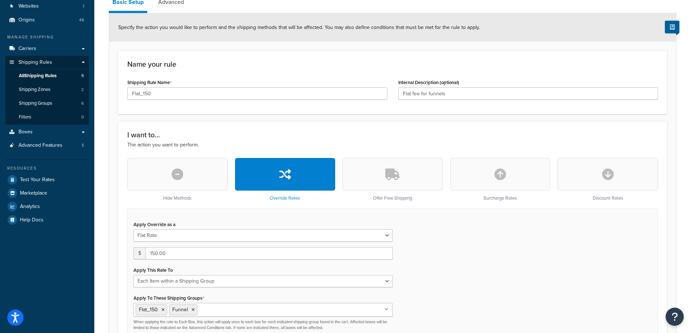
click at [312, 129] on div "I want to... The action you want to perform. Hide Methods Override Rates Offer …" at bounding box center [392, 239] width 549 height 235
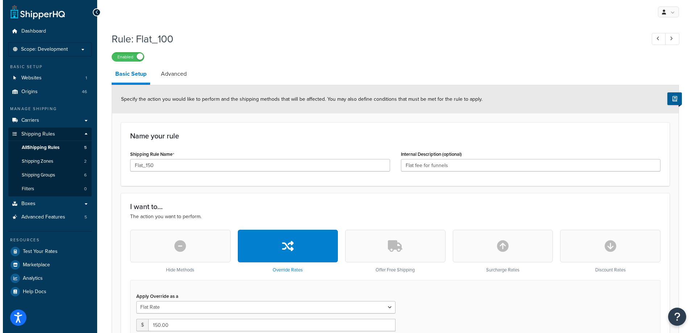
scroll to position [0, 0]
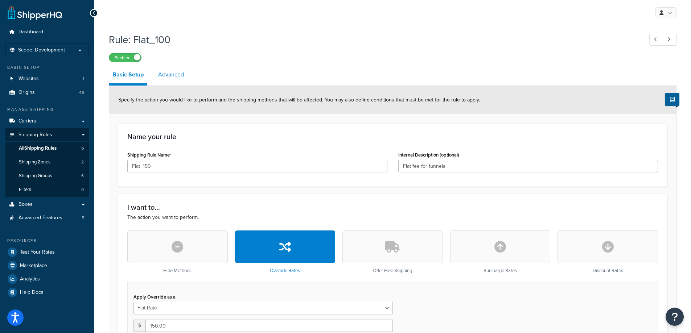
click at [172, 73] on link "Advanced" at bounding box center [171, 74] width 33 height 17
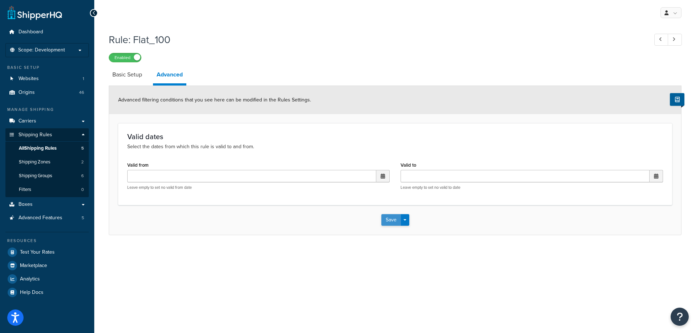
click at [395, 222] on button "Save" at bounding box center [392, 220] width 20 height 12
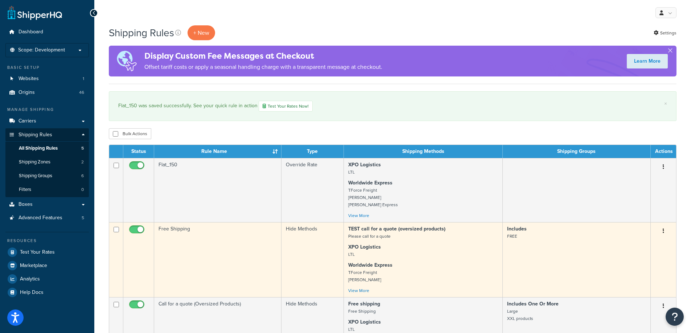
click at [185, 244] on td "Free Shipping" at bounding box center [217, 259] width 127 height 75
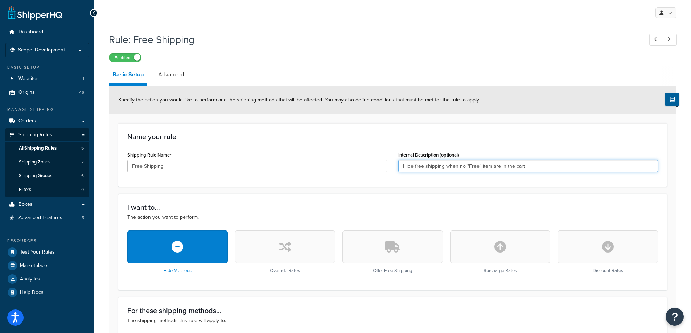
drag, startPoint x: 540, startPoint y: 167, endPoint x: 317, endPoint y: 168, distance: 223.1
click at [317, 168] on div "Shipping Rule Name Free Shipping Internal Description (optional) Hide free ship…" at bounding box center [393, 164] width 542 height 28
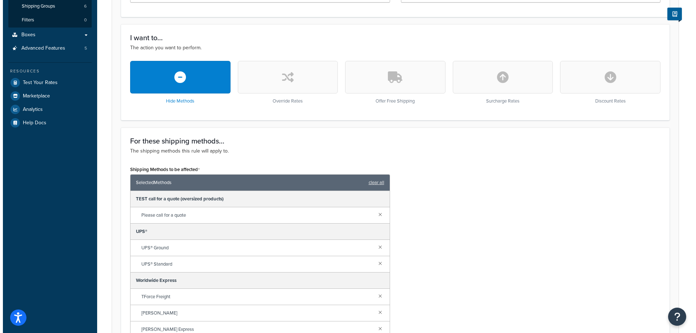
scroll to position [218, 0]
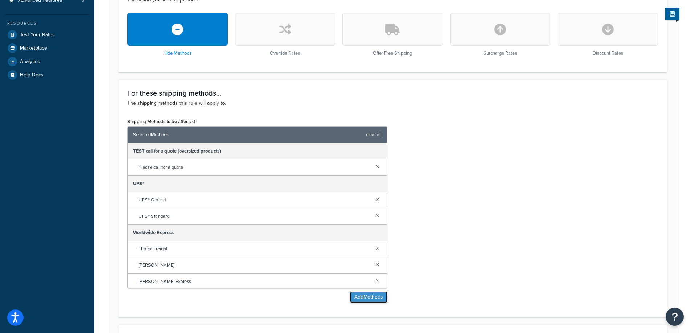
click at [373, 299] on button "Add Methods" at bounding box center [368, 298] width 37 height 12
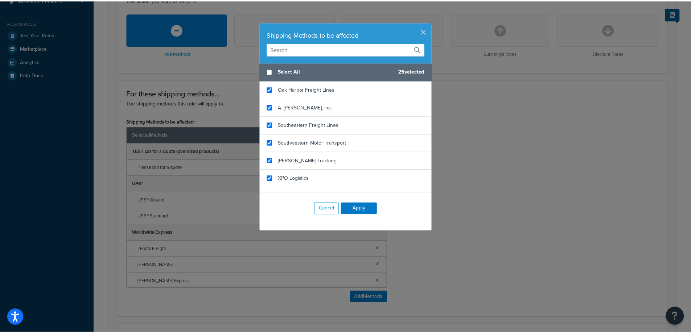
scroll to position [433, 0]
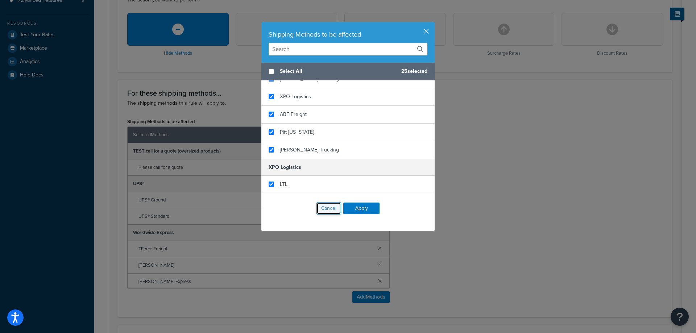
click at [325, 208] on button "Cancel" at bounding box center [329, 208] width 25 height 12
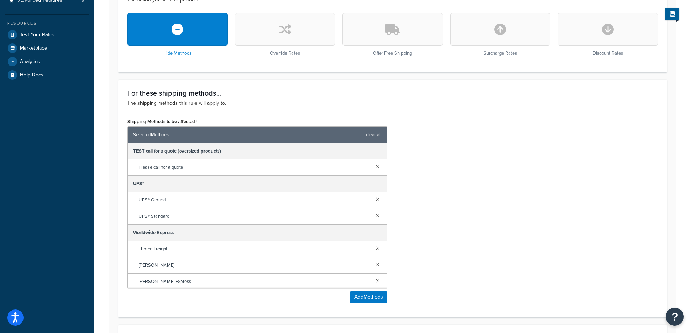
scroll to position [36, 0]
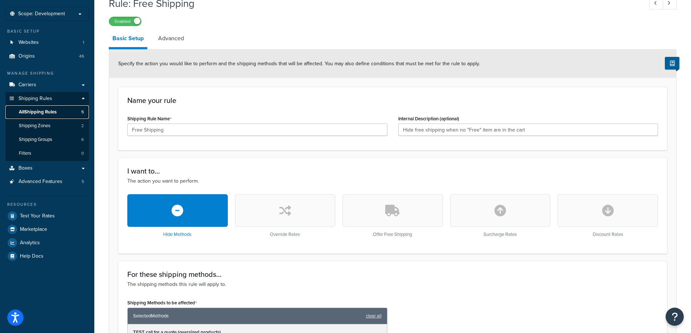
click at [28, 108] on link "All Shipping Rules 5" at bounding box center [46, 112] width 83 height 13
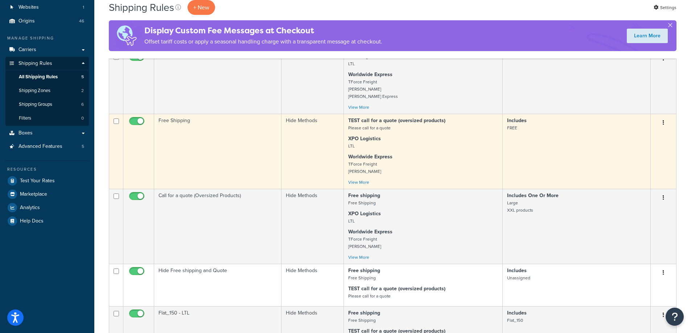
scroll to position [73, 0]
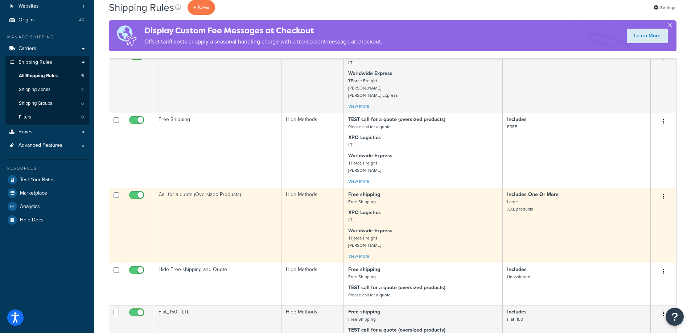
click at [182, 212] on td "Call for a quote (Oversized Products)" at bounding box center [217, 225] width 127 height 75
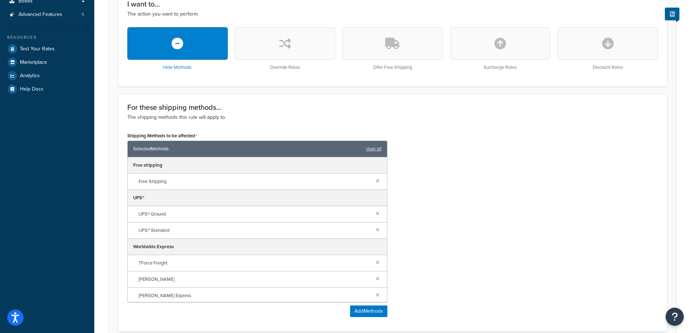
scroll to position [290, 0]
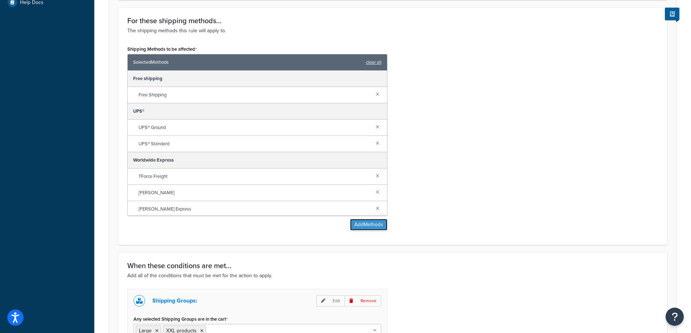
click at [379, 226] on button "Add Methods" at bounding box center [368, 225] width 37 height 12
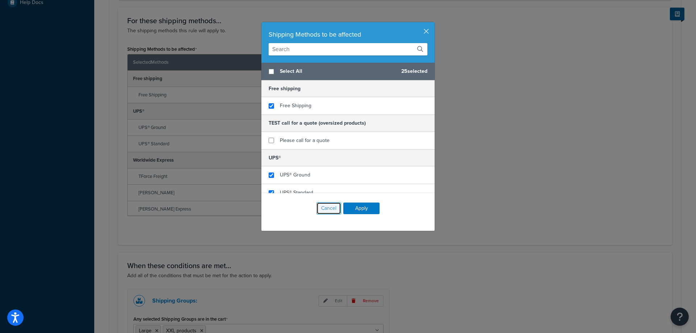
drag, startPoint x: 330, startPoint y: 210, endPoint x: 406, endPoint y: 235, distance: 80.3
click at [330, 210] on button "Cancel" at bounding box center [329, 208] width 25 height 12
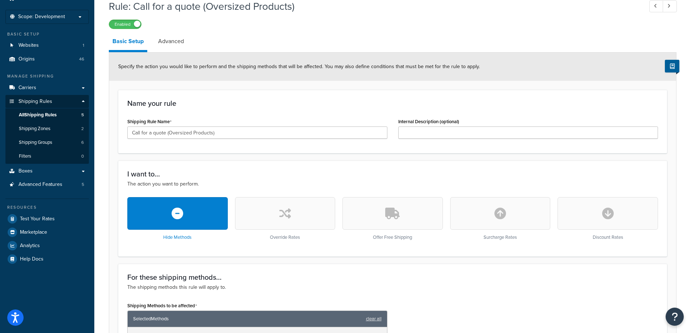
scroll to position [0, 0]
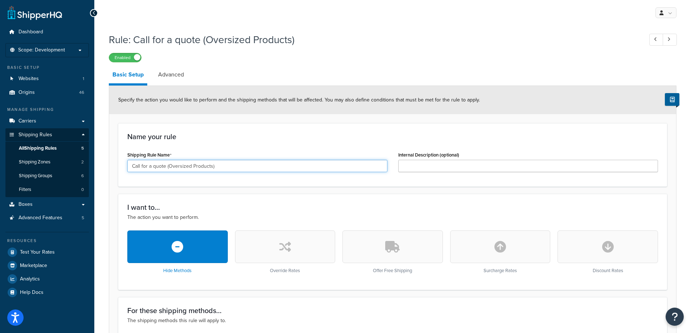
click at [210, 168] on input "Call for a quote (Oversized Products)" at bounding box center [257, 166] width 260 height 12
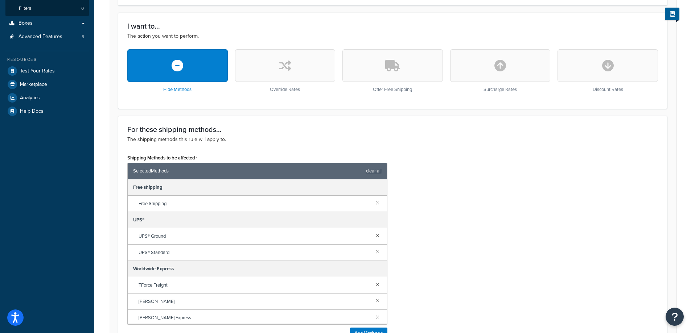
scroll to position [399, 0]
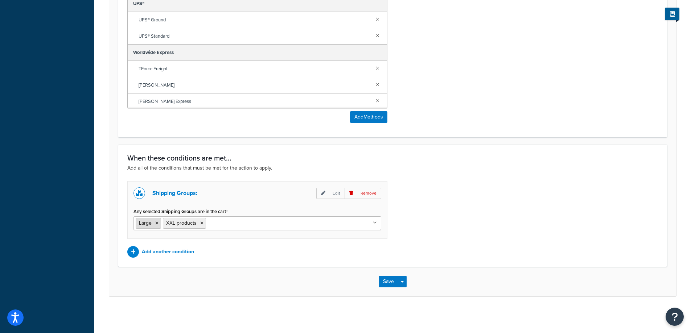
click at [157, 222] on icon at bounding box center [156, 223] width 3 height 4
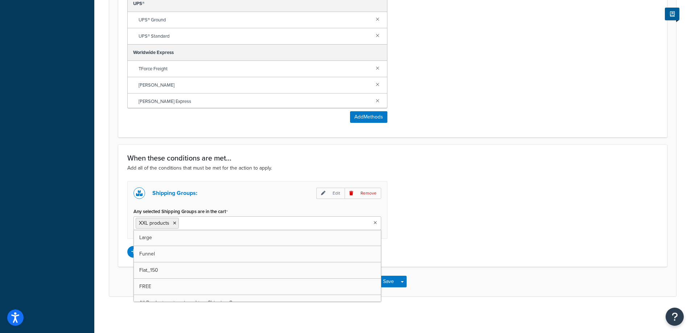
click at [507, 239] on div "Shipping Groups: Edit Remove Any selected Shipping Groups are in the cart XXL p…" at bounding box center [393, 219] width 542 height 77
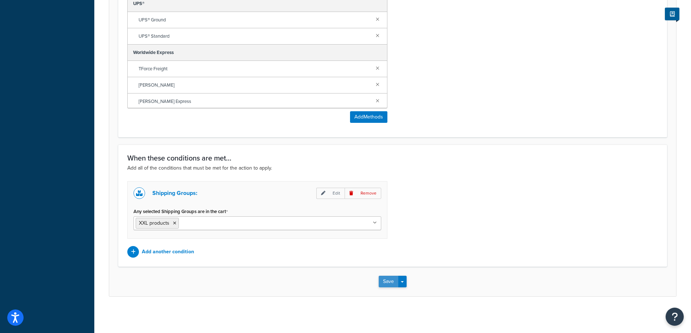
click at [386, 283] on button "Save" at bounding box center [389, 282] width 20 height 12
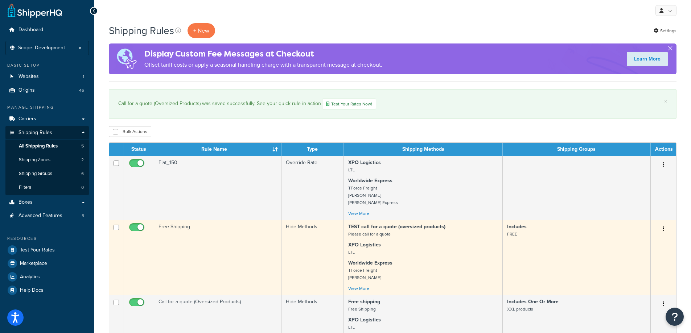
scroll to position [145, 0]
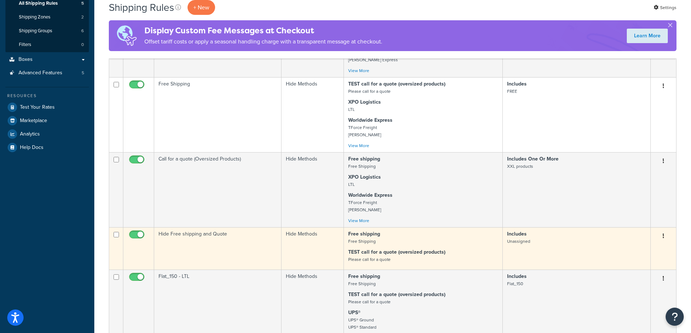
click at [212, 250] on td "Hide Free shipping and Quote" at bounding box center [217, 248] width 127 height 42
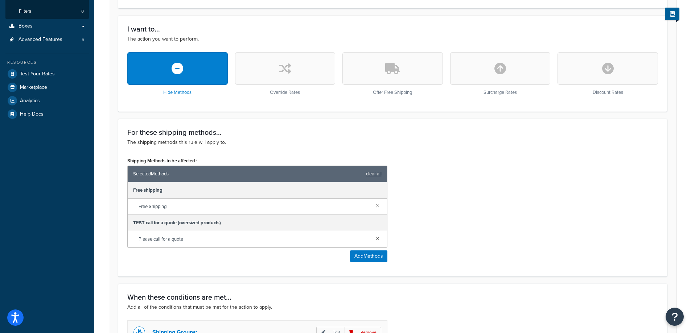
scroll to position [101, 0]
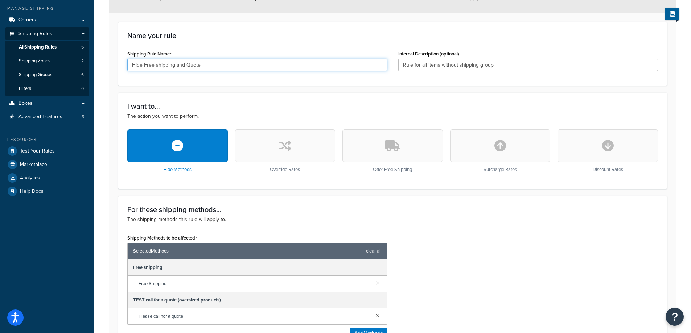
click at [243, 66] on input "Hide Free shipping and Quote" at bounding box center [257, 65] width 260 height 12
drag, startPoint x: 509, startPoint y: 64, endPoint x: 390, endPoint y: 63, distance: 119.3
click at [390, 63] on div "Shipping Rule Name Hide Free shipping and Quote Internal Description (optional)…" at bounding box center [393, 63] width 542 height 28
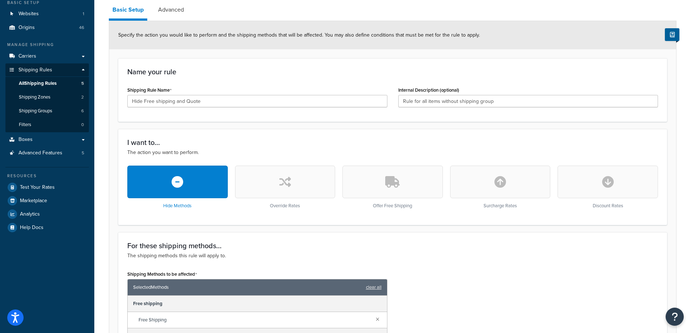
scroll to position [0, 0]
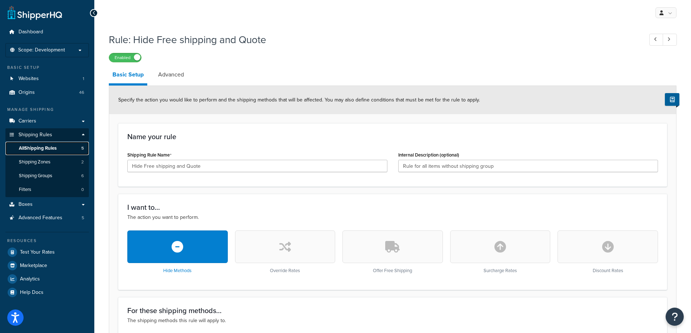
click at [52, 150] on span "All Shipping Rules" at bounding box center [38, 148] width 38 height 6
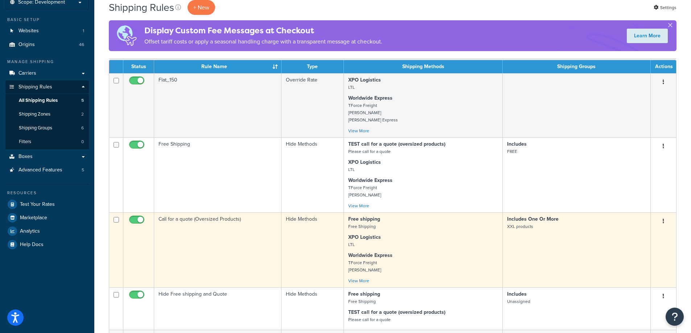
scroll to position [145, 0]
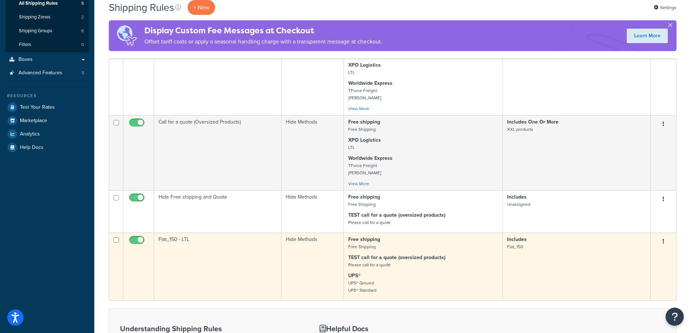
click at [215, 251] on td "Flat_150 - LTL" at bounding box center [217, 267] width 127 height 68
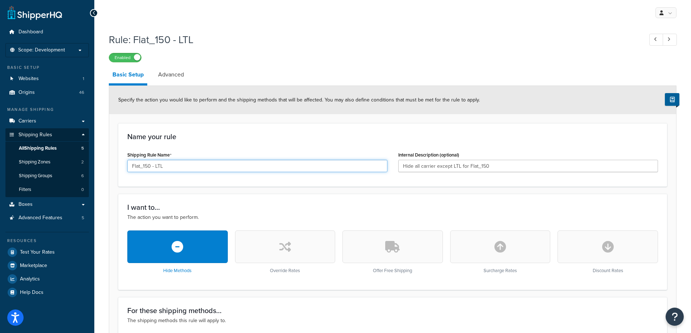
click at [321, 167] on input "Flat_150 - LTL" at bounding box center [257, 166] width 260 height 12
drag, startPoint x: 504, startPoint y: 163, endPoint x: 388, endPoint y: 169, distance: 116.3
click at [388, 169] on div "Shipping Rule Name Flat_150 - LTL Internal Description (optional) Hide all carr…" at bounding box center [393, 164] width 542 height 28
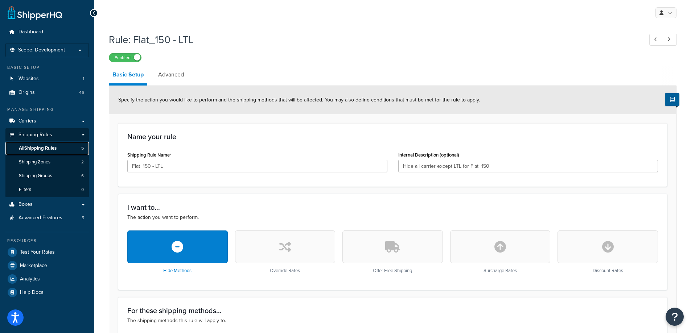
click at [45, 148] on span "All Shipping Rules" at bounding box center [38, 148] width 38 height 6
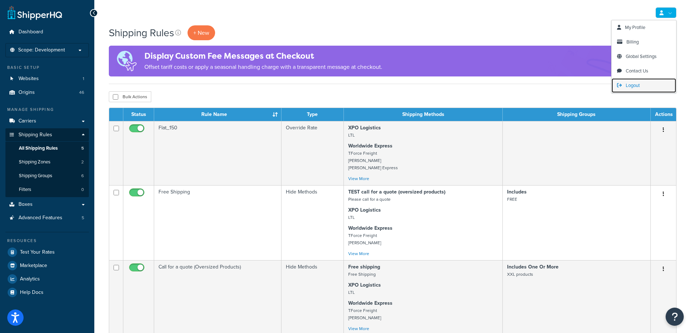
click at [631, 86] on span "Logout" at bounding box center [633, 85] width 14 height 7
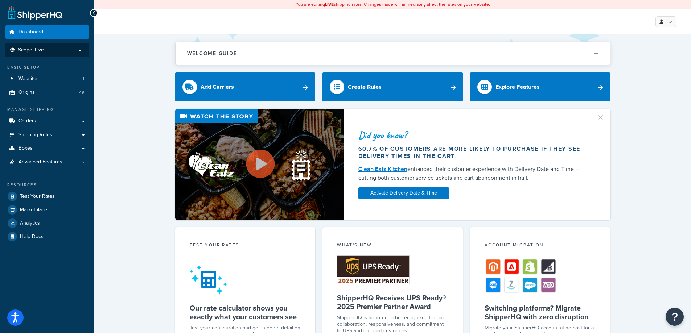
click at [55, 52] on p "Scope: Live" at bounding box center [47, 50] width 77 height 6
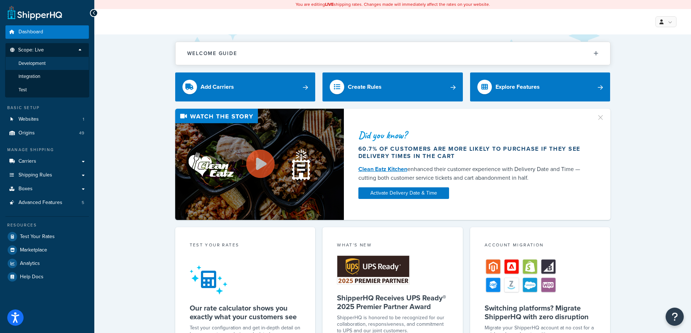
click at [55, 63] on li "Development" at bounding box center [47, 63] width 84 height 13
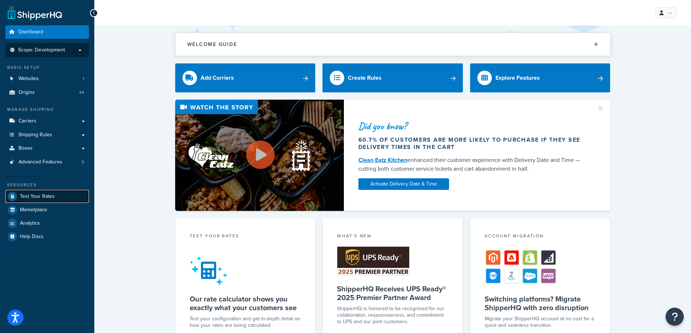
click at [48, 194] on span "Test Your Rates" at bounding box center [37, 197] width 35 height 6
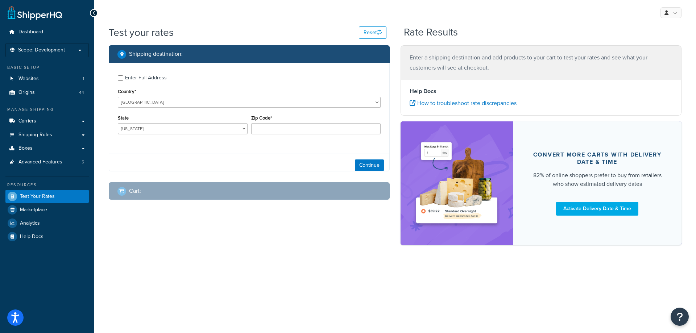
click at [145, 75] on div "Enter Full Address" at bounding box center [146, 78] width 42 height 10
click at [123, 75] on input "Enter Full Address" at bounding box center [120, 77] width 5 height 5
checkbox input "true"
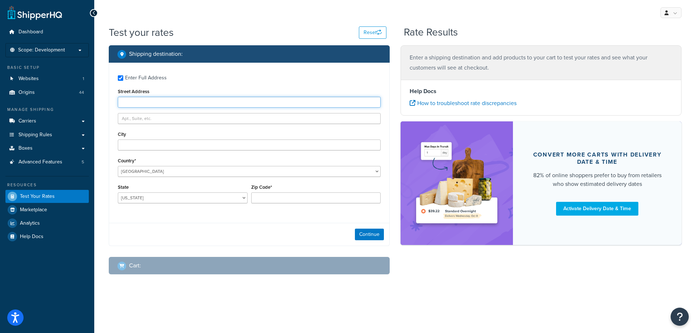
click at [145, 97] on input "Street Address" at bounding box center [249, 102] width 263 height 11
type input "5610 Carnegie Blvd"
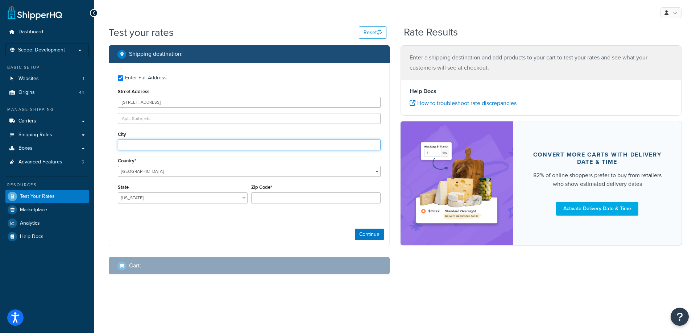
type input "Charlotte"
select select "NC"
type input "28209"
click at [363, 234] on button "Continue" at bounding box center [369, 235] width 29 height 12
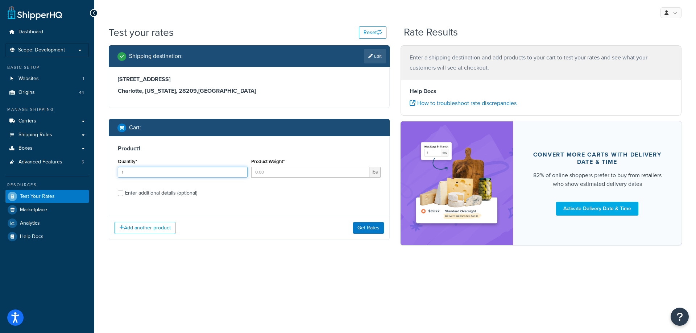
type input "1"
click at [243, 172] on input "1" at bounding box center [183, 172] width 130 height 11
click at [262, 172] on input "Product Weight*" at bounding box center [310, 172] width 119 height 11
type input "1540"
click at [155, 193] on div "Enter additional details (optional)" at bounding box center [161, 193] width 72 height 10
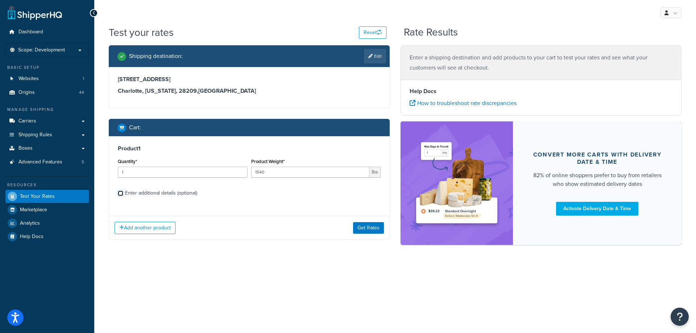
click at [123, 193] on input "Enter additional details (optional)" at bounding box center [120, 193] width 5 height 5
checkbox input "true"
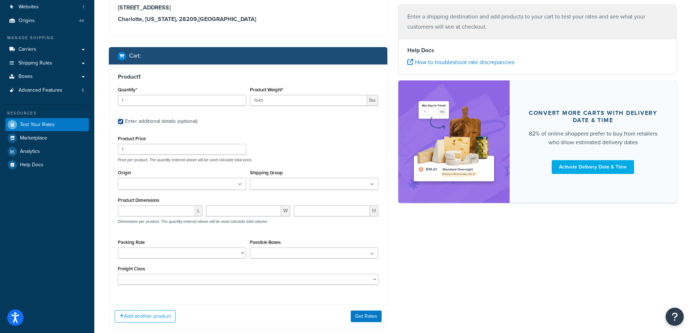
scroll to position [73, 0]
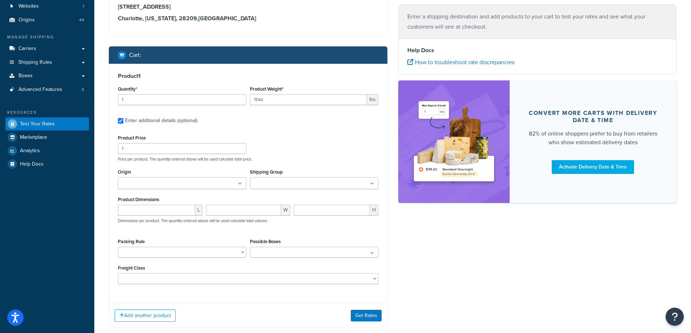
click at [183, 184] on ul at bounding box center [182, 183] width 128 height 12
type input "denios us"
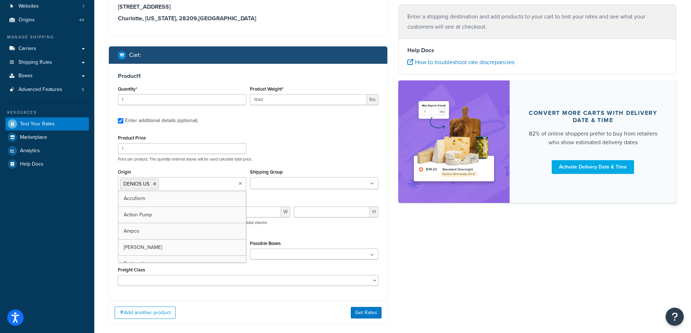
drag, startPoint x: 270, startPoint y: 164, endPoint x: 274, endPoint y: 176, distance: 12.3
click at [271, 164] on div "Product Price 1 Price per product. The quantity entered above will be used calc…" at bounding box center [248, 210] width 260 height 154
click at [275, 188] on input "Shipping Group" at bounding box center [284, 184] width 64 height 8
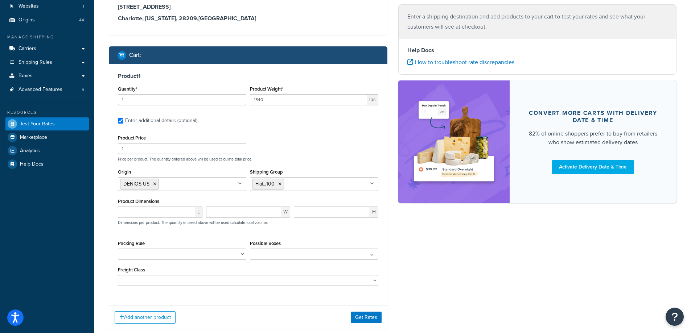
click at [290, 150] on div "Product Price 1 Price per product. The quantity entered above will be used calc…" at bounding box center [248, 147] width 264 height 29
click at [177, 207] on input "number" at bounding box center [156, 212] width 77 height 11
type input "6"
type input "13"
type input "10"
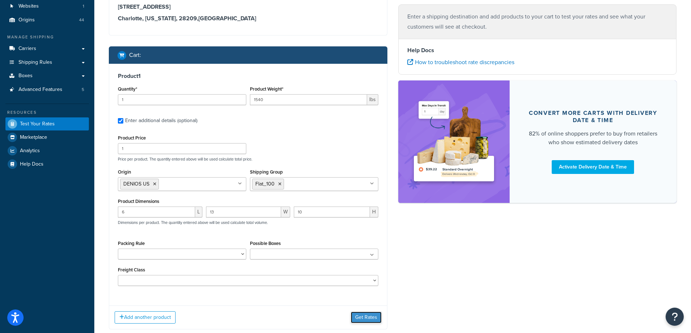
click at [358, 316] on button "Get Rates" at bounding box center [366, 318] width 31 height 12
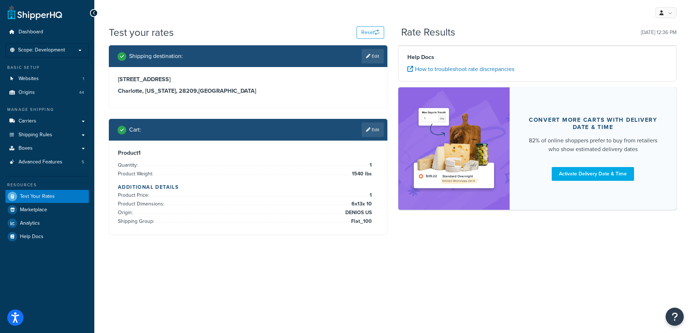
scroll to position [0, 0]
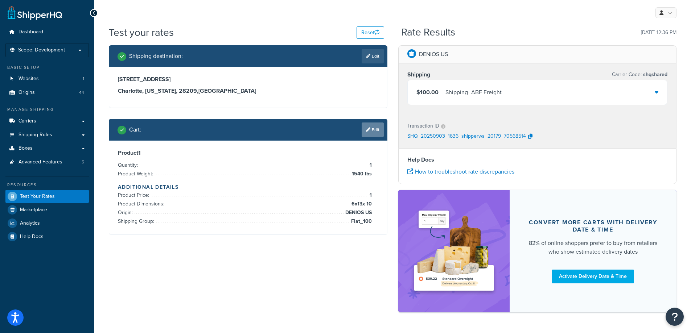
click at [381, 129] on link "Edit" at bounding box center [373, 130] width 22 height 15
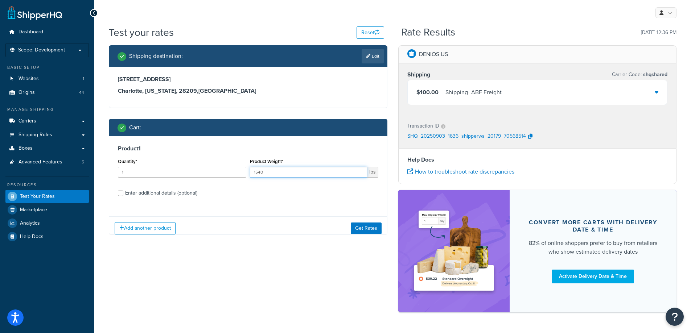
click at [326, 173] on input "1540" at bounding box center [308, 172] width 117 height 11
type input "5"
click at [361, 232] on button "Get Rates" at bounding box center [366, 228] width 31 height 12
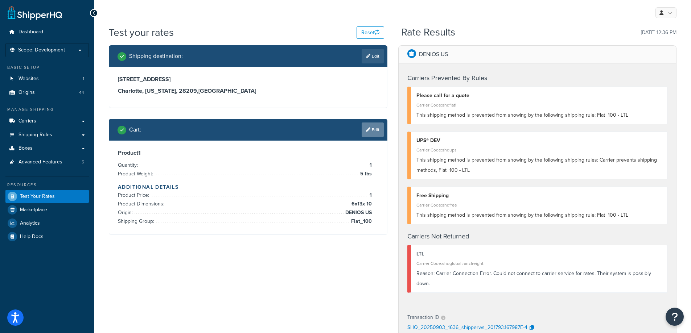
click at [376, 132] on link "Edit" at bounding box center [373, 130] width 22 height 15
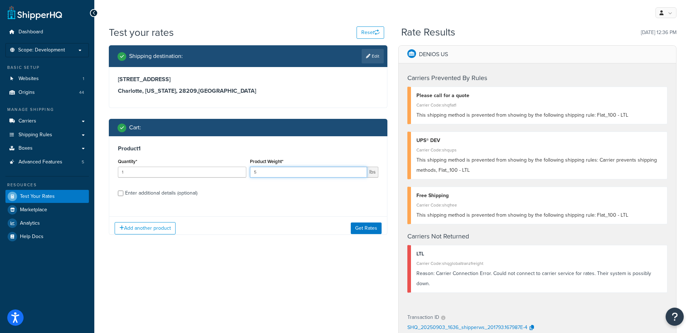
click at [298, 176] on input "5" at bounding box center [308, 172] width 117 height 11
type input "4"
click at [366, 231] on button "Get Rates" at bounding box center [366, 228] width 31 height 12
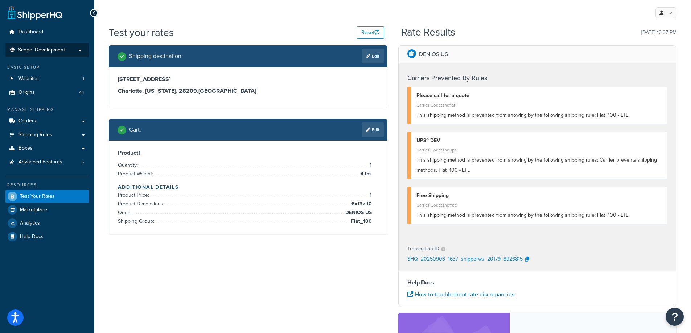
click at [77, 53] on li "Scope: Development" at bounding box center [46, 50] width 83 height 14
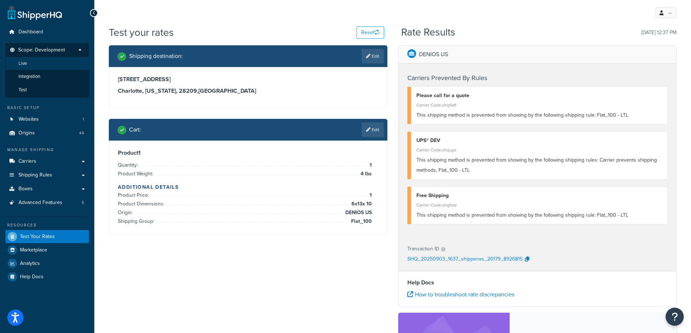
click at [72, 58] on li "Live" at bounding box center [47, 63] width 84 height 13
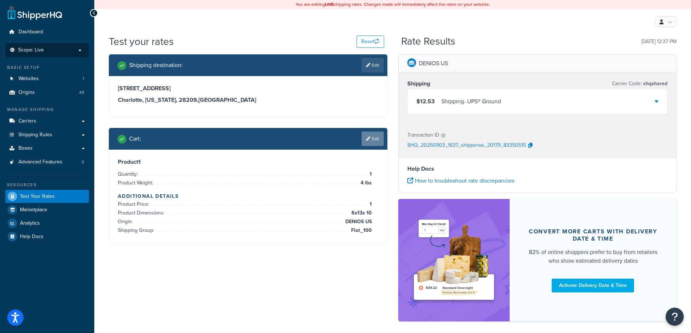
click at [366, 138] on icon at bounding box center [368, 139] width 4 height 4
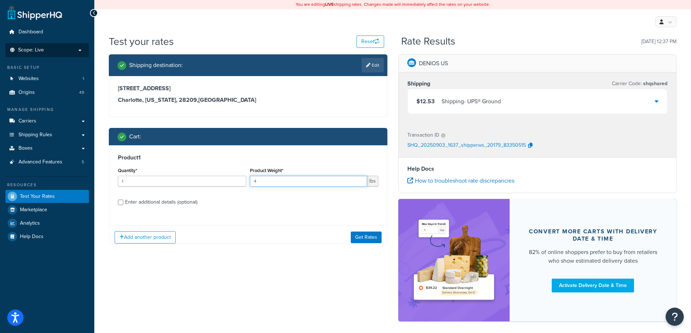
click at [340, 178] on input "4" at bounding box center [308, 181] width 117 height 11
type input "5"
click at [356, 245] on div "Add another product Get Rates" at bounding box center [248, 237] width 278 height 24
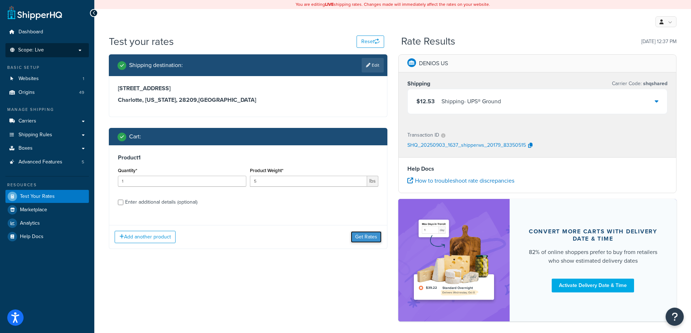
click at [358, 242] on button "Get Rates" at bounding box center [366, 237] width 31 height 12
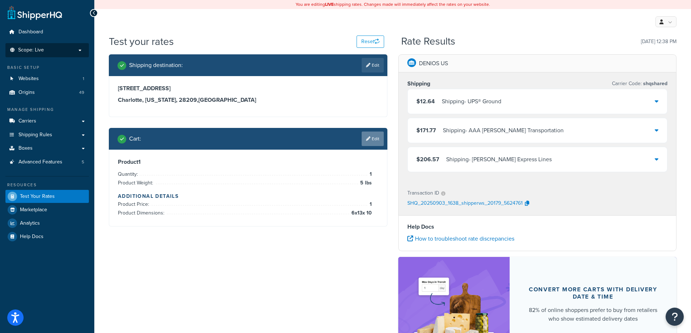
click at [369, 133] on link "Edit" at bounding box center [373, 139] width 22 height 15
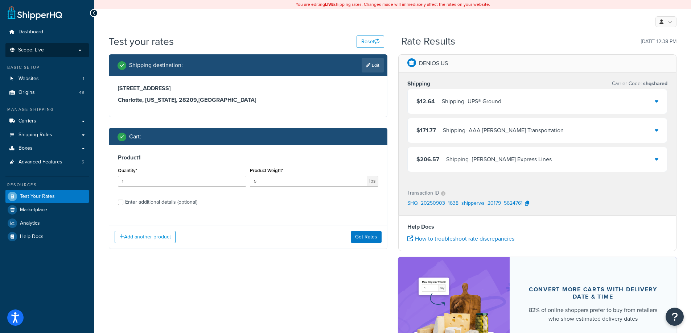
click at [183, 205] on div "Enter additional details (optional)" at bounding box center [161, 202] width 72 height 10
click at [123, 205] on input "Enter additional details (optional)" at bounding box center [120, 202] width 5 height 5
checkbox input "true"
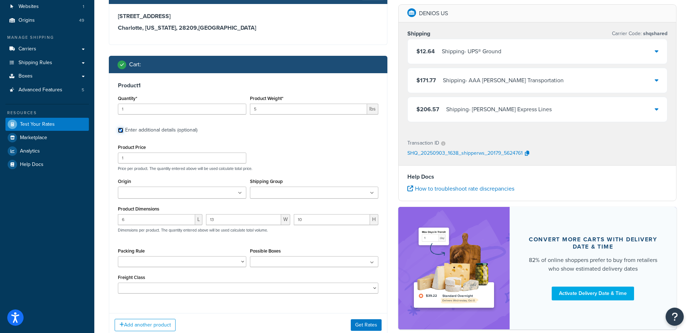
scroll to position [73, 0]
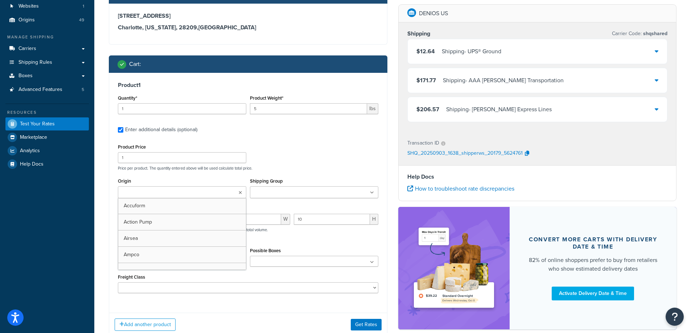
click at [213, 193] on ul at bounding box center [182, 192] width 128 height 12
type input "denios us"
click at [227, 176] on div "Product Price 1 Price per product. The quantity entered above will be used calc…" at bounding box center [248, 219] width 260 height 154
click at [268, 197] on input "Shipping Group" at bounding box center [284, 193] width 64 height 8
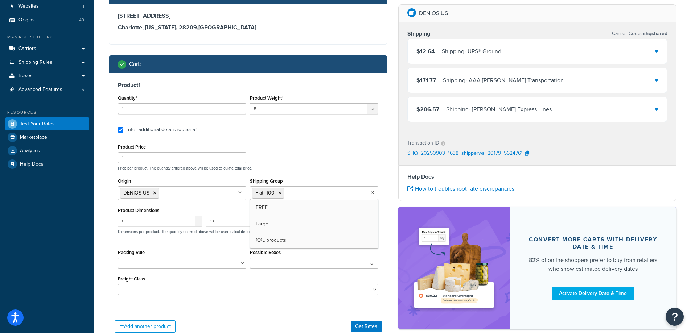
click at [301, 146] on div "Product Price 1 Price per product. The quantity entered above will be used calc…" at bounding box center [248, 156] width 264 height 29
click at [367, 328] on button "Get Rates" at bounding box center [366, 327] width 31 height 12
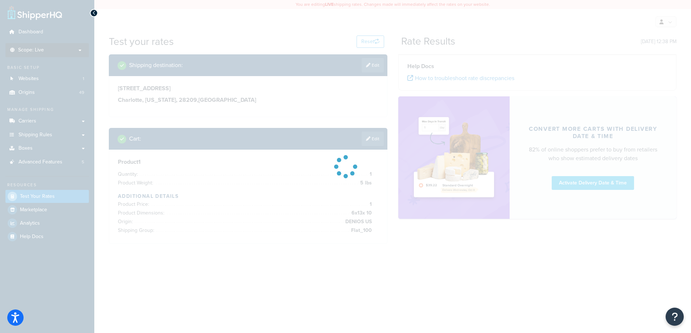
scroll to position [0, 0]
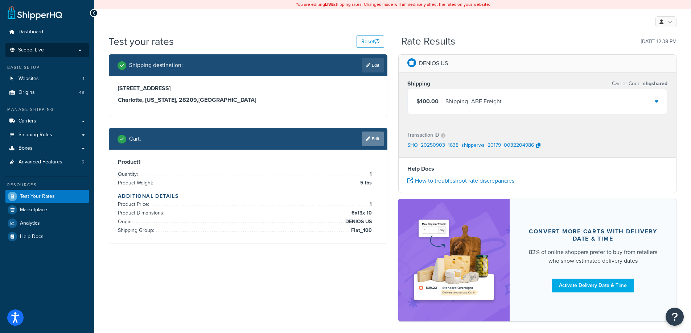
click at [373, 145] on link "Edit" at bounding box center [373, 139] width 22 height 15
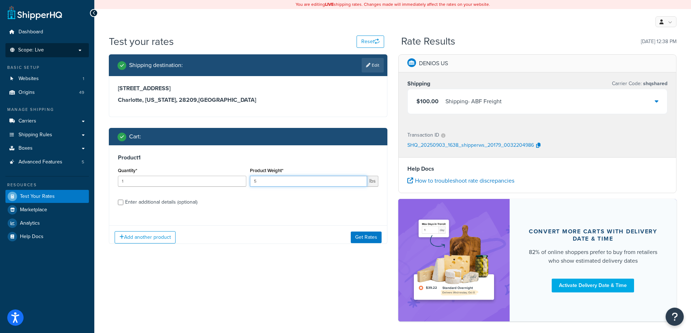
click at [324, 178] on input "5" at bounding box center [308, 181] width 117 height 11
type input "4"
click at [370, 239] on button "Get Rates" at bounding box center [366, 237] width 31 height 12
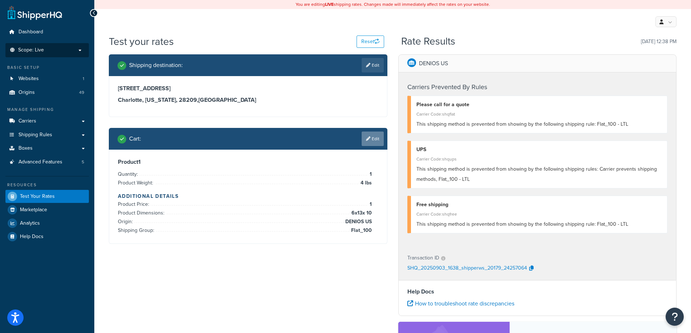
click at [374, 146] on link "Edit" at bounding box center [373, 139] width 22 height 15
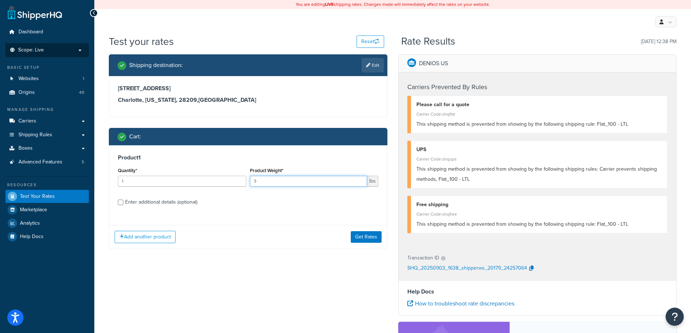
type input "3"
click at [361, 182] on input "3" at bounding box center [308, 181] width 117 height 11
click at [368, 235] on button "Get Rates" at bounding box center [366, 237] width 31 height 12
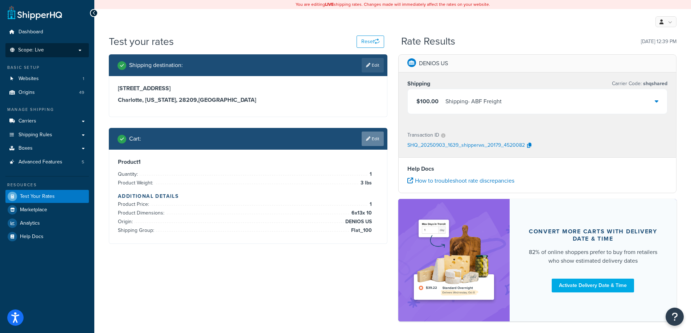
click at [367, 137] on icon at bounding box center [368, 139] width 4 height 4
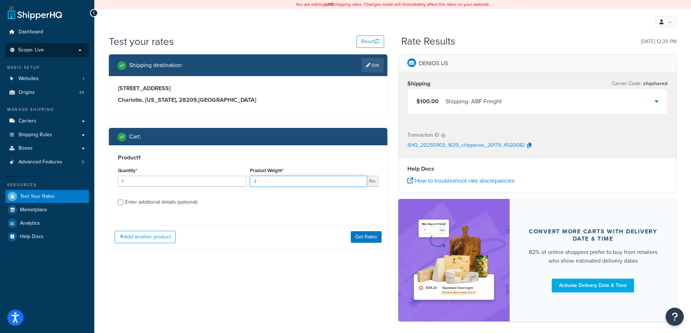
type input "2"
click at [358, 182] on input "2" at bounding box center [308, 181] width 117 height 11
click at [367, 235] on button "Get Rates" at bounding box center [366, 237] width 31 height 12
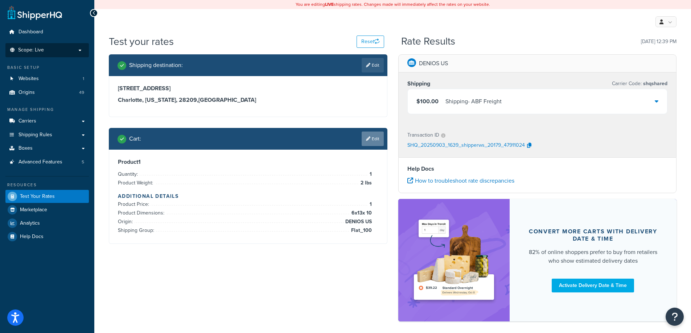
click at [375, 139] on link "Edit" at bounding box center [373, 139] width 22 height 15
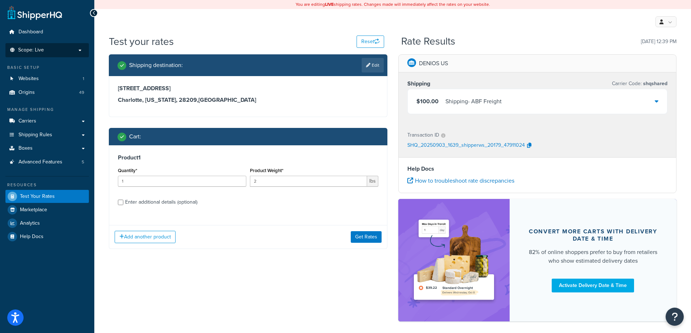
click at [198, 202] on label "Enter additional details (optional)" at bounding box center [251, 202] width 253 height 12
click at [123, 202] on input "Enter additional details (optional)" at bounding box center [120, 202] width 5 height 5
checkbox input "true"
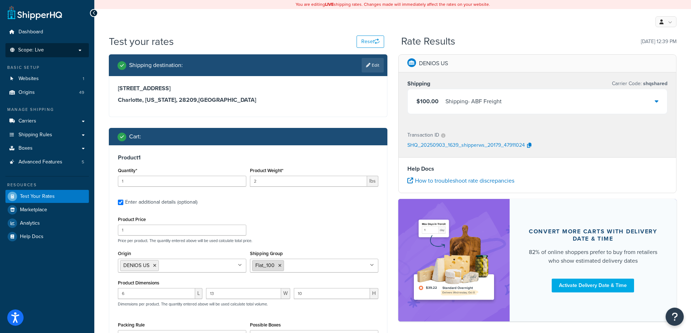
click at [280, 264] on icon at bounding box center [279, 266] width 3 height 4
click at [295, 230] on div "Product Price 1 Price per product. The quantity entered above will be used calc…" at bounding box center [248, 229] width 264 height 29
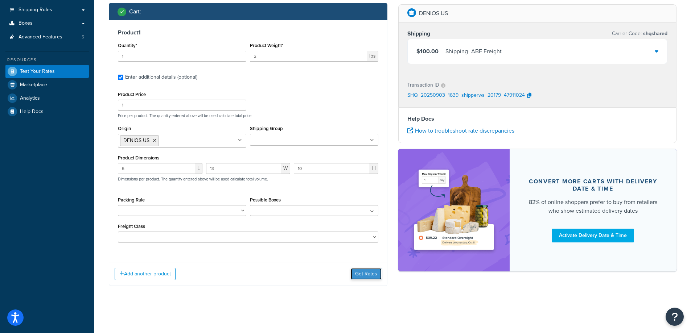
click at [361, 276] on button "Get Rates" at bounding box center [366, 274] width 31 height 12
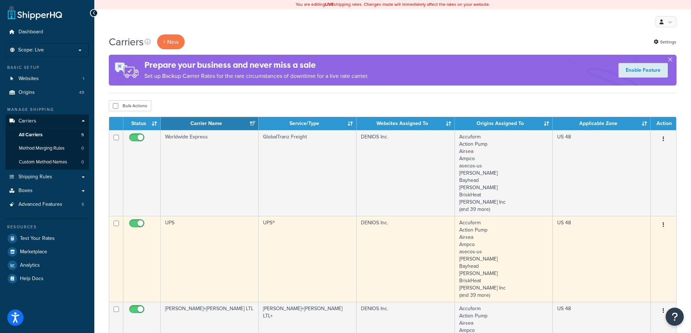
scroll to position [36, 0]
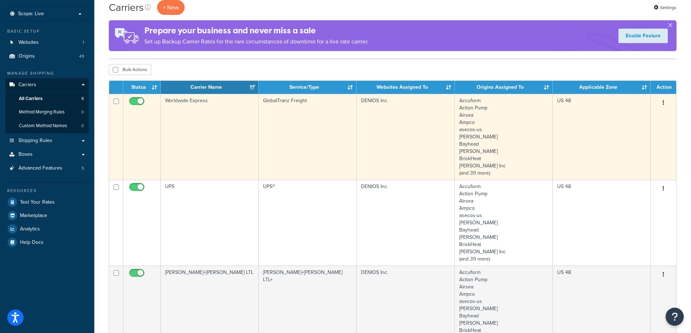
click at [212, 141] on td "Worldwide Express" at bounding box center [210, 137] width 98 height 86
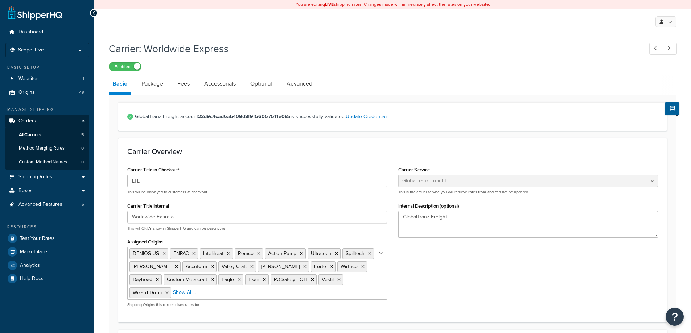
select select "globaltranzFreight"
click at [157, 84] on link "Package" at bounding box center [152, 83] width 29 height 17
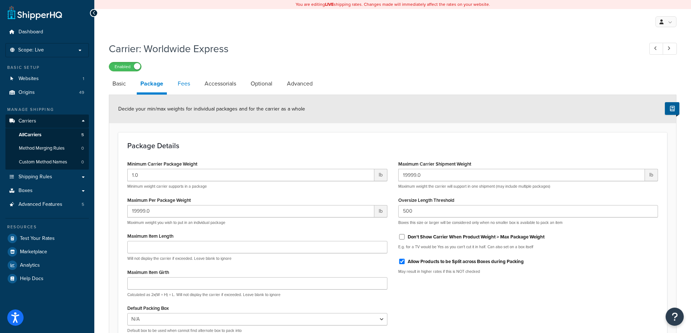
click at [180, 85] on link "Fees" at bounding box center [184, 83] width 20 height 17
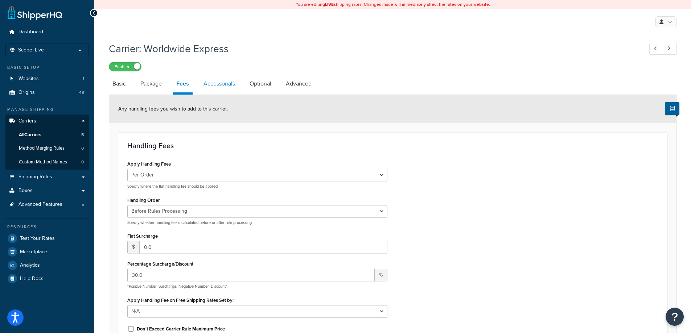
click at [213, 88] on link "Accessorials" at bounding box center [219, 83] width 39 height 17
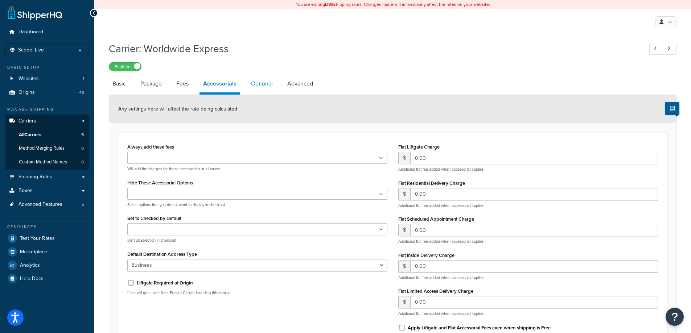
click at [252, 83] on link "Optional" at bounding box center [261, 83] width 29 height 17
select select "55"
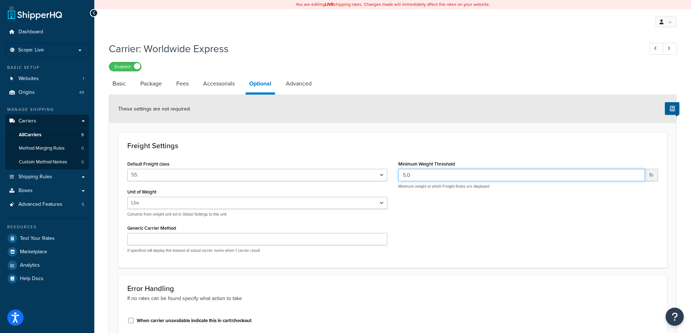
drag, startPoint x: 412, startPoint y: 174, endPoint x: 399, endPoint y: 176, distance: 12.8
click at [399, 176] on input "5.0" at bounding box center [521, 175] width 247 height 12
type input "2"
click at [423, 220] on div "Default Freight class 50 55 60 65 70 77.5 85 92.5 100 110 125 150 175 200 250 3…" at bounding box center [393, 209] width 542 height 100
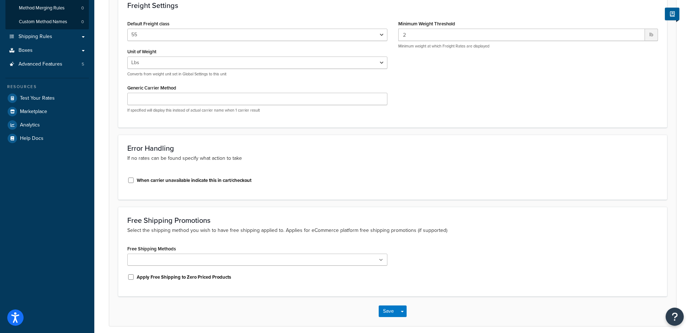
scroll to position [171, 0]
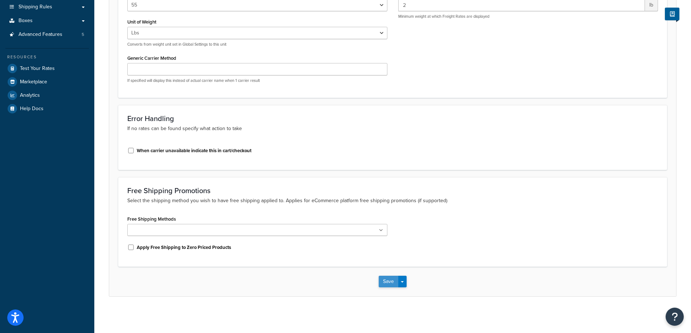
click at [388, 280] on button "Save" at bounding box center [389, 282] width 20 height 12
